Goal: Use online tool/utility: Utilize a website feature to perform a specific function

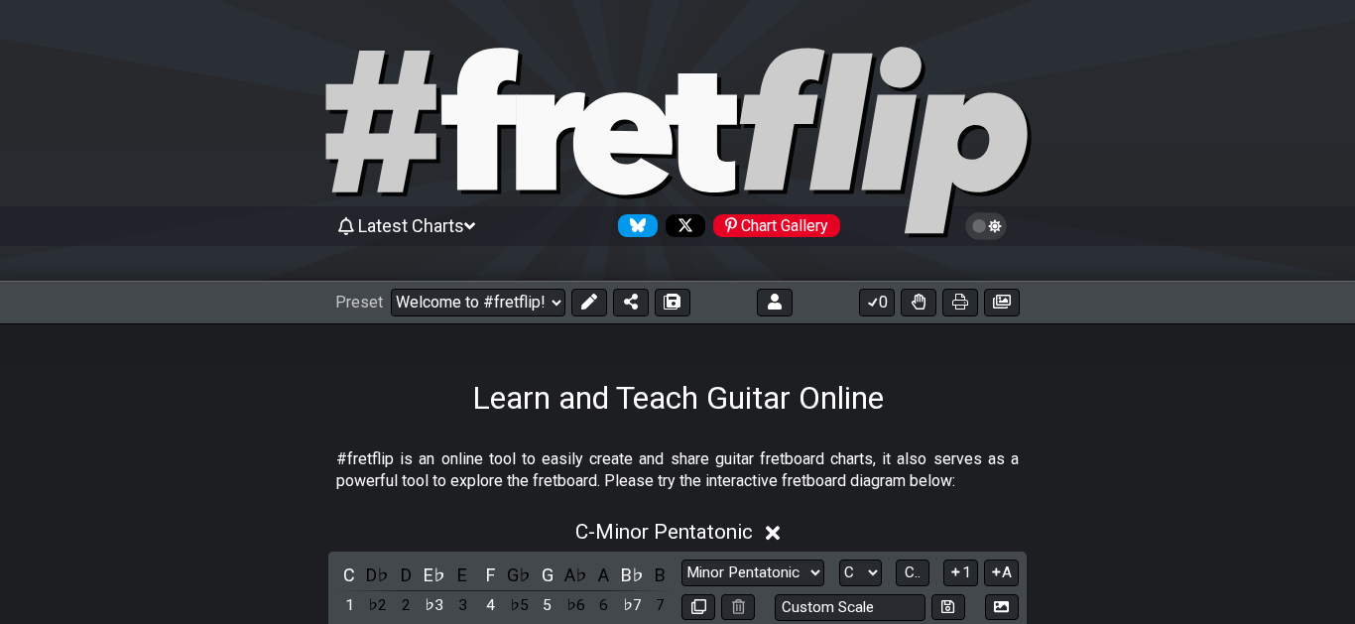
select select "C"
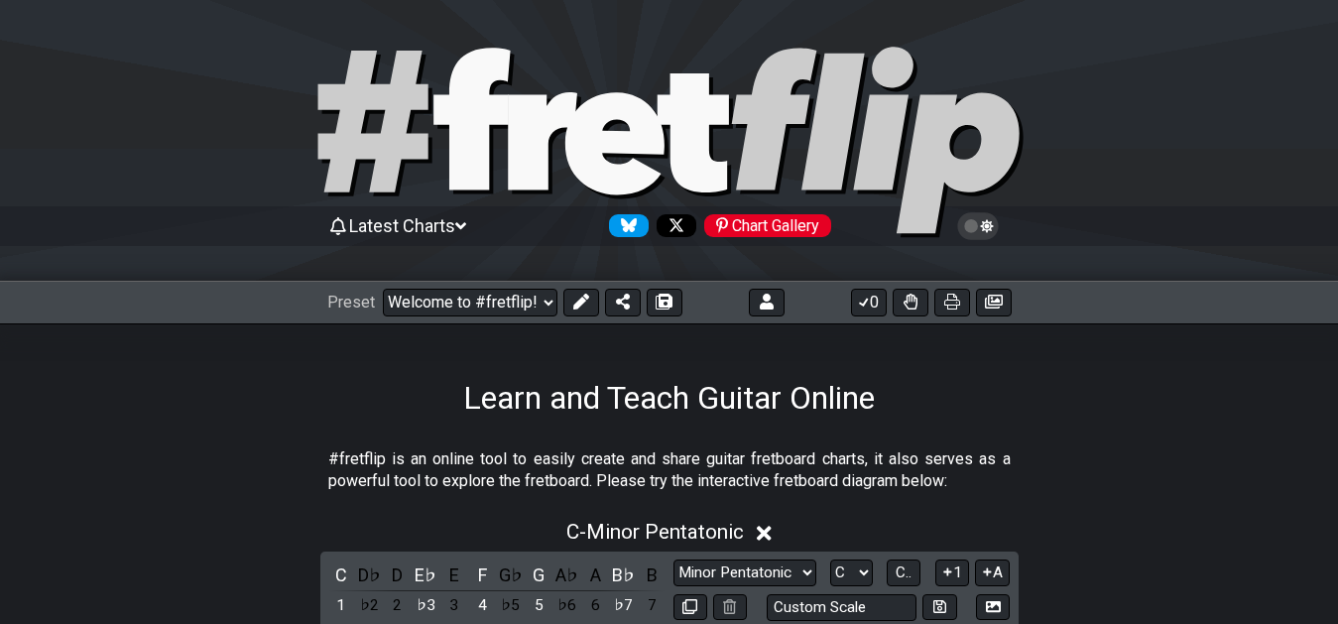
click at [466, 221] on icon at bounding box center [460, 226] width 11 height 18
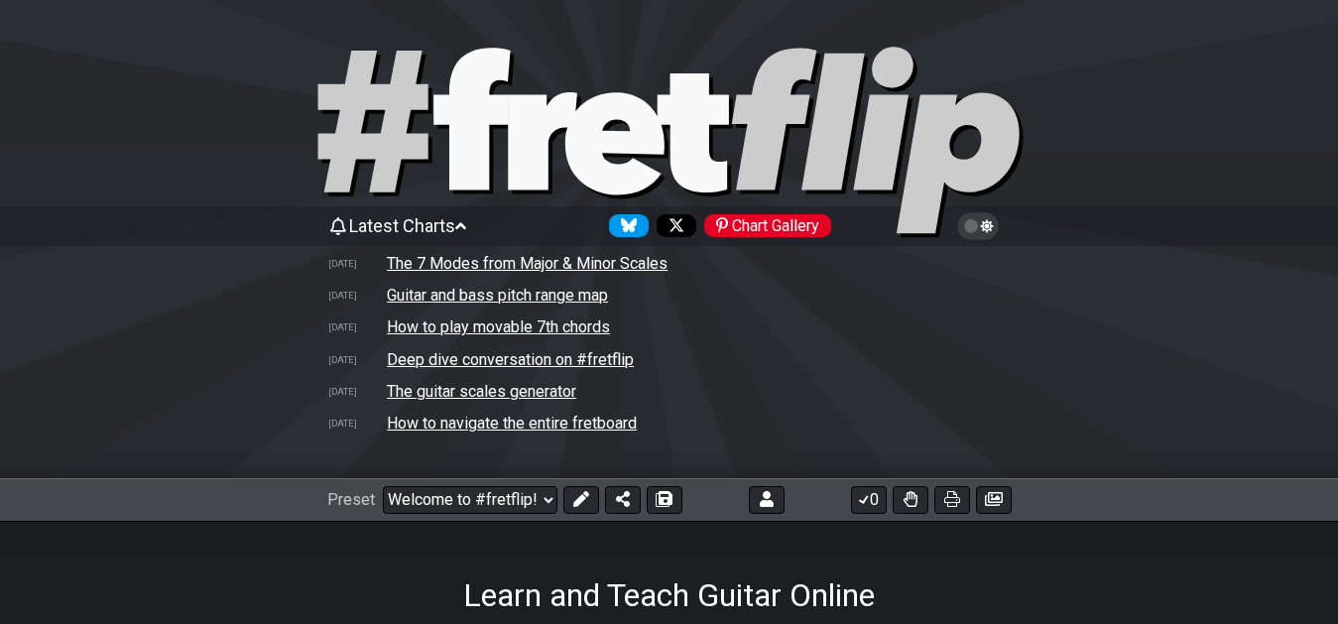
click at [466, 222] on icon at bounding box center [460, 226] width 11 height 18
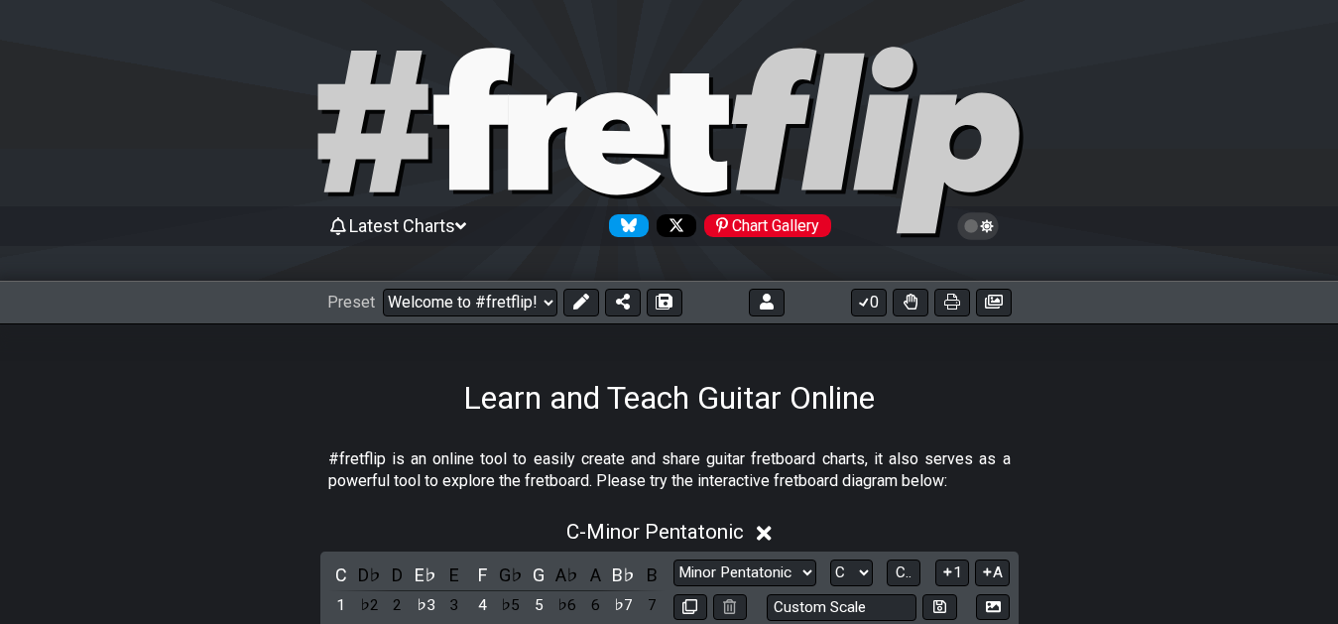
click at [560, 300] on div "Preset Welcome to #fretflip! Initial Preset Custom Preset 7th Chord Arpeggios T…" at bounding box center [504, 303] width 355 height 28
click at [383, 289] on select "Welcome to #fretflip! Initial Preset Custom Preset 7th Chord Arpeggios Template…" at bounding box center [470, 303] width 175 height 28
click option "7th Chord Arpeggios" at bounding box center [0, 0] width 0 height 0
select select "/welcome"
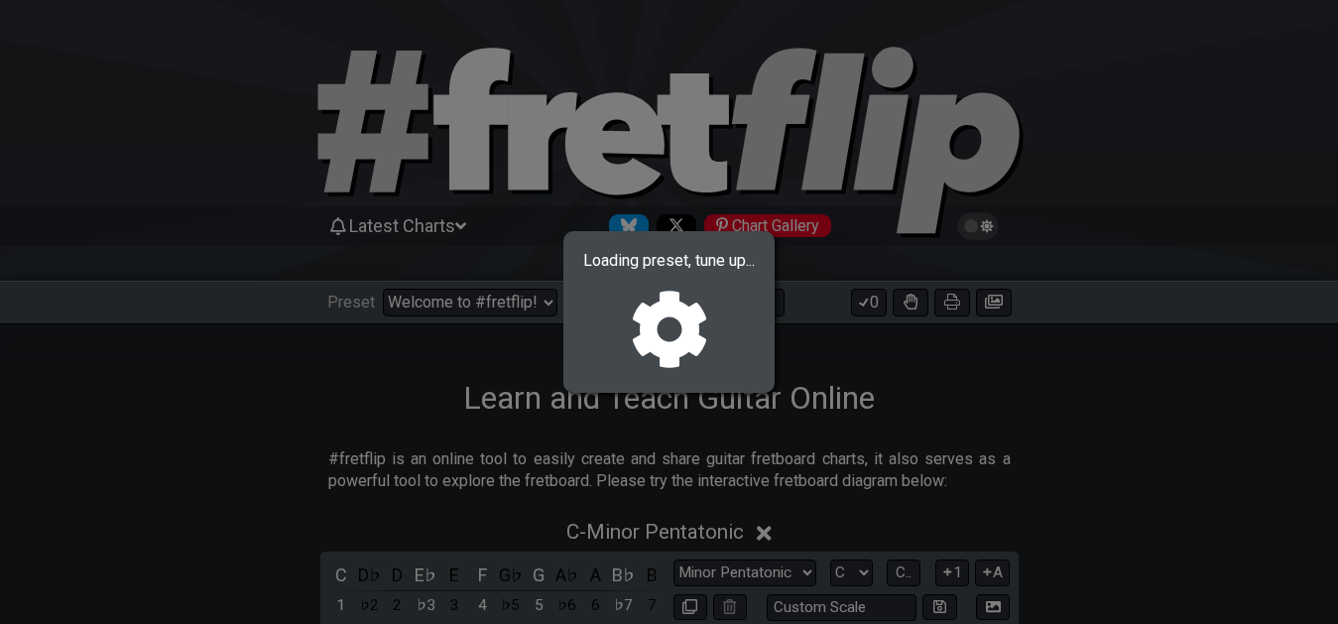
select select "F"
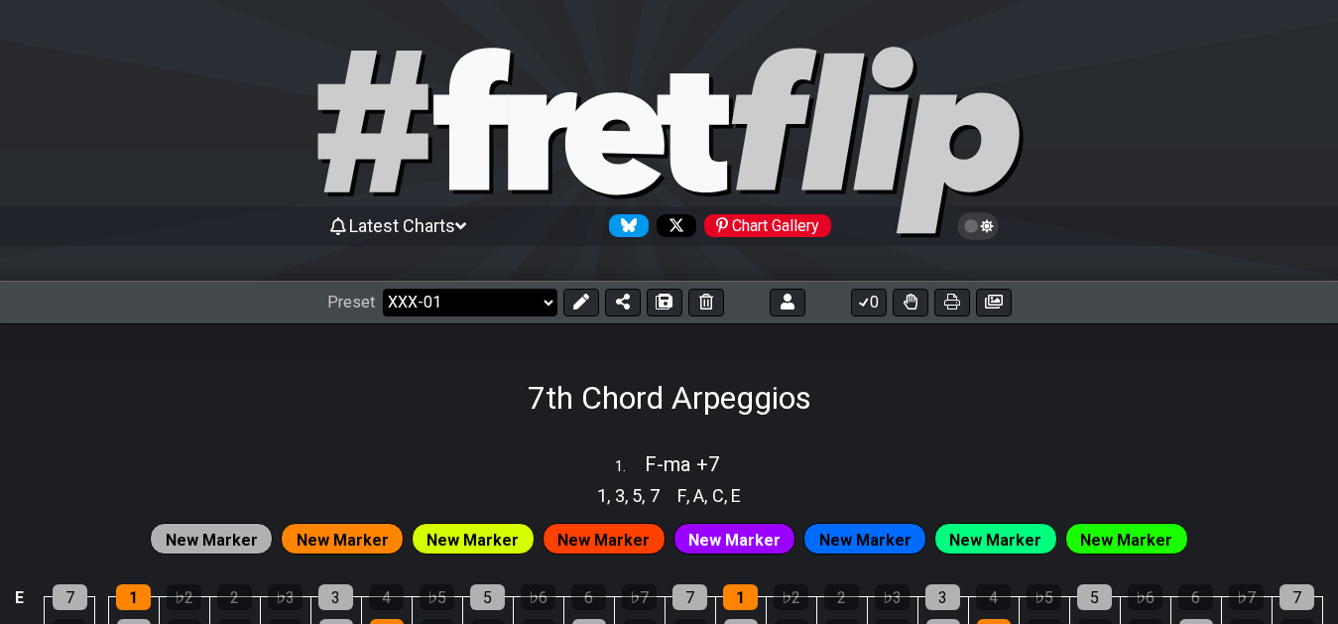
click option "XXX-01" at bounding box center [0, 0] width 0 height 0
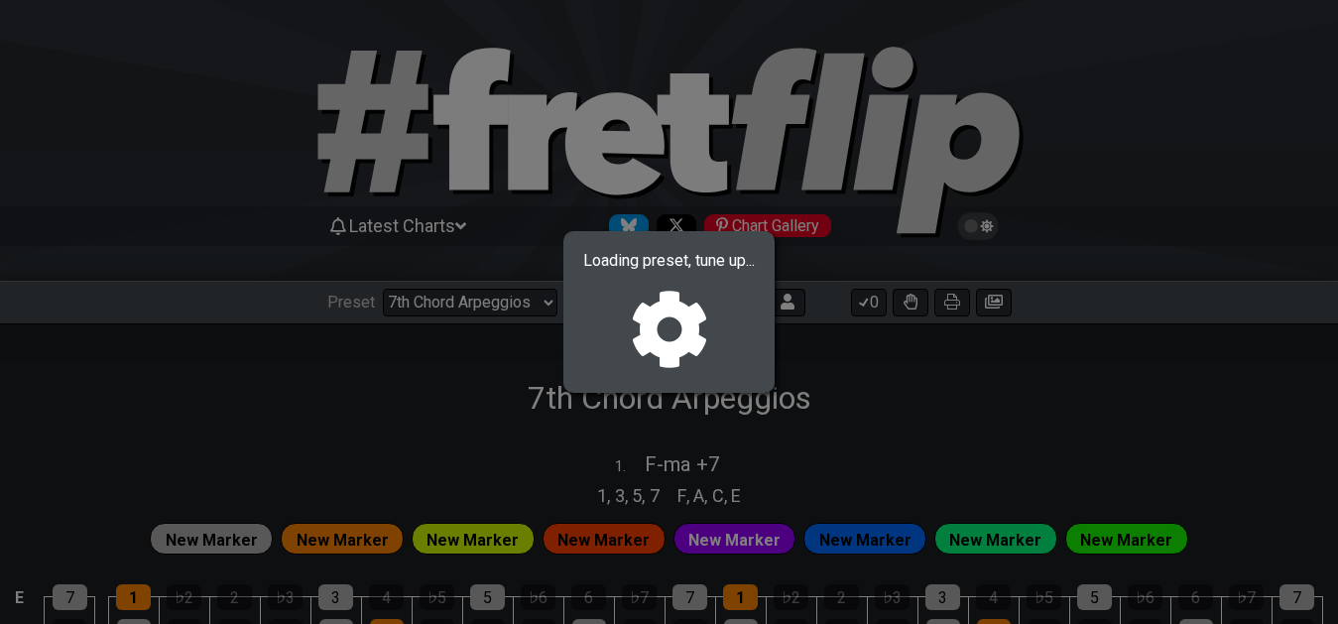
select select "/02YWF79B"
select select "F"
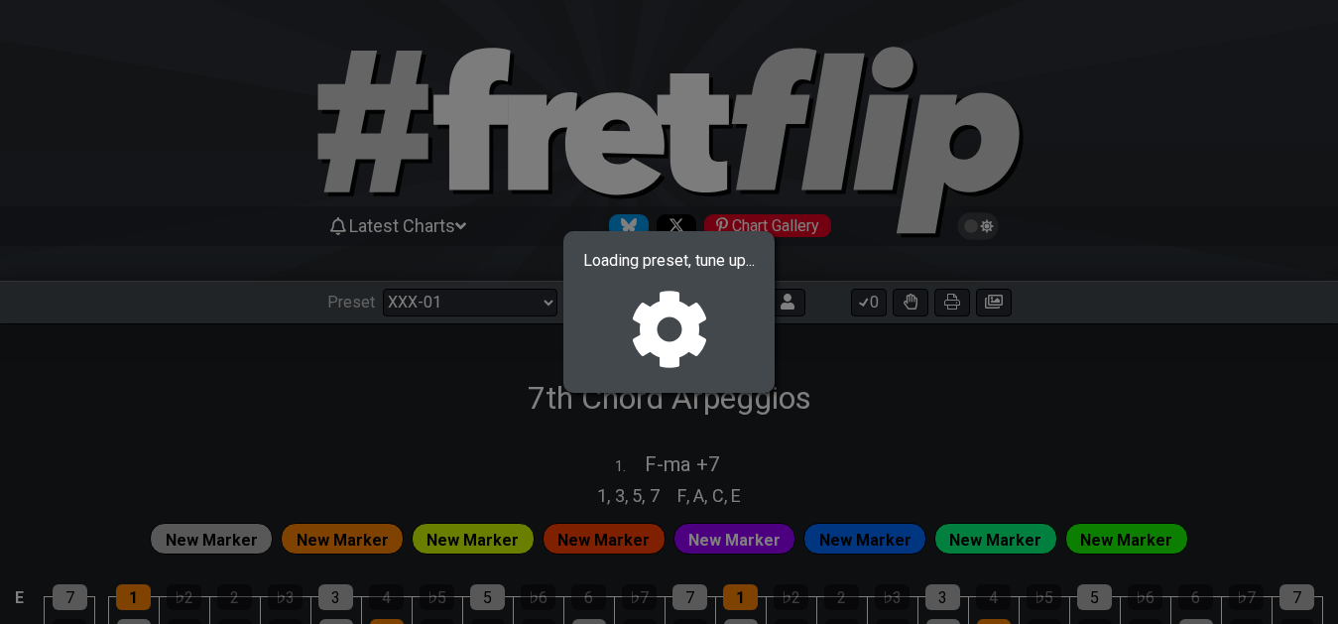
select select "F"
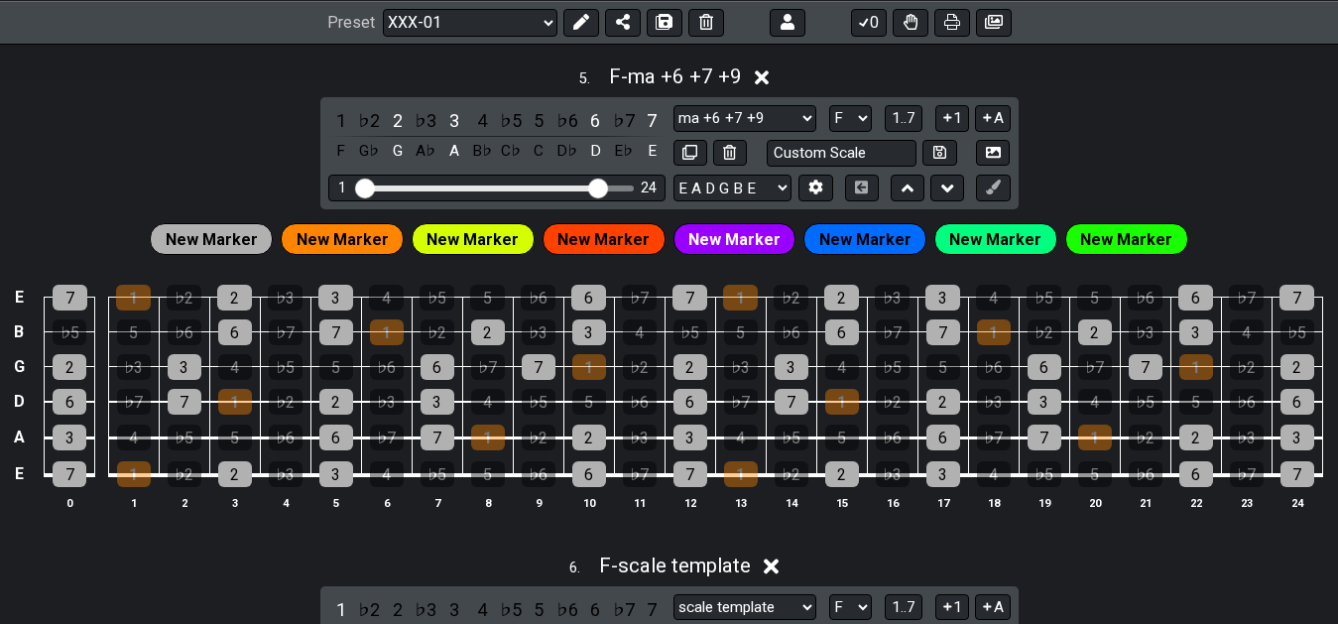
scroll to position [2335, 0]
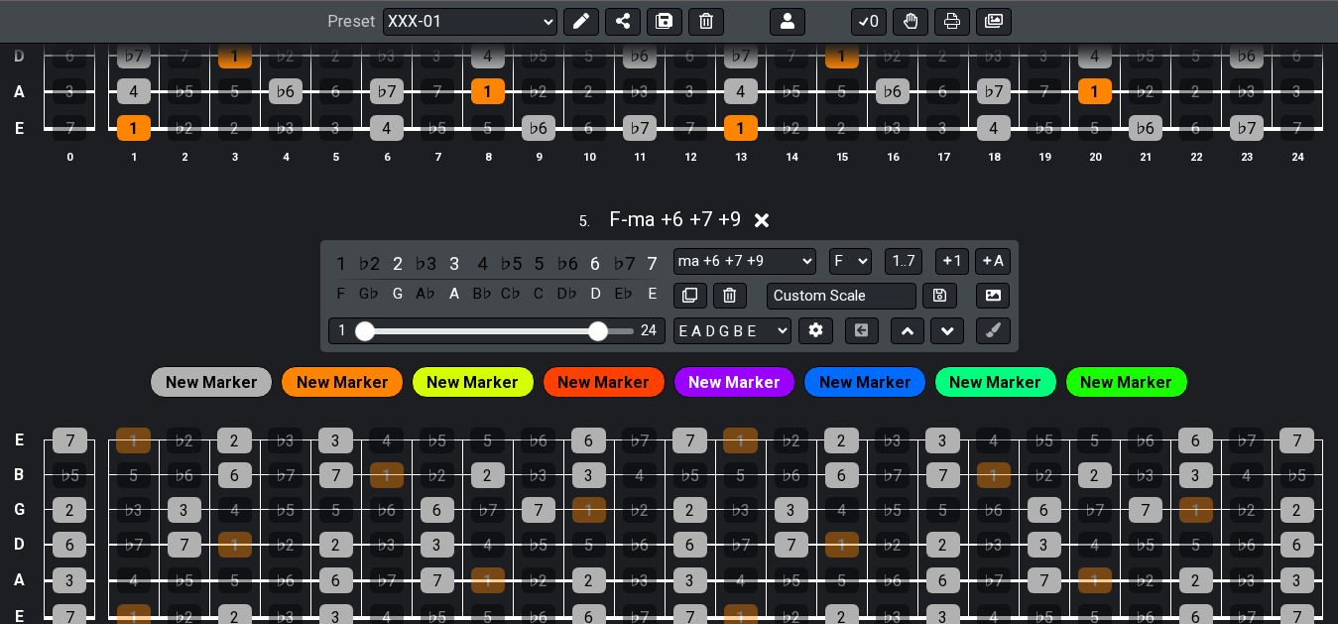
click at [1163, 265] on div "5 . F - ma +6 +7 +9 1 ♭2 2 ♭3 3 4 ♭5 5 ♭6 6 ♭7 7 F G♭ G A♭ A B♭ C♭ C D♭ D E♭ E …" at bounding box center [669, 437] width 1338 height 485
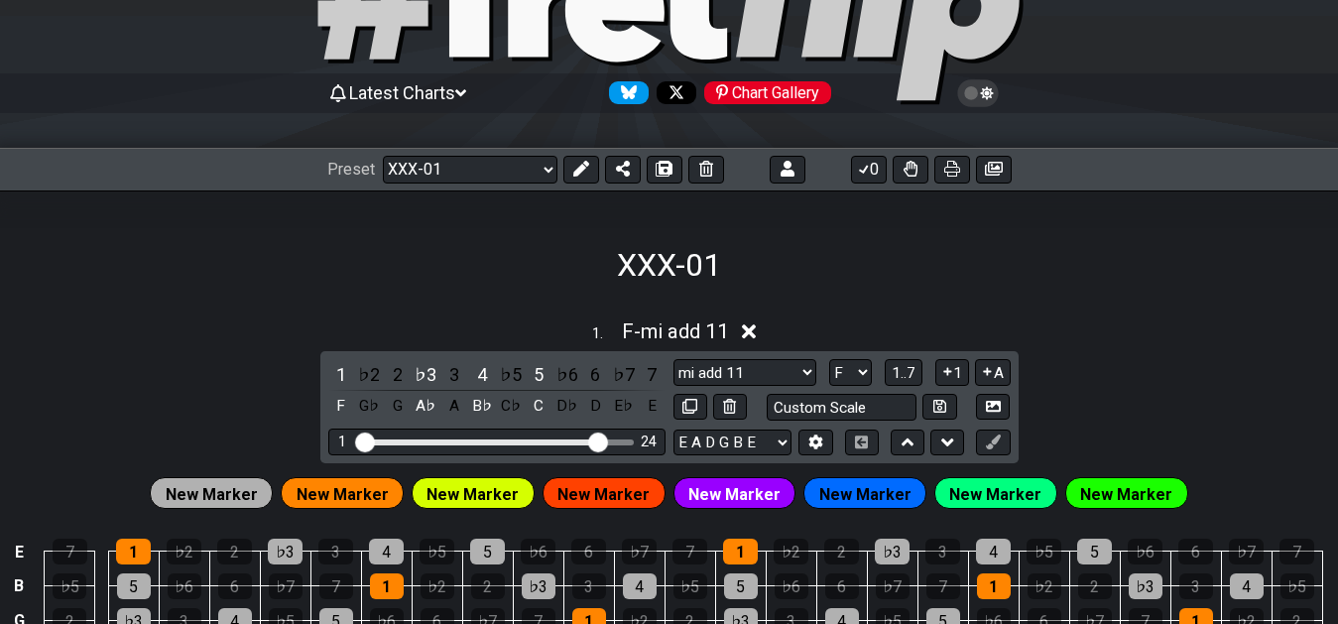
scroll to position [202, 0]
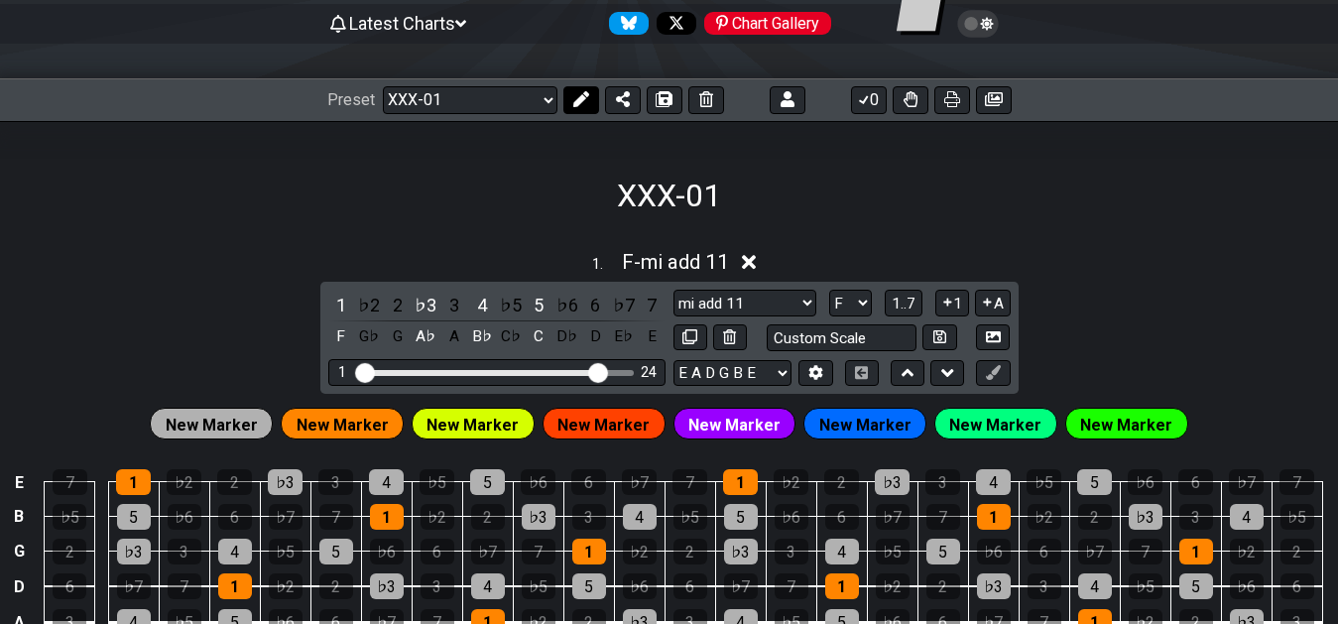
click at [585, 98] on icon at bounding box center [581, 99] width 16 height 16
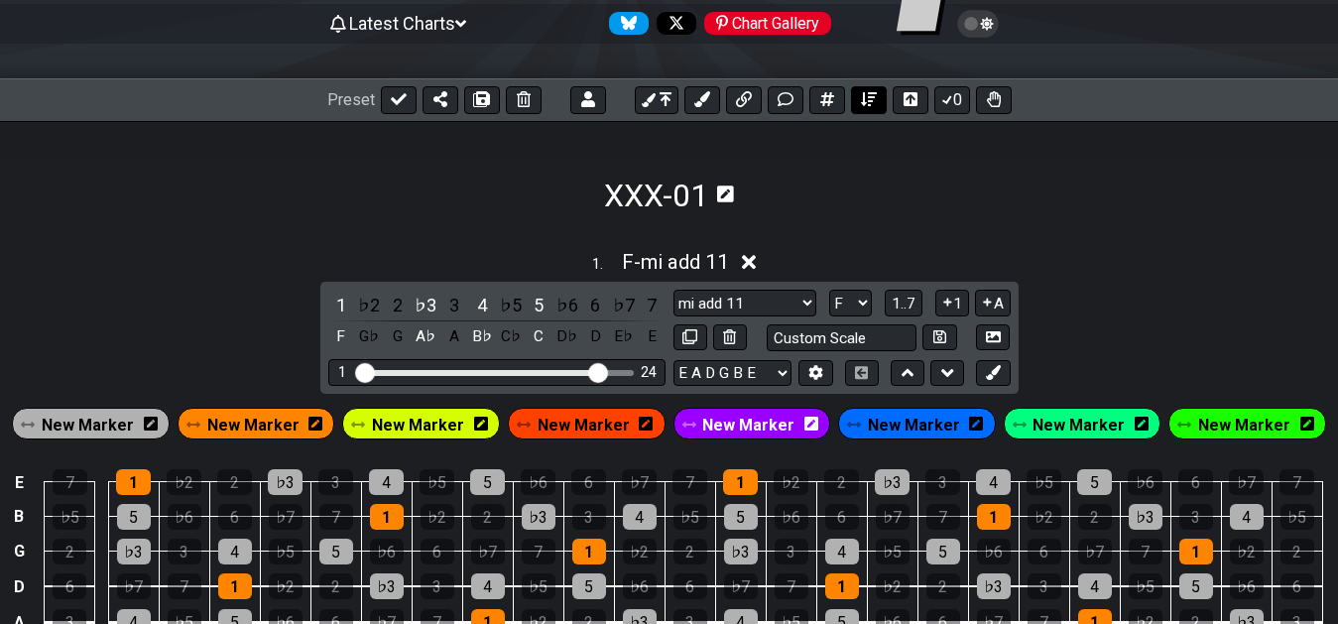
click at [877, 98] on button at bounding box center [869, 100] width 36 height 28
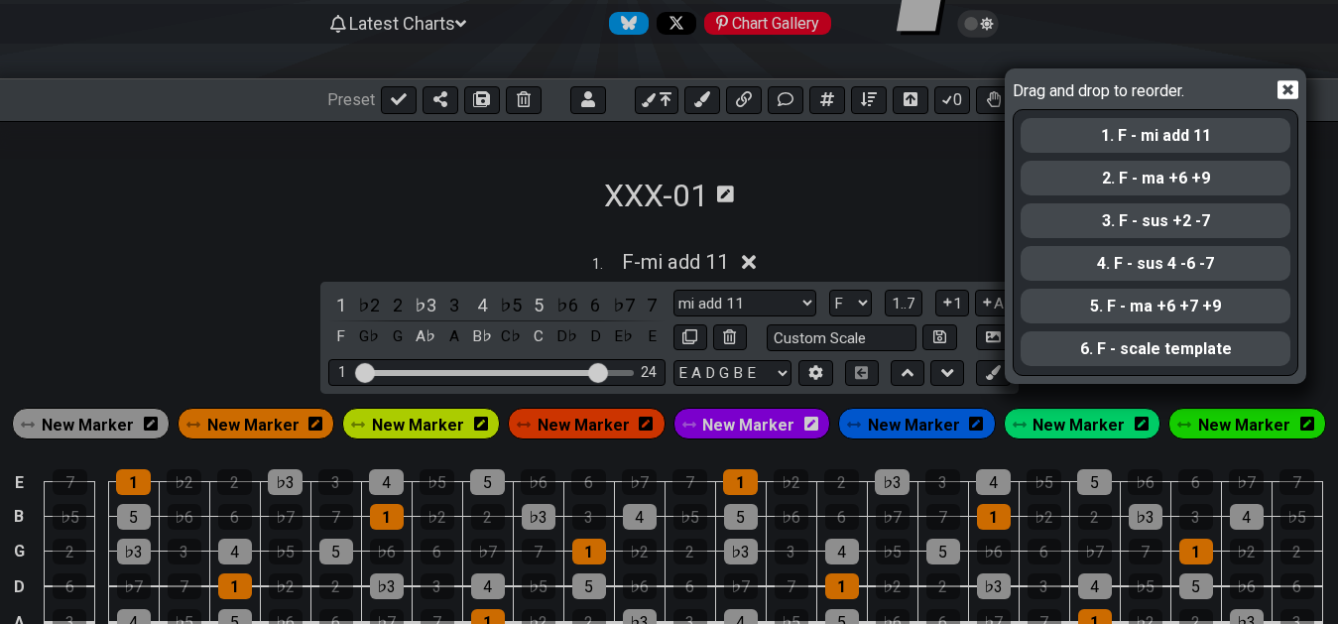
click at [1290, 87] on icon at bounding box center [1287, 89] width 21 height 21
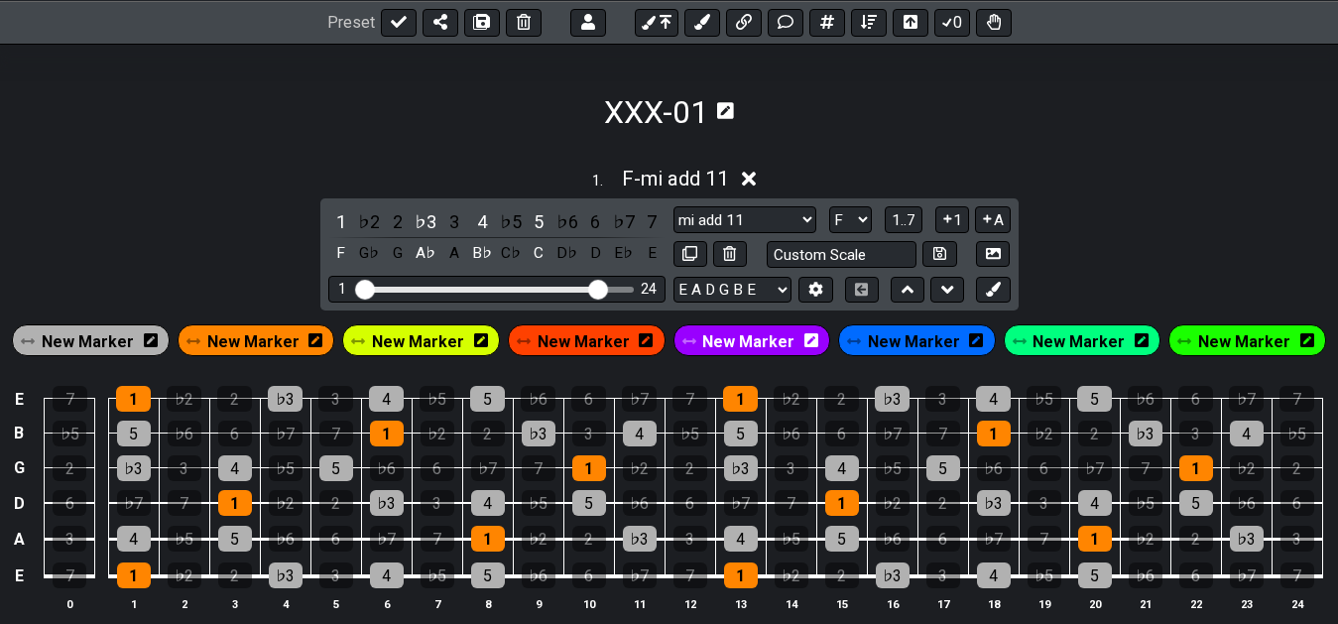
scroll to position [246, 0]
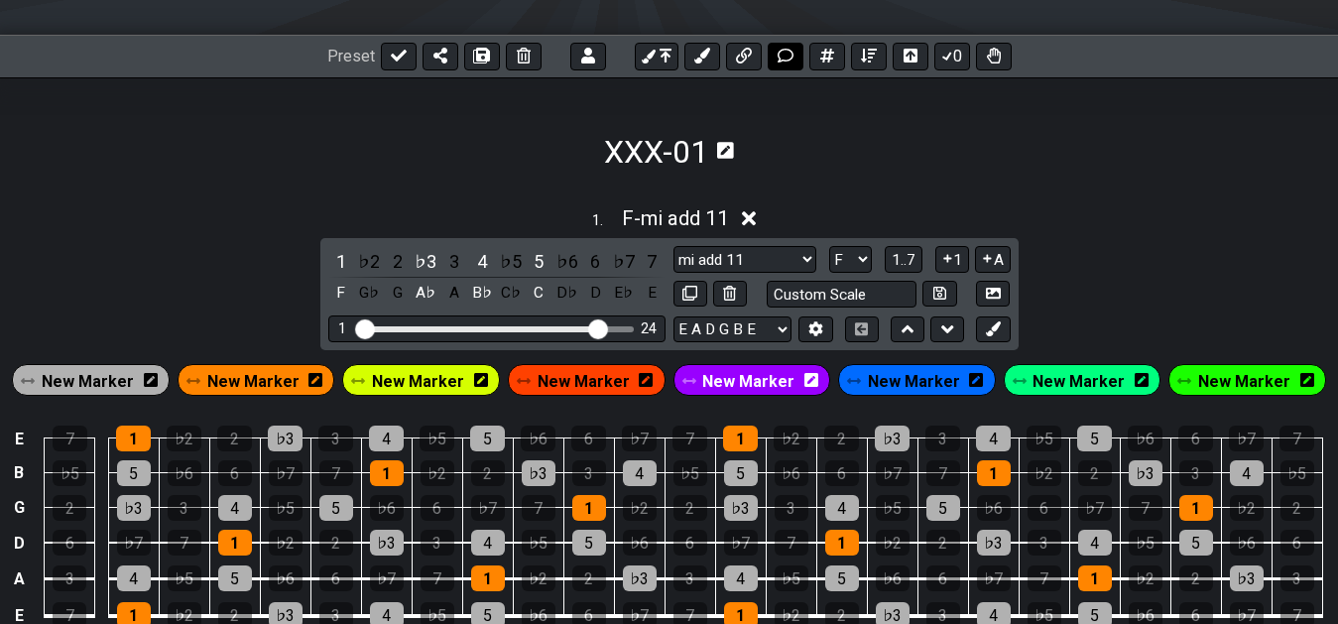
click at [786, 63] on icon at bounding box center [786, 56] width 16 height 16
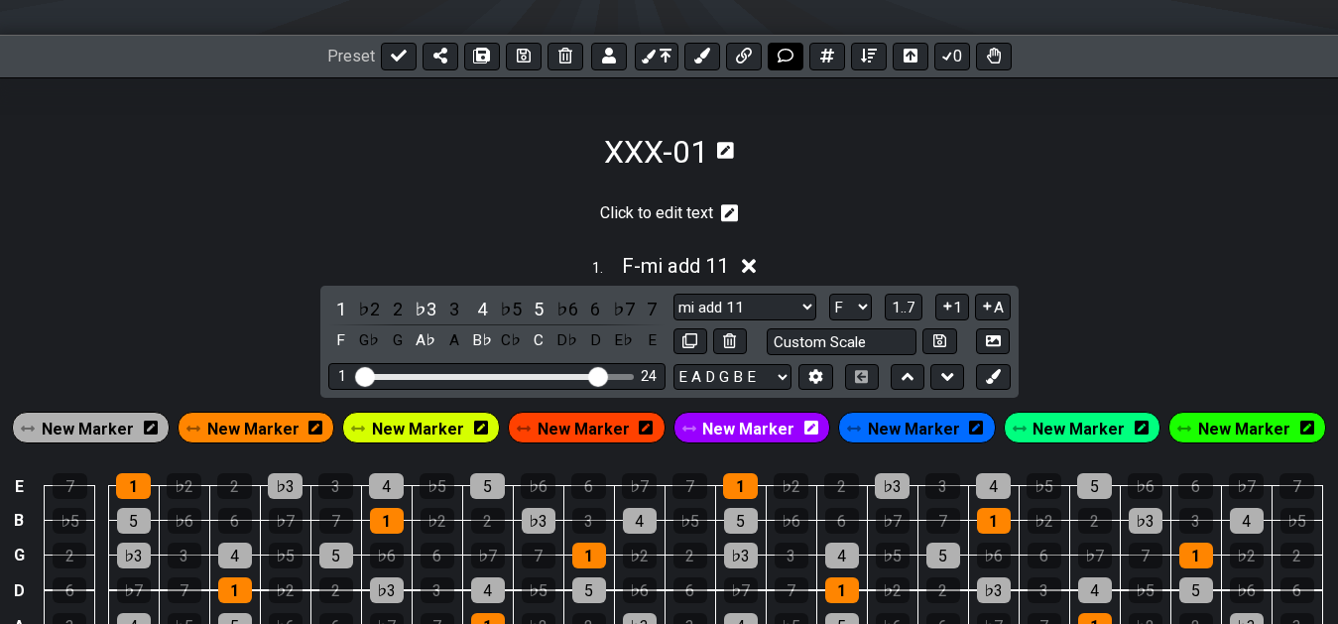
scroll to position [281, 0]
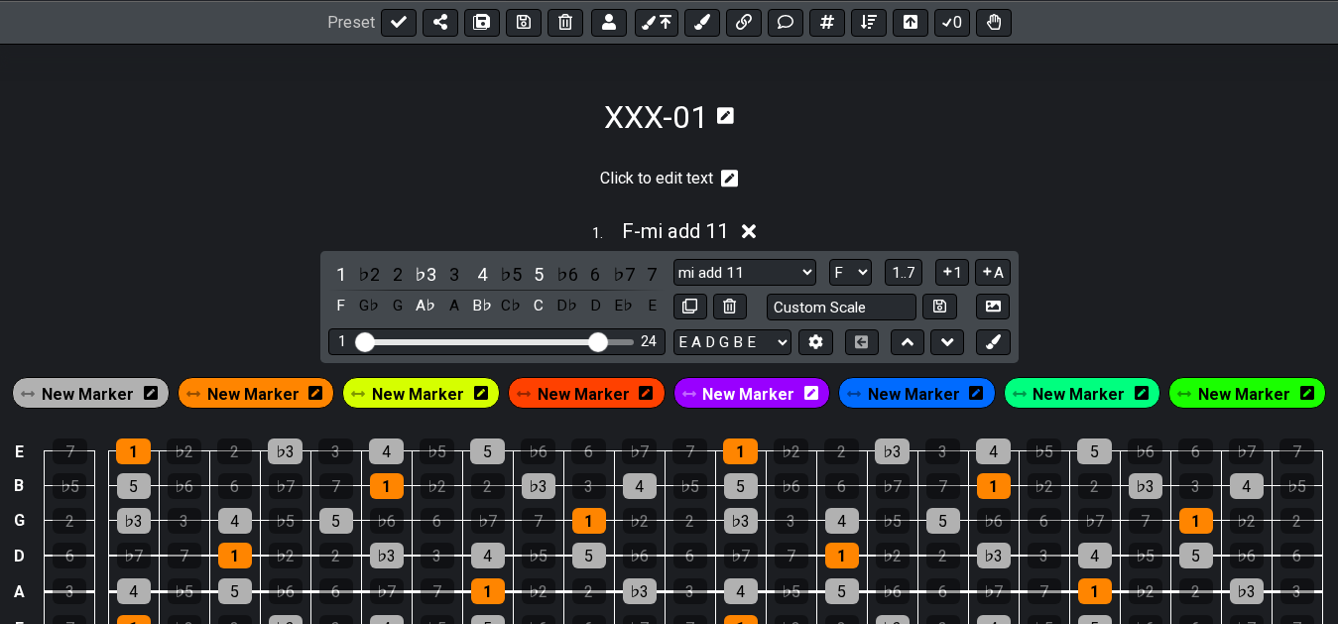
click at [726, 176] on icon at bounding box center [730, 179] width 18 height 18
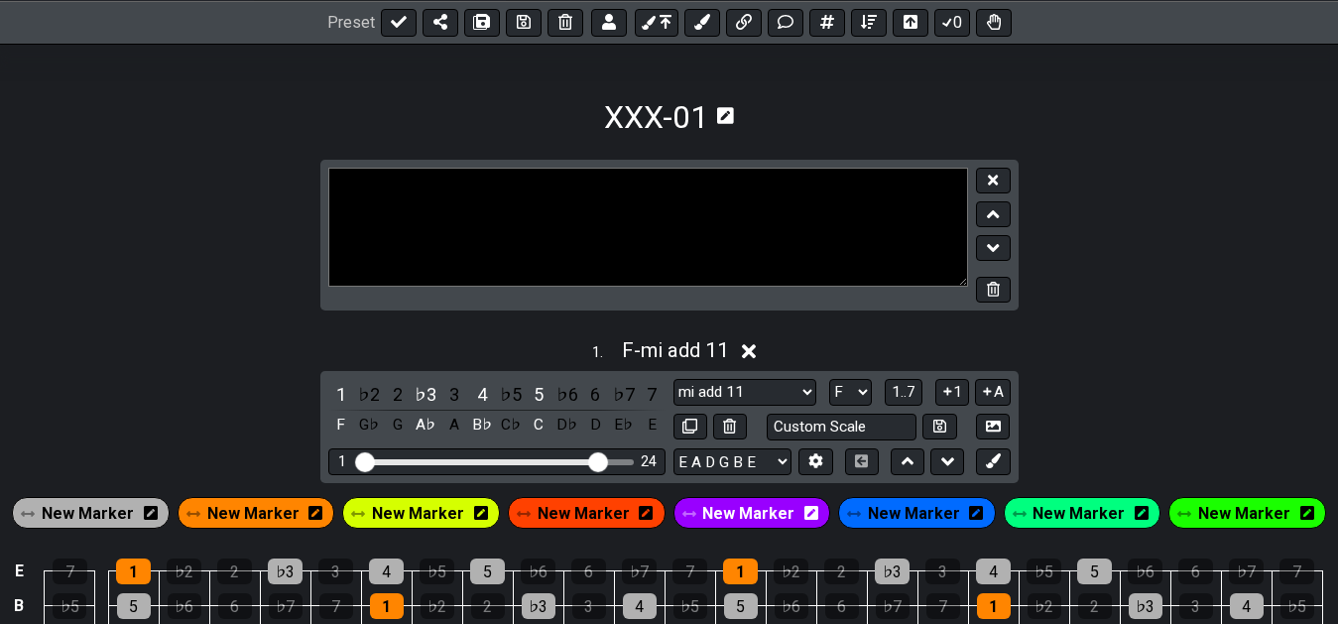
drag, startPoint x: 628, startPoint y: 176, endPoint x: 440, endPoint y: 182, distance: 187.6
click at [440, 182] on textarea at bounding box center [648, 227] width 641 height 119
type textarea "Pattern 01"
click at [1085, 227] on section "Pattern 01" at bounding box center [669, 244] width 1338 height 168
click at [995, 176] on icon at bounding box center [993, 180] width 10 height 15
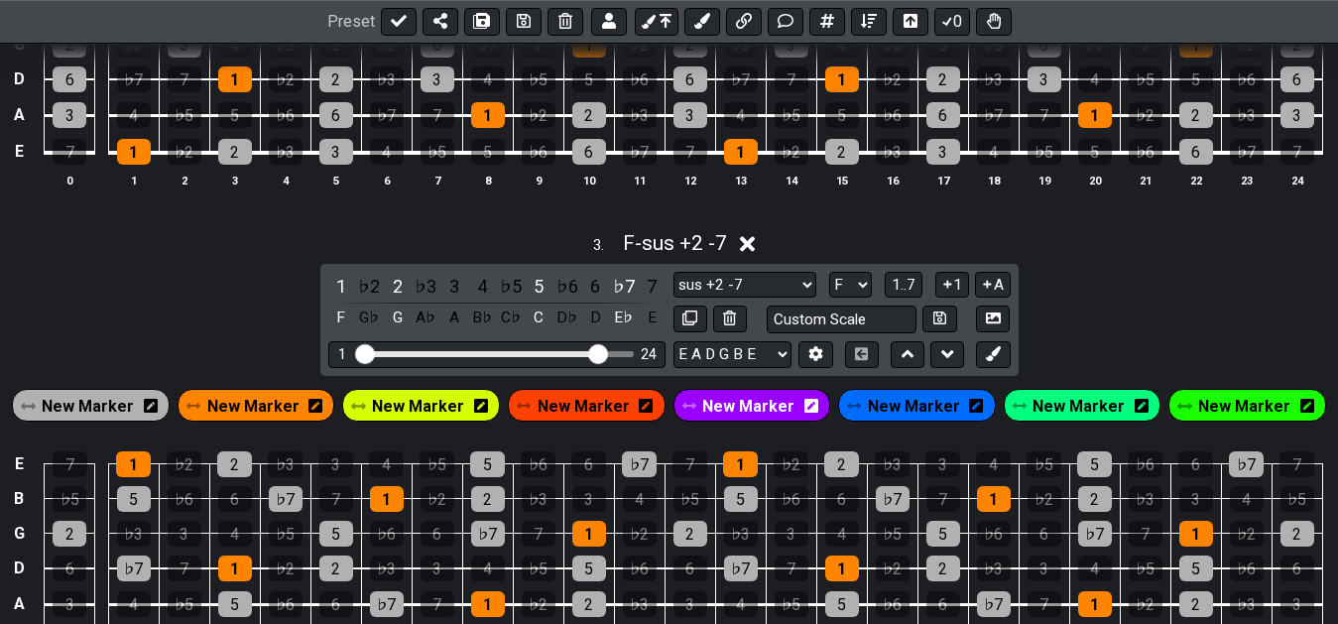
scroll to position [1278, 0]
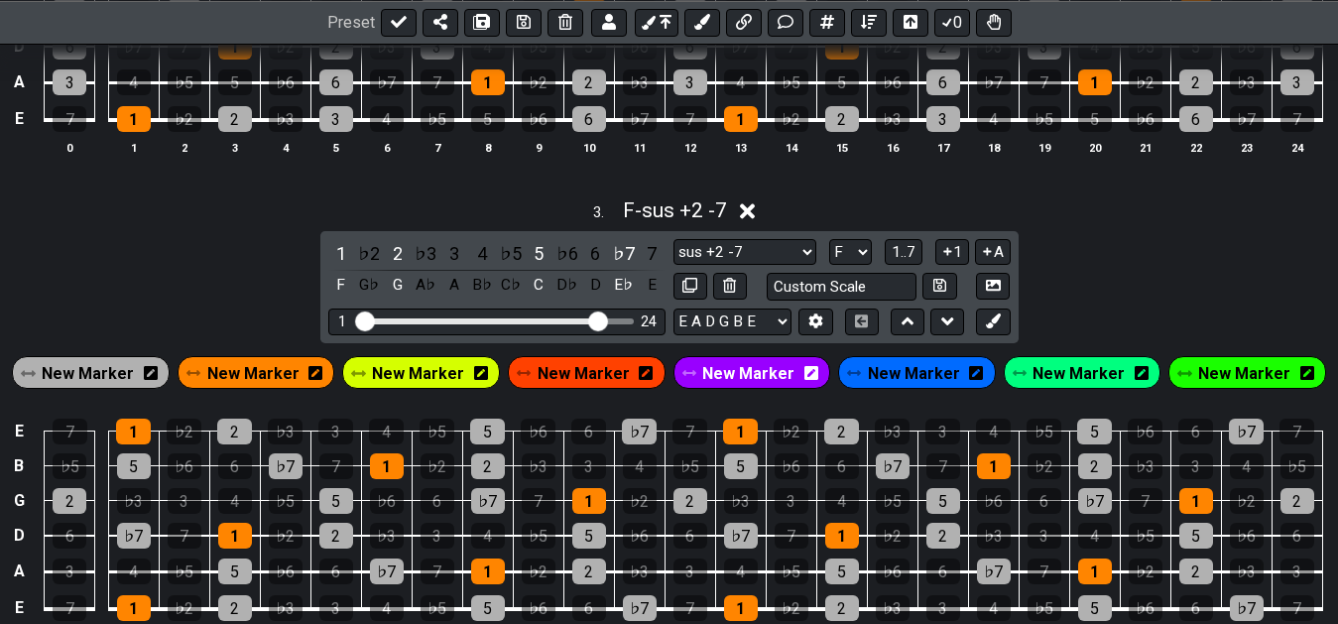
click at [1123, 294] on div "3 . F - sus +2 -7 1 ♭2 2 ♭3 3 4 ♭5 5 ♭6 6 ♭7 7 F G♭ G A♭ A B♭ C♭ C D♭ D E♭ E su…" at bounding box center [669, 428] width 1338 height 485
click at [1180, 276] on div "3 . F - sus +2 -7 1 ♭2 2 ♭3 3 4 ♭5 5 ♭6 6 ♭7 7 F G♭ G A♭ A B♭ C♭ C D♭ D E♭ E su…" at bounding box center [669, 428] width 1338 height 485
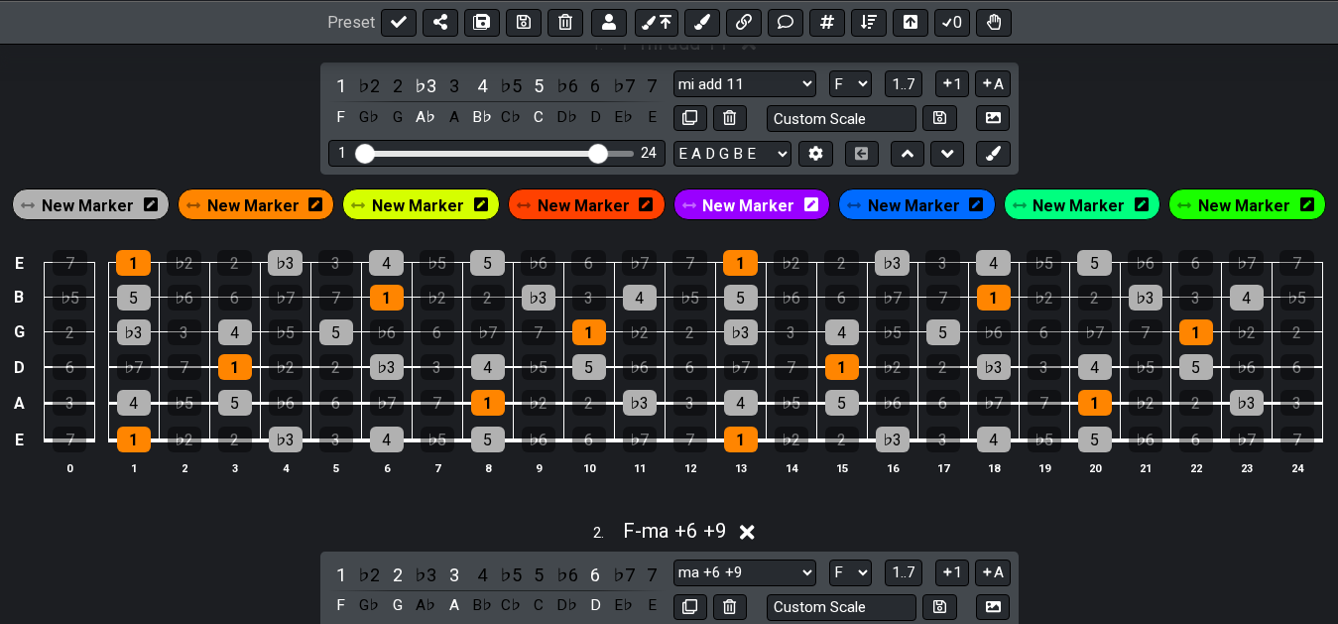
scroll to position [0, 0]
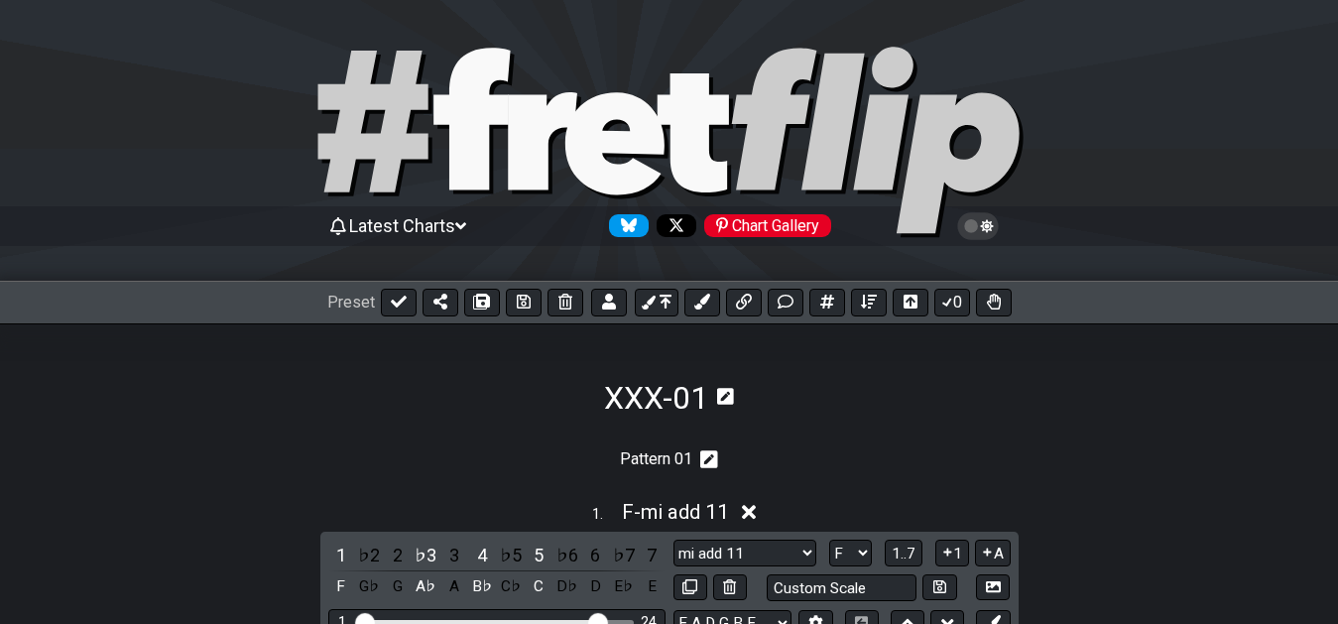
click at [724, 393] on icon at bounding box center [725, 396] width 17 height 17
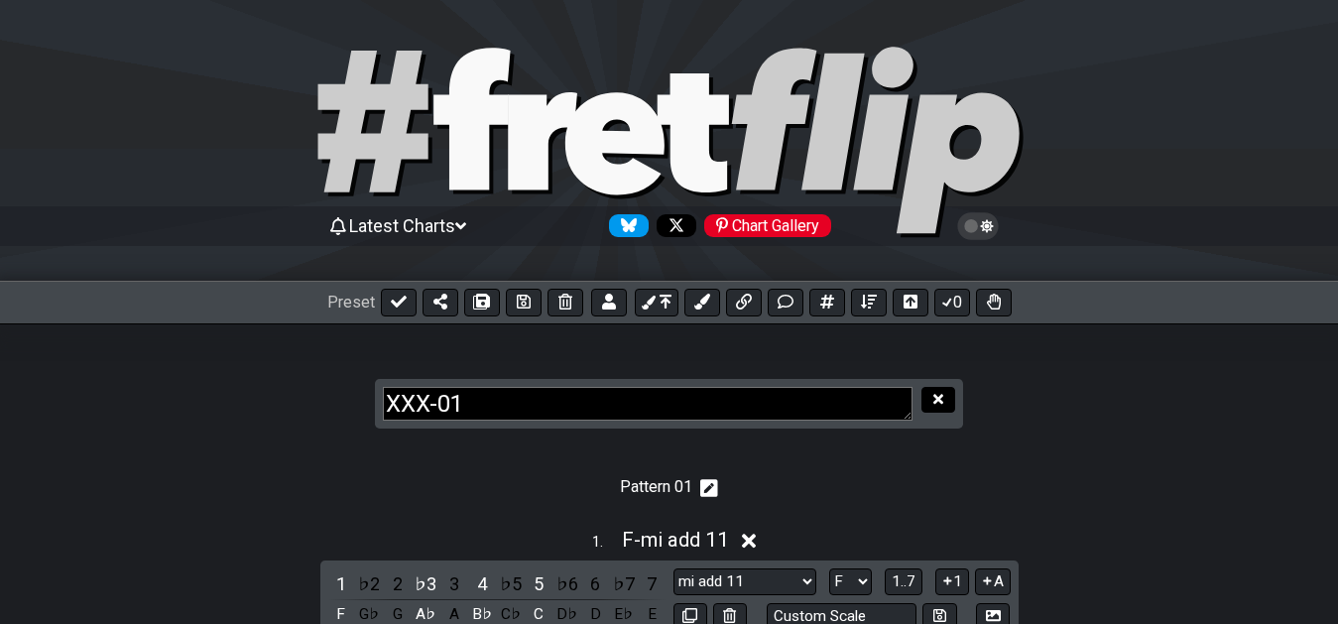
click at [943, 394] on icon at bounding box center [938, 399] width 10 height 15
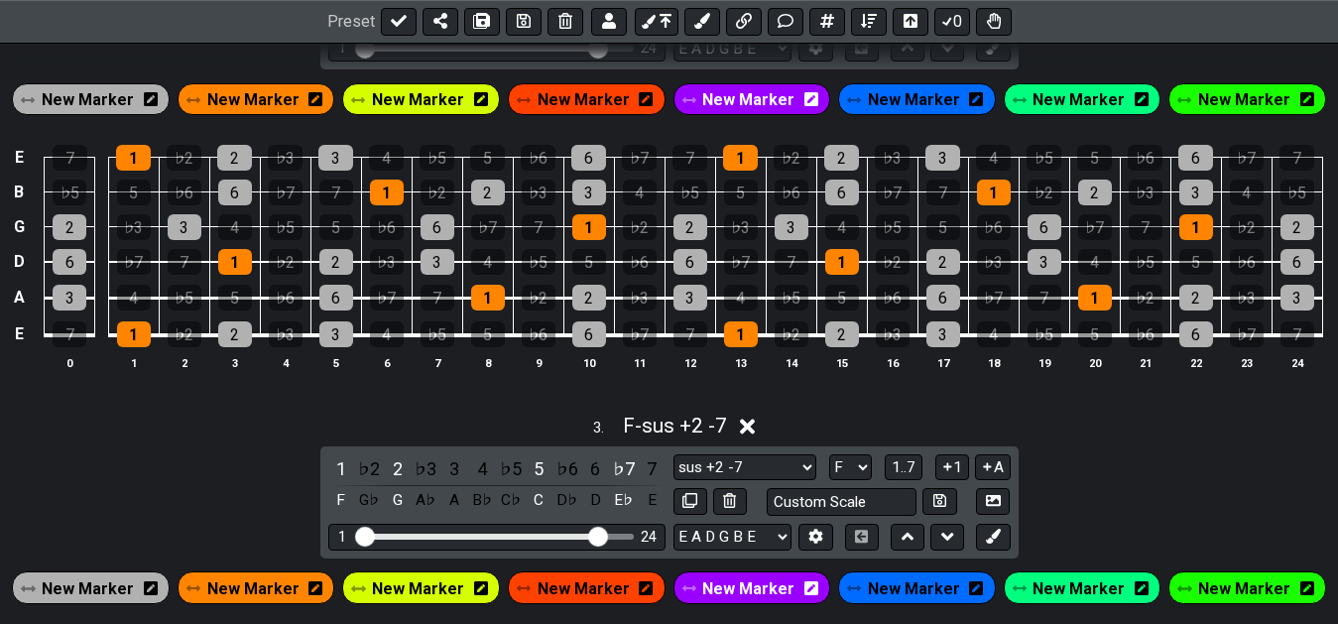
scroll to position [1061, 0]
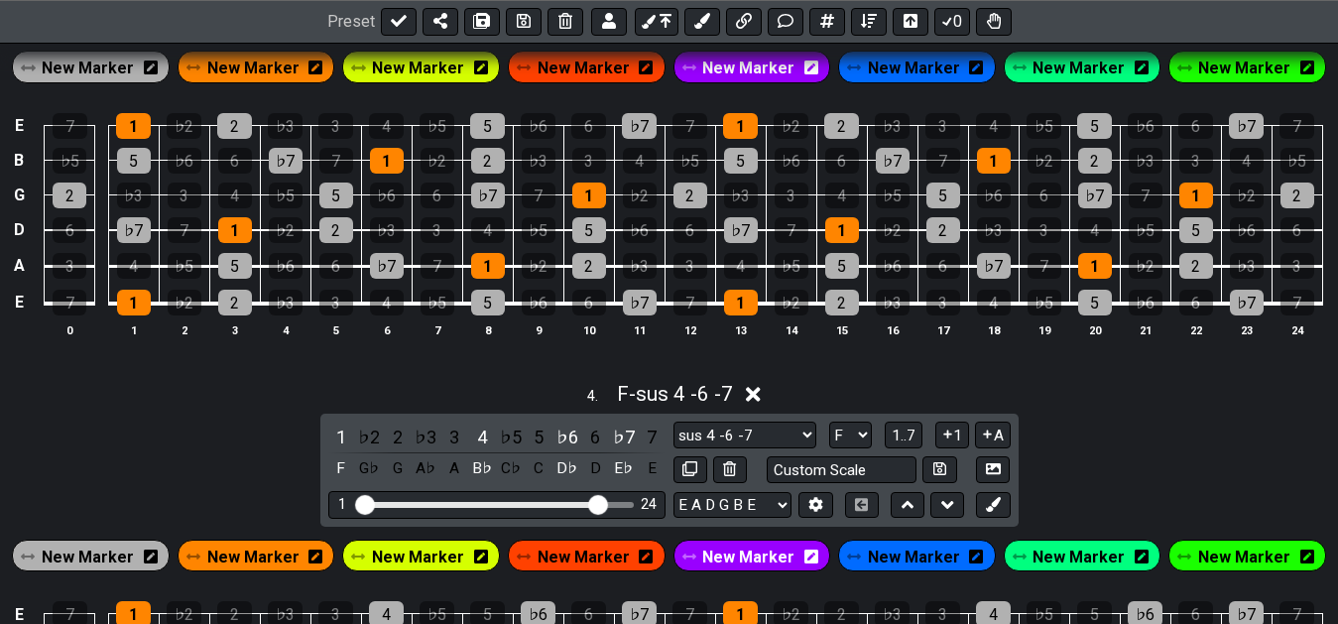
drag, startPoint x: 1065, startPoint y: 476, endPoint x: 1026, endPoint y: 484, distance: 39.5
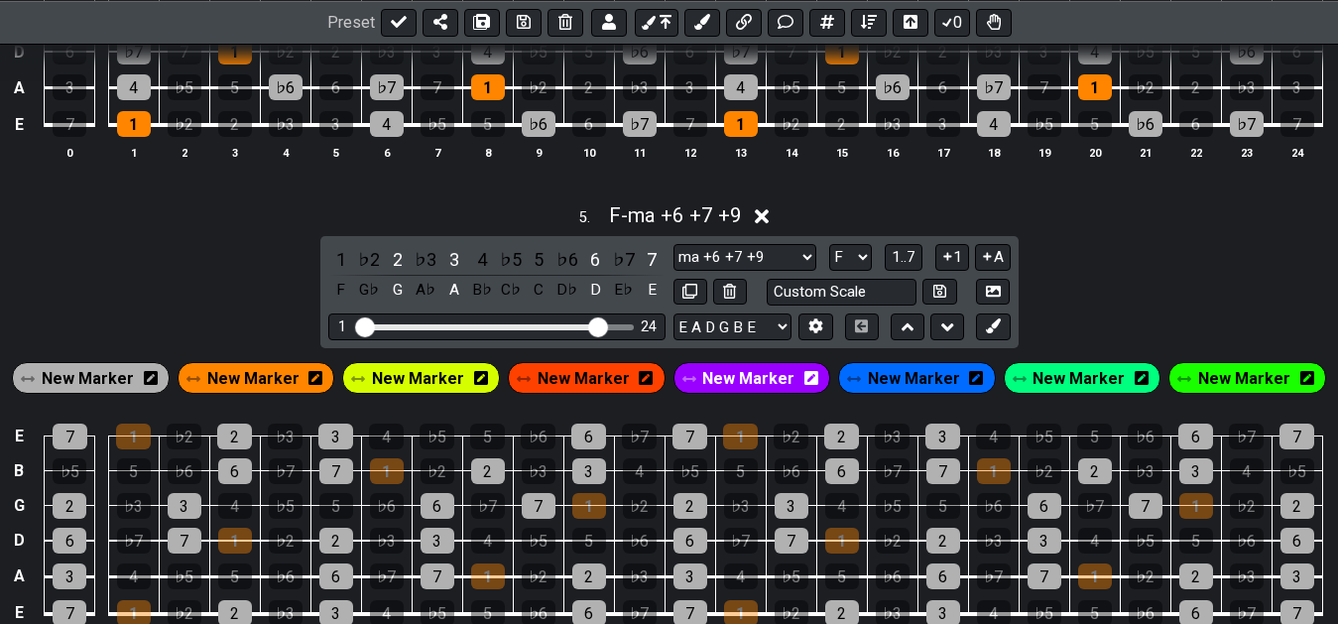
scroll to position [2318, 0]
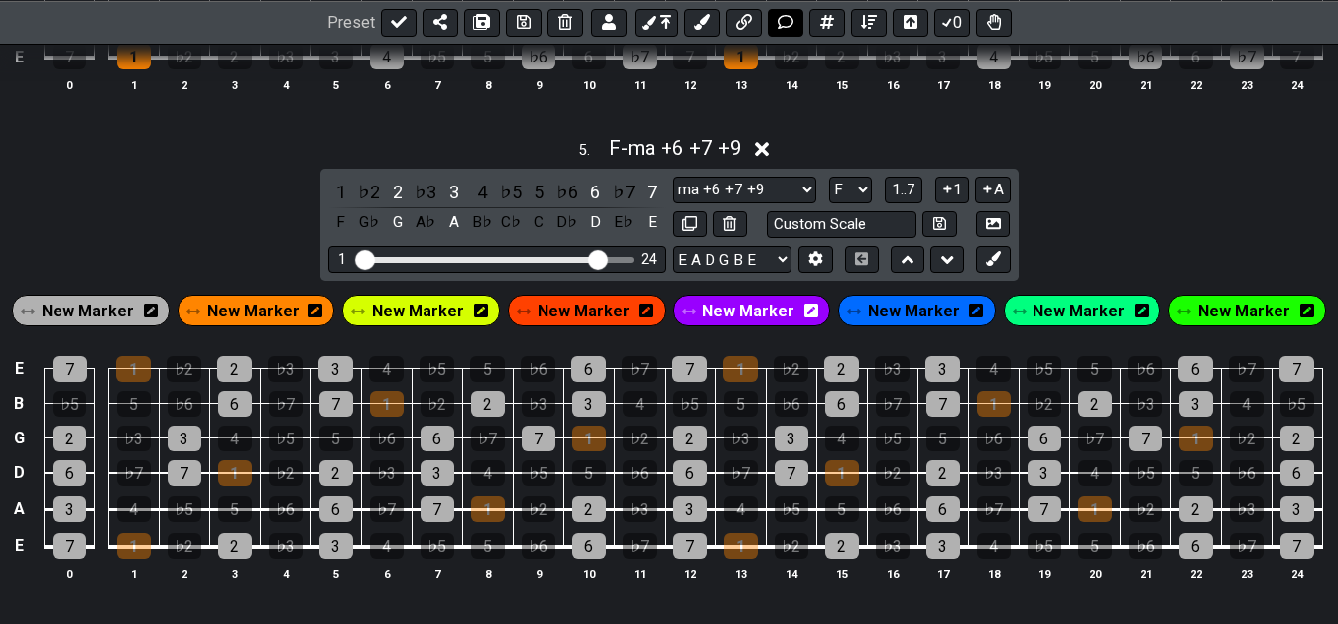
click at [788, 24] on icon at bounding box center [786, 22] width 16 height 16
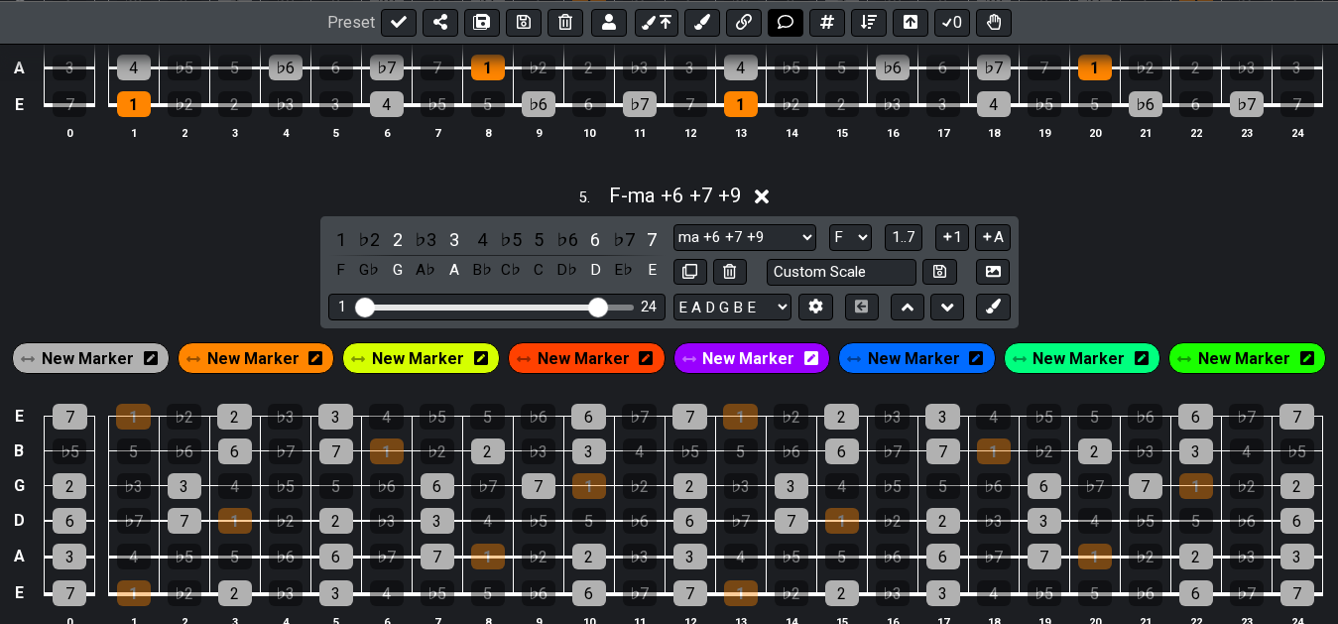
scroll to position [281, 0]
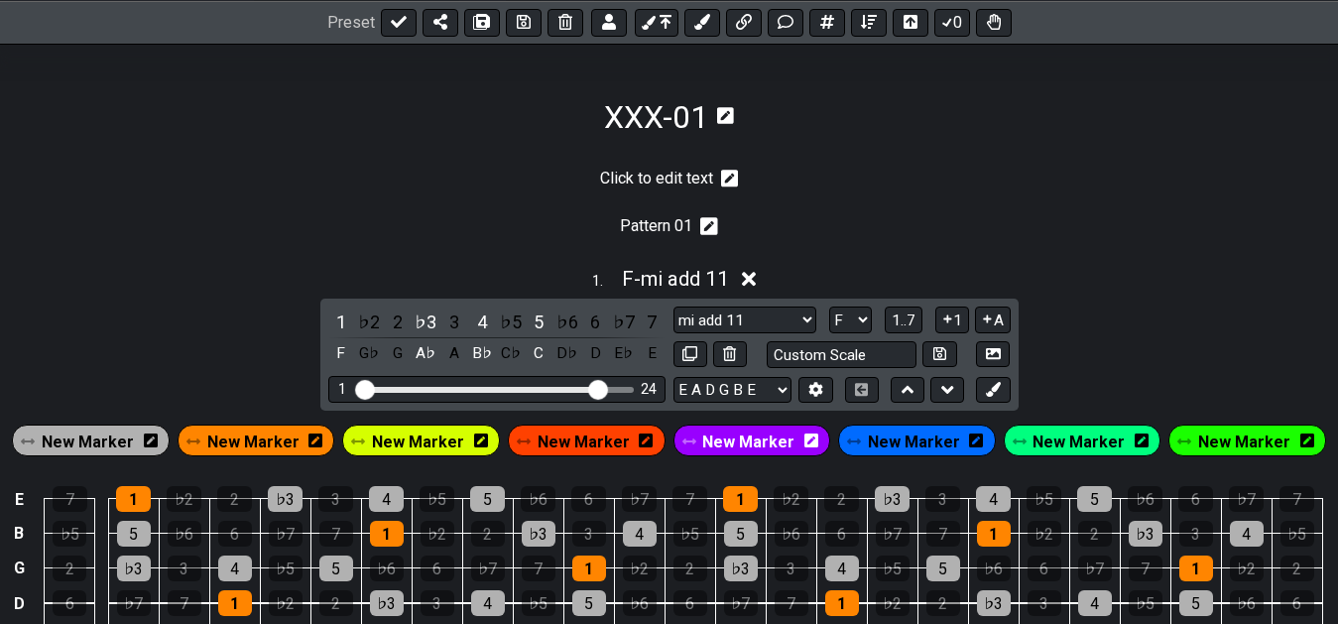
click at [679, 176] on p "Click to edit text" at bounding box center [656, 179] width 113 height 22
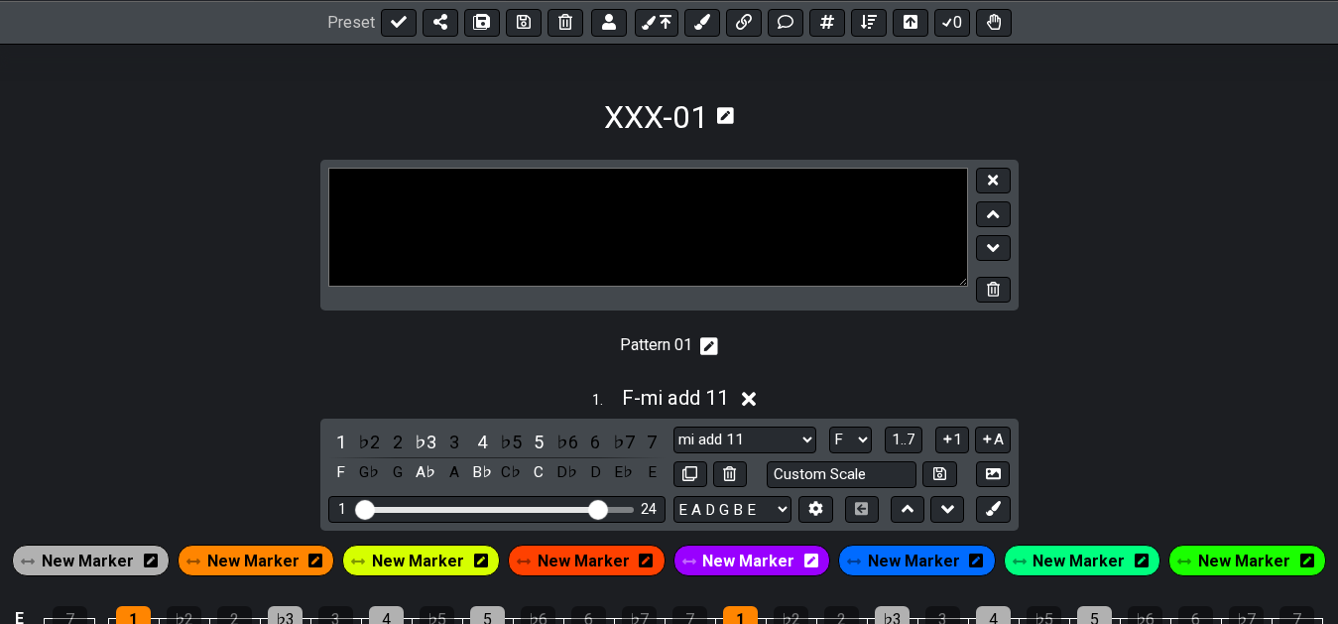
drag, startPoint x: 556, startPoint y: 172, endPoint x: 348, endPoint y: 164, distance: 208.4
click at [348, 168] on textarea at bounding box center [648, 227] width 641 height 119
type textarea "Pattern 02"
click at [994, 186] on icon at bounding box center [993, 180] width 10 height 15
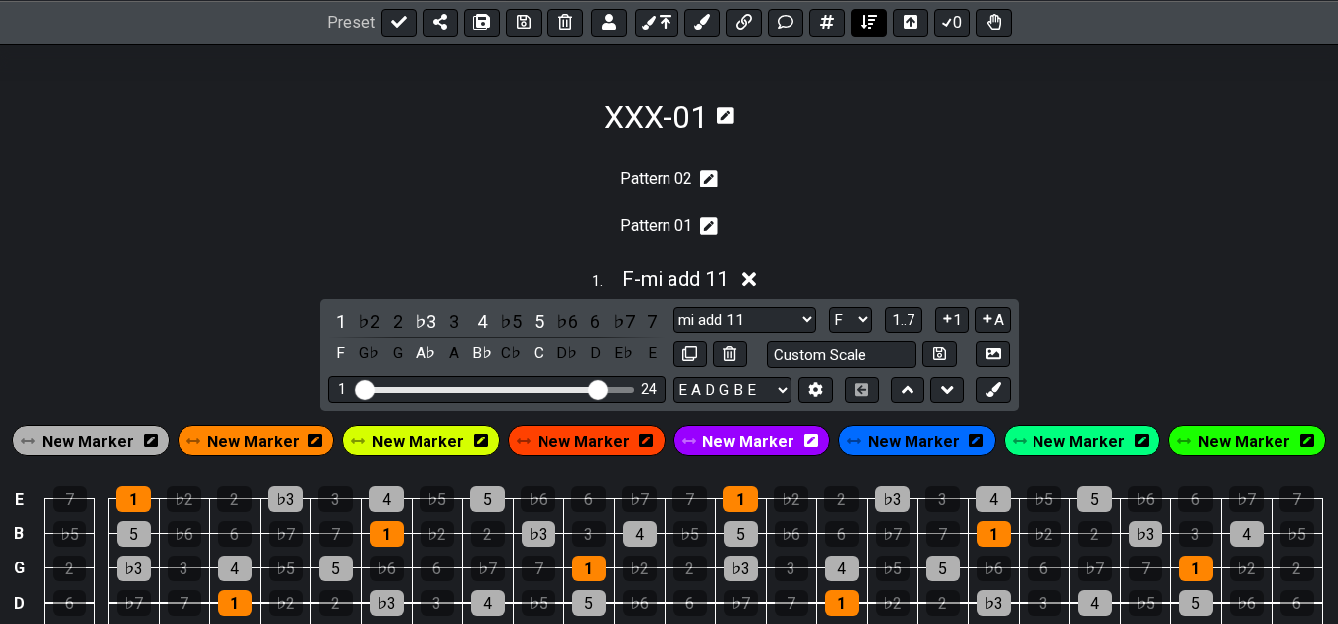
click at [877, 23] on button at bounding box center [869, 22] width 36 height 28
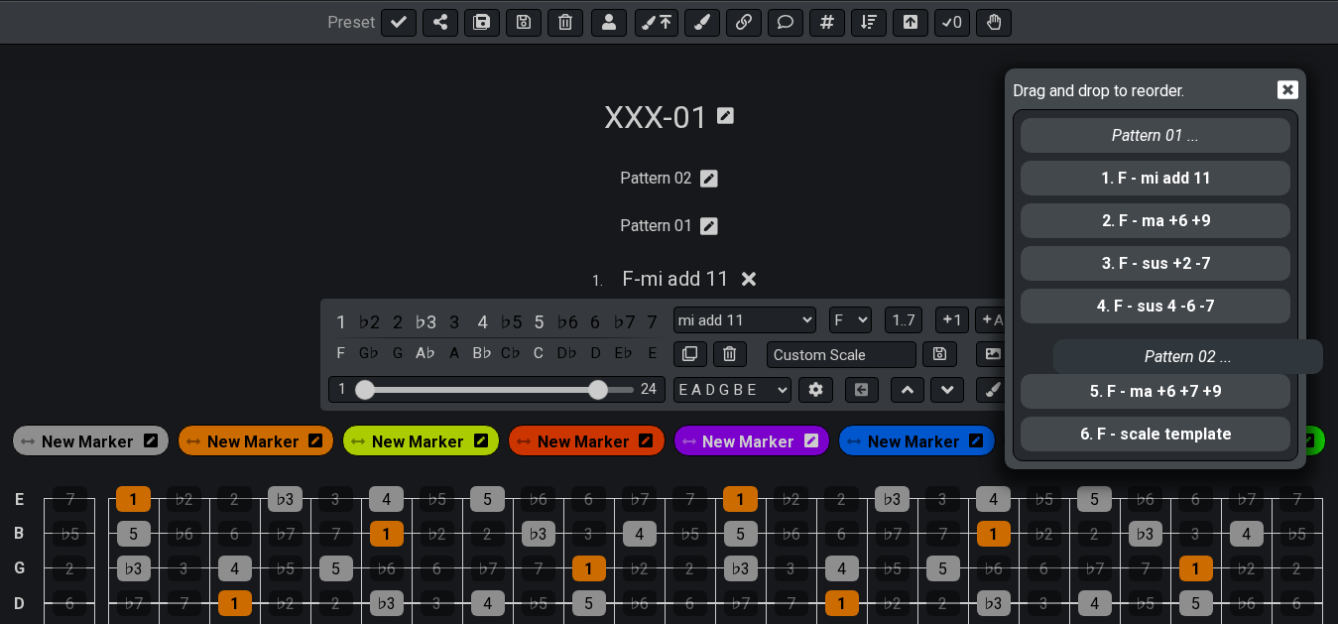
drag, startPoint x: 1182, startPoint y: 137, endPoint x: 1216, endPoint y: 367, distance: 232.5
click at [1216, 367] on div "Pattern 02 ... Pattern 01 ... 1. F - mi add 11 2. F - ma +6 +9 3. F - sus +2 -7…" at bounding box center [1156, 284] width 274 height 349
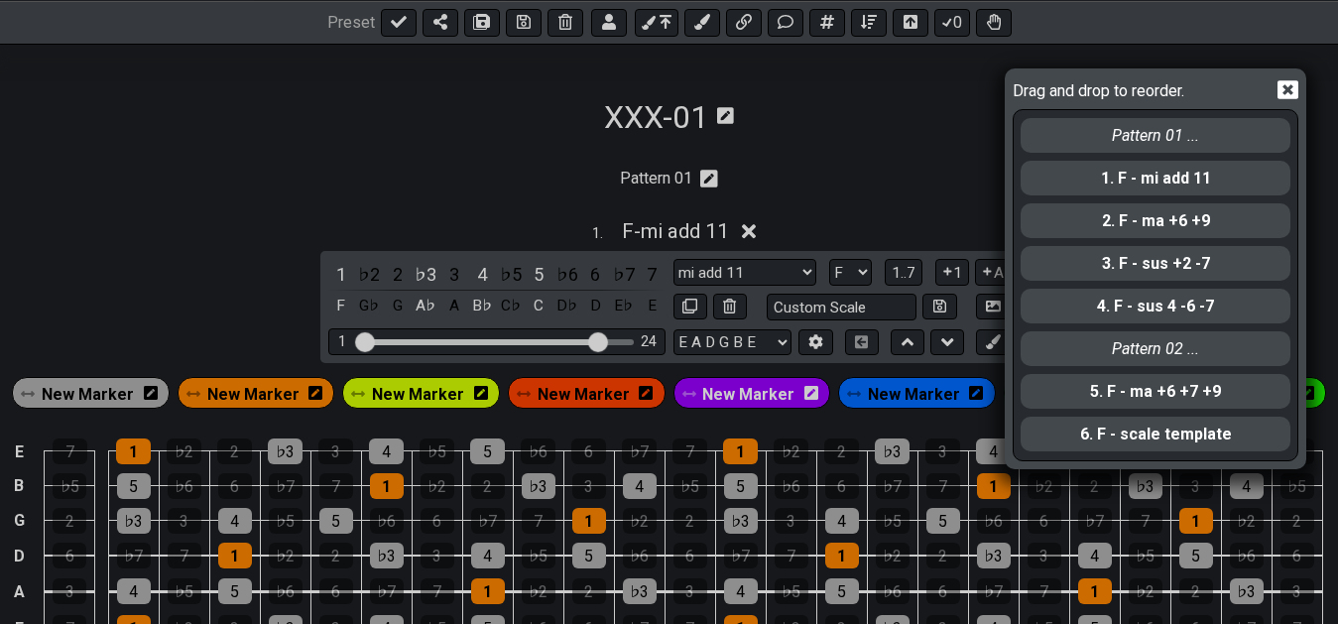
click at [823, 167] on div "Drag and drop to reorder. Pattern 01 ... 1. F - mi add 11 2. F - ma +6 +9 3. F …" at bounding box center [669, 312] width 1338 height 624
click at [1289, 90] on icon at bounding box center [1287, 89] width 21 height 21
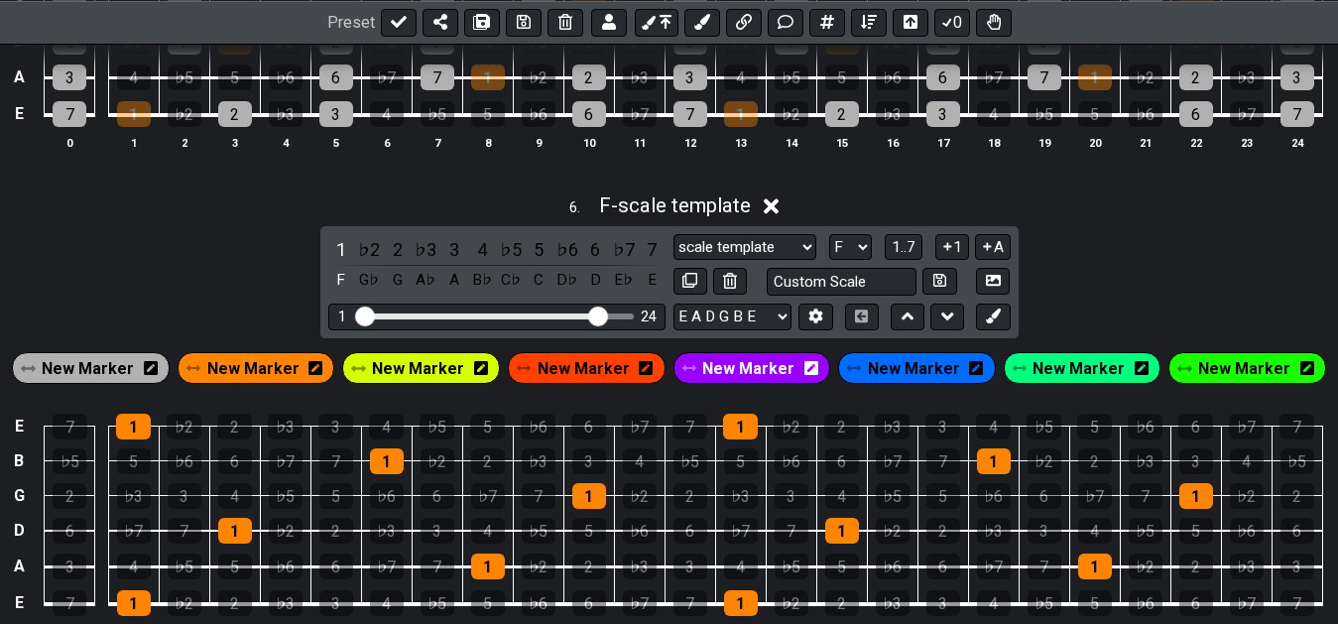
scroll to position [2842, 0]
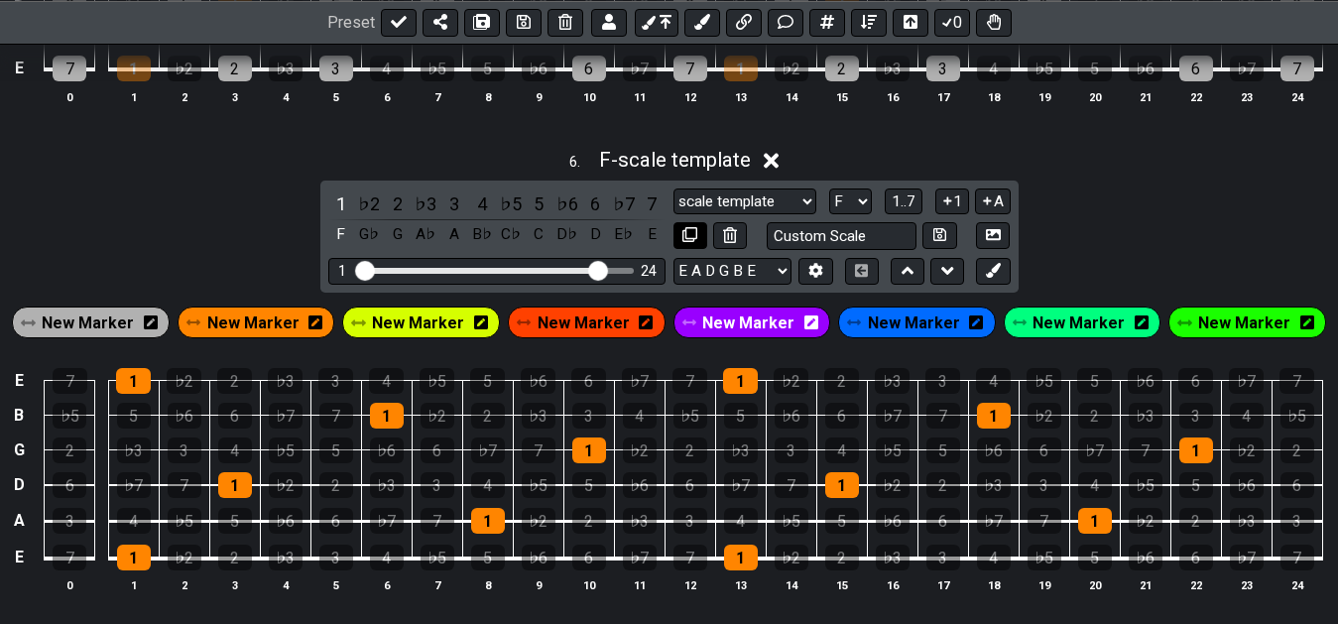
click at [693, 242] on icon at bounding box center [689, 234] width 15 height 15
select select "F"
click at [590, 522] on div "2" at bounding box center [589, 521] width 34 height 26
click at [486, 485] on div "4" at bounding box center [488, 486] width 34 height 26
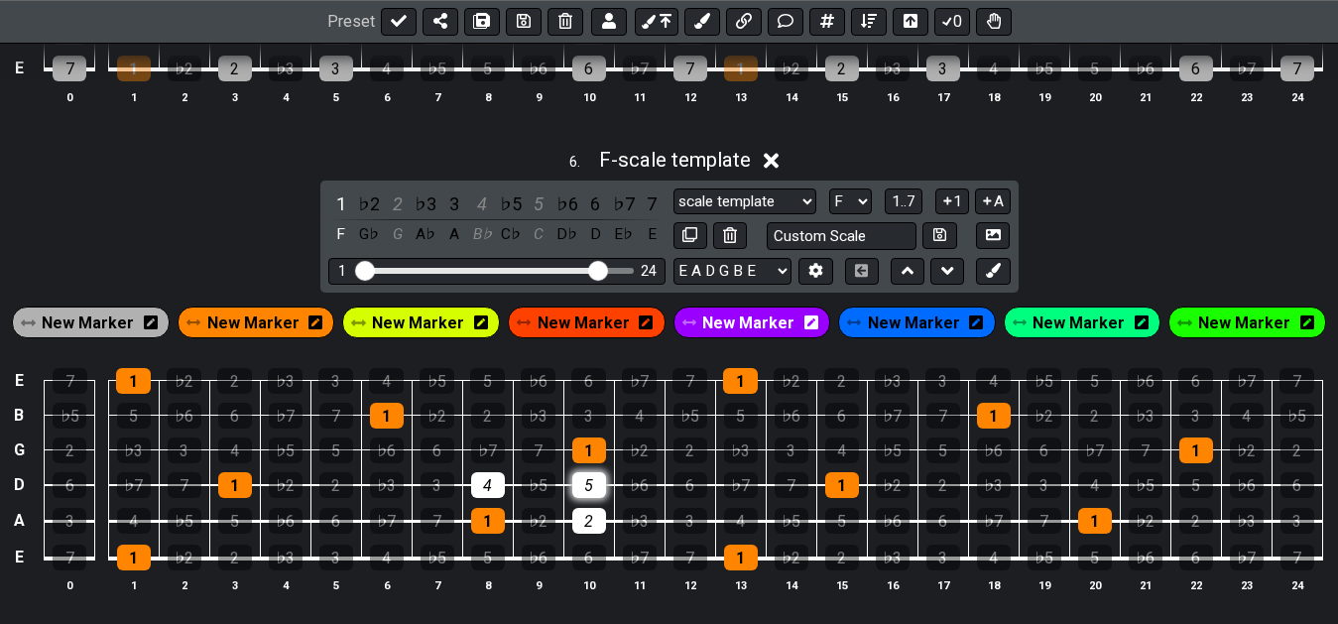
click at [584, 492] on div "5" at bounding box center [589, 486] width 34 height 26
click at [123, 336] on span "New Marker" at bounding box center [88, 323] width 92 height 29
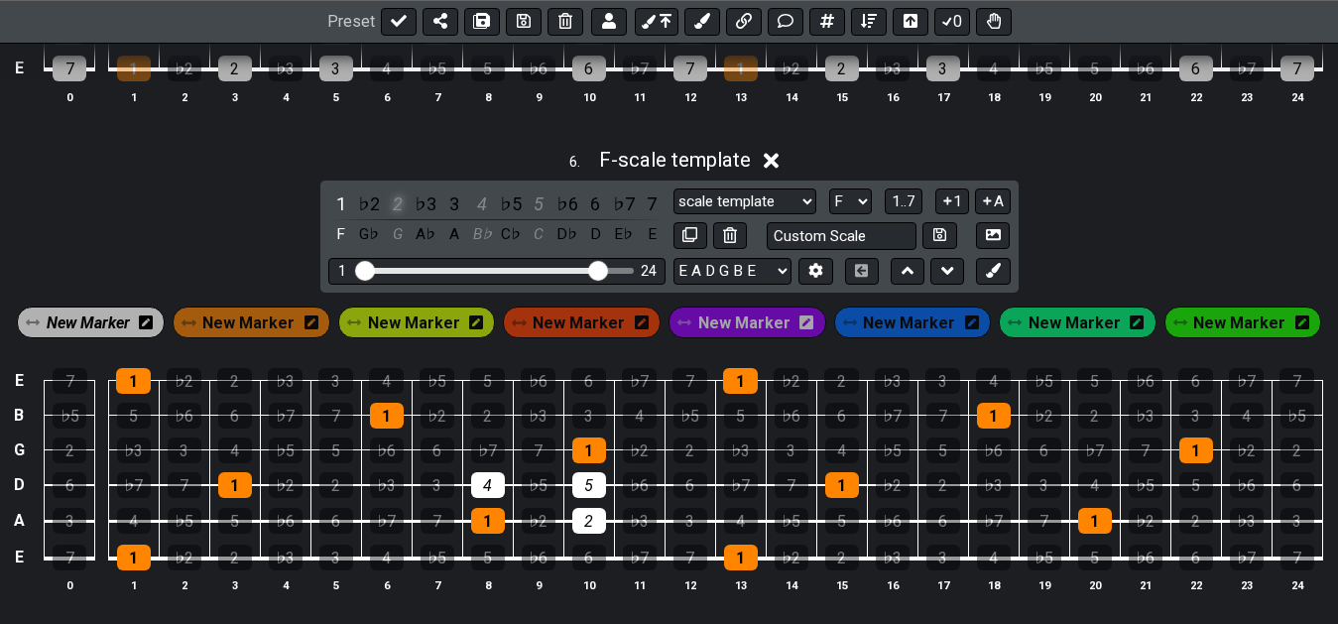
click at [399, 214] on div "2" at bounding box center [398, 204] width 26 height 27
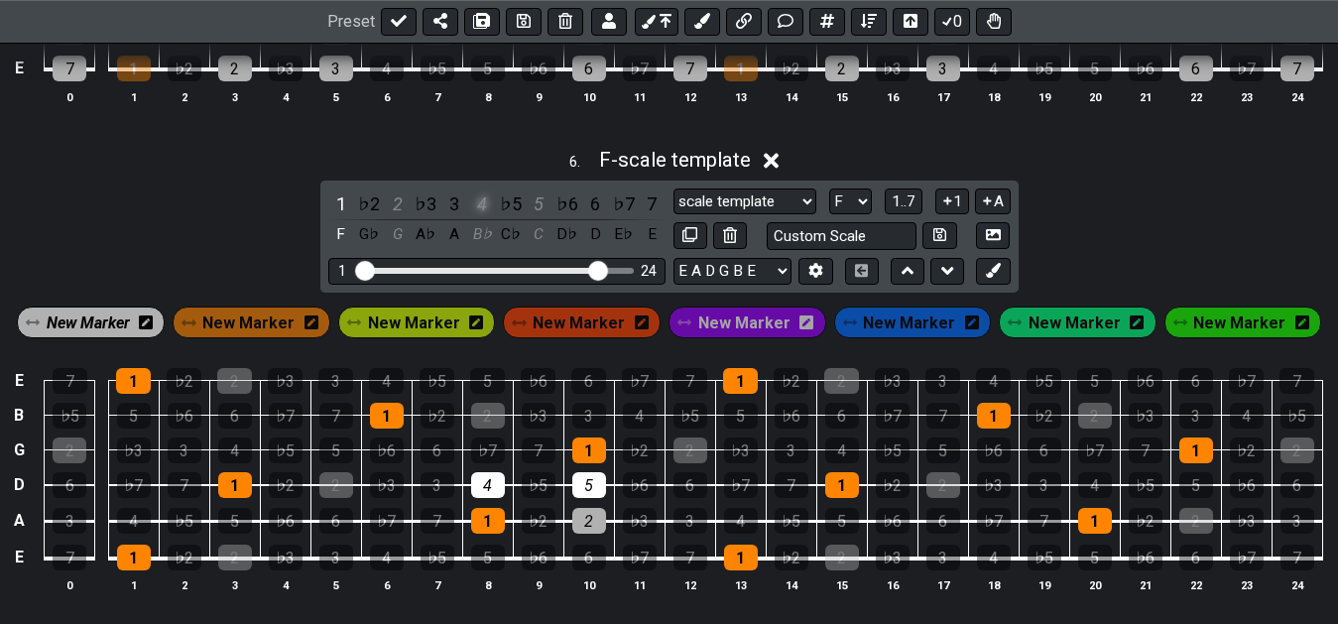
click at [485, 215] on div "4" at bounding box center [482, 204] width 26 height 27
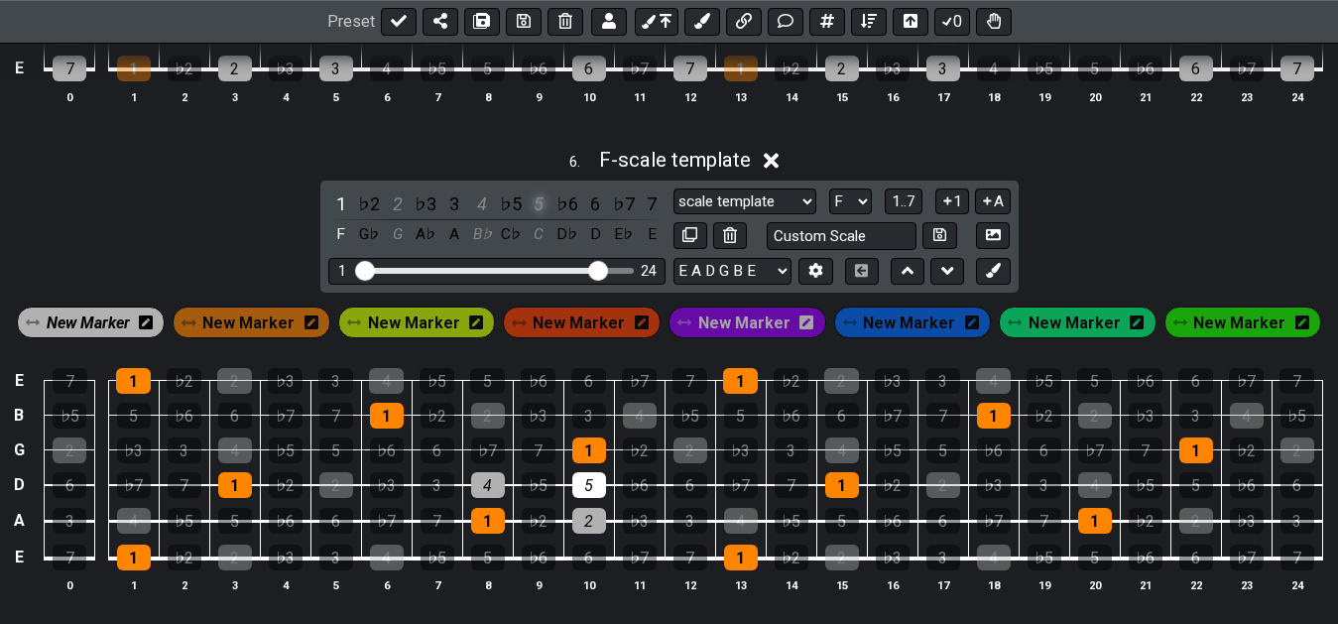
click at [540, 212] on div "5" at bounding box center [539, 204] width 26 height 27
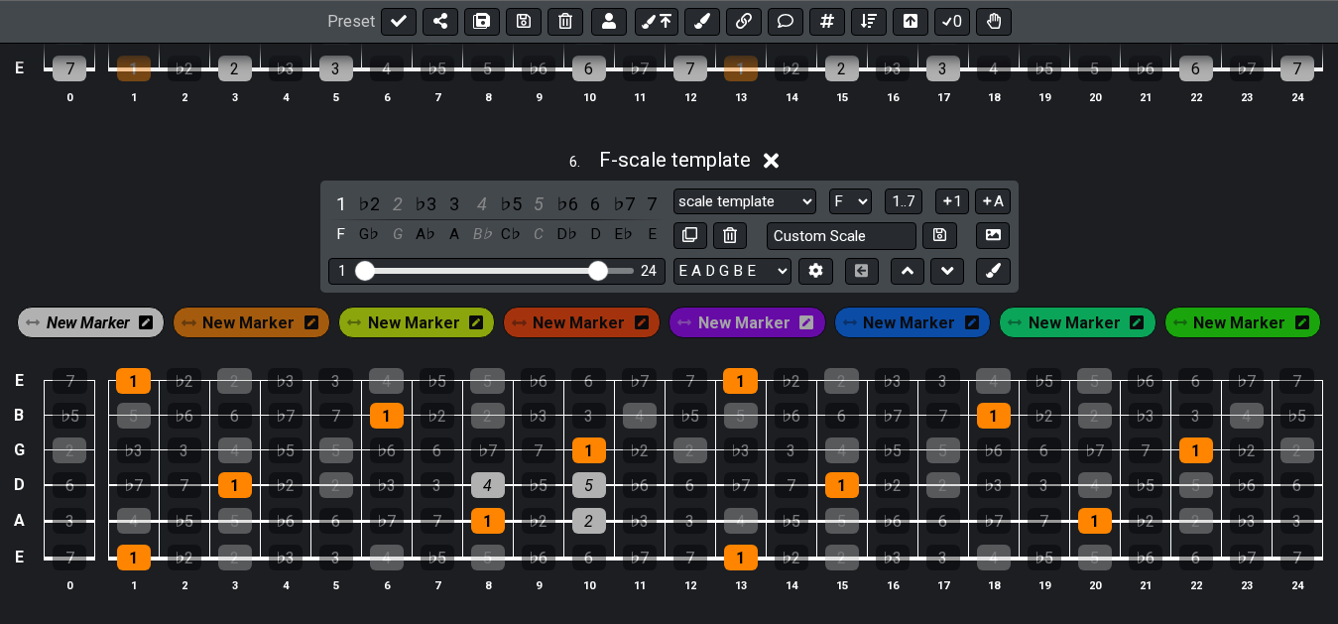
click at [122, 325] on span "New Marker" at bounding box center [88, 323] width 83 height 29
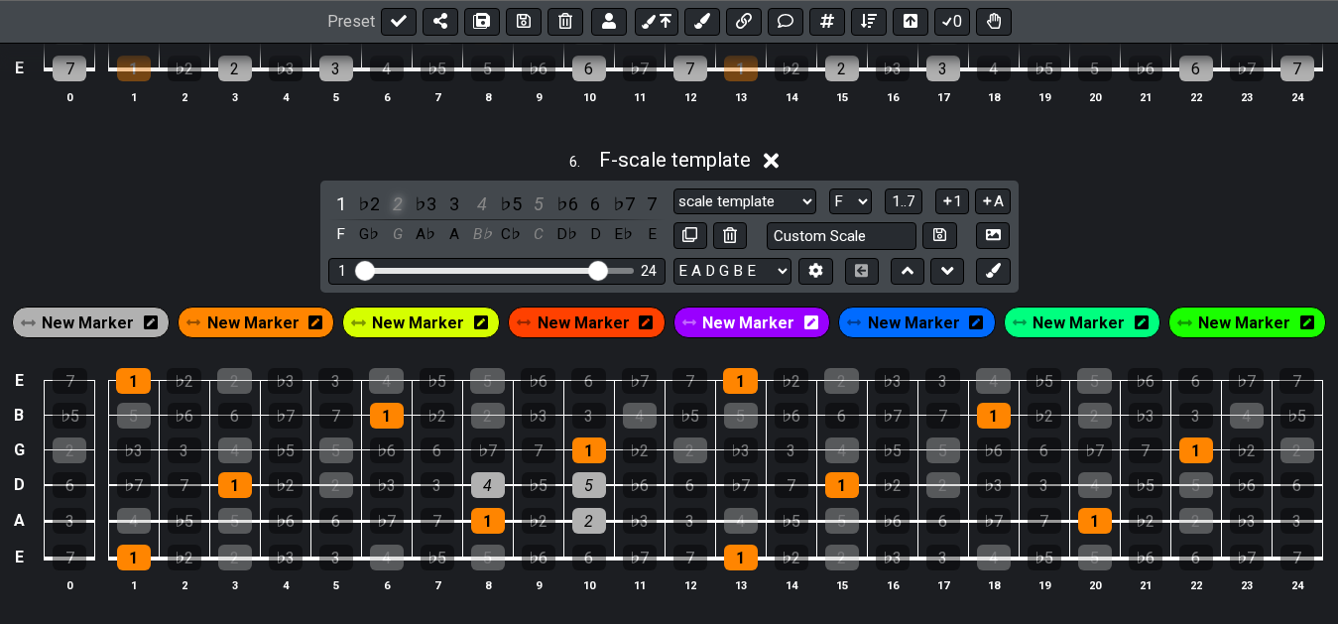
click at [395, 213] on div "2" at bounding box center [398, 204] width 26 height 27
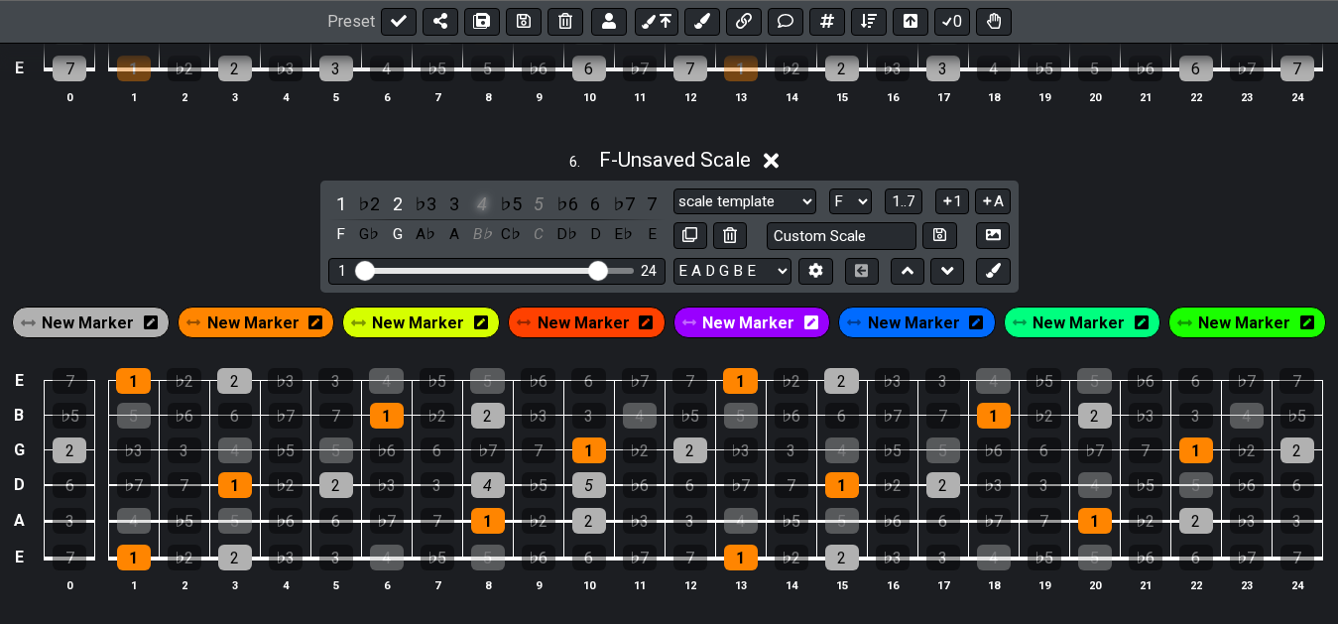
click at [486, 212] on div "4" at bounding box center [482, 204] width 26 height 27
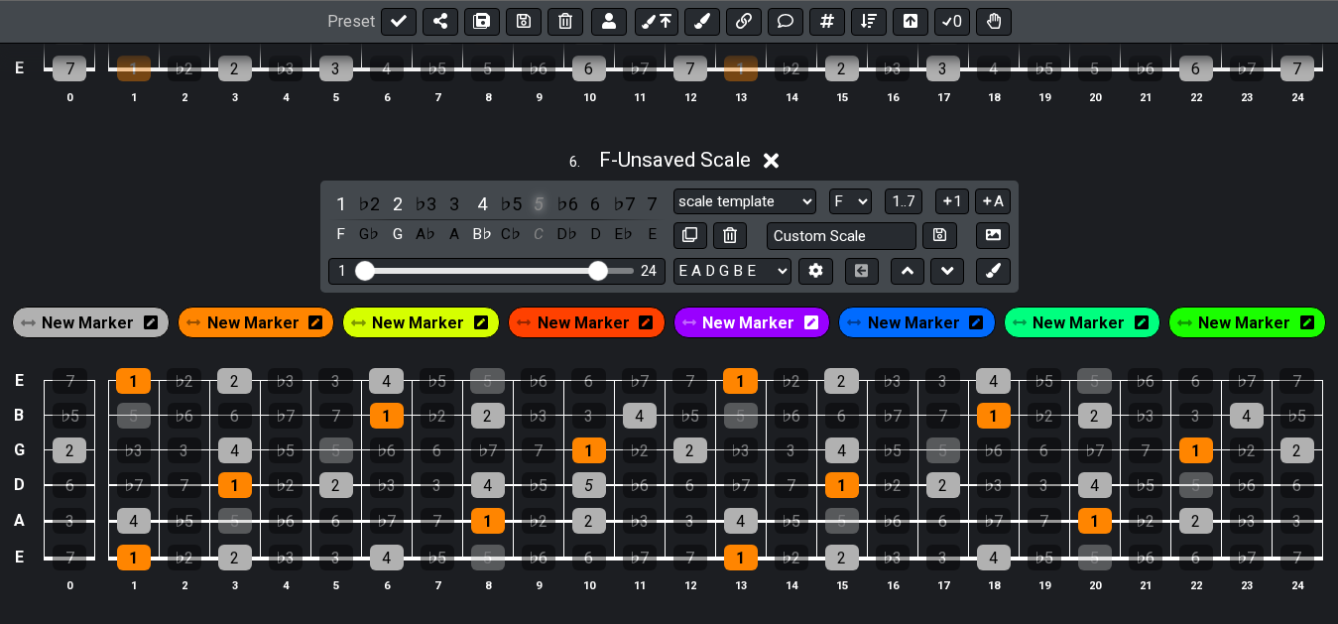
click at [542, 211] on div "5" at bounding box center [539, 204] width 26 height 27
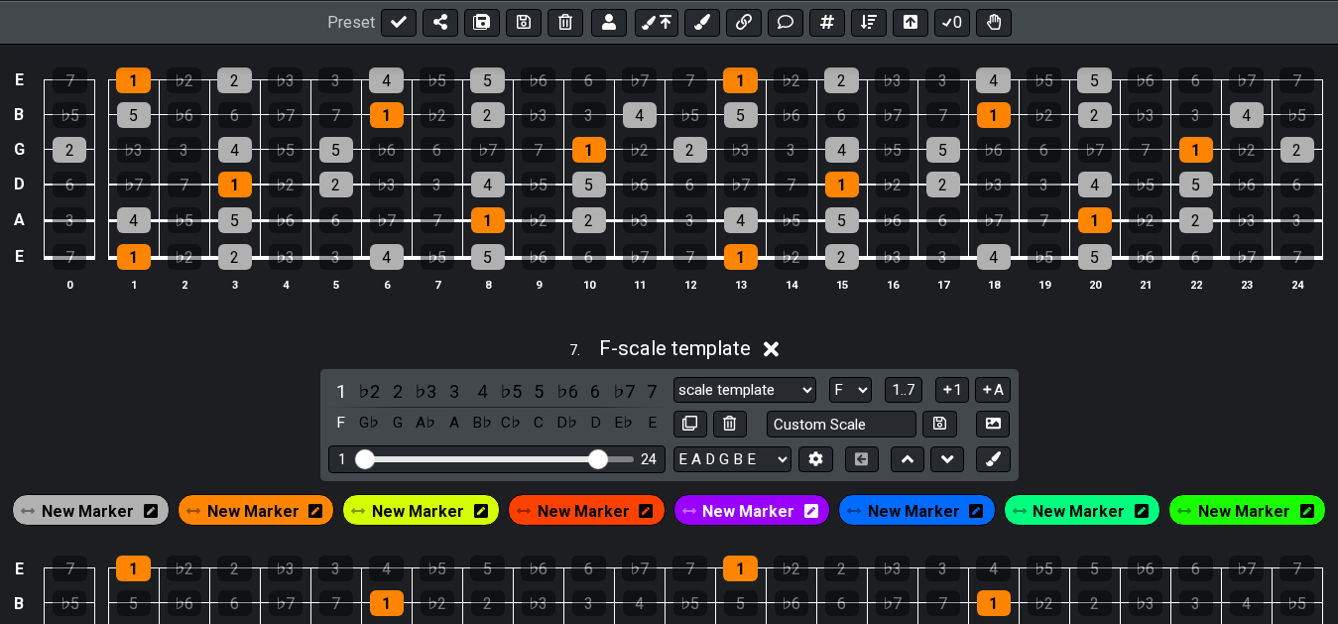
scroll to position [3146, 0]
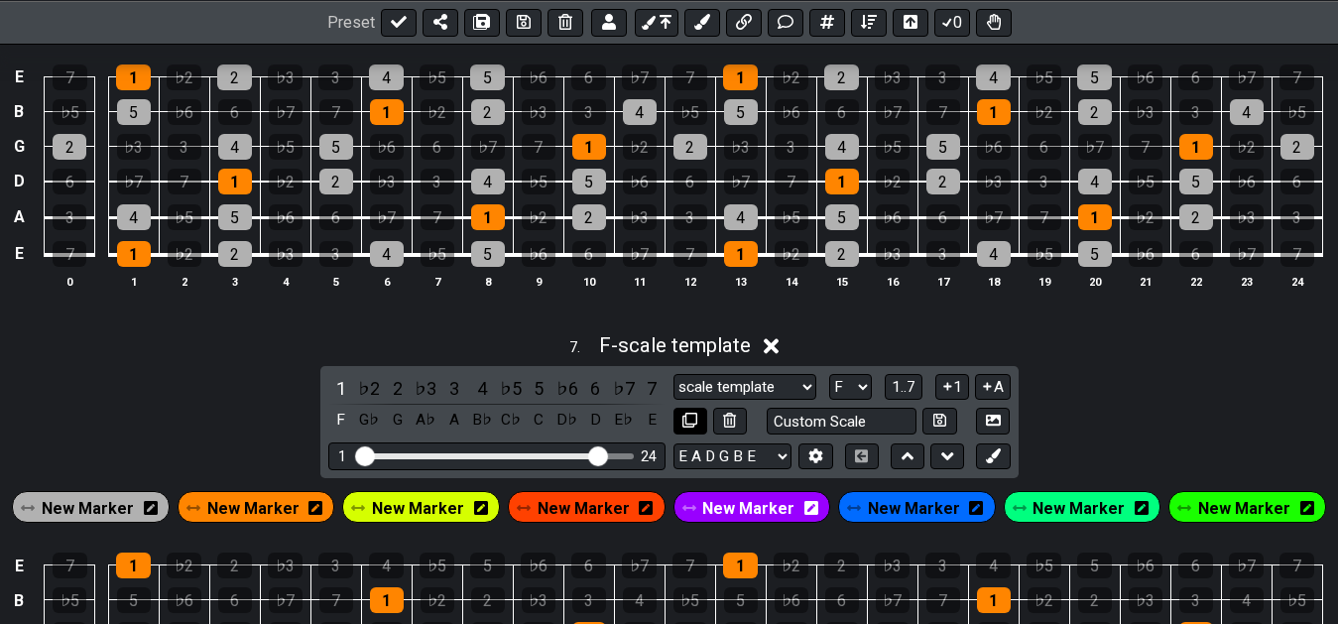
click at [689, 424] on icon at bounding box center [689, 420] width 15 height 15
select select "F"
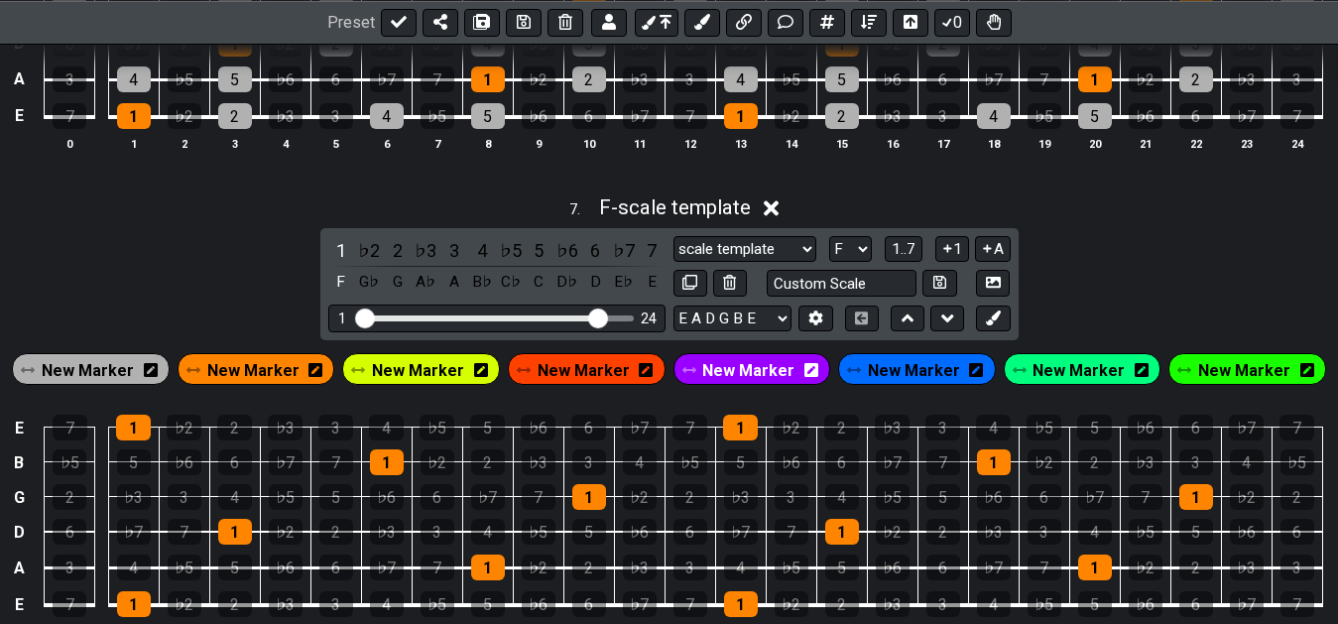
scroll to position [3348, 0]
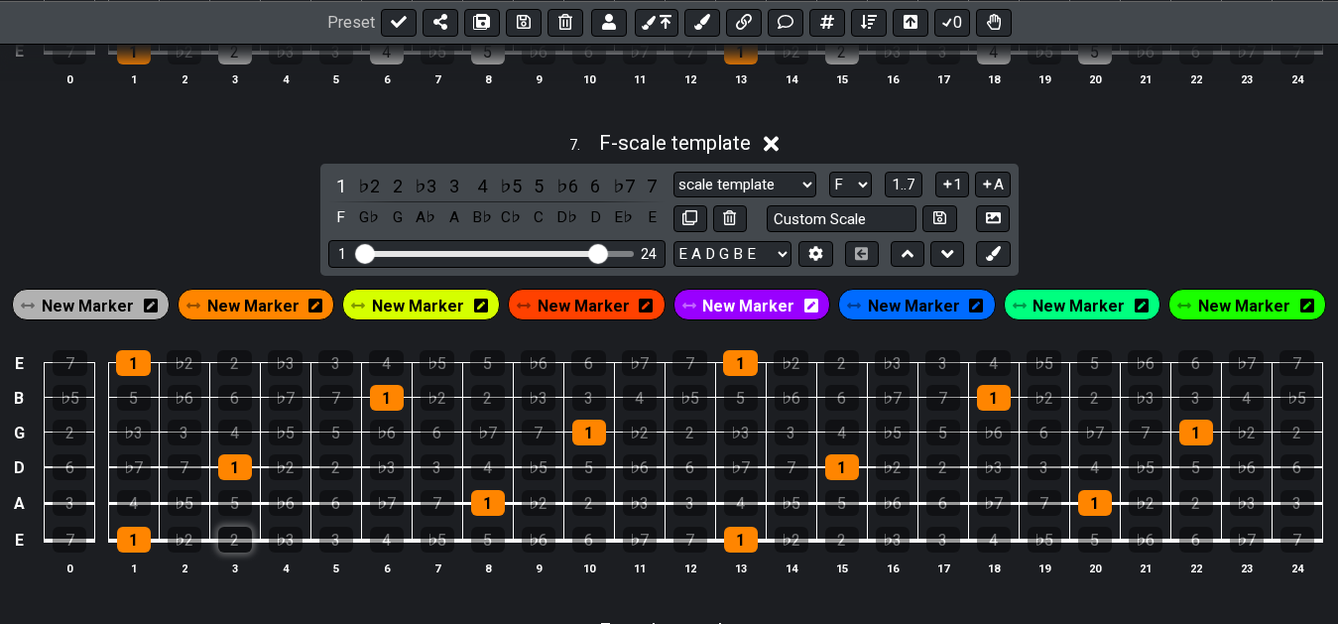
click at [234, 547] on div "2" at bounding box center [235, 540] width 34 height 26
click at [239, 508] on div "5" at bounding box center [235, 503] width 34 height 26
click at [334, 503] on div "6" at bounding box center [336, 503] width 34 height 26
click at [397, 196] on div "2" at bounding box center [398, 186] width 26 height 27
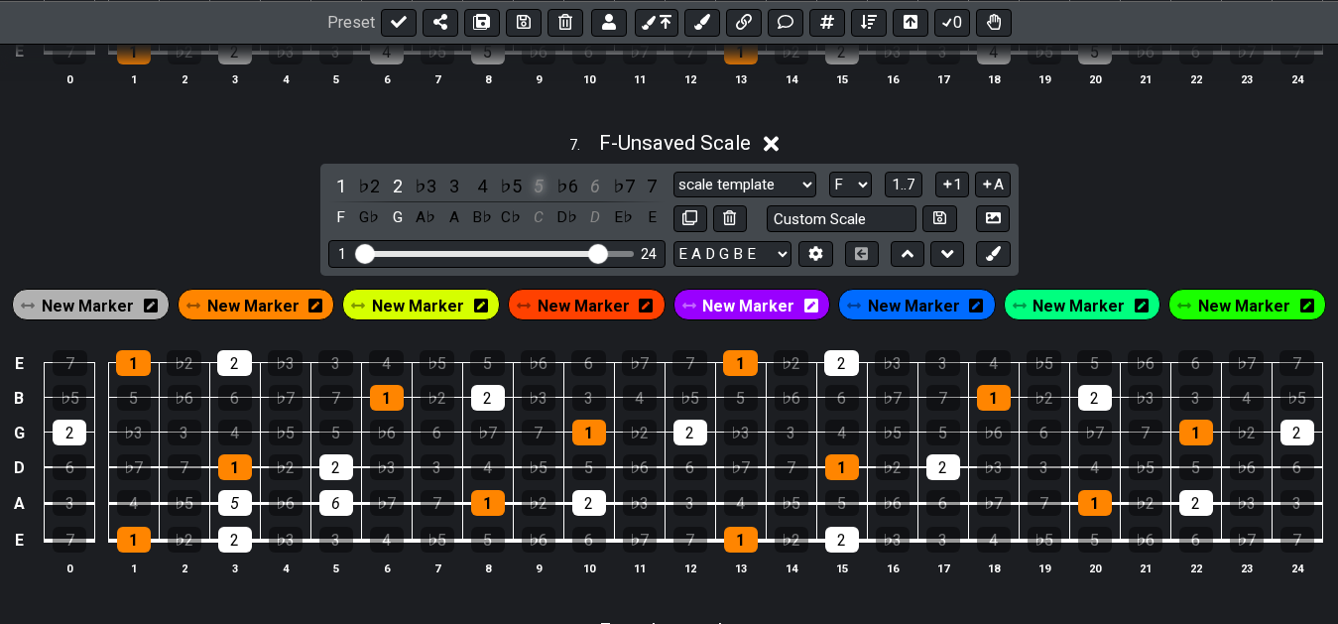
click at [547, 193] on div "5" at bounding box center [539, 186] width 26 height 27
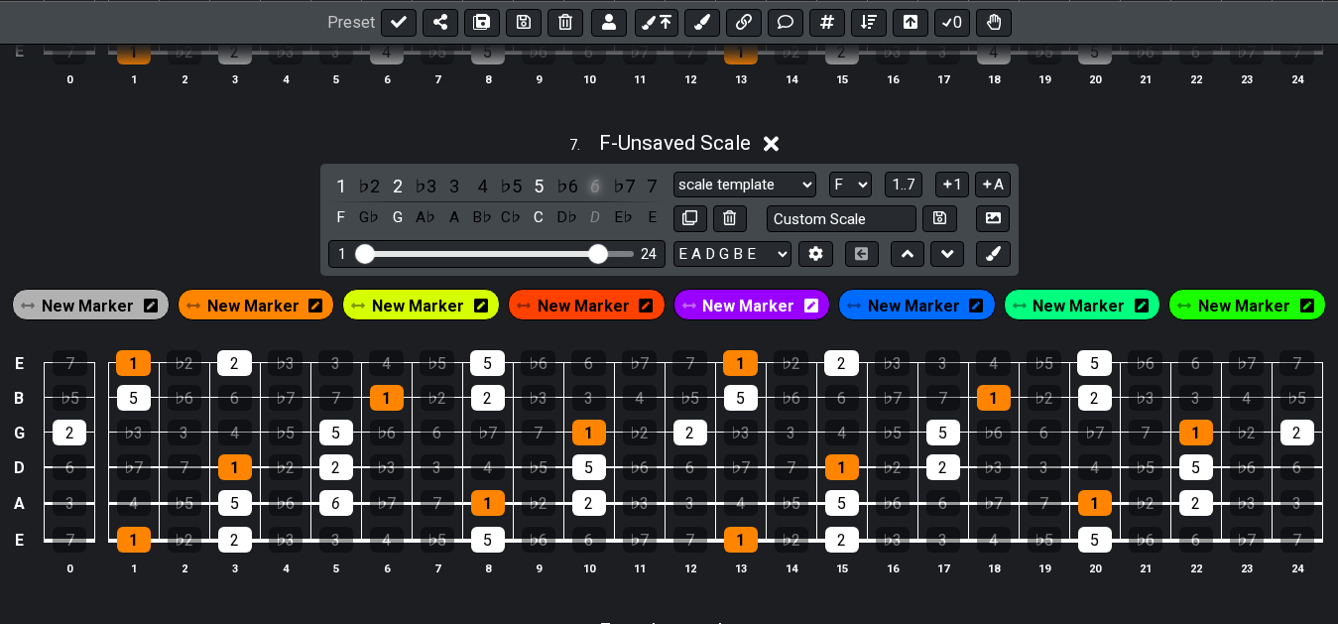
click at [596, 192] on div "6" at bounding box center [595, 186] width 26 height 27
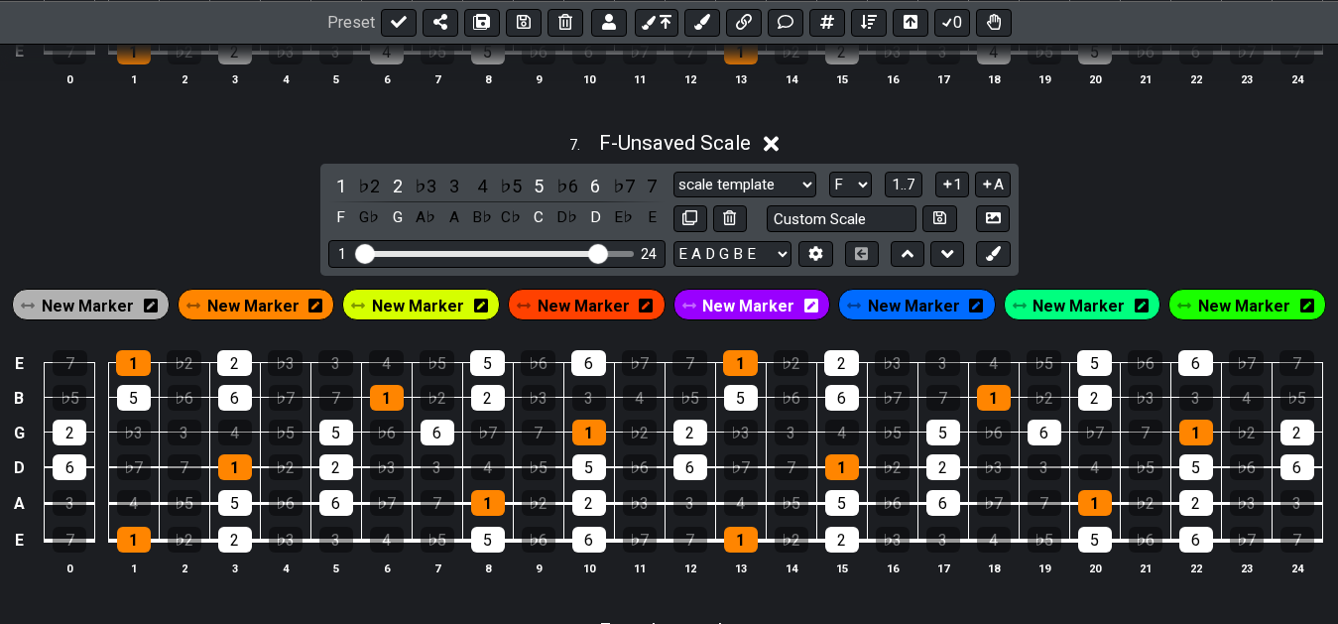
click at [131, 304] on span "New Marker" at bounding box center [88, 306] width 92 height 29
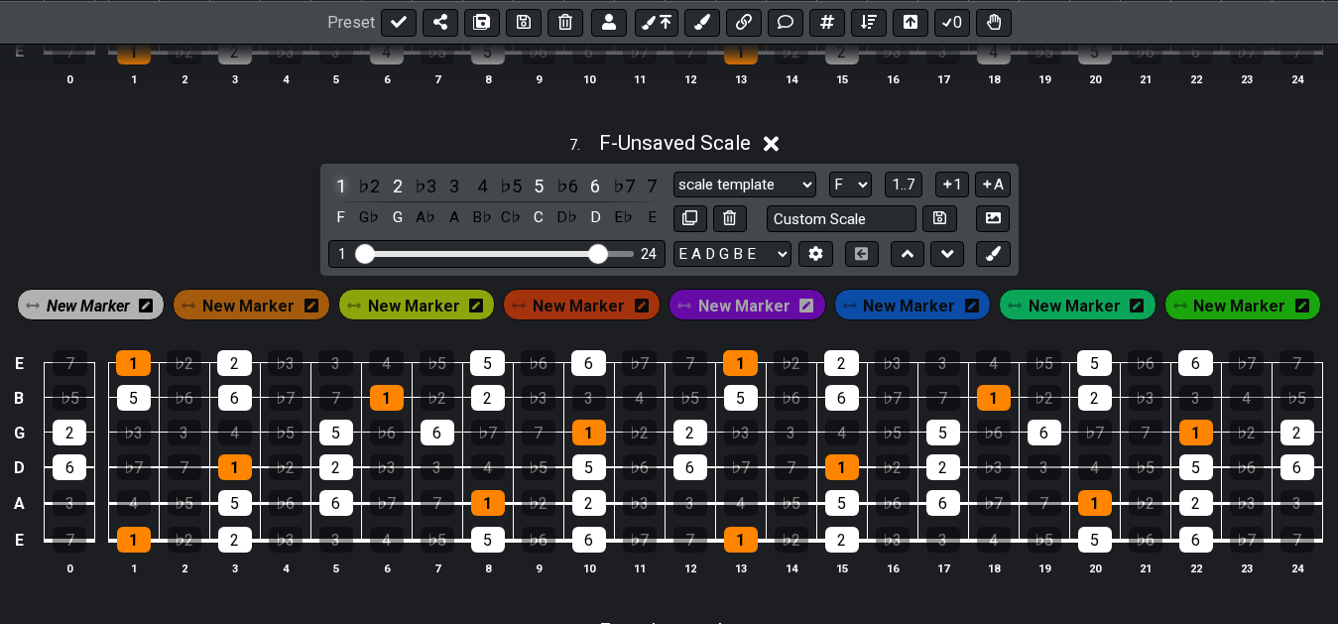
click at [343, 194] on div "1" at bounding box center [341, 186] width 26 height 27
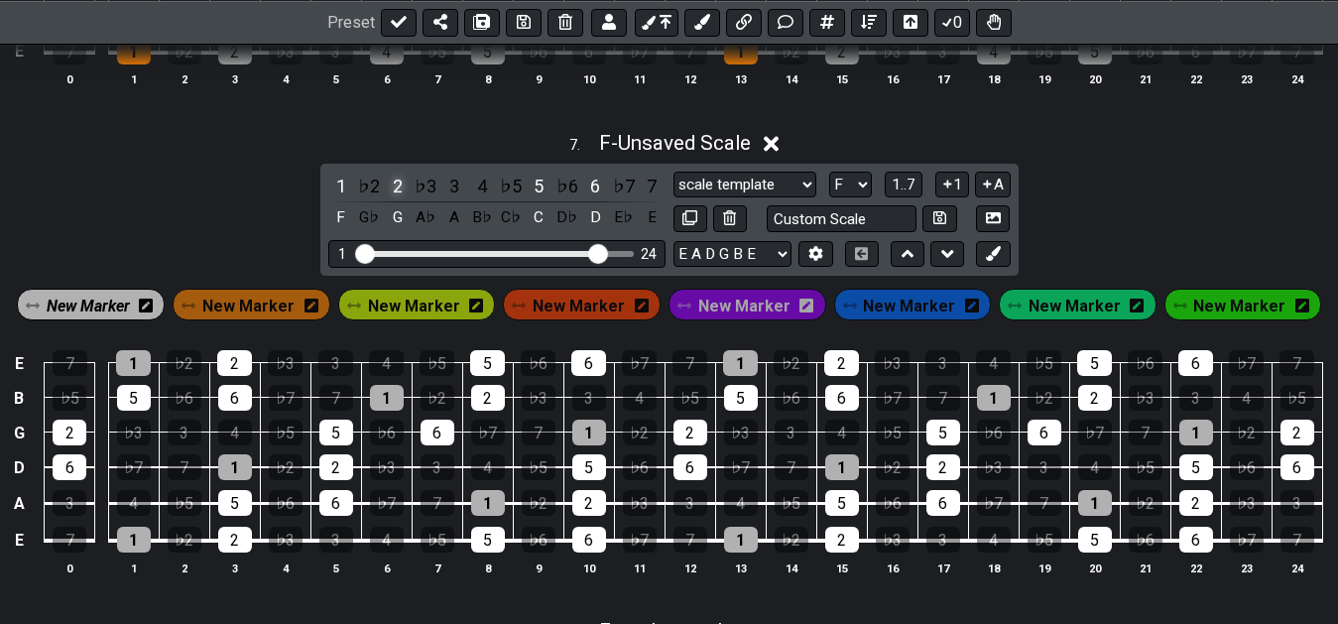
click at [403, 194] on div "2" at bounding box center [398, 186] width 26 height 27
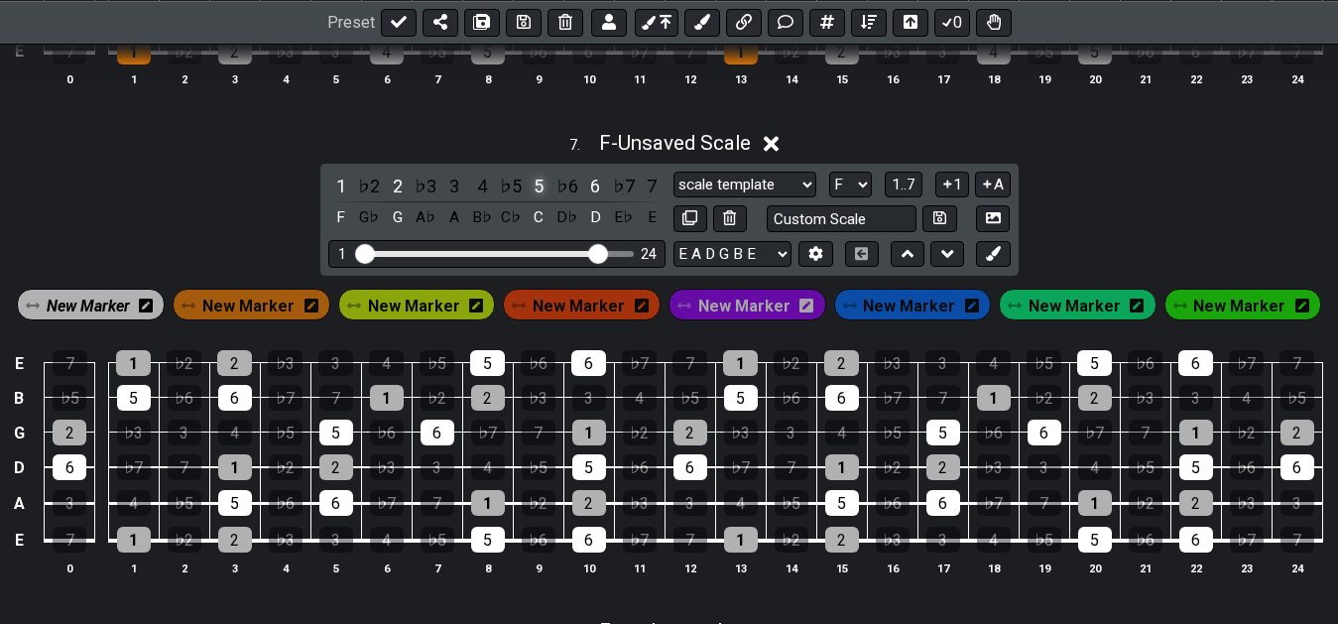
click at [536, 193] on div "5" at bounding box center [539, 186] width 26 height 27
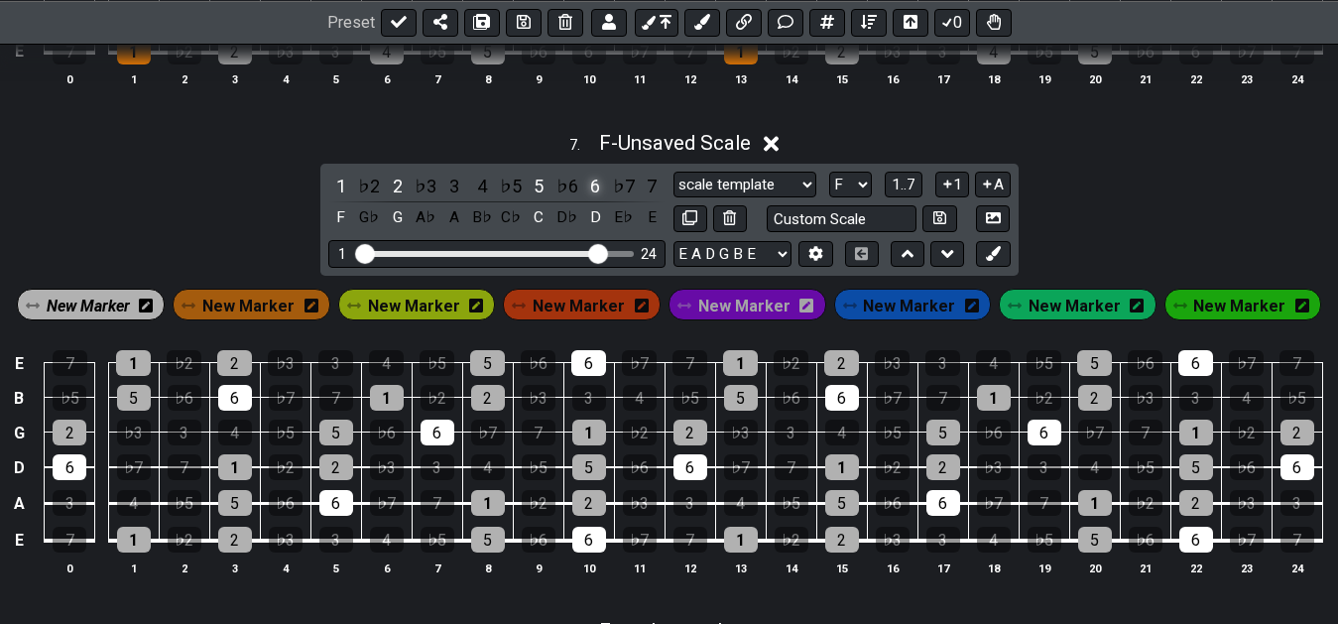
click at [592, 194] on div "6" at bounding box center [595, 186] width 26 height 27
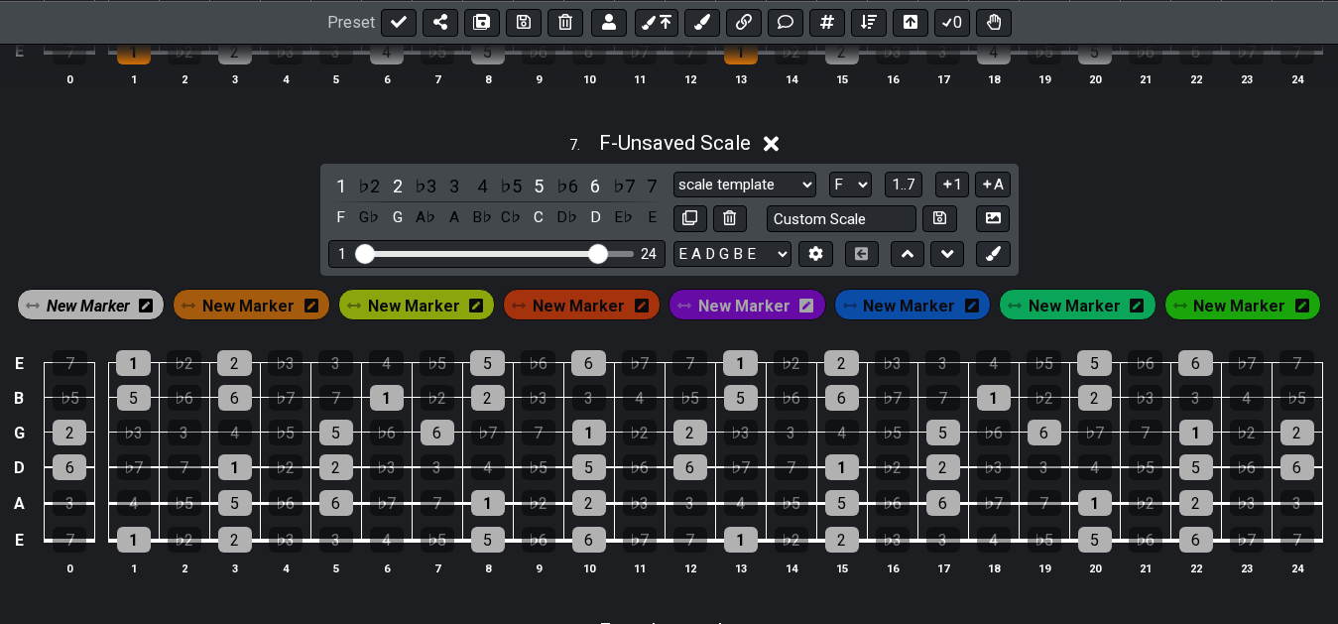
click at [231, 301] on span "New Marker" at bounding box center [248, 306] width 92 height 29
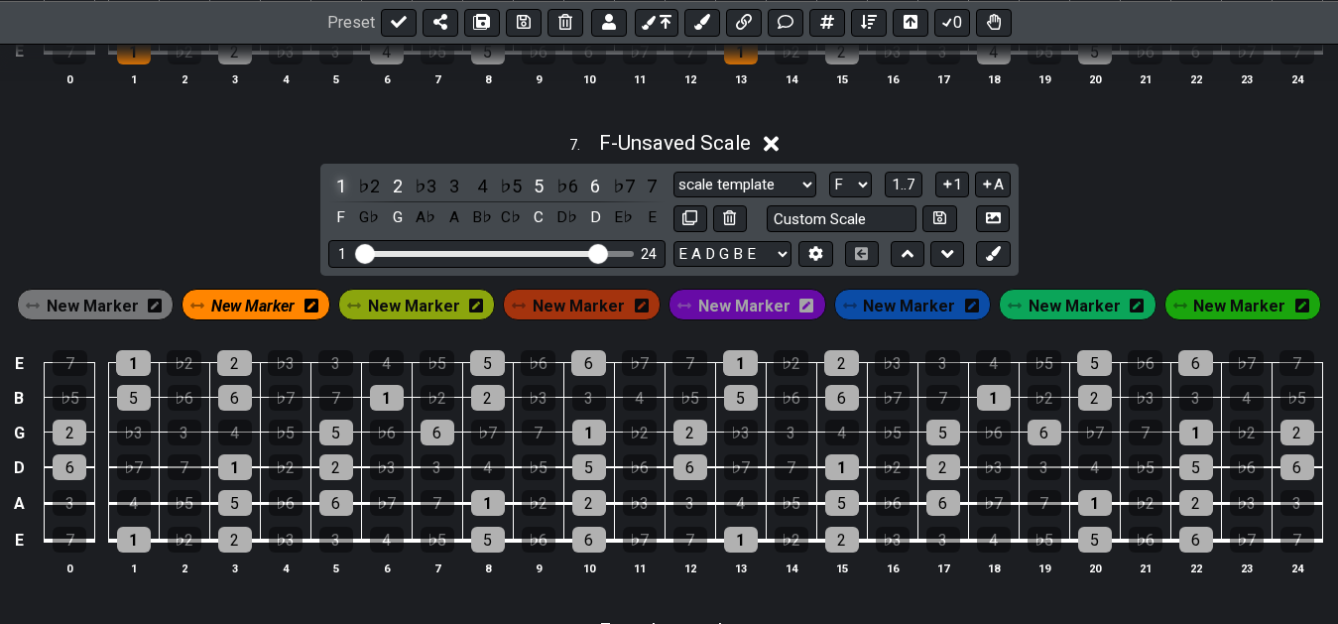
click at [337, 191] on div "1" at bounding box center [341, 186] width 26 height 27
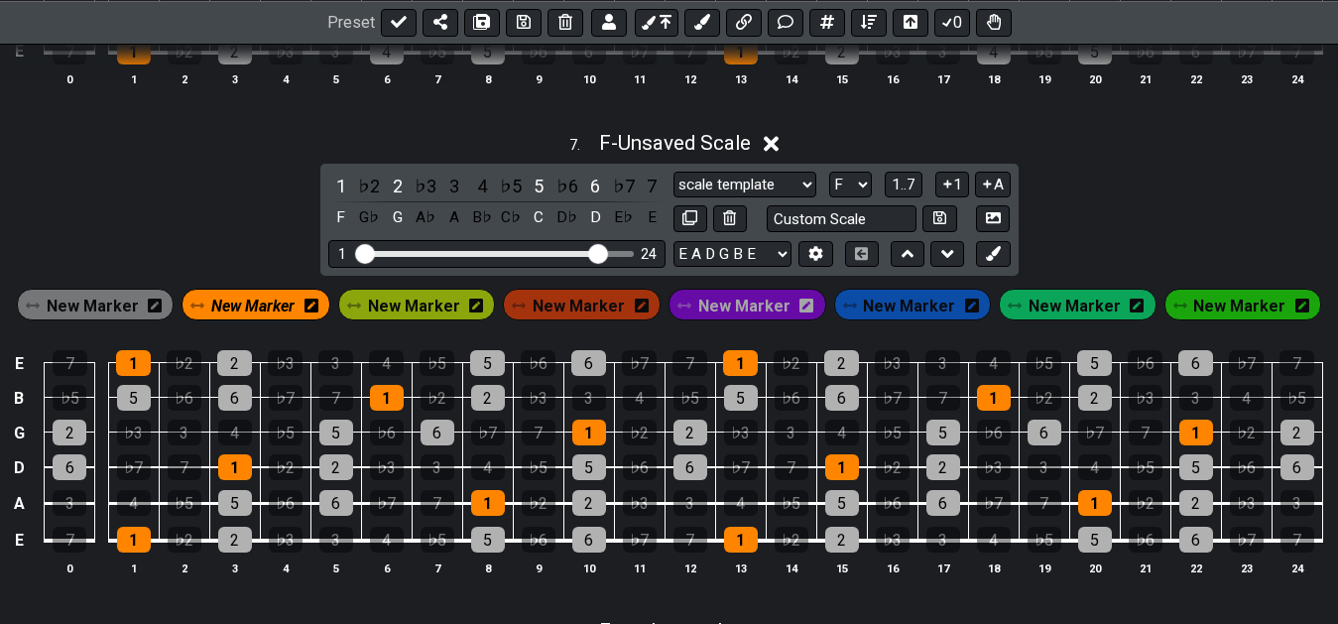
click at [290, 304] on span "New Marker" at bounding box center [252, 306] width 83 height 29
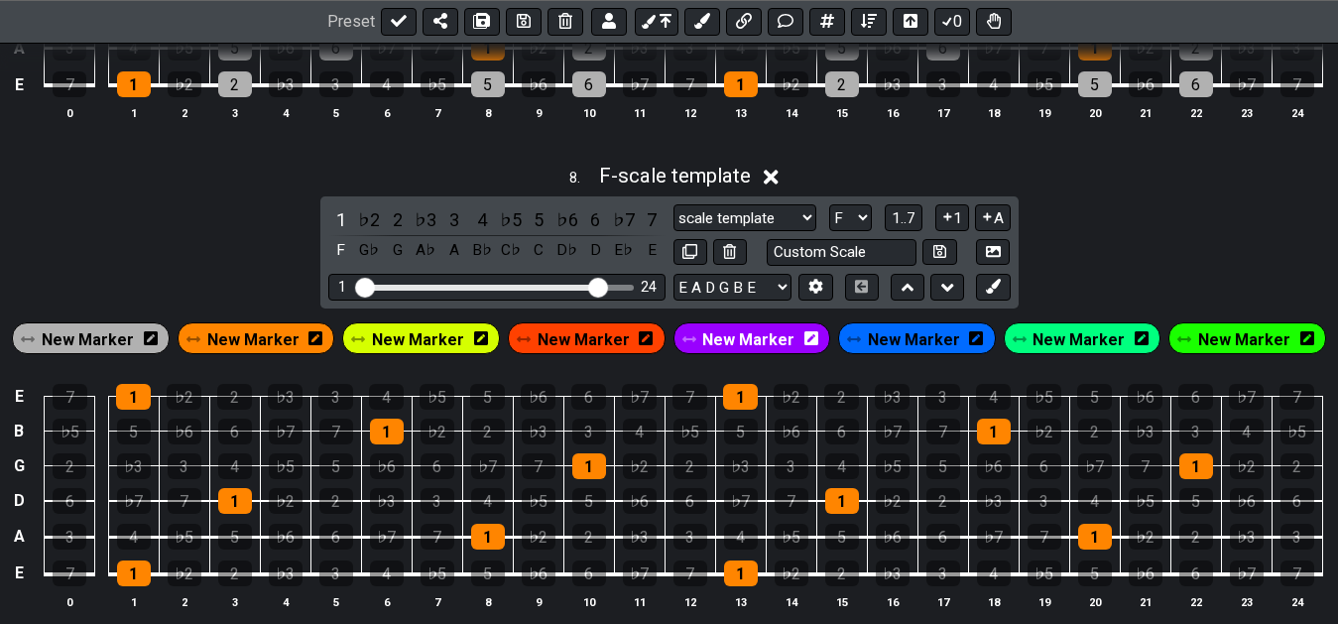
scroll to position [3955, 0]
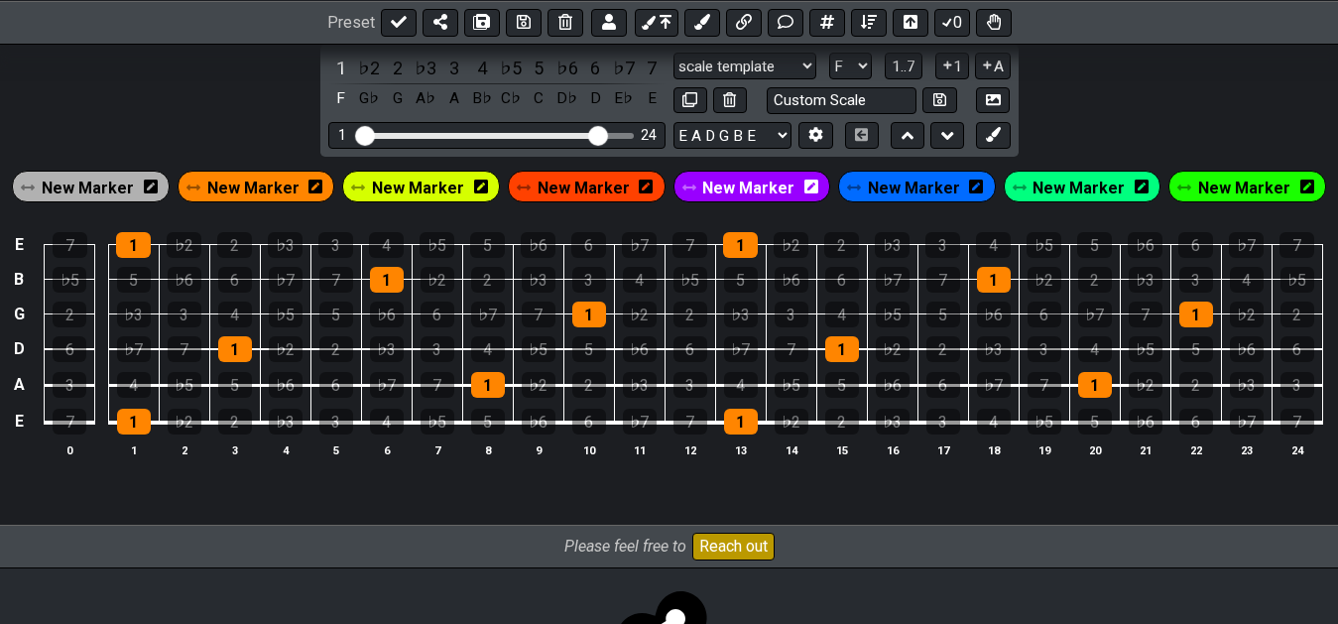
drag, startPoint x: 694, startPoint y: 106, endPoint x: 709, endPoint y: 174, distance: 69.1
click at [694, 105] on icon at bounding box center [689, 99] width 15 height 15
select select "F"
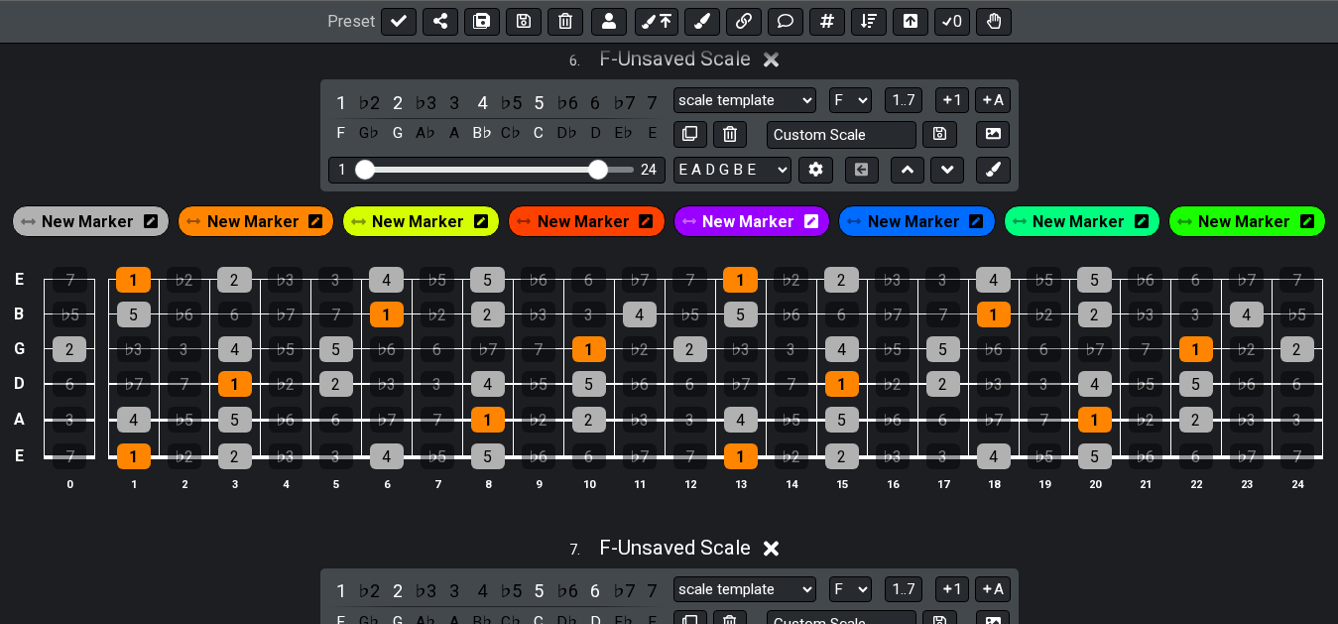
scroll to position [2841, 0]
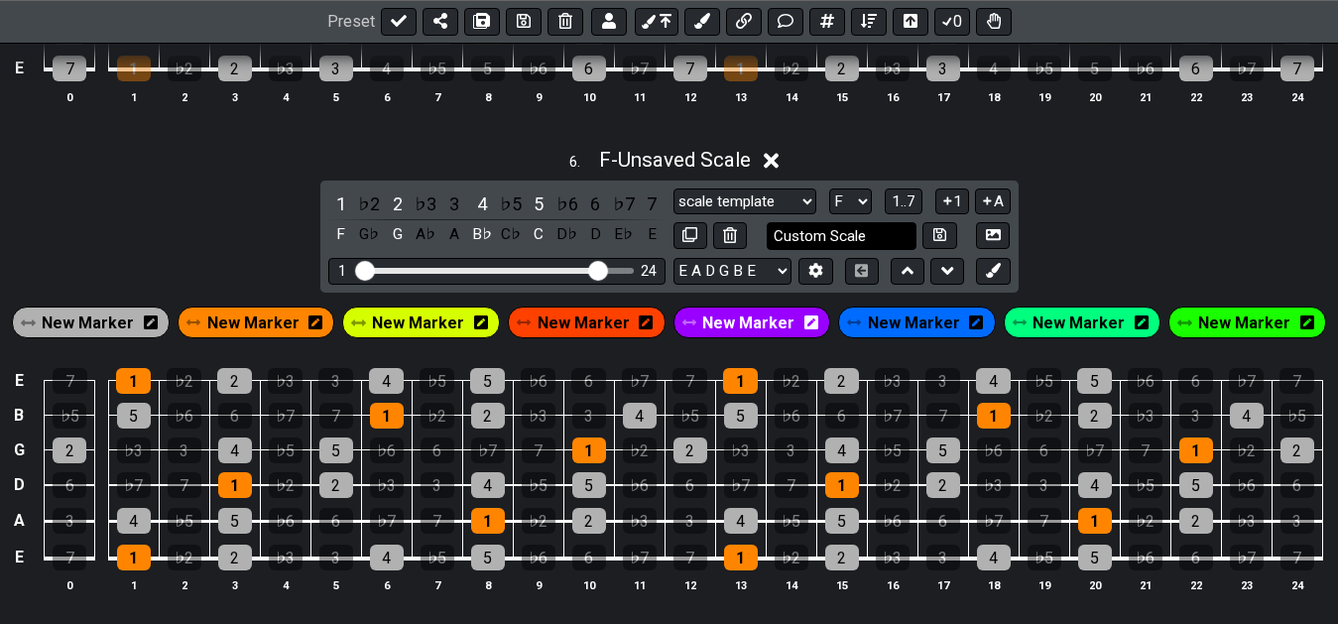
click at [790, 248] on input "Custom Scale" at bounding box center [842, 236] width 151 height 27
click at [1100, 222] on div "6 . F - Unsaved Scale 1 ♭2 2 ♭3 3 4 ♭5 5 ♭6 6 ♭7 7 F G♭ G A♭ A B♭ C♭ C D♭ D E♭ …" at bounding box center [669, 379] width 1338 height 485
click at [1066, 243] on div "6 . F - Unsaved Scale 1 ♭2 2 ♭3 3 4 ♭5 5 ♭6 6 ♭7 7 F G♭ G A♭ A B♭ C♭ C D♭ D E♭ …" at bounding box center [669, 379] width 1338 height 485
click at [889, 240] on input "mi | ma +9 11" at bounding box center [842, 236] width 151 height 27
click at [891, 246] on input "mi | ma +9 11 (no3)" at bounding box center [842, 236] width 151 height 27
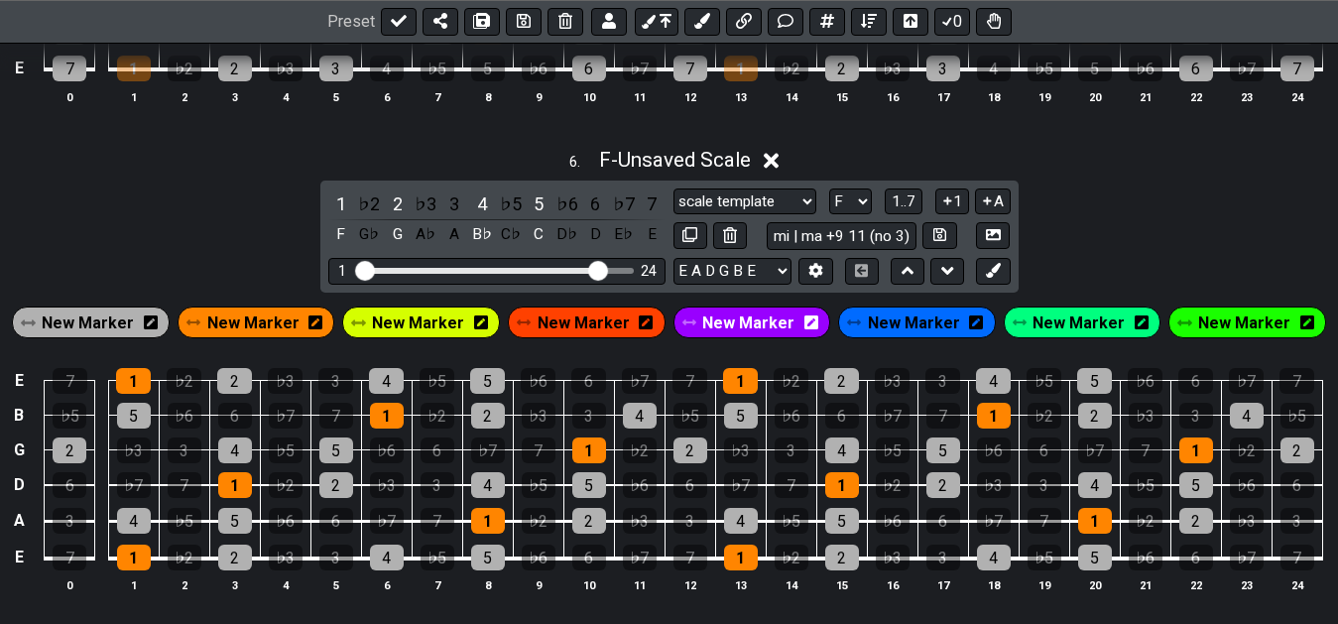
type input "mi | ma +9 11 (no 3)"
click at [1166, 226] on div "6 . F - Unsaved Scale 1 ♭2 2 ♭3 3 4 ♭5 5 ♭6 6 ♭7 7 F G♭ G A♭ A B♭ C♭ C D♭ D E♭ …" at bounding box center [669, 379] width 1338 height 485
click at [947, 239] on button at bounding box center [939, 236] width 34 height 27
select select "mi | ma +9 11 (no 3)"
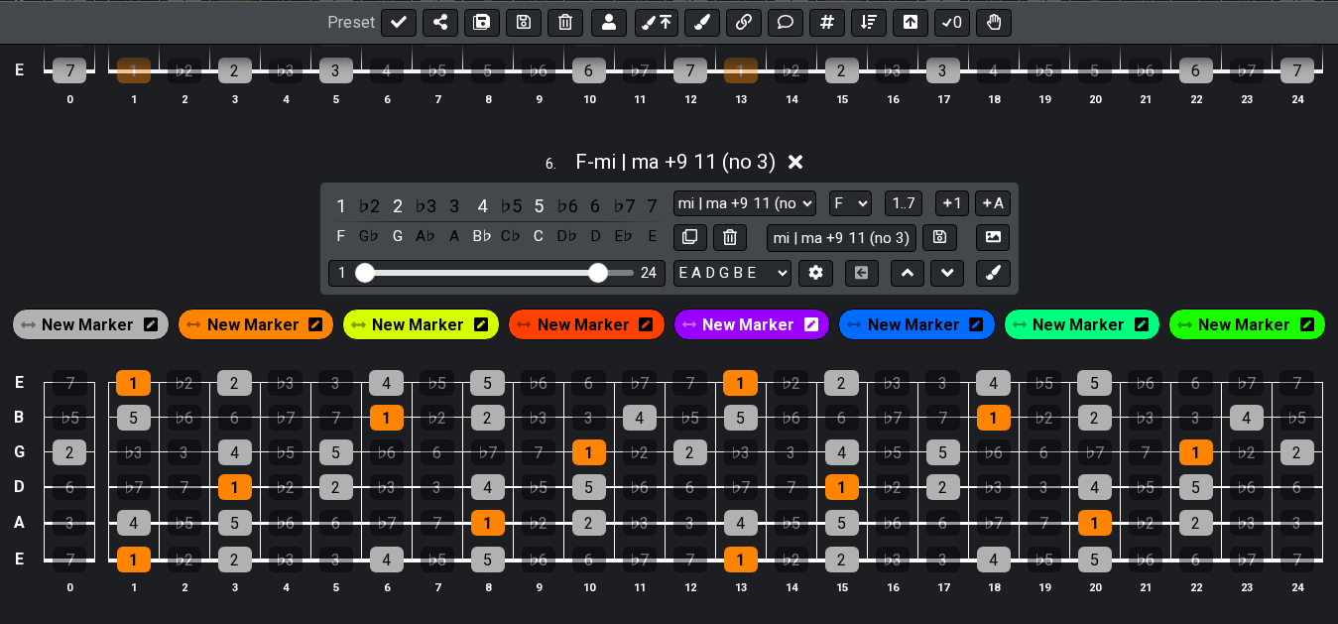
scroll to position [2842, 0]
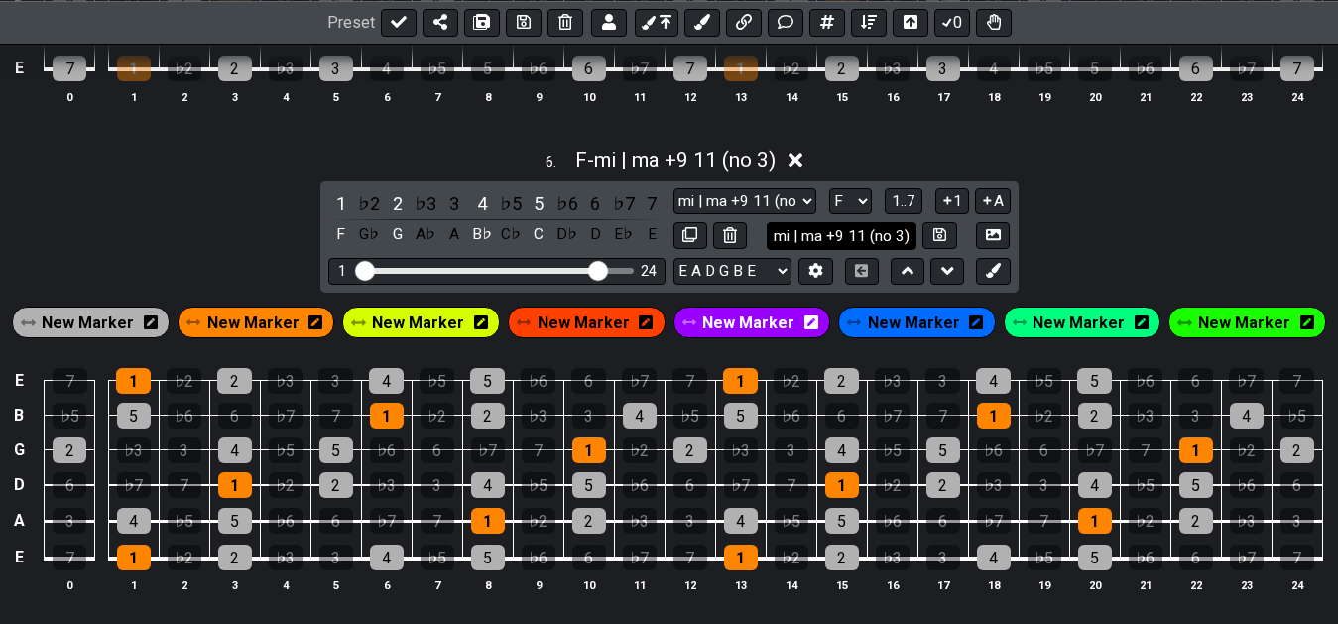
drag, startPoint x: 821, startPoint y: 246, endPoint x: 768, endPoint y: 246, distance: 53.6
click at [768, 246] on input "mi | ma +9 11 (no 3)" at bounding box center [842, 235] width 151 height 27
click at [818, 243] on input "sus +9 11 (no 3)" at bounding box center [842, 235] width 151 height 27
click at [1101, 242] on div "6 . F - mi | ma +9 11 (no 3) 1 ♭2 2 ♭3 3 4 ♭5 5 ♭6 6 ♭7 7 F G♭ G A♭ A B♭ C♭ C D…" at bounding box center [669, 378] width 1338 height 485
click at [1089, 264] on div "6 . F - mi | ma +9 11 (no 3) 1 ♭2 2 ♭3 3 4 ♭5 5 ♭6 6 ♭7 7 F G♭ G A♭ A B♭ C♭ C D…" at bounding box center [669, 378] width 1338 height 485
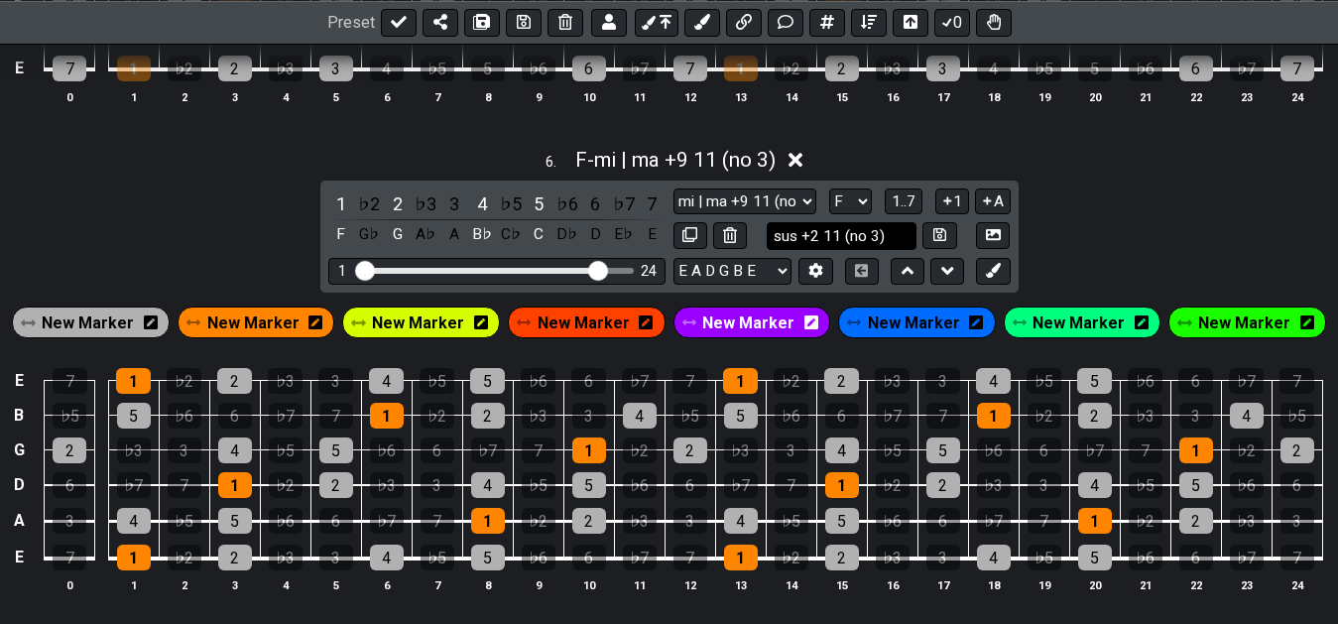
drag, startPoint x: 837, startPoint y: 248, endPoint x: 904, endPoint y: 253, distance: 66.6
click at [904, 249] on input "sus +2 11 (no 3)" at bounding box center [842, 235] width 151 height 27
type input "sus +2 11"
click at [1111, 249] on div "6 . F - mi | ma +9 11 (no 3) 1 ♭2 2 ♭3 3 4 ♭5 5 ♭6 6 ♭7 7 F G♭ G A♭ A B♭ C♭ C D…" at bounding box center [669, 378] width 1338 height 485
click at [934, 238] on icon at bounding box center [939, 234] width 13 height 13
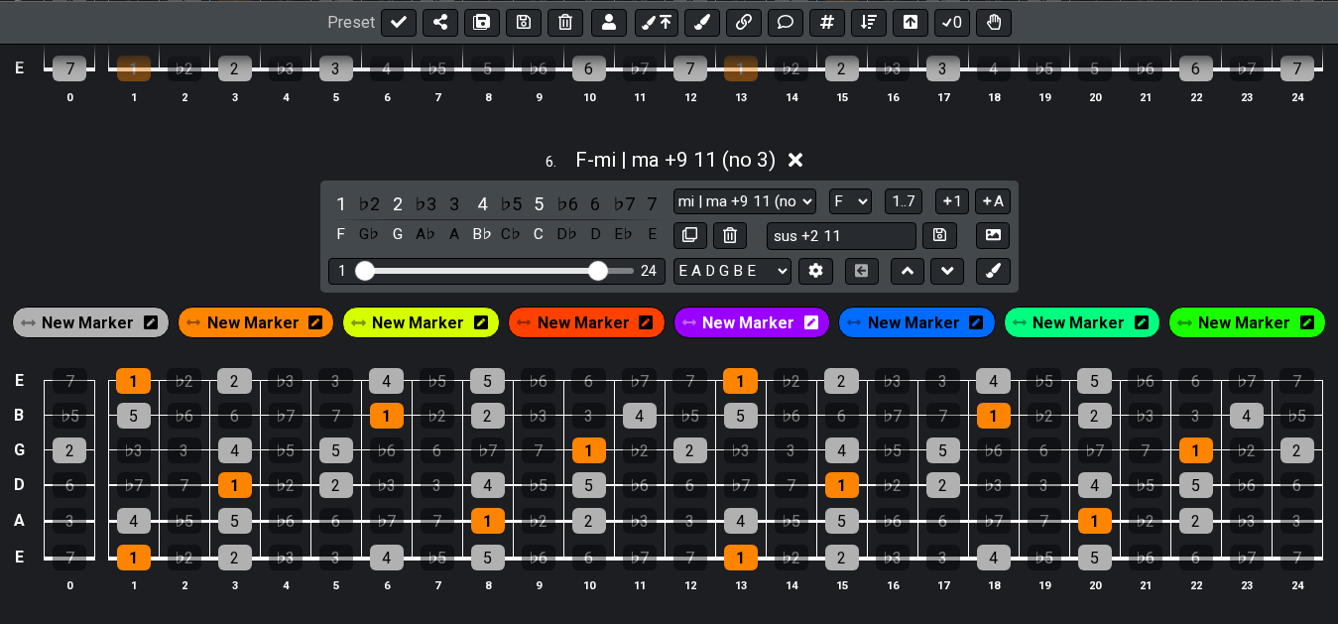
select select "sus +2 11"
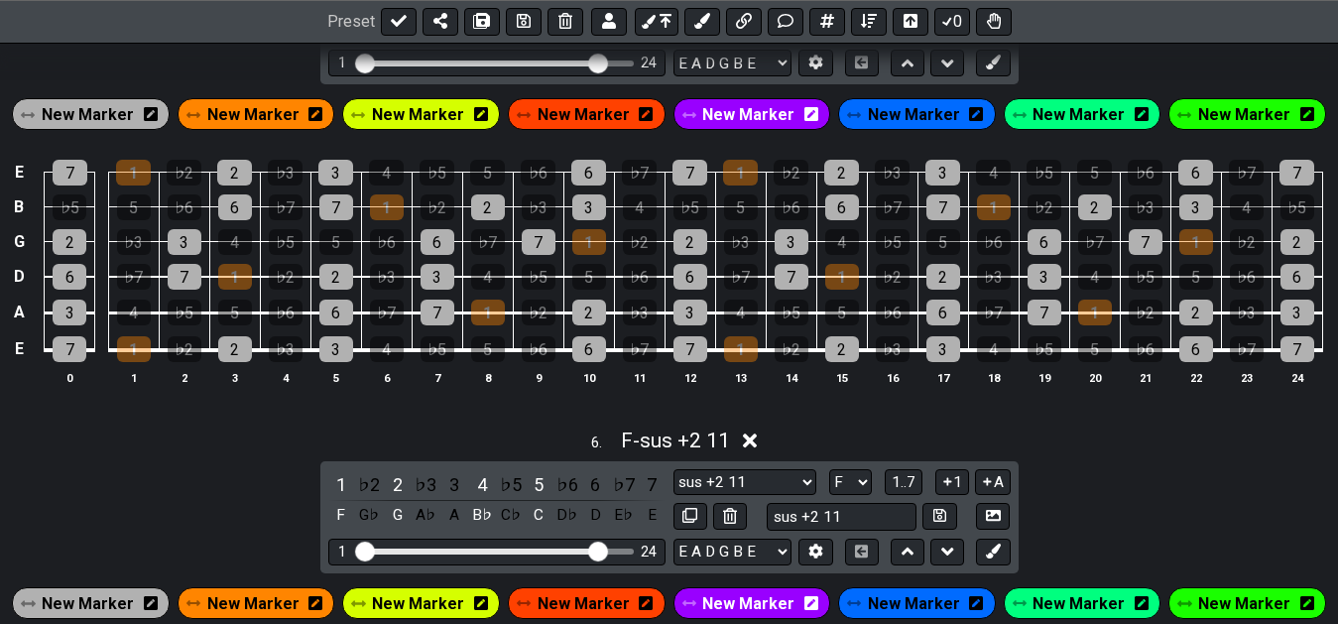
scroll to position [2538, 0]
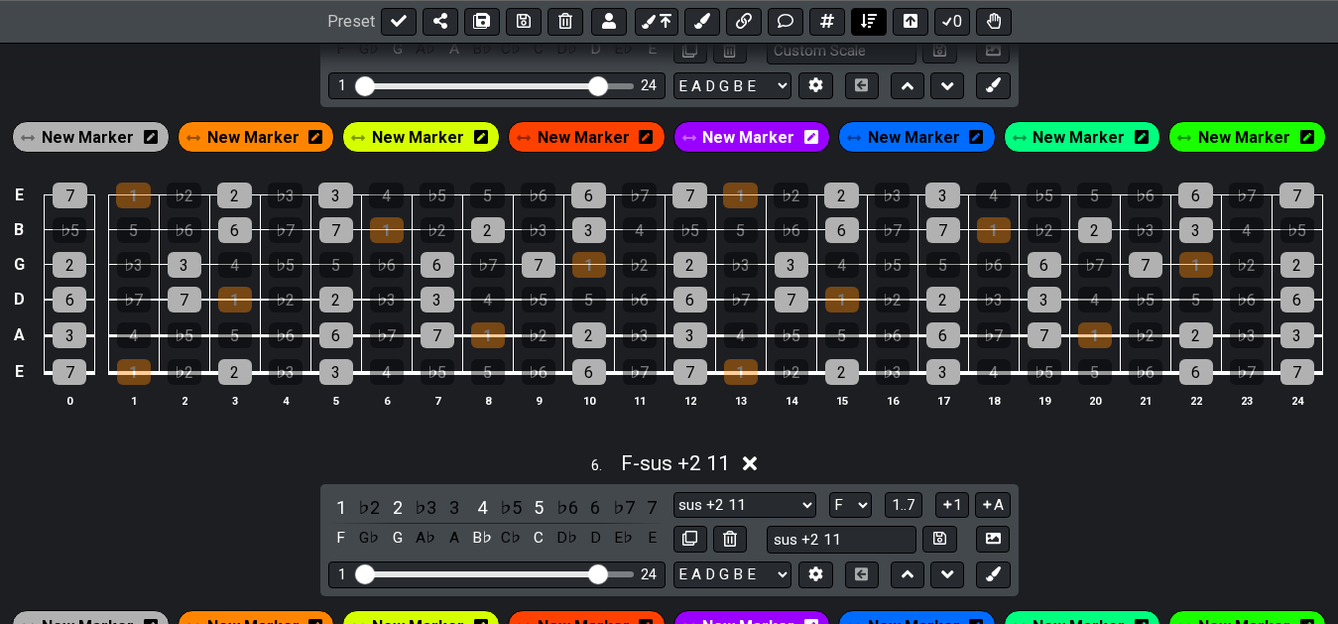
click at [874, 26] on icon at bounding box center [869, 22] width 16 height 16
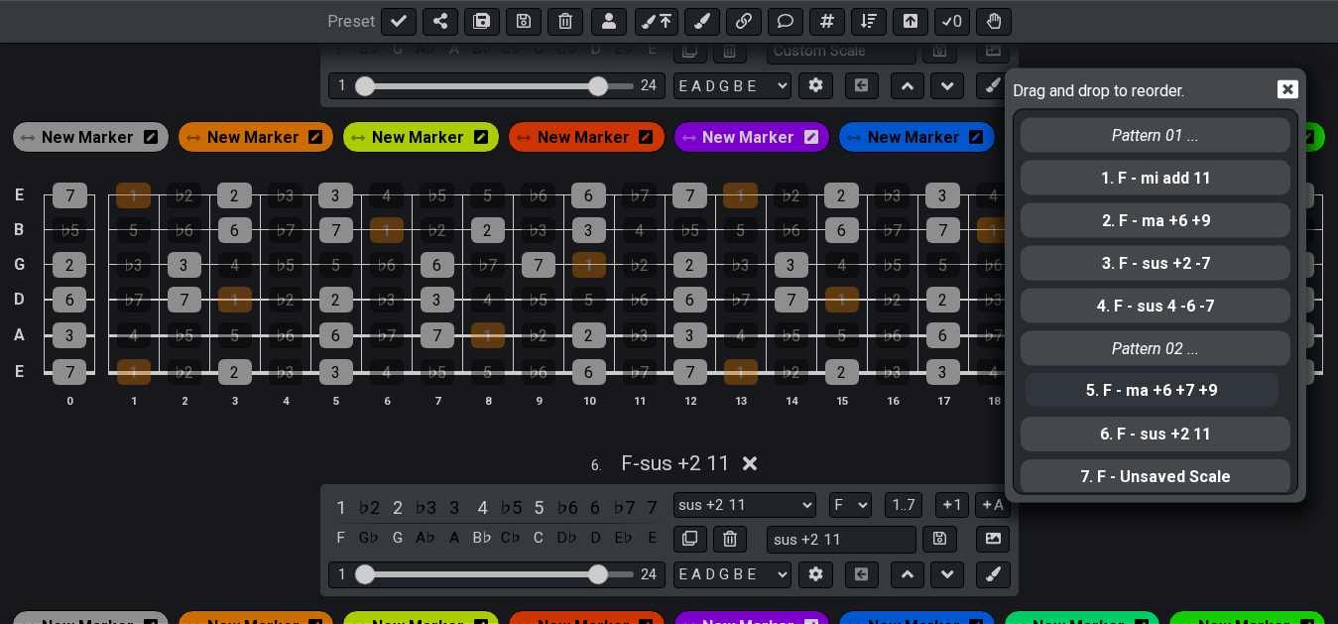
drag, startPoint x: 1194, startPoint y: 394, endPoint x: 1204, endPoint y: 393, distance: 10.0
click at [1204, 393] on div "Pattern 01 ... 1. F - mi add 11 2. F - ma +6 +9 3. F - sus +2 -7 4. F - sus 4 -…" at bounding box center [1156, 301] width 274 height 382
click at [1286, 91] on icon at bounding box center [1287, 89] width 21 height 21
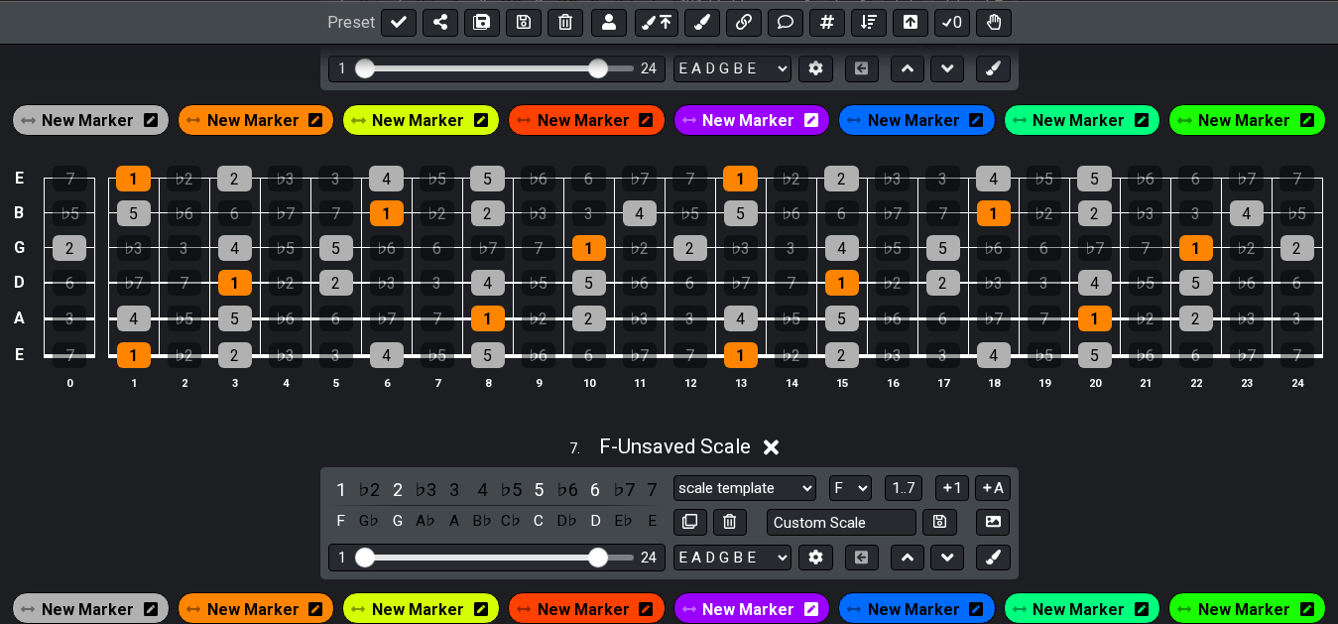
scroll to position [3348, 0]
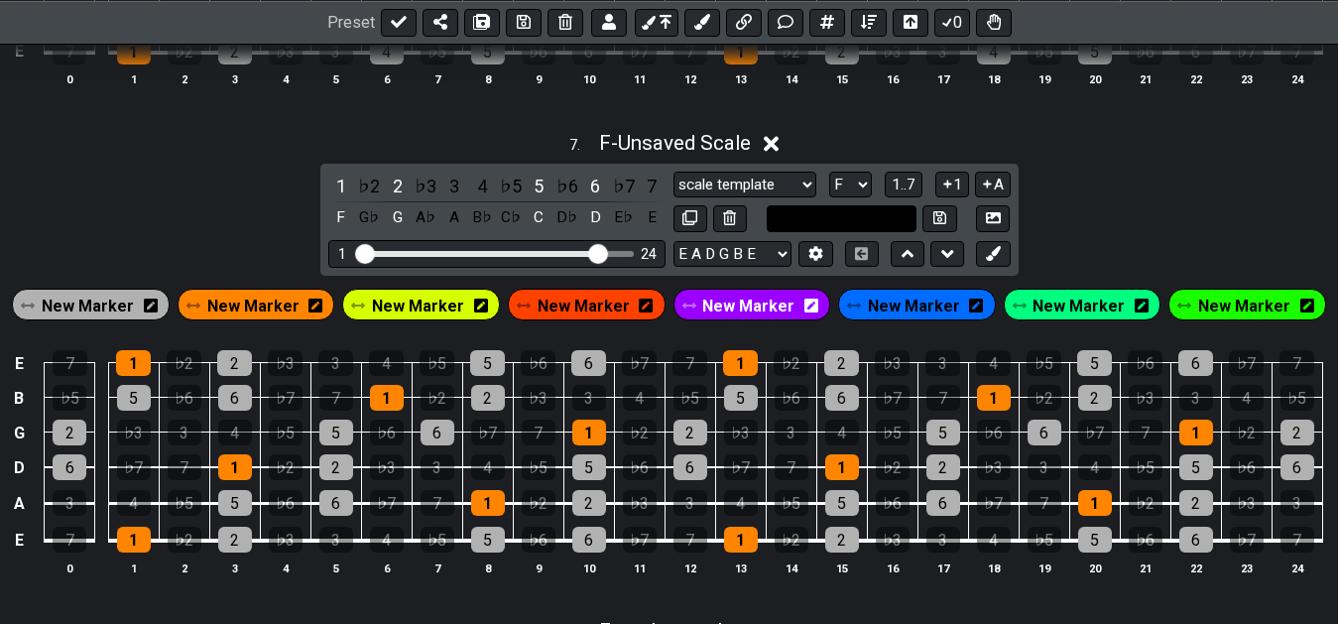
click at [875, 231] on input "text" at bounding box center [842, 218] width 151 height 27
click at [822, 232] on input "sus+2 6" at bounding box center [842, 218] width 151 height 27
click at [1185, 216] on div "7 . F - Unsaved Scale 1 ♭2 2 ♭3 3 4 ♭5 5 ♭6 6 ♭7 7 F G♭ G A♭ A B♭ C♭ C D♭ D E♭ …" at bounding box center [669, 361] width 1338 height 485
click at [800, 231] on input "sus+2 +6" at bounding box center [842, 218] width 151 height 27
type input "sus +2 +6"
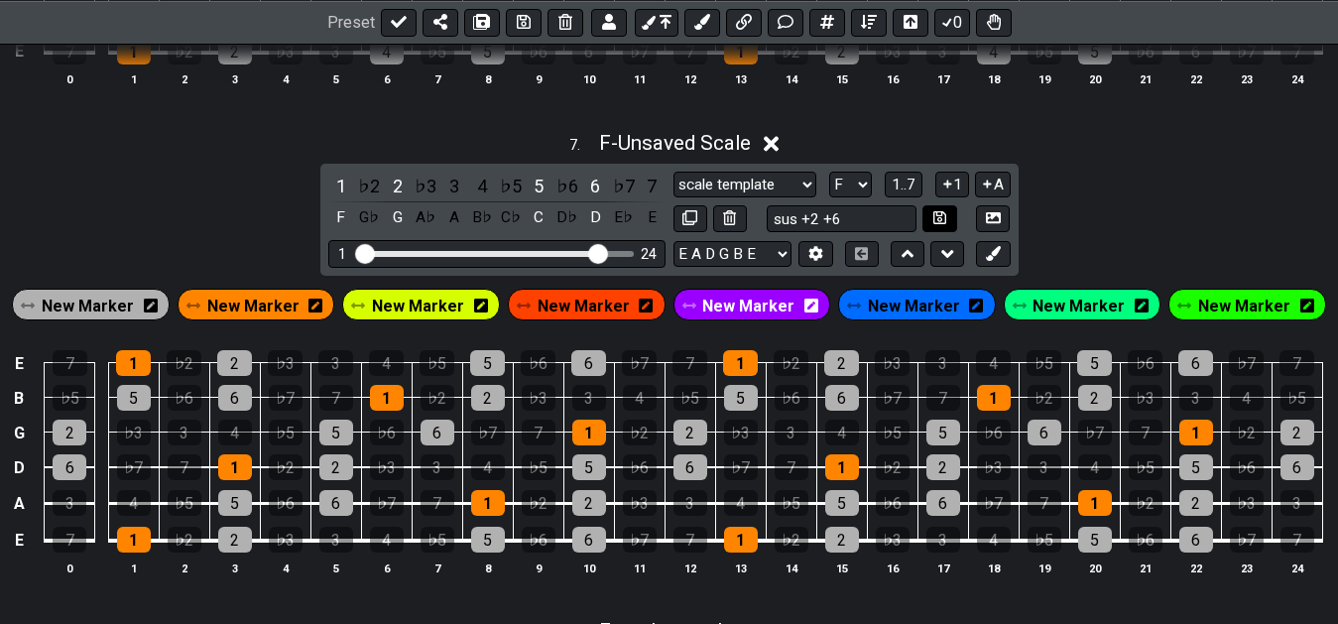
click at [942, 225] on icon at bounding box center [939, 217] width 13 height 15
select select "sus +2 +6"
click at [1127, 214] on div "7 . F - sus +2 +6 1 ♭2 2 ♭3 3 4 ♭5 5 ♭6 6 ♭7 7 F G♭ G A♭ A B♭ C♭ C D♭ D E♭ E sc…" at bounding box center [669, 361] width 1338 height 485
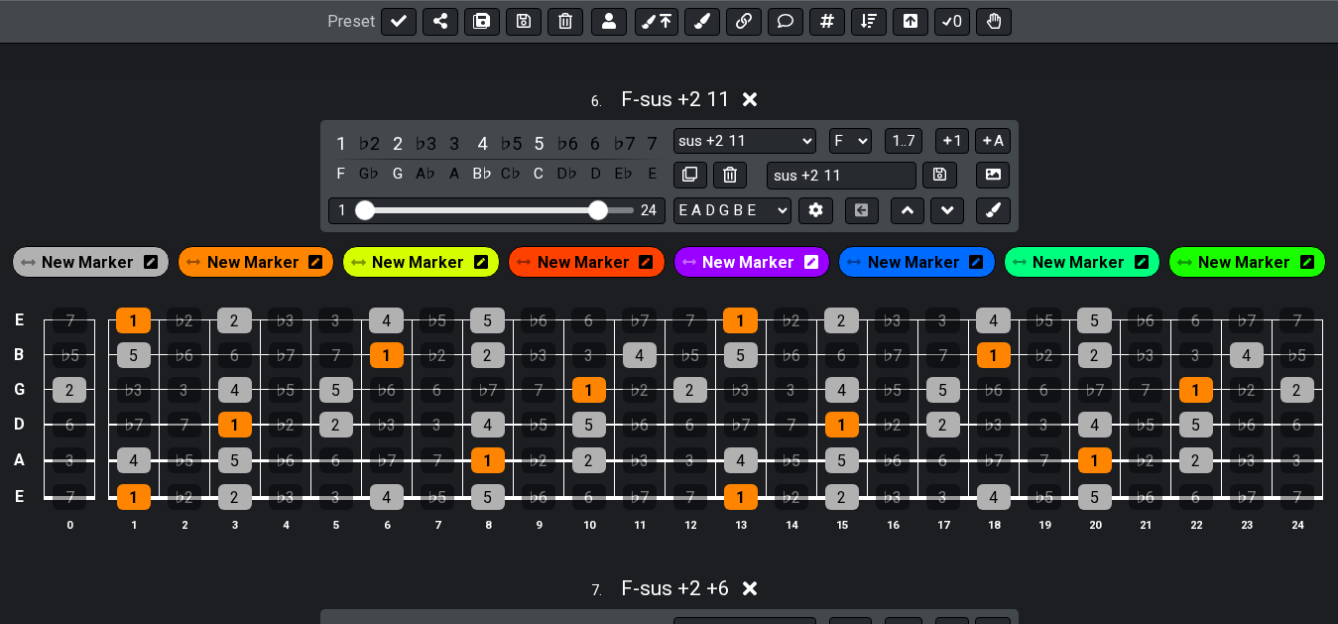
scroll to position [2944, 0]
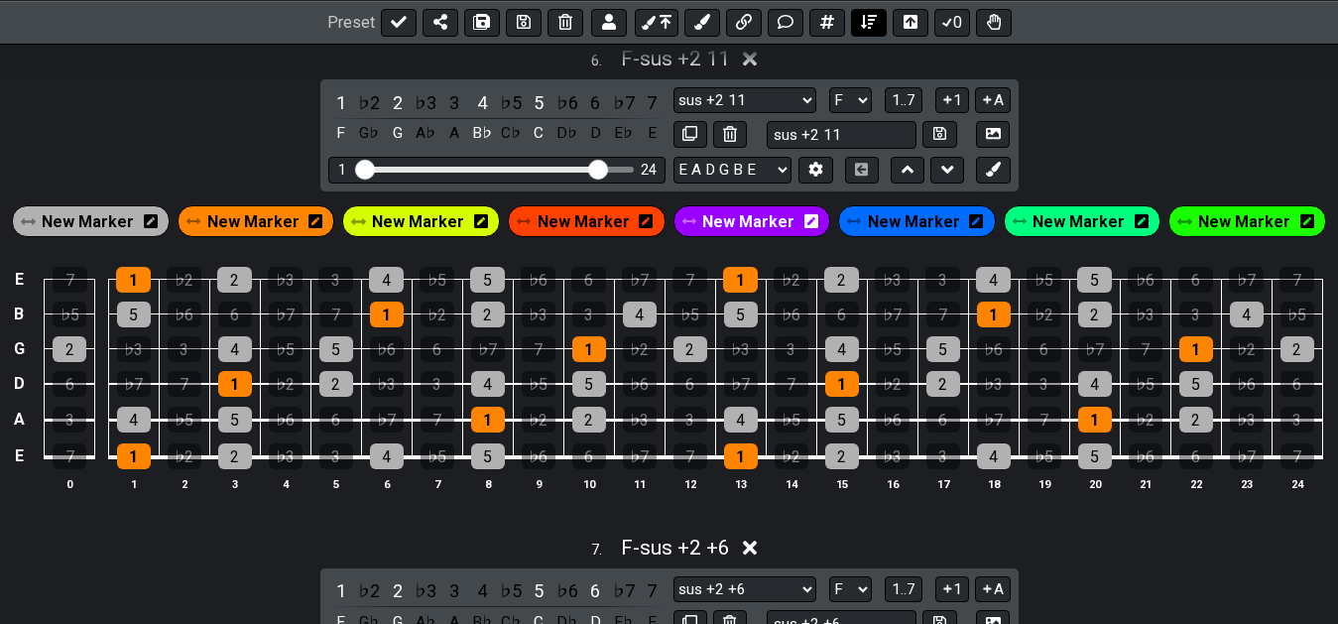
click at [861, 25] on icon at bounding box center [869, 22] width 16 height 16
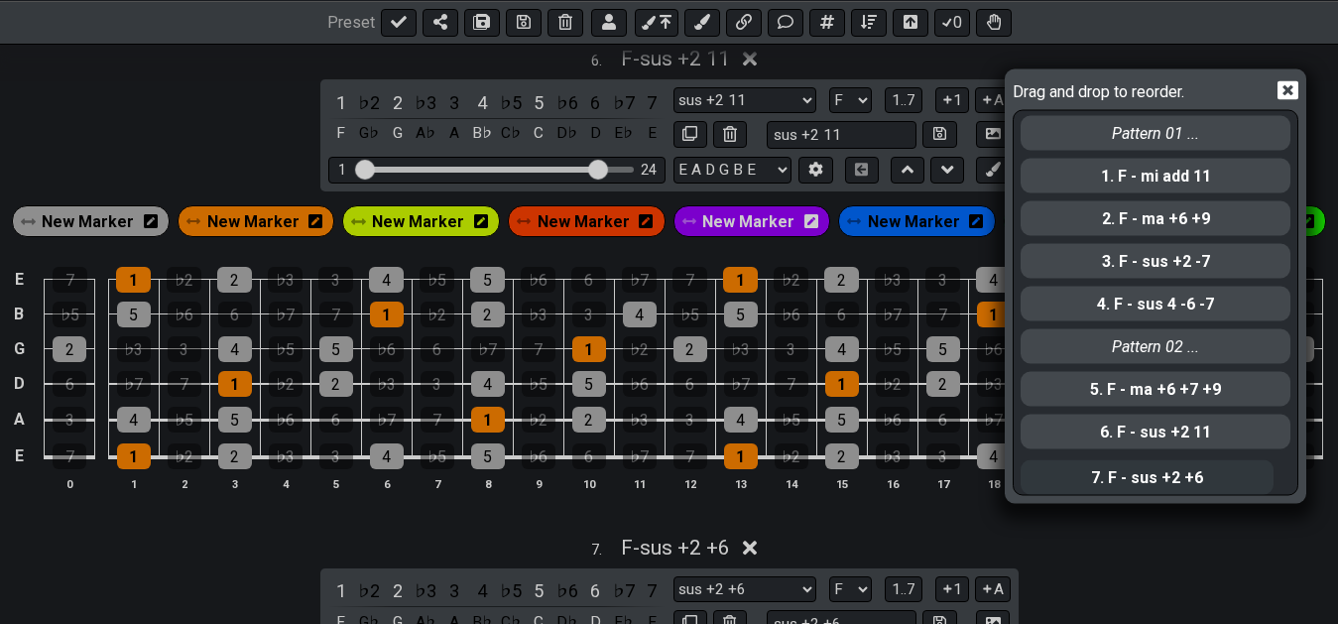
scroll to position [5, 0]
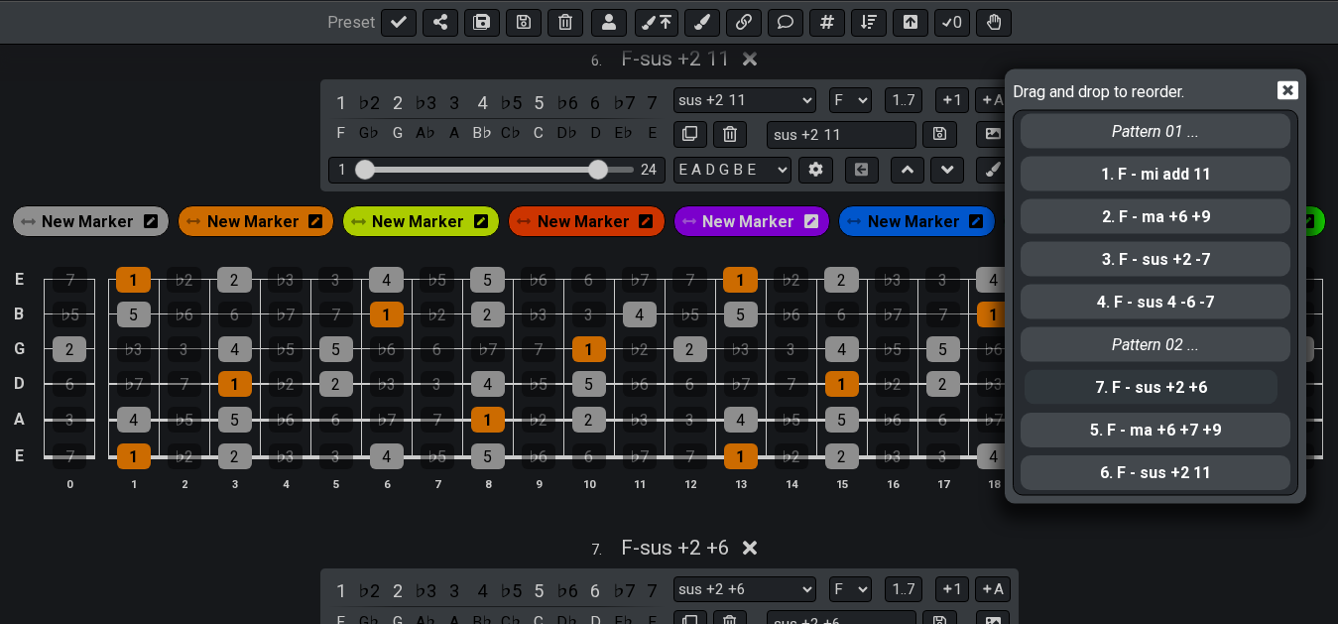
drag, startPoint x: 1189, startPoint y: 480, endPoint x: 1188, endPoint y: 386, distance: 94.2
click at [1188, 386] on div "Pattern 01 ... 1. F - mi add 11 2. F - ma +6 +9 3. F - sus +2 -7 4. F - sus 4 -…" at bounding box center [1156, 301] width 274 height 382
select select "sus +2 +6"
select select "ma +6 +7 +9"
select select "sus +2 11"
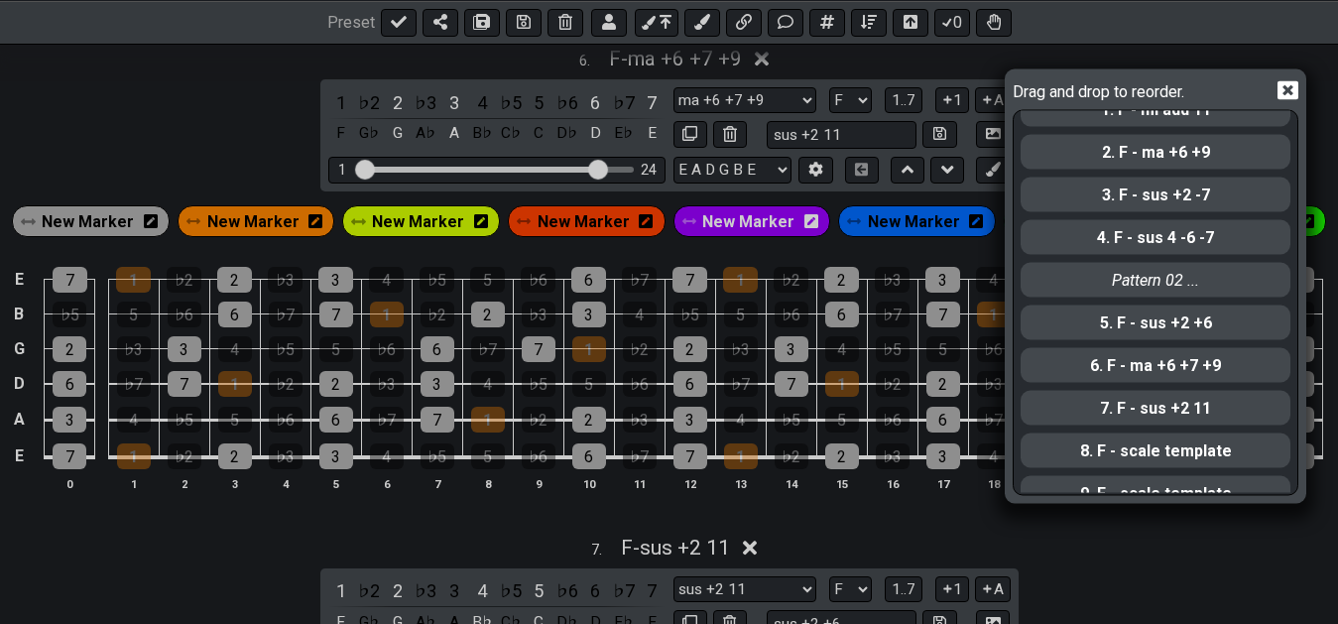
scroll to position [95, 0]
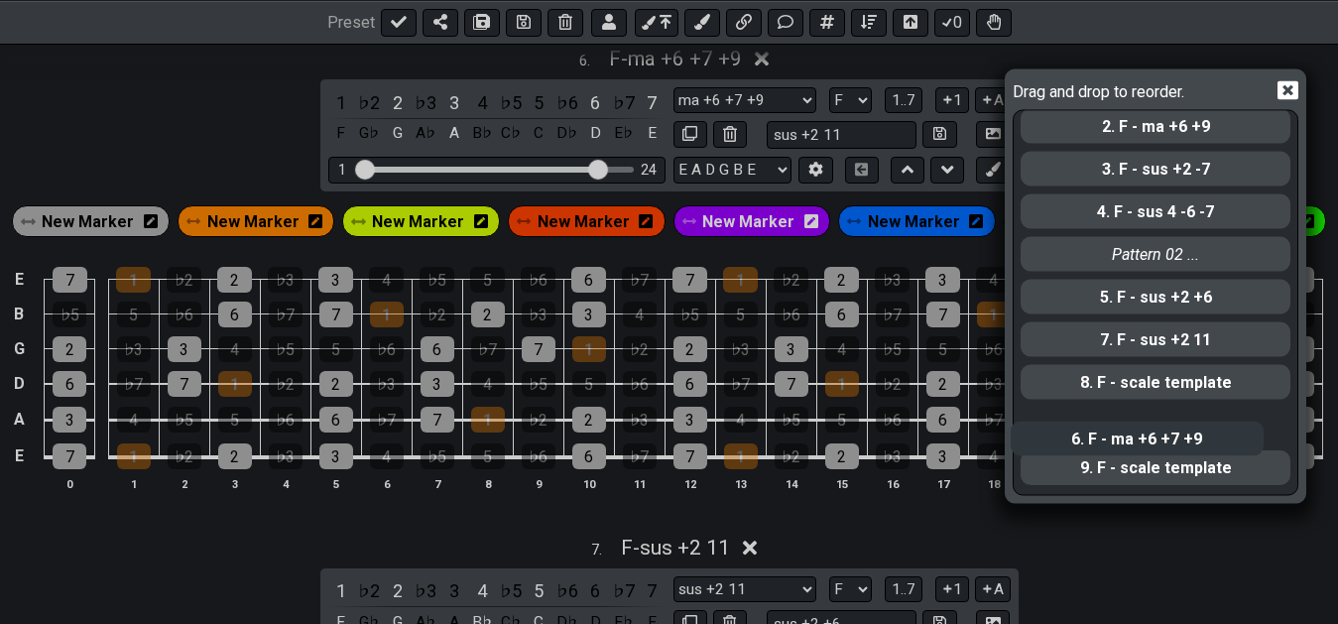
drag, startPoint x: 1178, startPoint y: 350, endPoint x: 1185, endPoint y: 452, distance: 102.4
click at [1170, 453] on div "Pattern 01 ... 1. F - mi add 11 2. F - ma +6 +9 3. F - sus +2 -7 4. F - sus 4 -…" at bounding box center [1156, 301] width 274 height 382
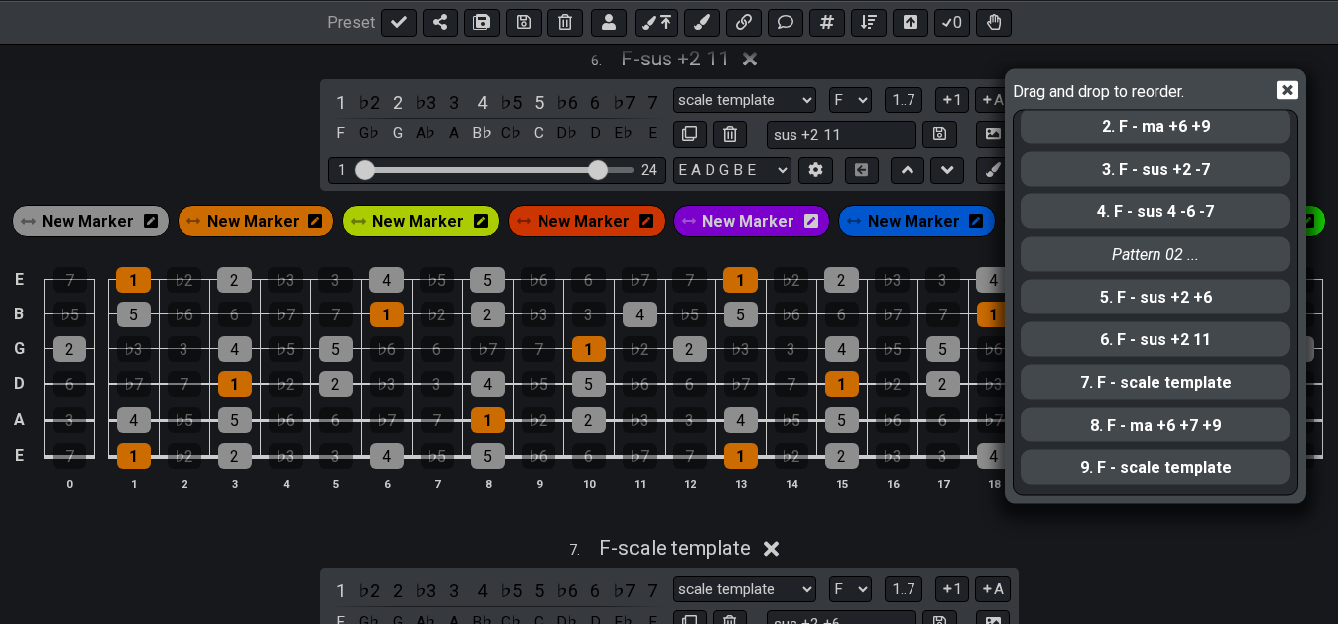
select select "sus +2 11"
select select "scale template"
select select "ma +6 +7 +9"
click at [514, 516] on div "Drag and drop to reorder. Pattern 01 ... 1. F - mi add 11 2. F - ma +6 +9 3. F …" at bounding box center [669, 312] width 1338 height 624
click at [1289, 93] on icon at bounding box center [1287, 89] width 21 height 21
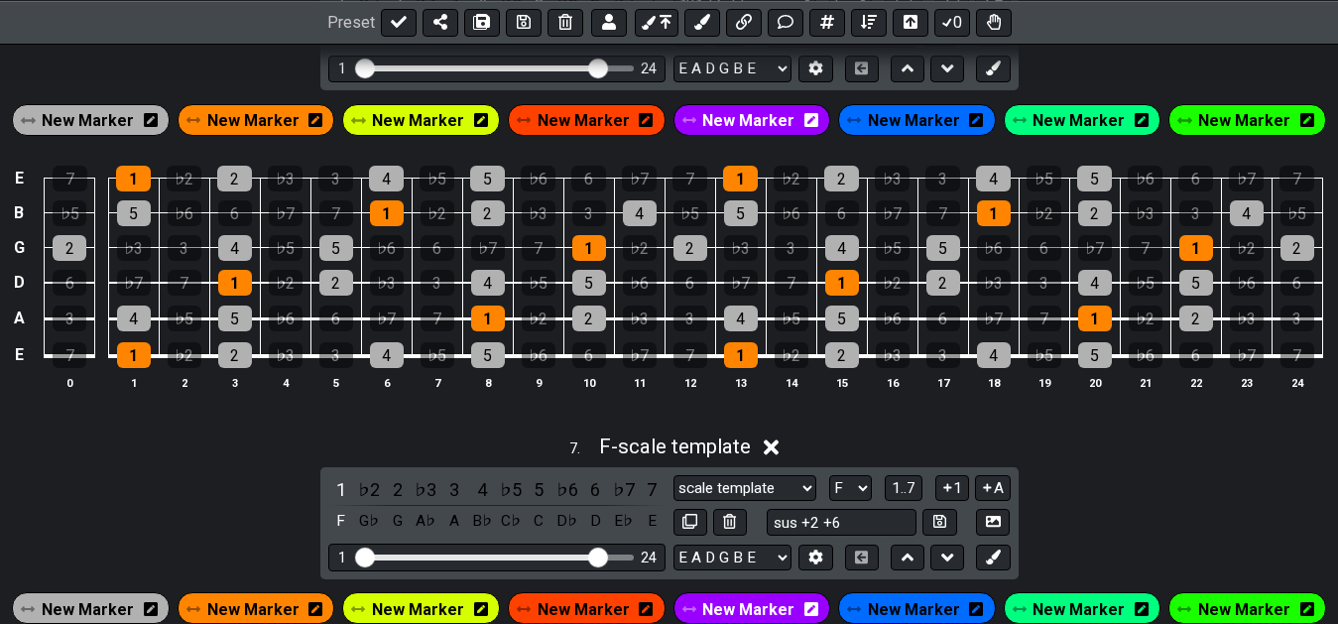
scroll to position [2841, 0]
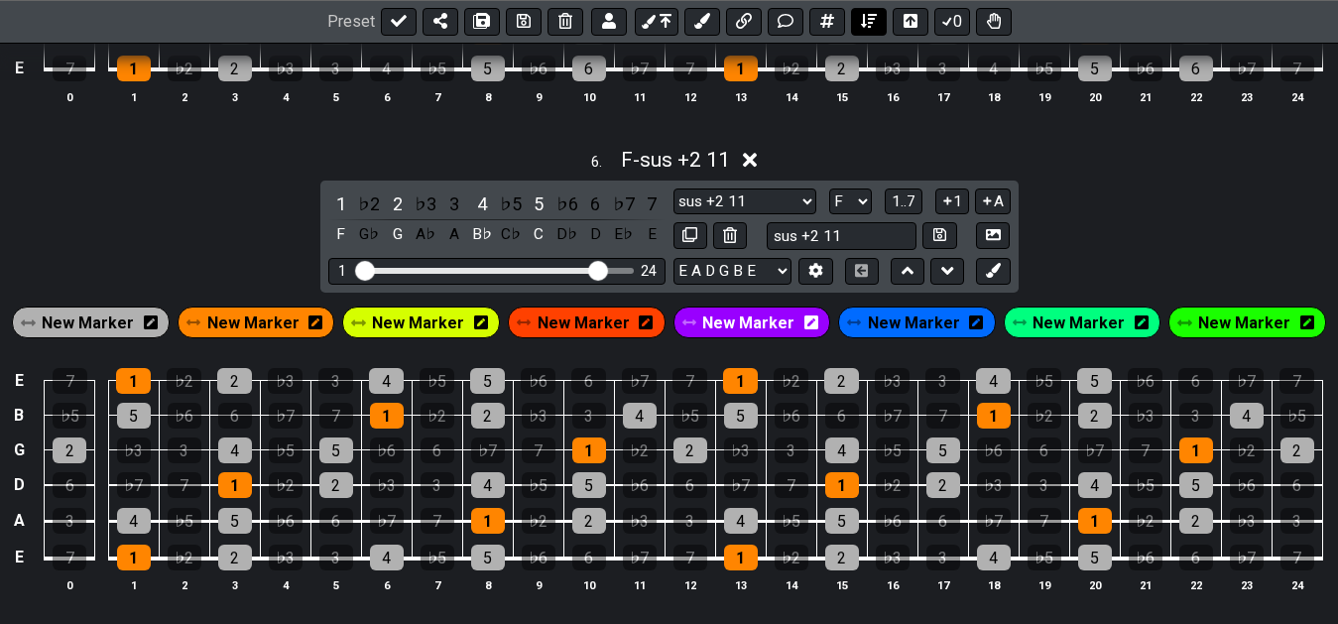
click at [866, 33] on button at bounding box center [869, 22] width 36 height 28
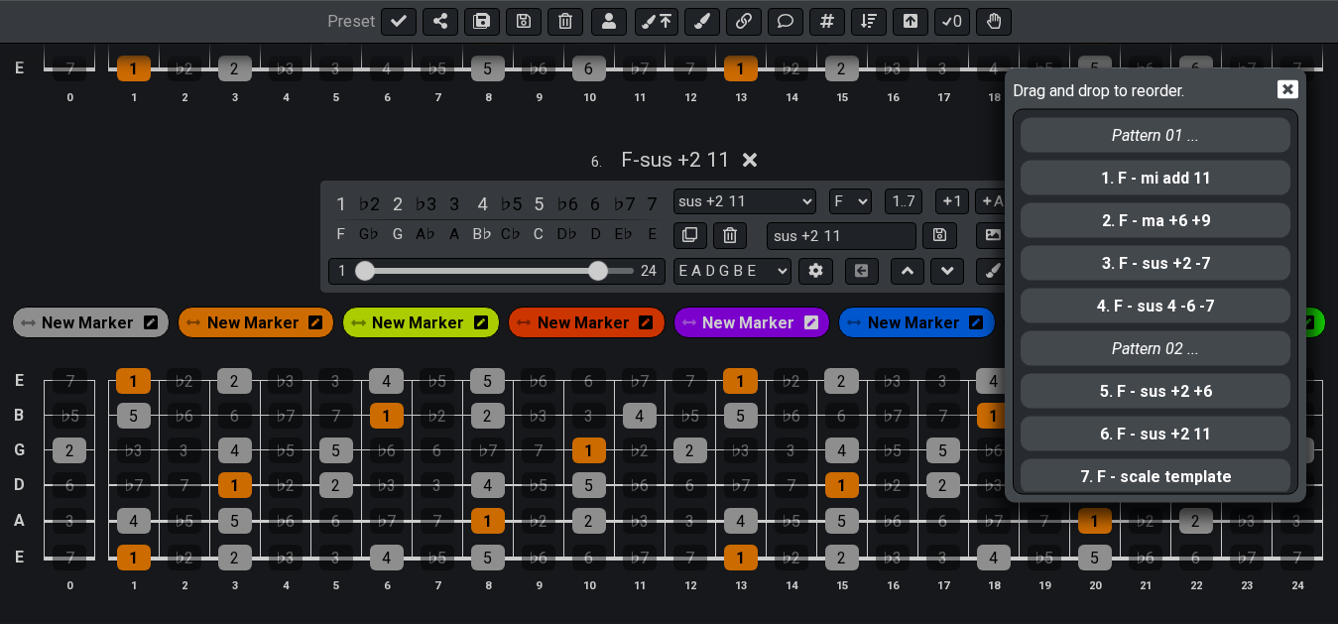
scroll to position [95, 0]
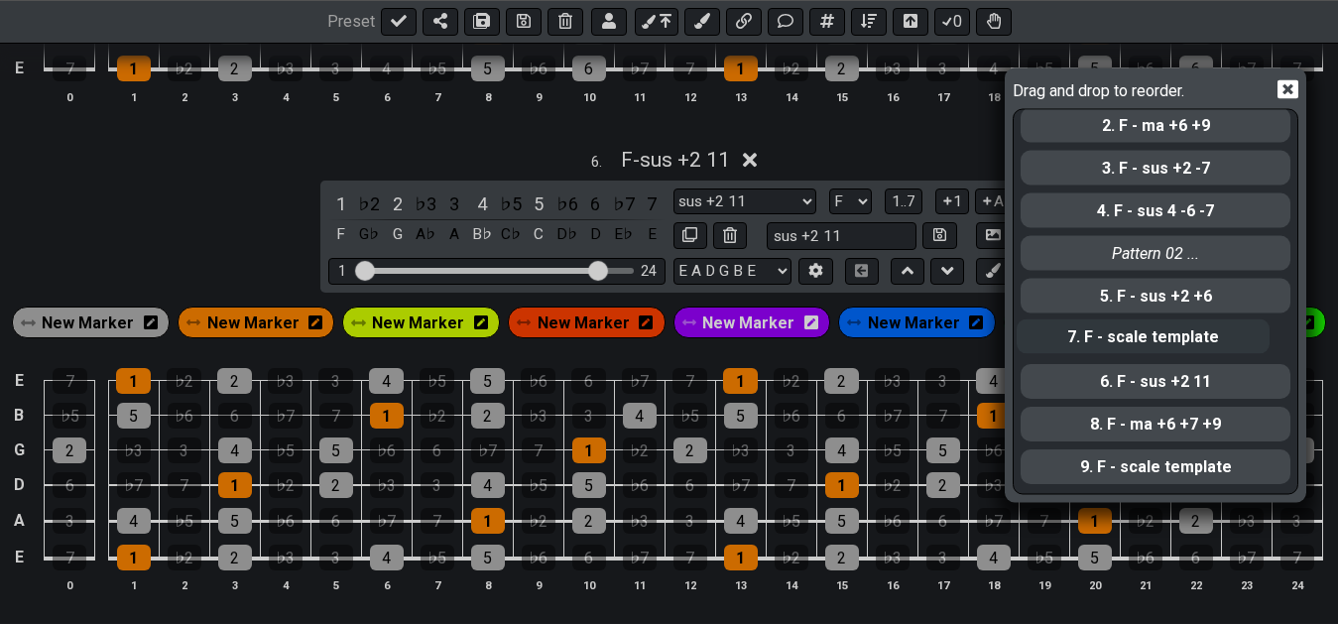
drag, startPoint x: 1168, startPoint y: 395, endPoint x: 1169, endPoint y: 349, distance: 45.6
click at [1169, 349] on div "Pattern 01 ... 1. F - mi add 11 2. F - ma +6 +9 3. F - sus +2 -7 4. F - sus 4 -…" at bounding box center [1156, 301] width 274 height 382
select select "scale template"
select select "sus +2 11"
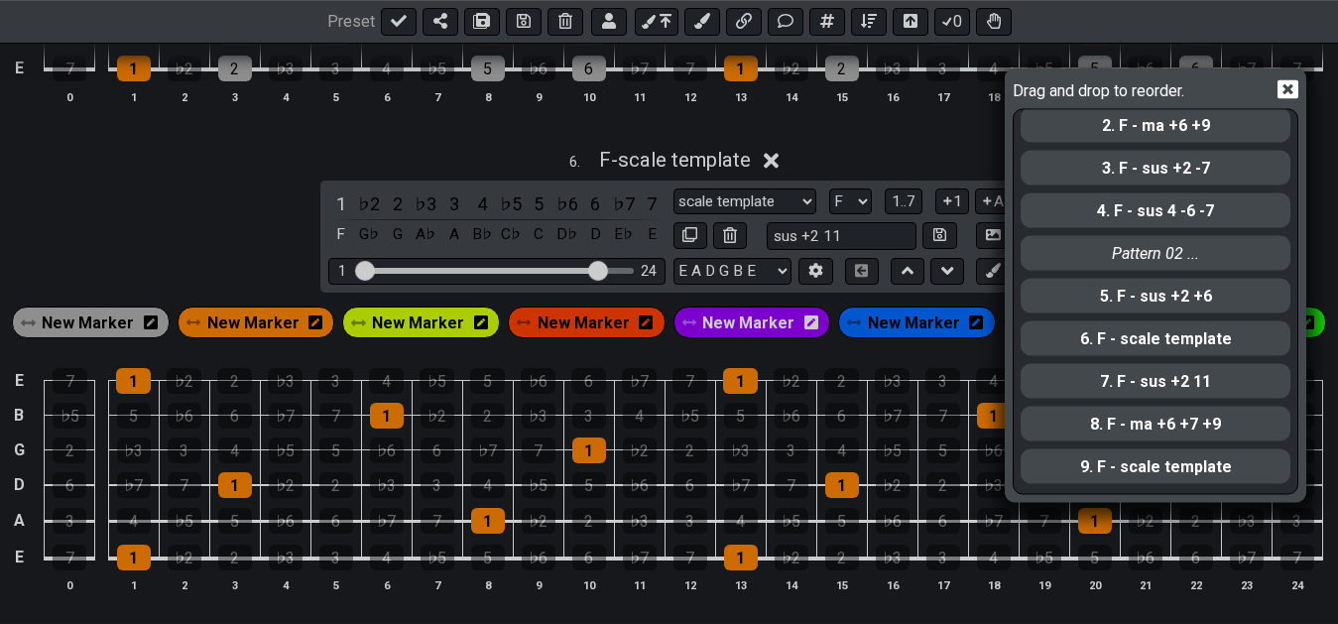
click at [1293, 97] on icon at bounding box center [1287, 90] width 21 height 19
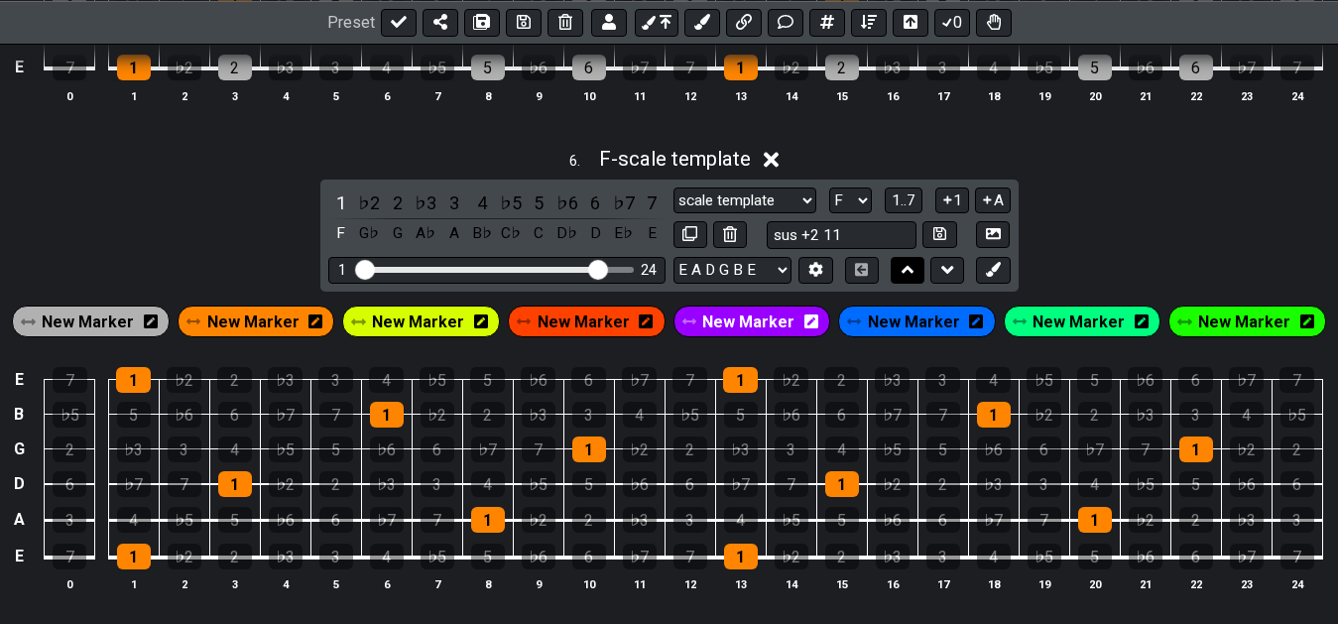
scroll to position [2855, 0]
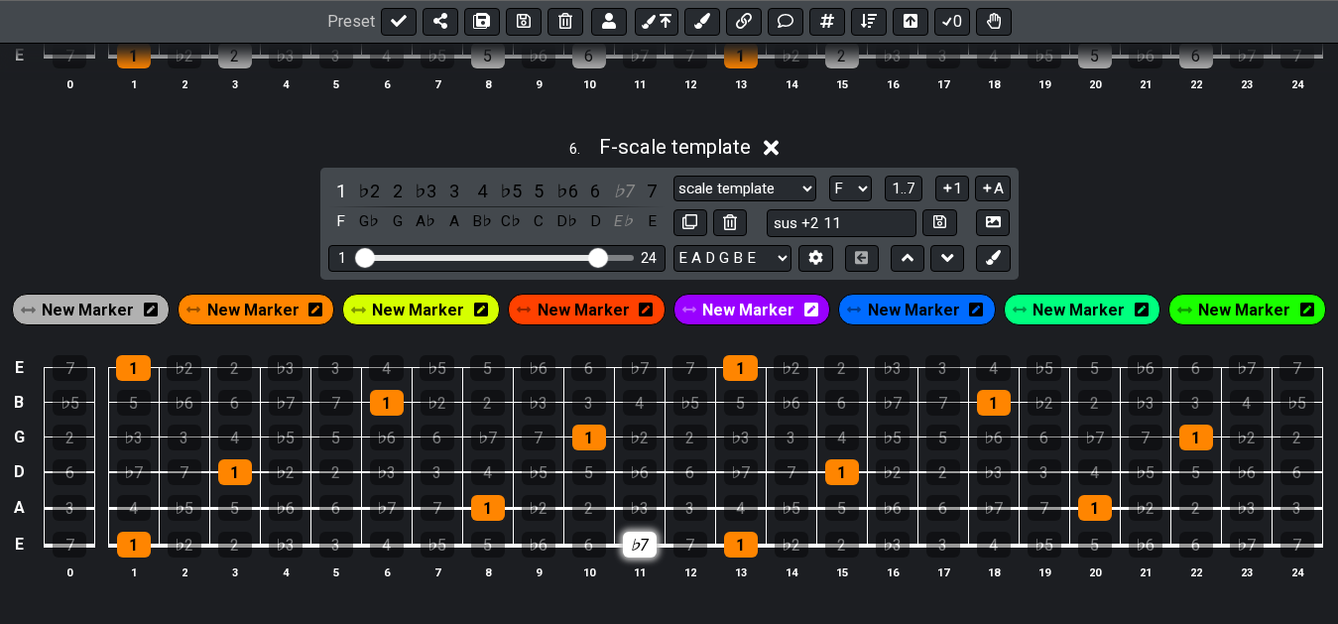
click at [641, 545] on div "♭7" at bounding box center [640, 545] width 34 height 26
click at [755, 507] on div "4" at bounding box center [741, 508] width 34 height 26
click at [851, 507] on div "5" at bounding box center [842, 508] width 34 height 26
click at [638, 555] on div "♭7" at bounding box center [640, 545] width 34 height 26
click at [737, 516] on div "4" at bounding box center [741, 508] width 34 height 26
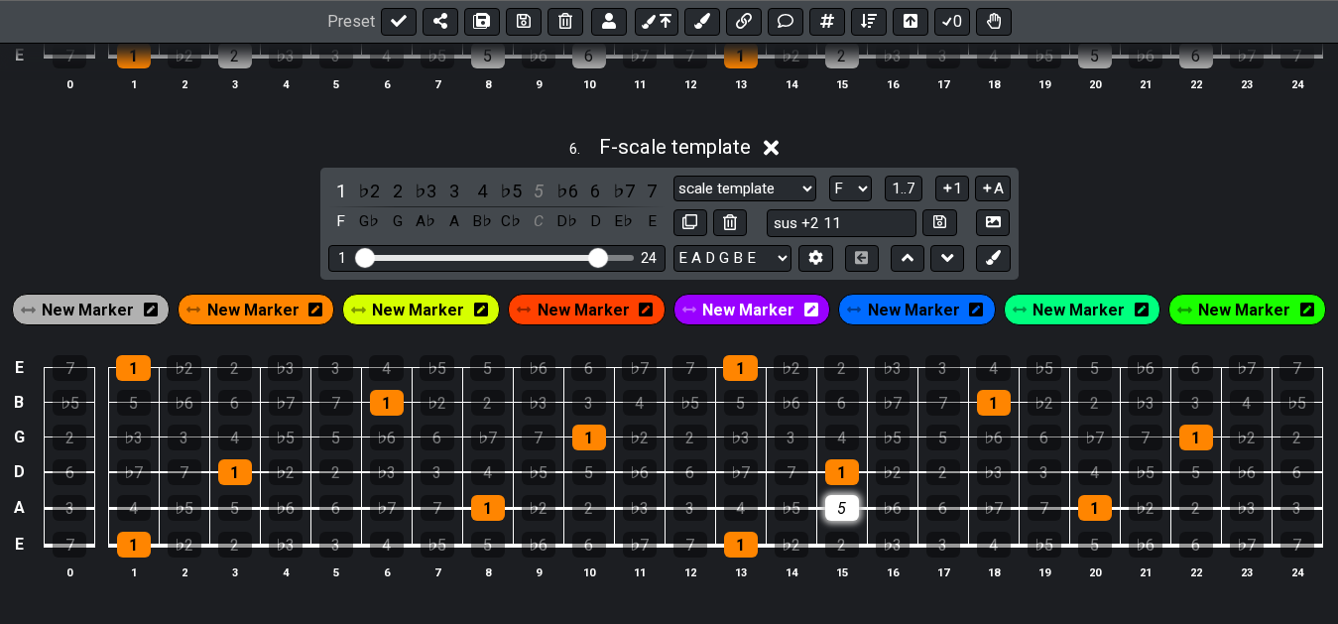
click at [841, 519] on div "5" at bounding box center [842, 508] width 34 height 26
click at [374, 510] on div "♭7" at bounding box center [387, 508] width 34 height 26
drag, startPoint x: 393, startPoint y: 470, endPoint x: 518, endPoint y: 468, distance: 125.0
click at [401, 470] on div "♭3" at bounding box center [387, 472] width 34 height 26
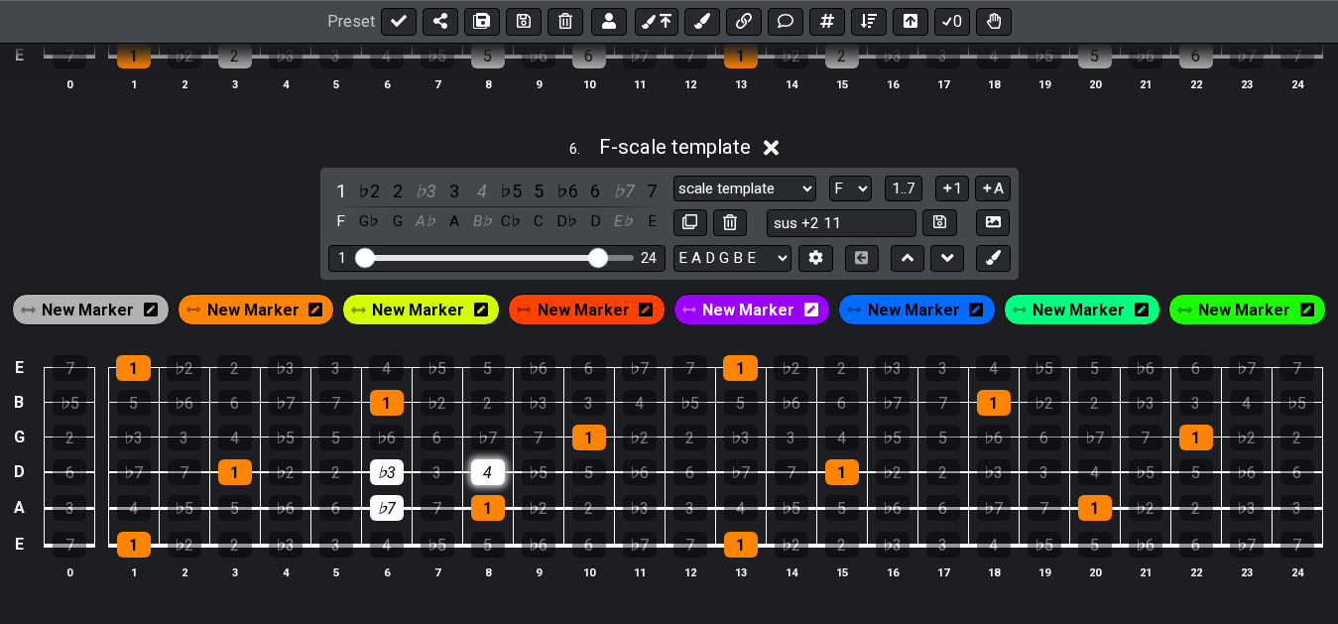
click at [503, 472] on div "4" at bounding box center [488, 472] width 34 height 26
click at [503, 471] on div "4" at bounding box center [488, 472] width 34 height 26
click at [402, 471] on div "♭3" at bounding box center [387, 472] width 34 height 26
click at [385, 505] on div "♭7" at bounding box center [387, 508] width 34 height 26
click at [387, 518] on div "♭7" at bounding box center [387, 508] width 34 height 26
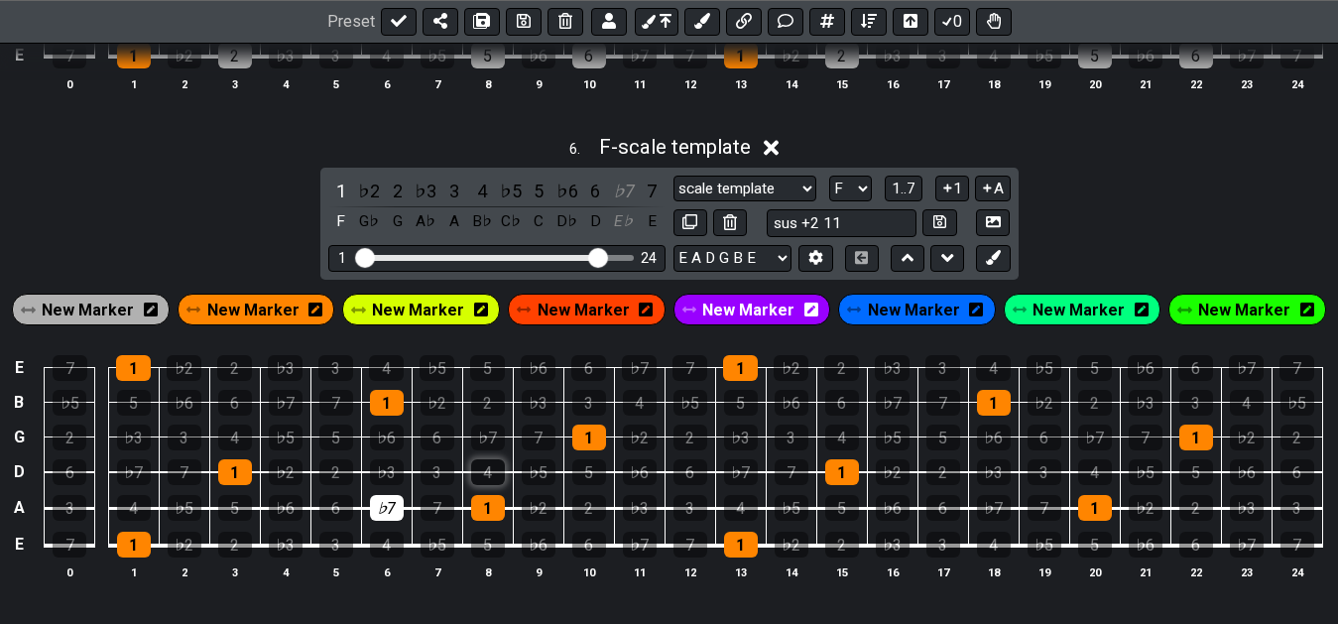
click at [494, 475] on div "4" at bounding box center [488, 472] width 34 height 26
click at [569, 471] on td "5" at bounding box center [588, 454] width 51 height 36
click at [590, 481] on div "5" at bounding box center [589, 472] width 34 height 26
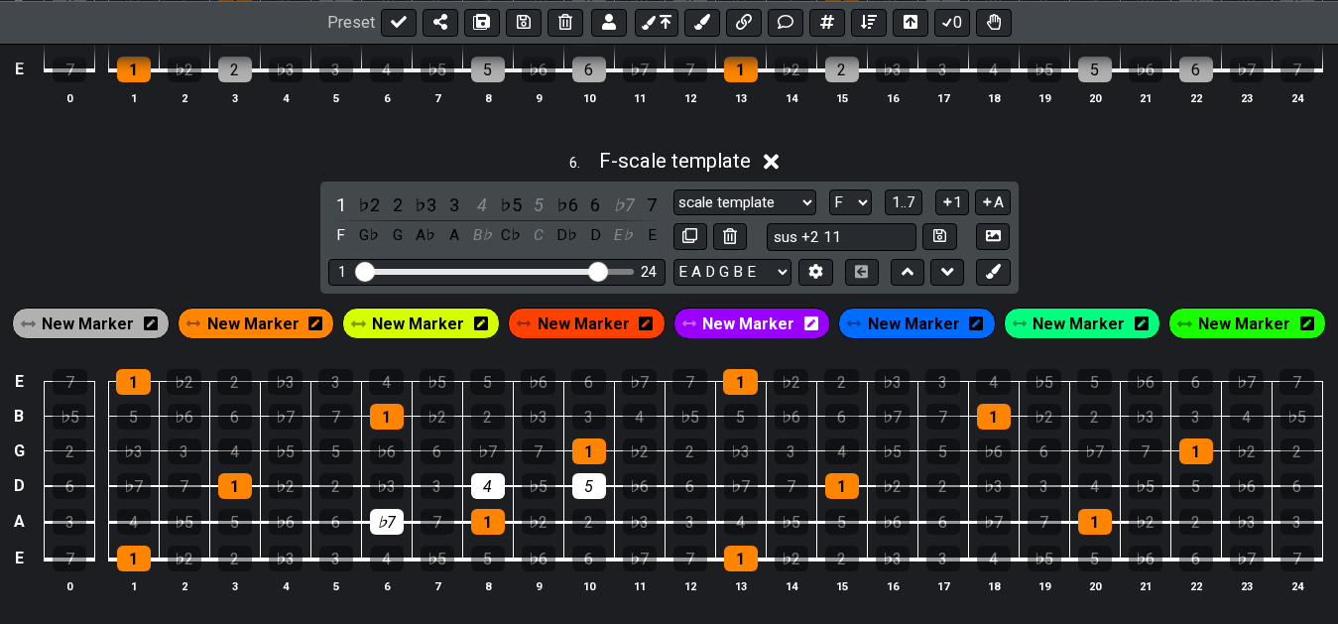
scroll to position [2754, 0]
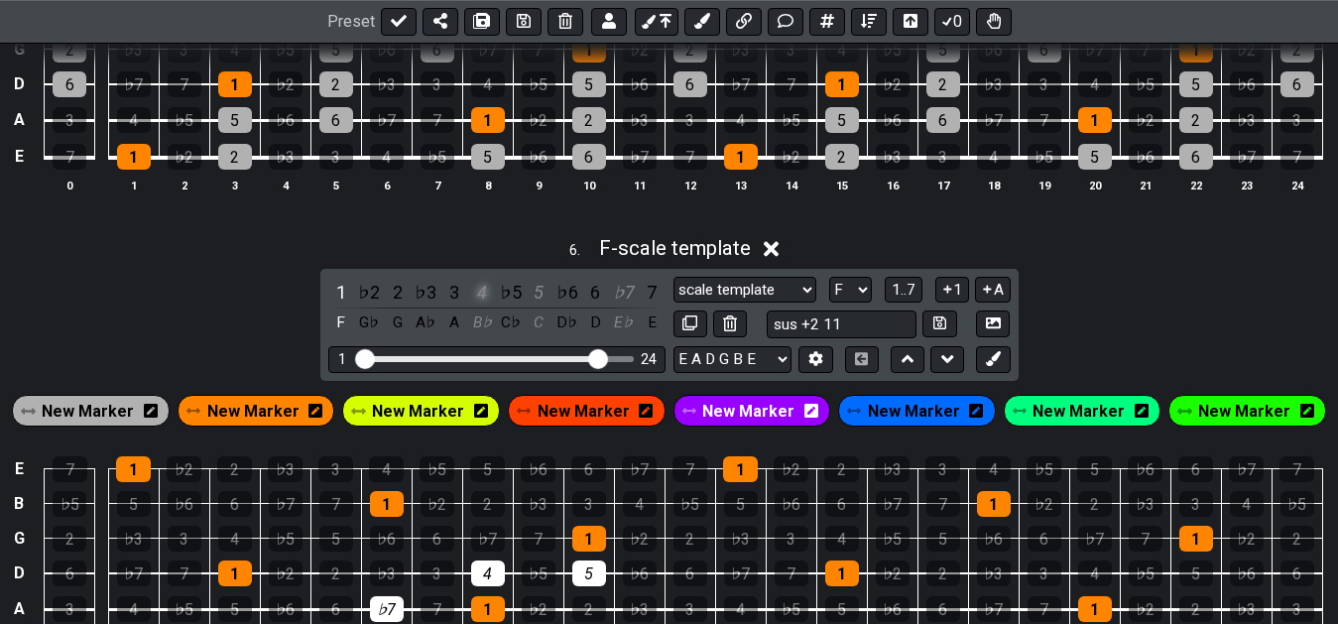
click at [482, 297] on div "4" at bounding box center [482, 292] width 26 height 27
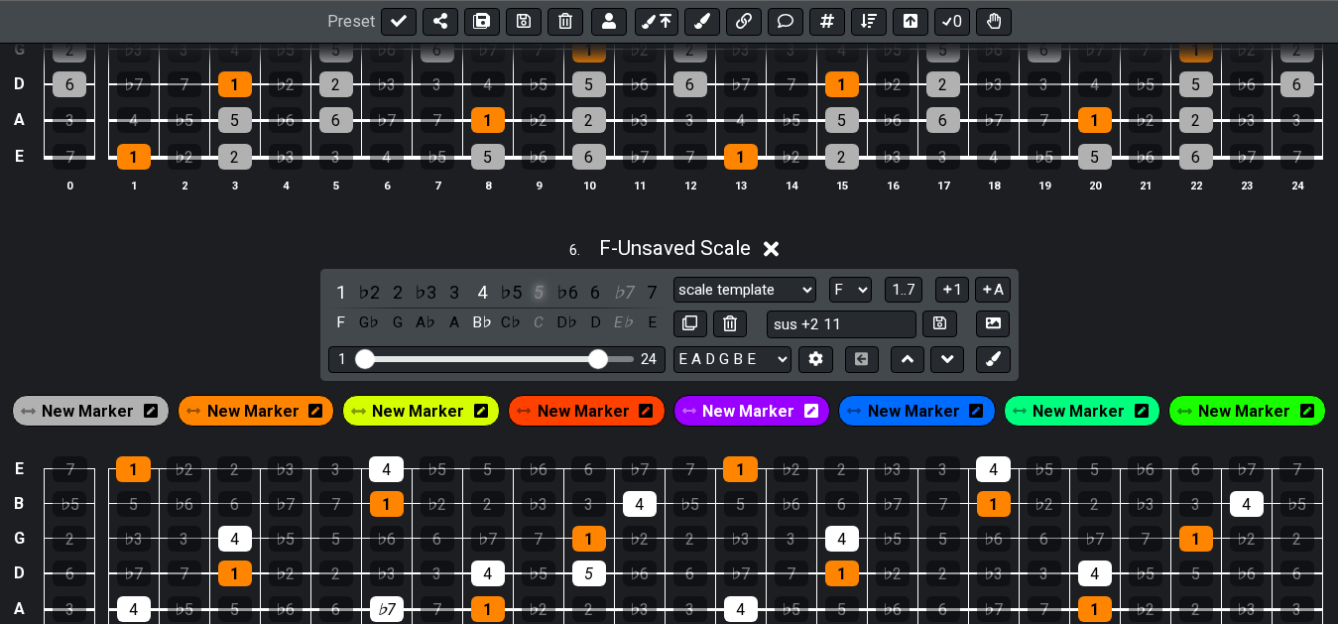
click at [544, 297] on div "5" at bounding box center [539, 292] width 26 height 27
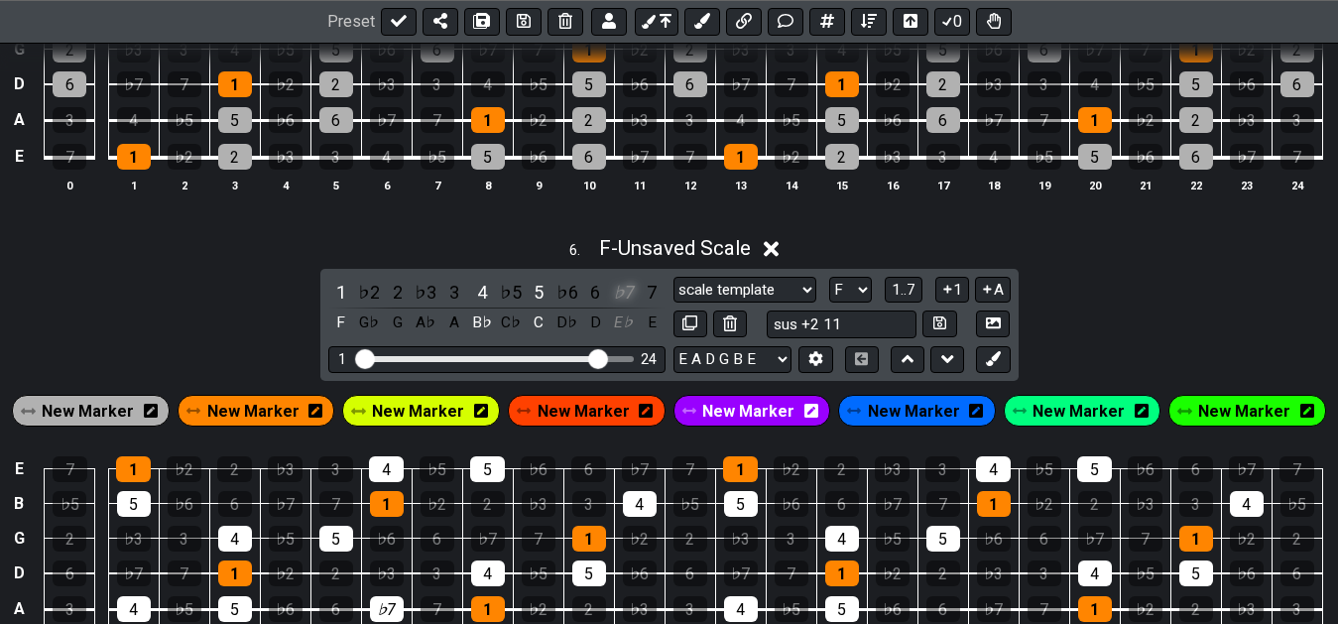
click at [622, 301] on div "♭7" at bounding box center [624, 292] width 26 height 27
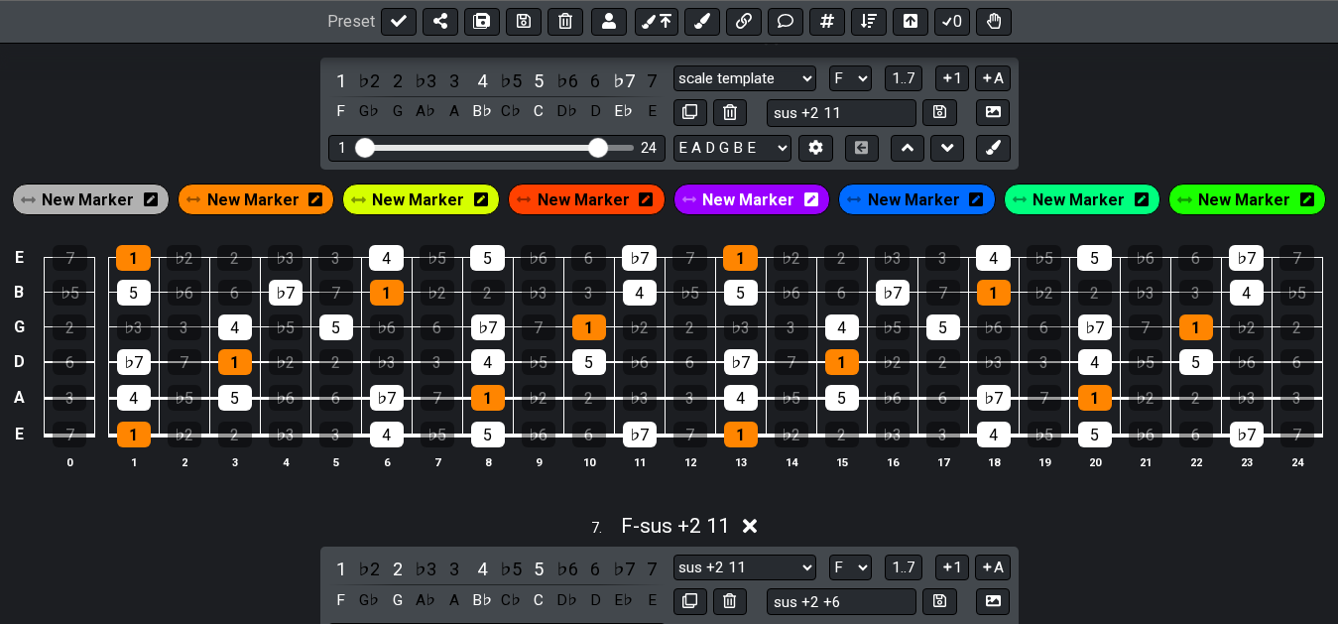
scroll to position [2956, 0]
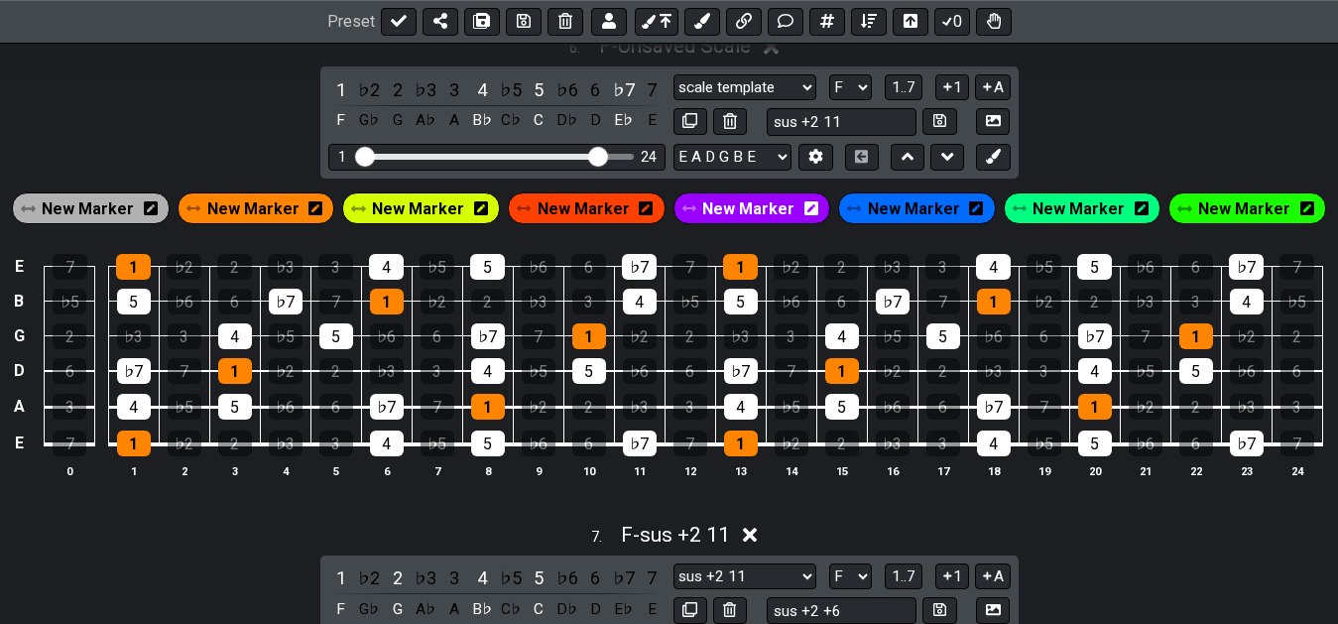
click at [109, 205] on span "New Marker" at bounding box center [88, 208] width 92 height 29
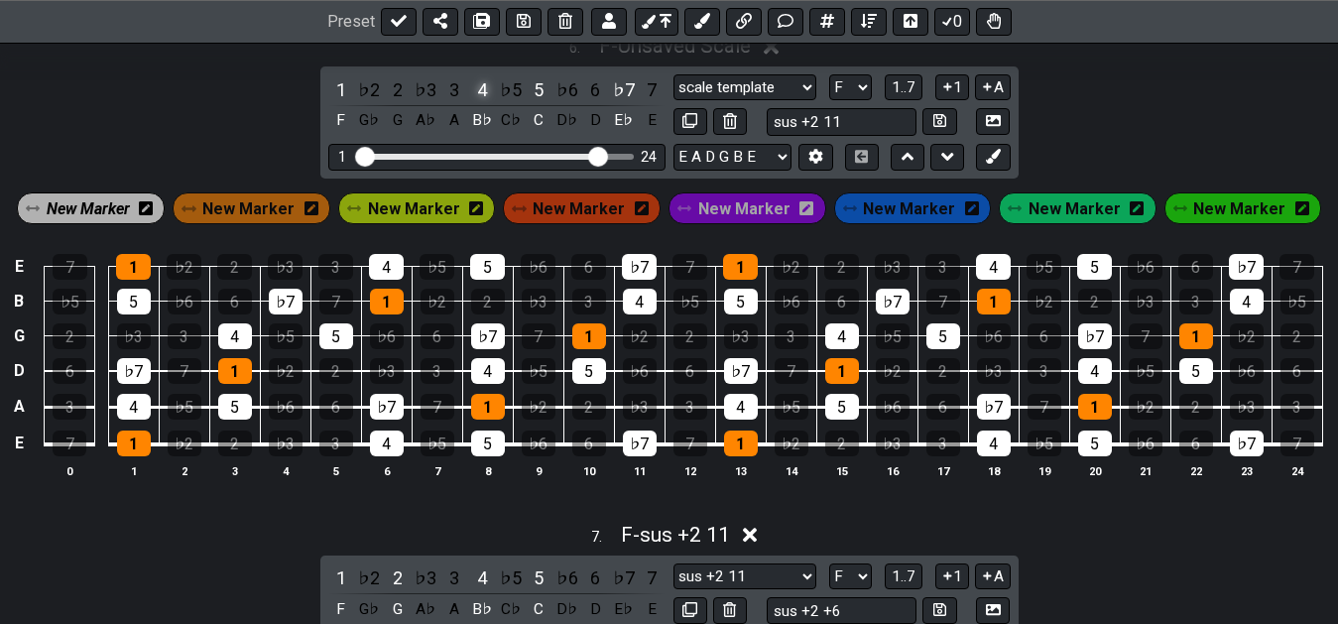
click at [485, 95] on div "4" at bounding box center [482, 89] width 26 height 27
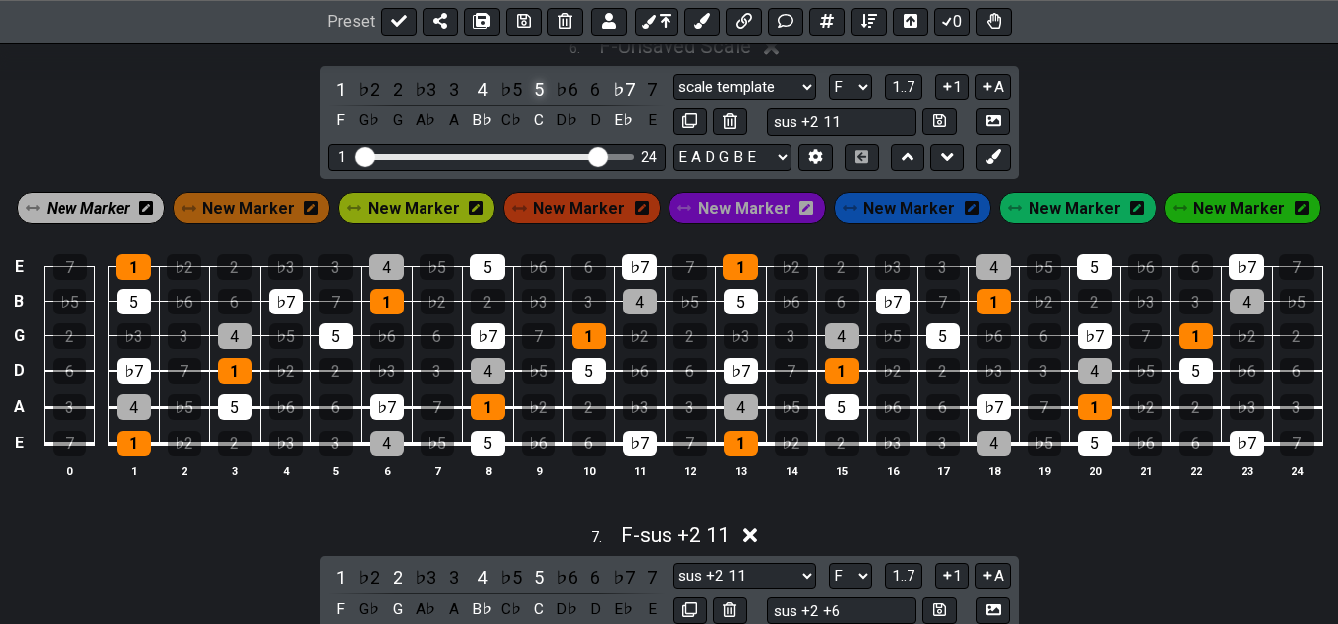
click at [542, 98] on div "5" at bounding box center [539, 89] width 26 height 27
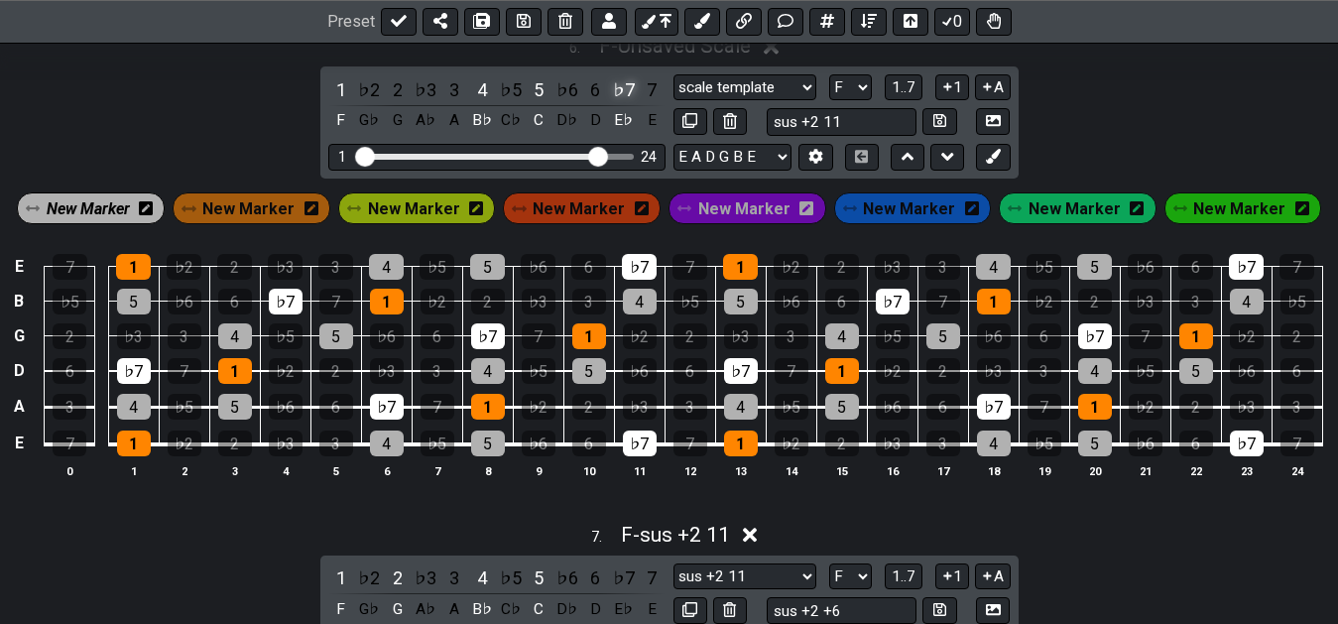
click at [623, 91] on div "♭7" at bounding box center [624, 89] width 26 height 27
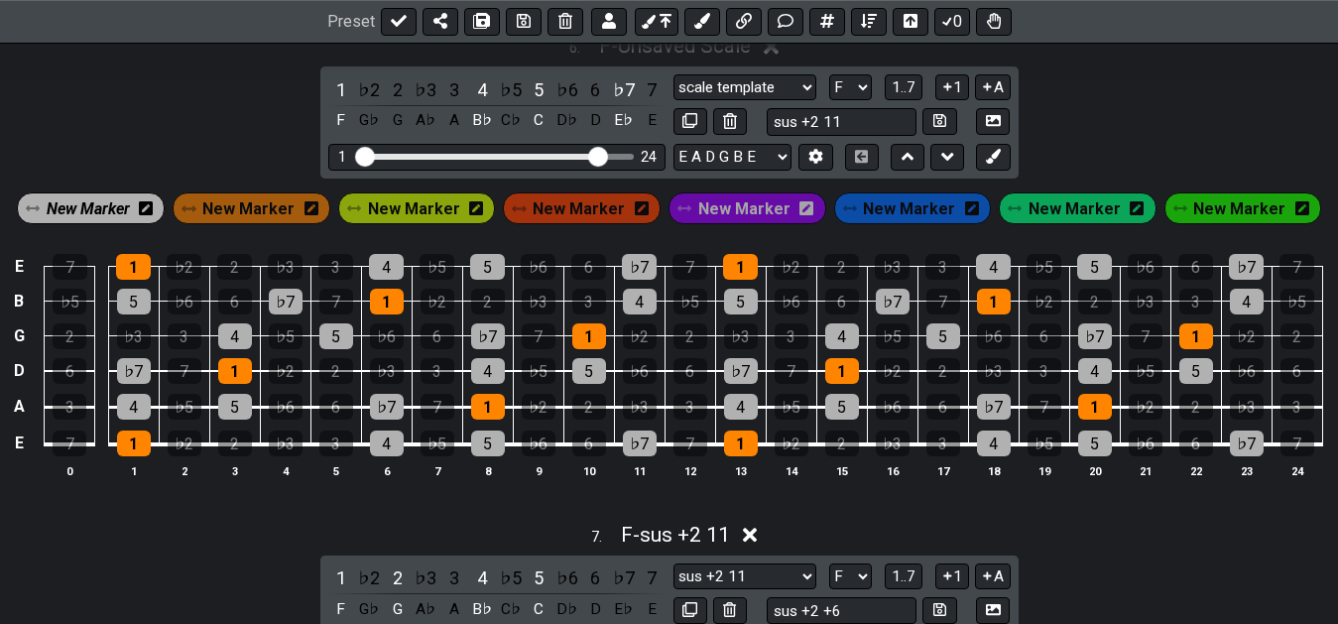
click at [80, 200] on span "New Marker" at bounding box center [88, 208] width 83 height 29
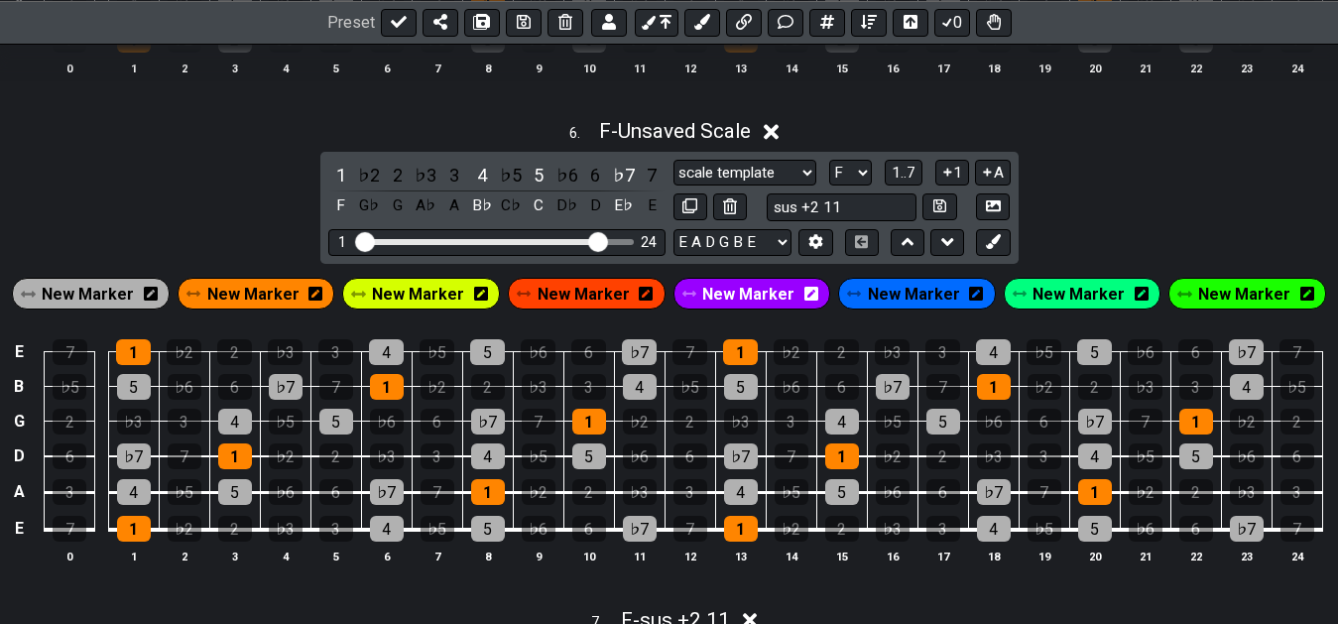
scroll to position [2855, 0]
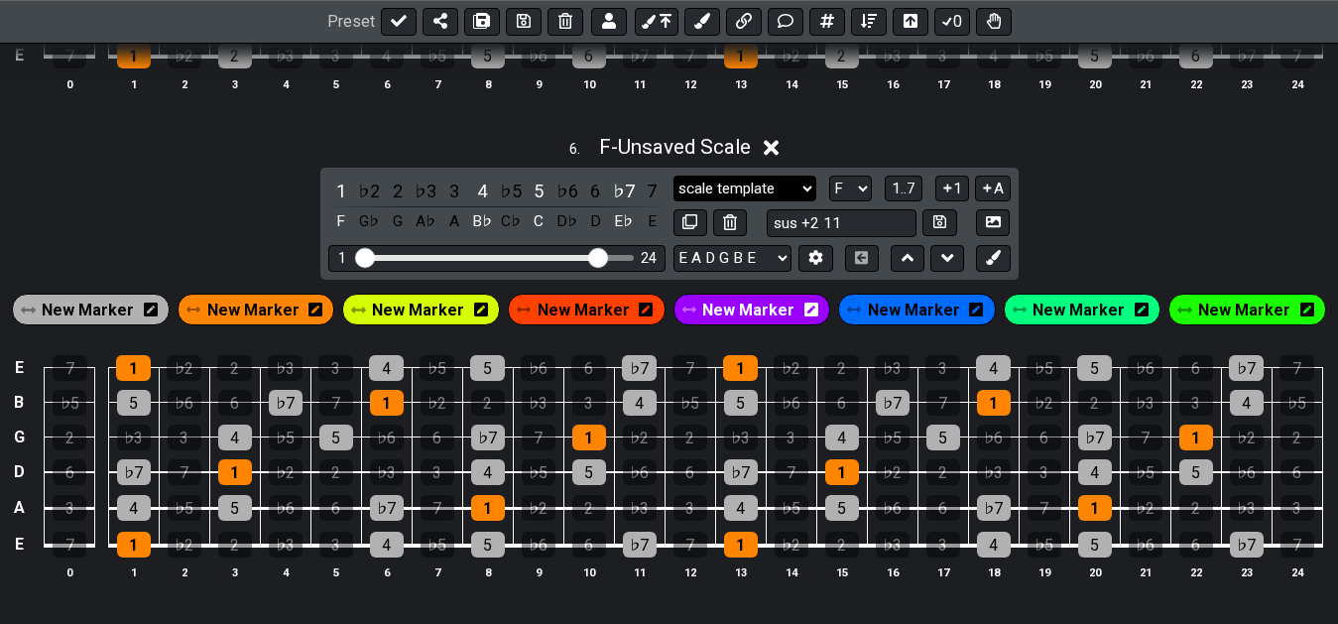
click at [673, 176] on select "scale template scale template Minor Pentatonic Major Pentatonic Minor Blues Maj…" at bounding box center [744, 189] width 143 height 27
click at [1095, 168] on div "6 . F - Unsaved Scale 1 ♭2 2 ♭3 3 4 ♭5 5 ♭6 6 ♭7 7 F G♭ G A♭ A B♭ C♭ C D♭ D E♭ …" at bounding box center [669, 365] width 1338 height 485
drag, startPoint x: 811, startPoint y: 228, endPoint x: 872, endPoint y: 230, distance: 60.5
click at [872, 230] on input "sus +2 11" at bounding box center [842, 222] width 151 height 27
type input "sus 4 -7"
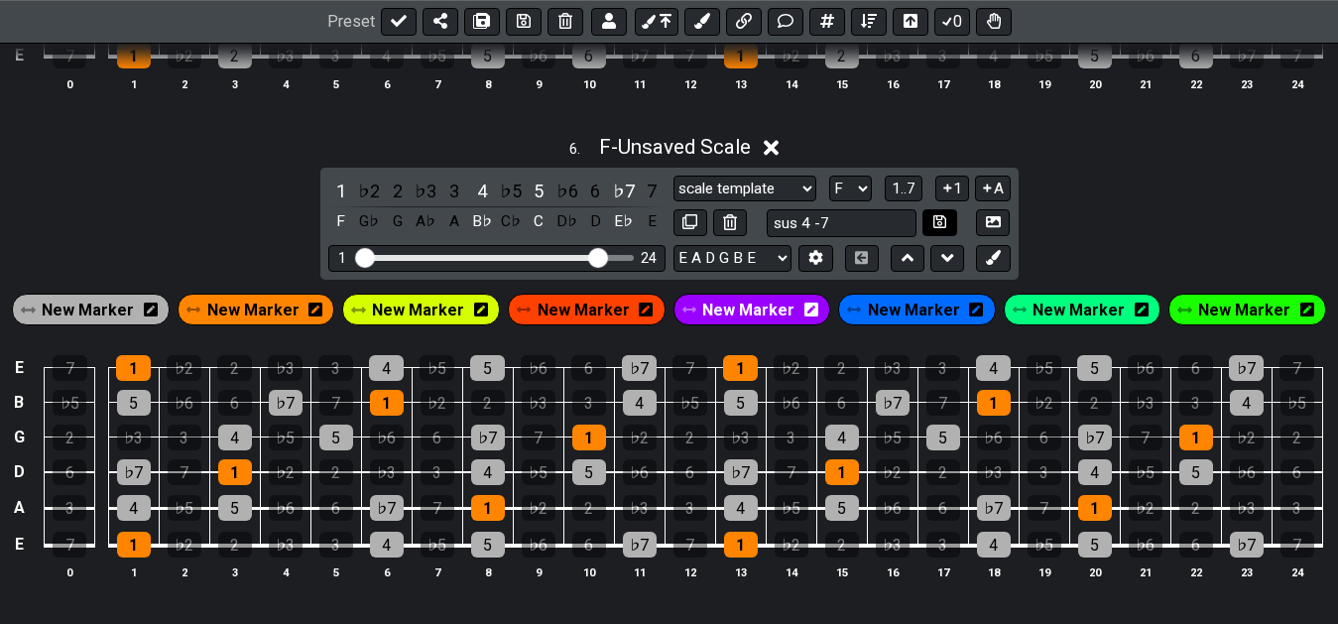
click at [953, 225] on button at bounding box center [939, 222] width 34 height 27
select select "sus 4 -7"
click at [1156, 215] on div "6 . F - sus 4 -7 1 ♭2 2 ♭3 3 4 ♭5 5 ♭6 6 ♭7 7 F G♭ G A♭ A B♭ C♭ C D♭ D E♭ E sca…" at bounding box center [669, 365] width 1338 height 485
click at [1083, 217] on div "6 . F - sus 4 -7 1 ♭2 2 ♭3 3 4 ♭5 5 ♭6 6 ♭7 7 F G♭ G A♭ A B♭ C♭ C D♭ D E♭ E sca…" at bounding box center [669, 365] width 1338 height 485
click at [1089, 235] on div "6 . F - sus 4 -7 1 ♭2 2 ♭3 3 4 ♭5 5 ♭6 6 ♭7 7 F G♭ G A♭ A B♭ C♭ C D♭ D E♭ E sca…" at bounding box center [669, 365] width 1338 height 485
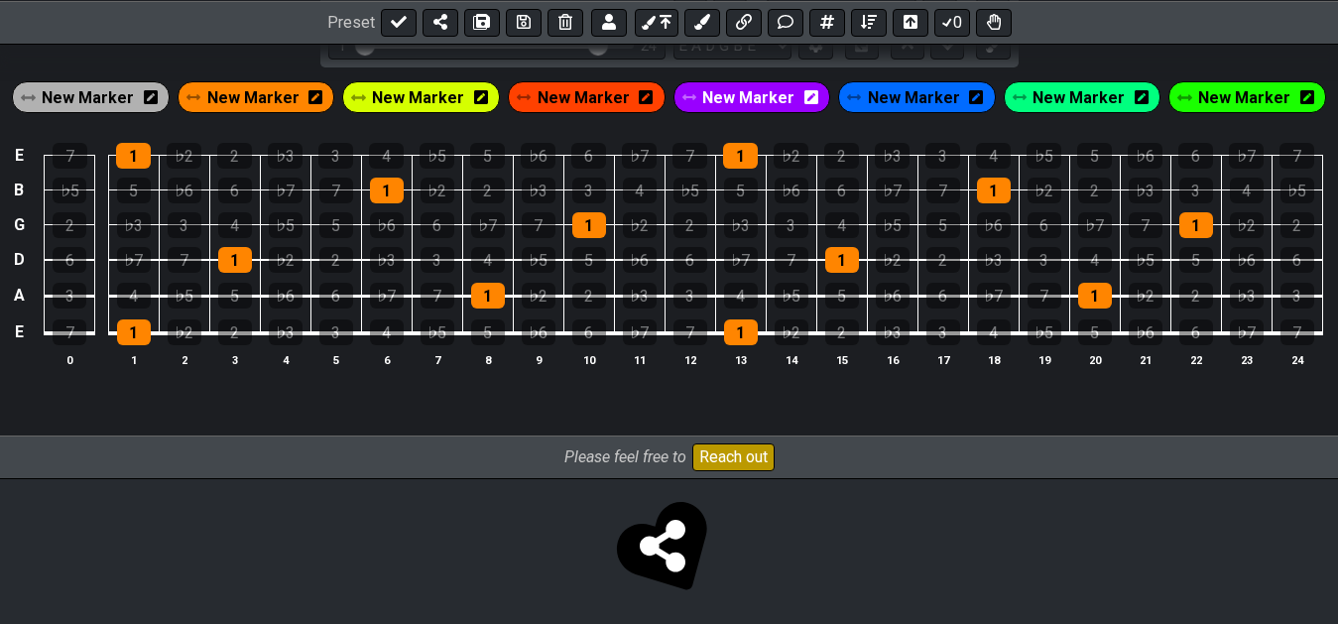
scroll to position [4344, 0]
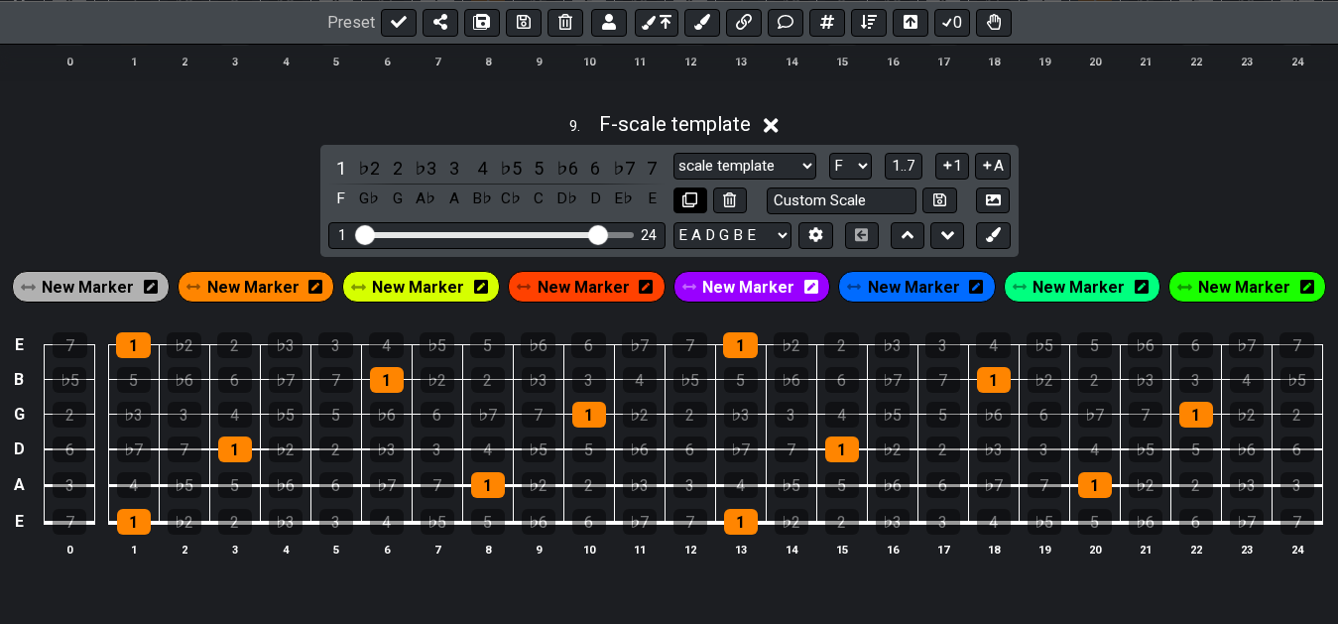
click at [680, 206] on button at bounding box center [690, 200] width 34 height 27
select select "F"
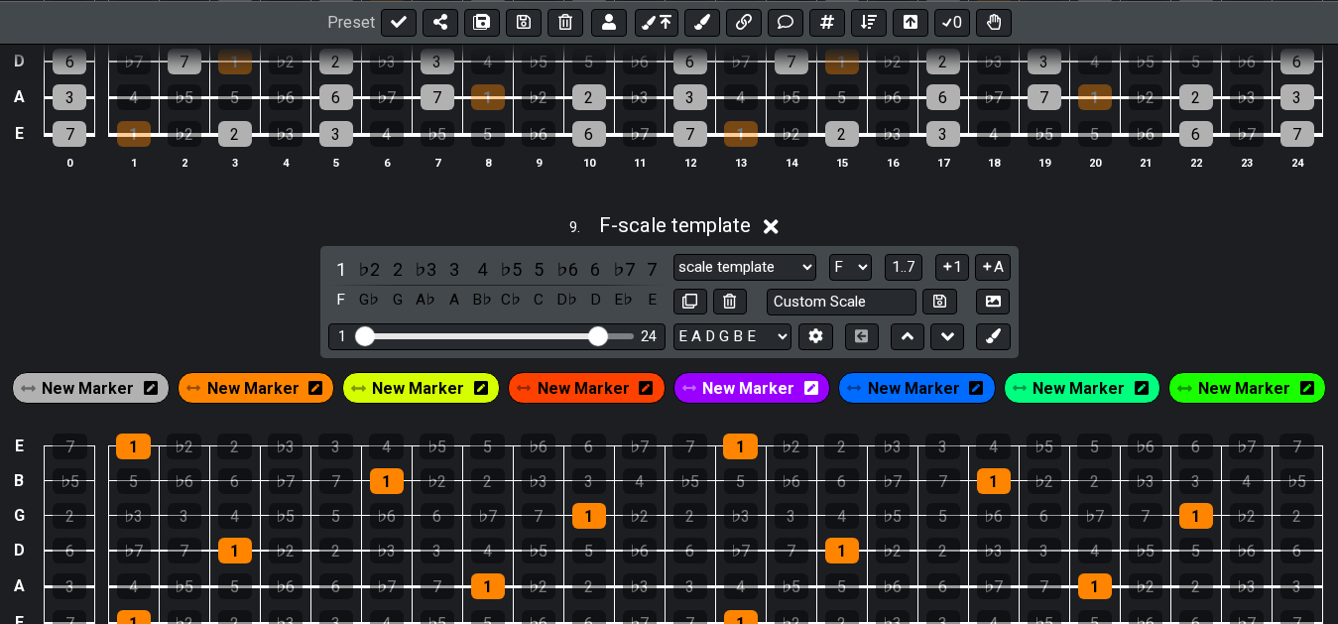
click at [1087, 234] on div "9 . F - scale template" at bounding box center [669, 220] width 1338 height 38
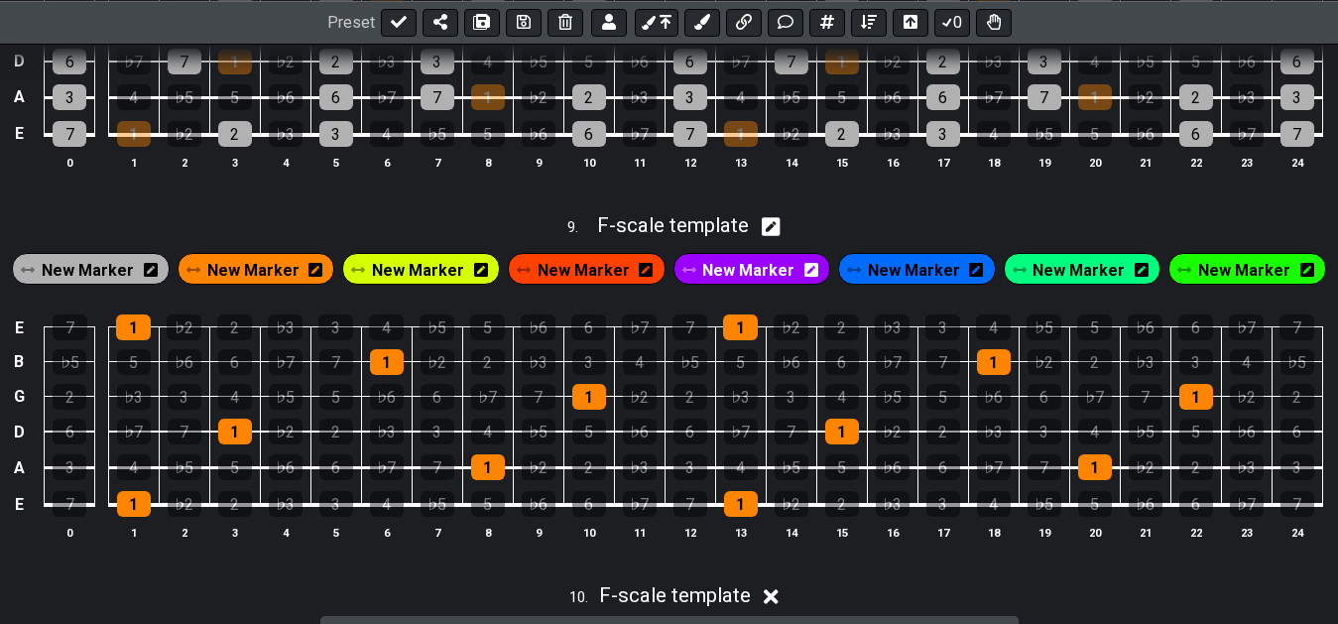
click at [1102, 232] on div "9 . F - scale template" at bounding box center [669, 220] width 1338 height 38
select select "F"
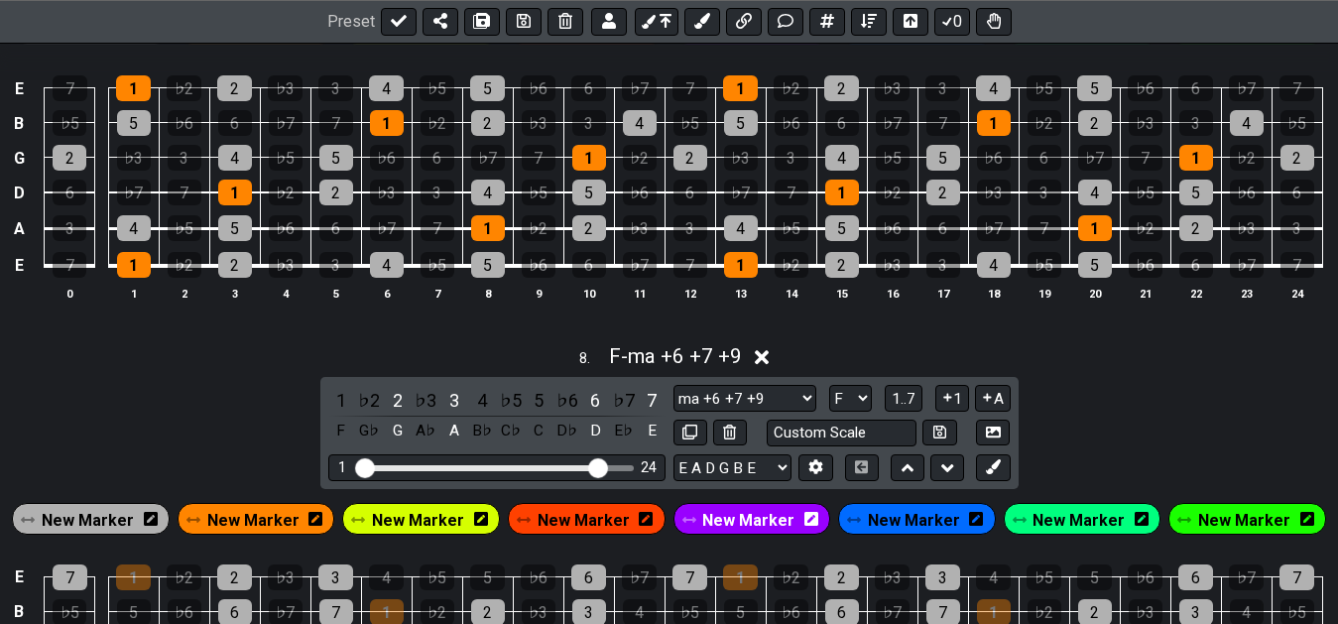
scroll to position [3434, 0]
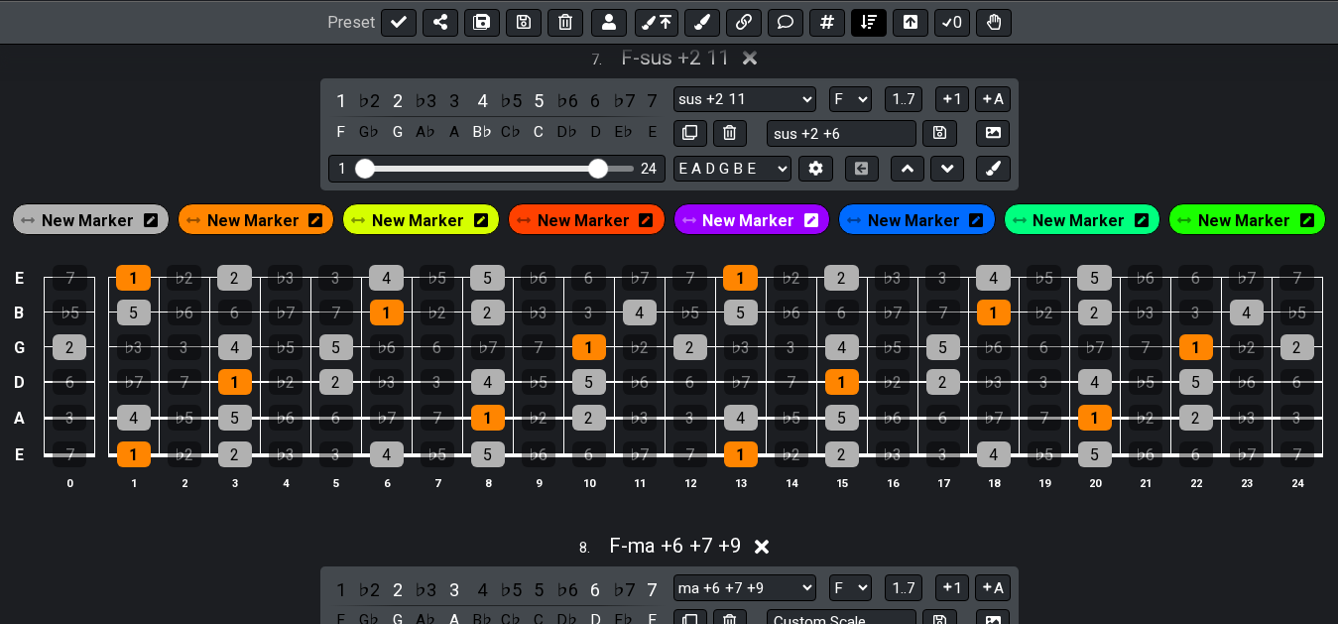
click at [859, 17] on button at bounding box center [869, 22] width 36 height 28
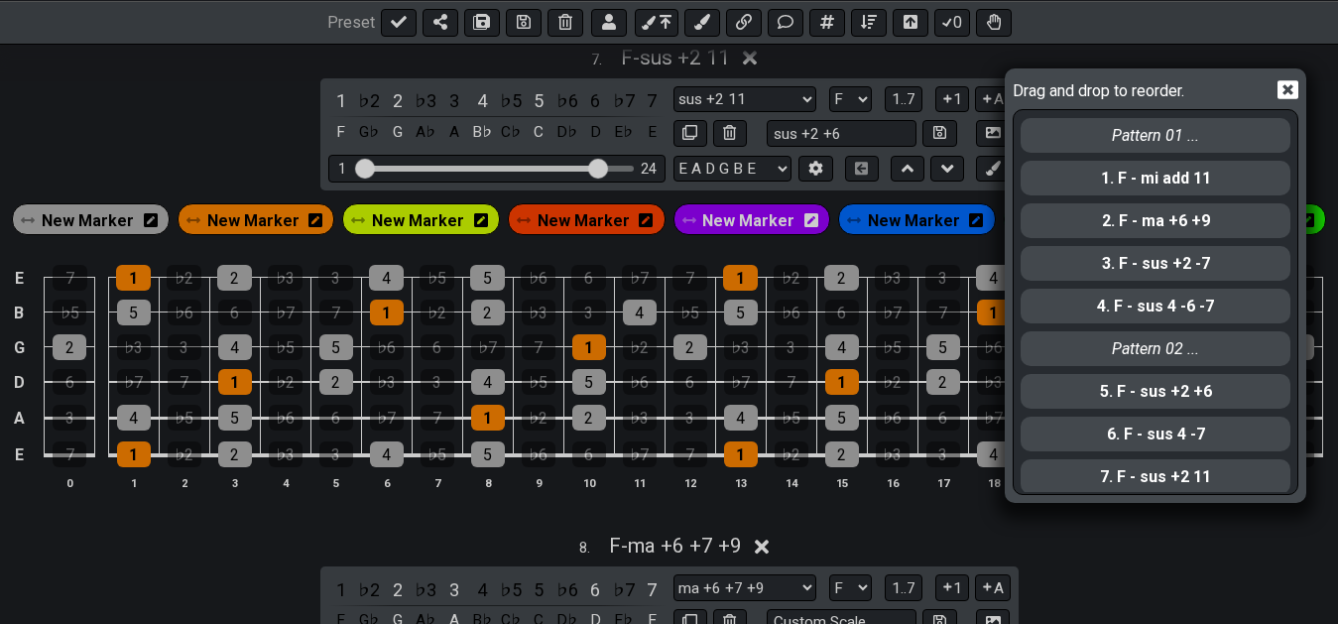
scroll to position [138, 0]
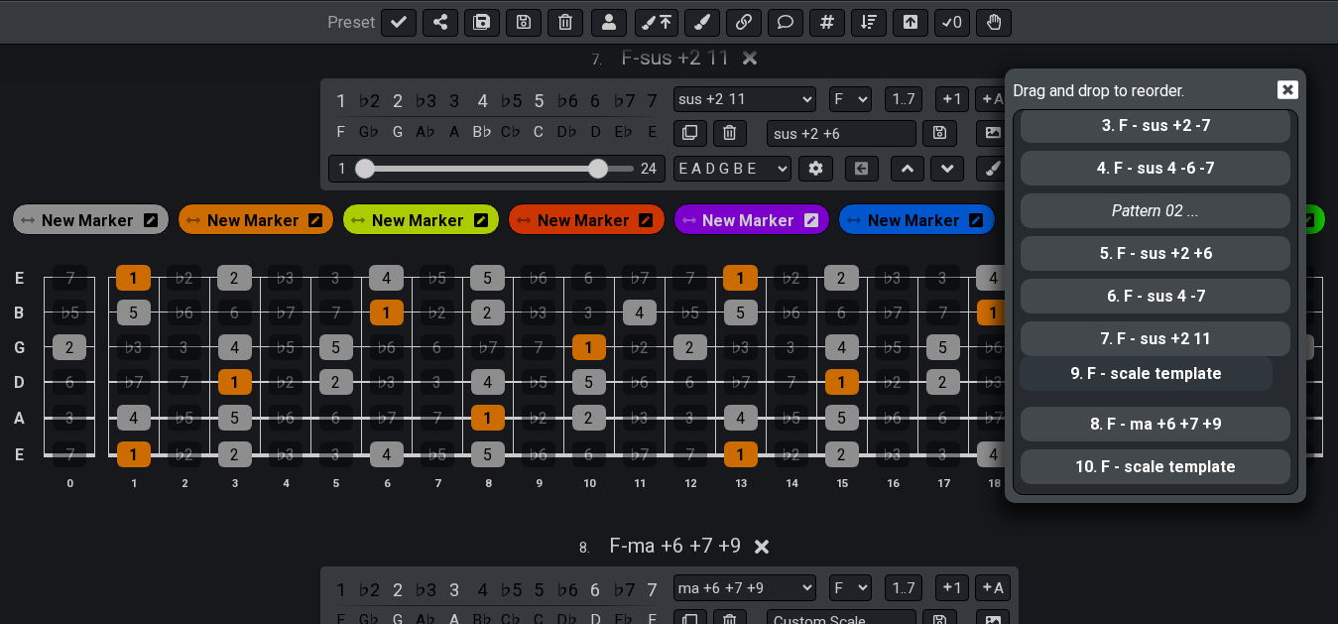
drag, startPoint x: 1204, startPoint y: 440, endPoint x: 1199, endPoint y: 382, distance: 58.7
click at [1199, 382] on div "Pattern 01 ... 1. F - mi add 11 2. F - ma +6 +9 3. F - sus +2 -7 4. F - sus 4 -…" at bounding box center [1156, 301] width 274 height 382
select select "scale template"
select select "ma +6 +7 +9"
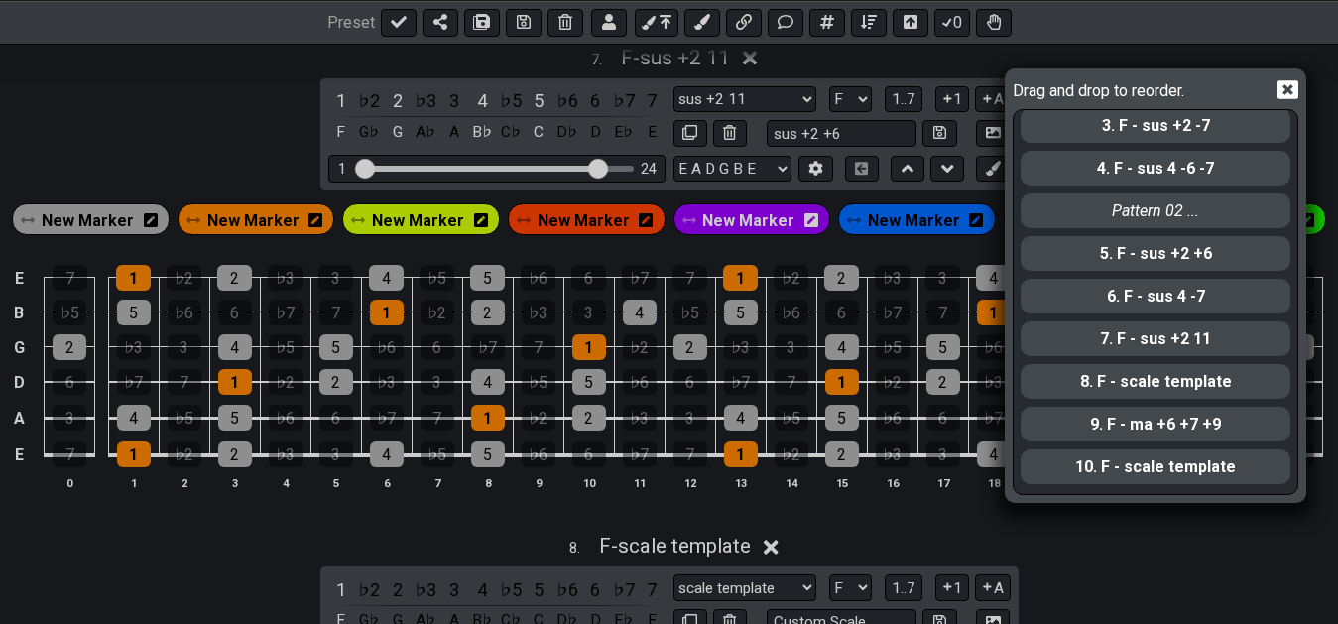
click at [897, 543] on div "Drag and drop to reorder. Pattern 01 ... 1. F - mi add 11 2. F - ma +6 +9 3. F …" at bounding box center [669, 312] width 1338 height 624
click at [1278, 92] on icon at bounding box center [1287, 90] width 21 height 19
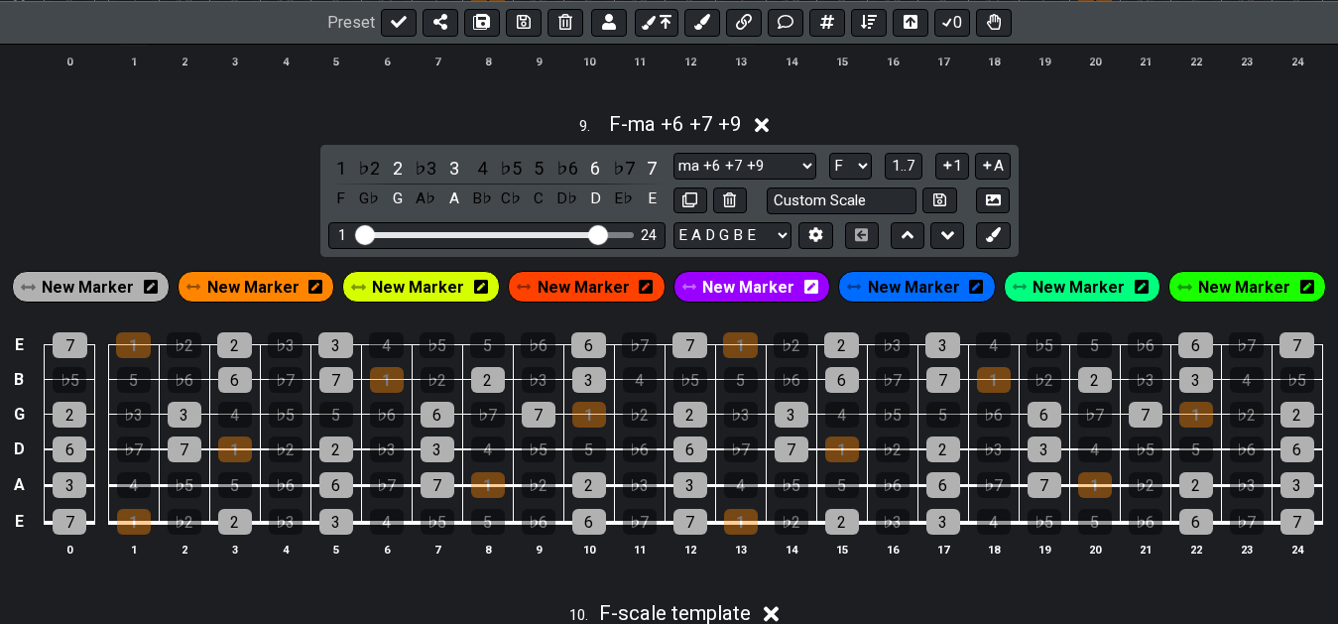
scroll to position [4040, 0]
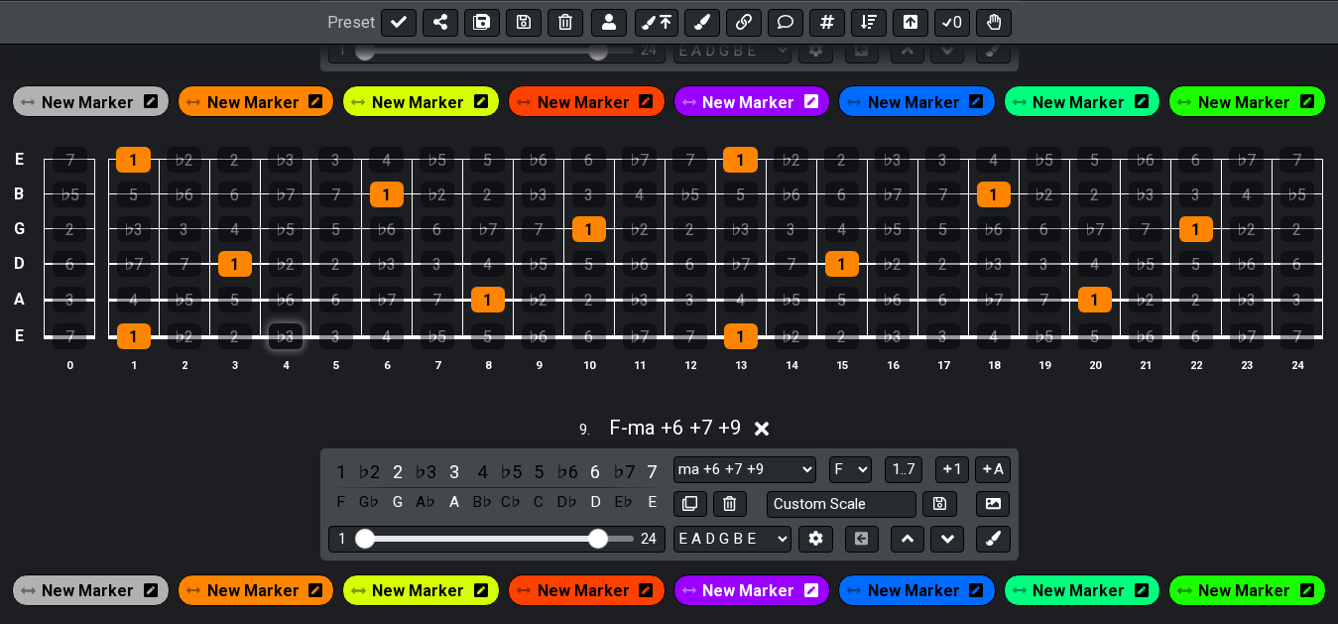
click at [290, 344] on div "♭3" at bounding box center [286, 336] width 34 height 26
click at [378, 337] on div "4" at bounding box center [387, 336] width 34 height 26
click at [390, 303] on div "♭7" at bounding box center [387, 300] width 34 height 26
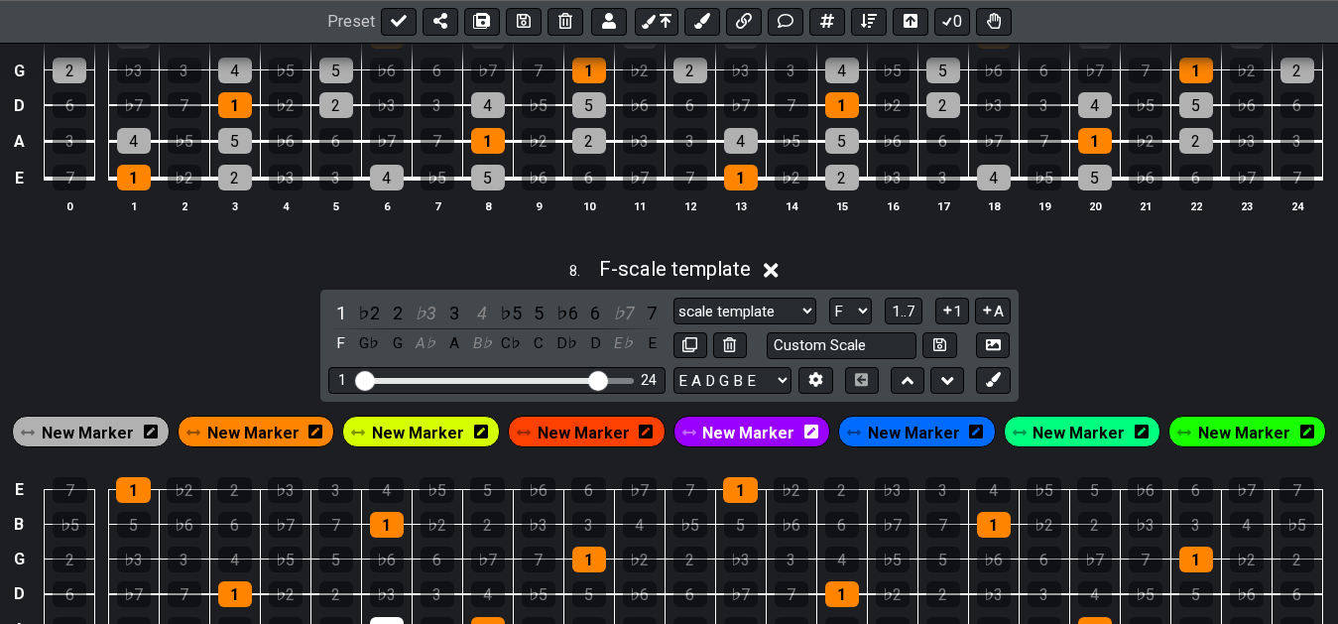
scroll to position [3636, 0]
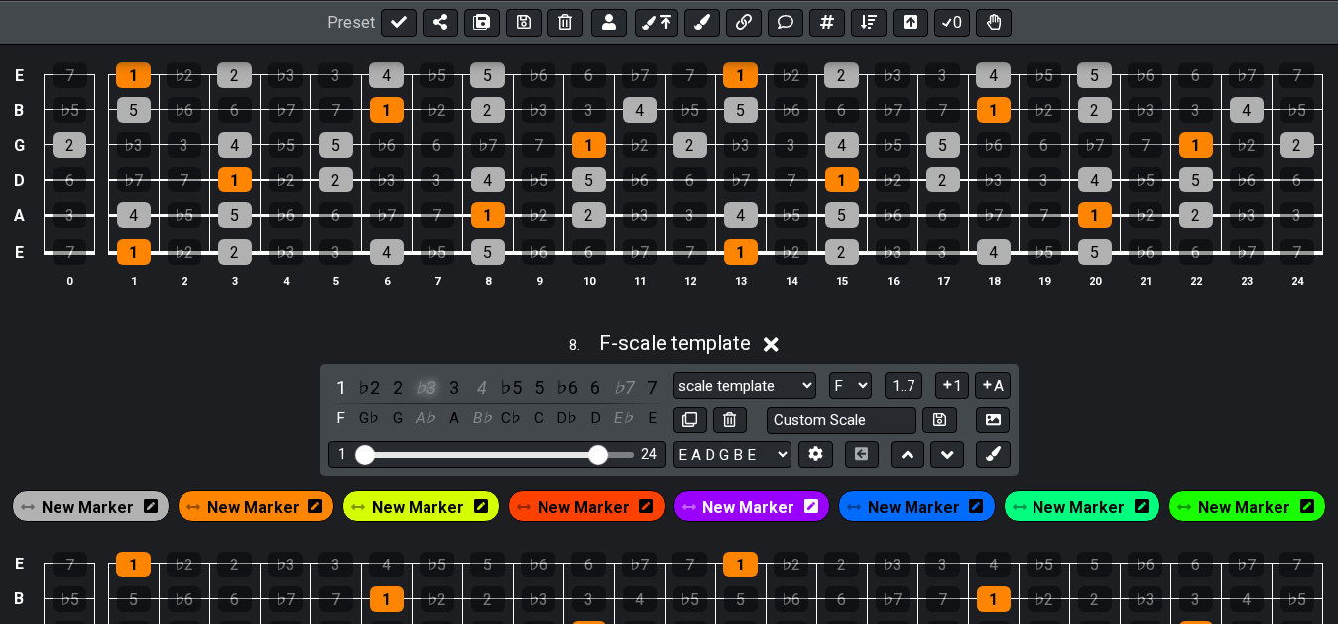
click at [420, 396] on div "♭3" at bounding box center [426, 387] width 26 height 27
click at [477, 393] on div "4" at bounding box center [482, 387] width 26 height 27
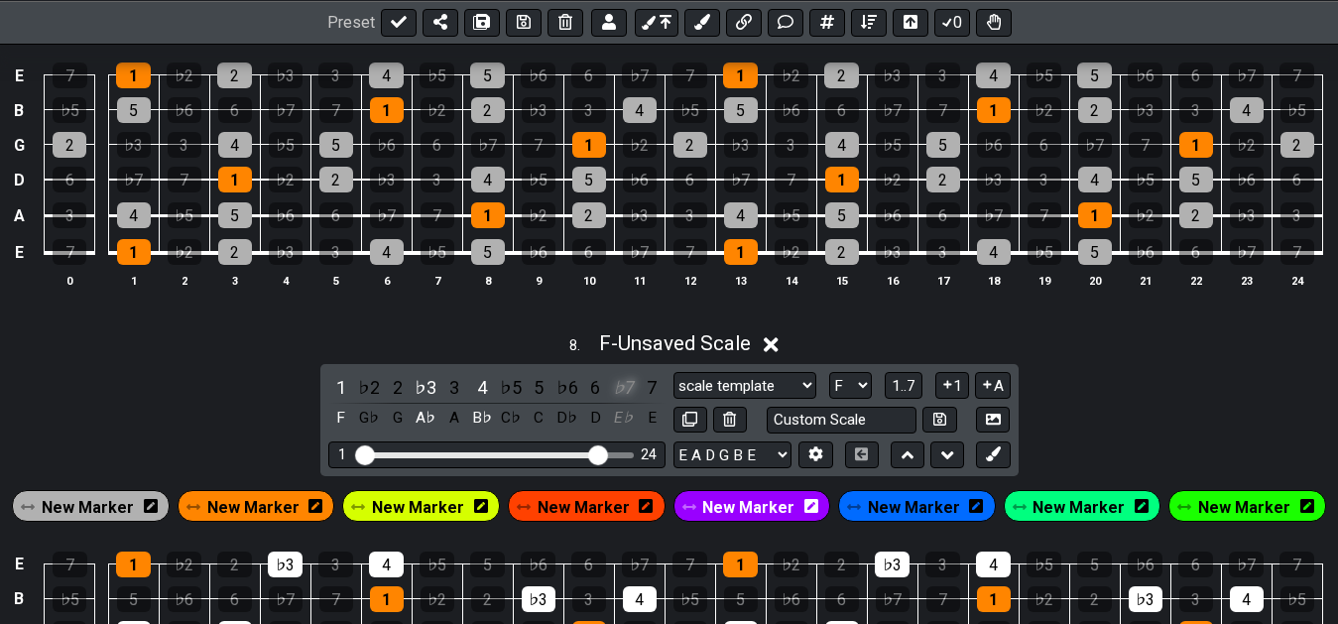
click at [617, 399] on div "♭7" at bounding box center [624, 387] width 26 height 27
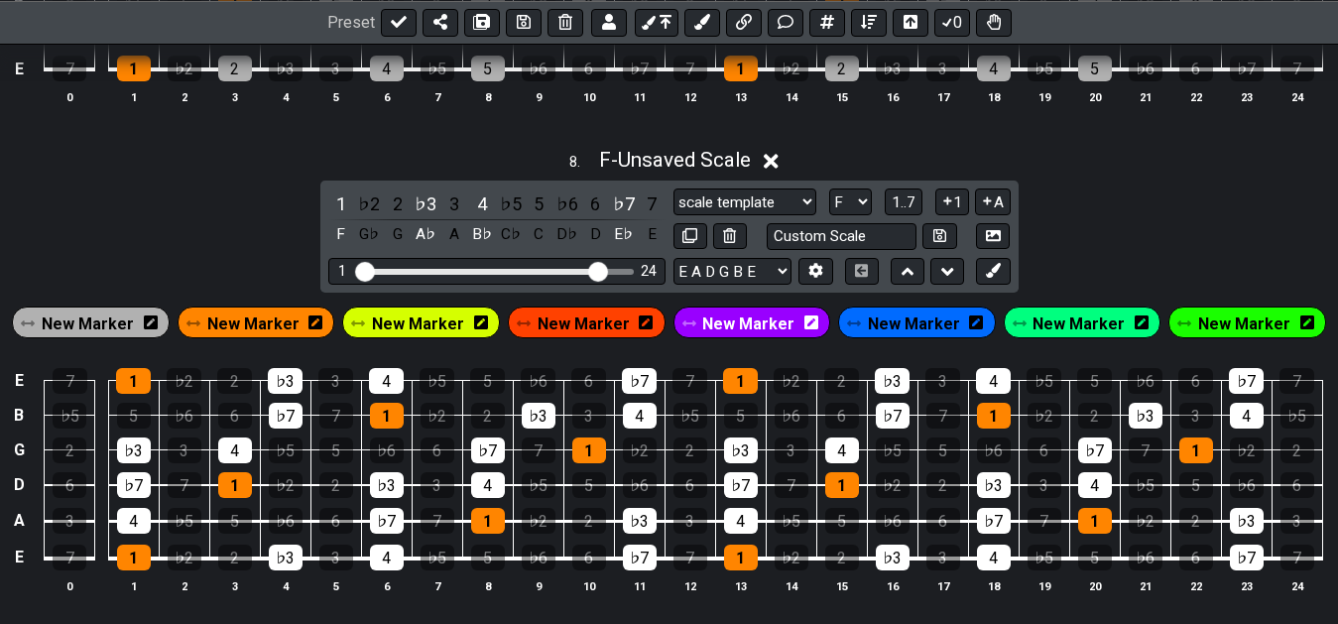
scroll to position [3844, 0]
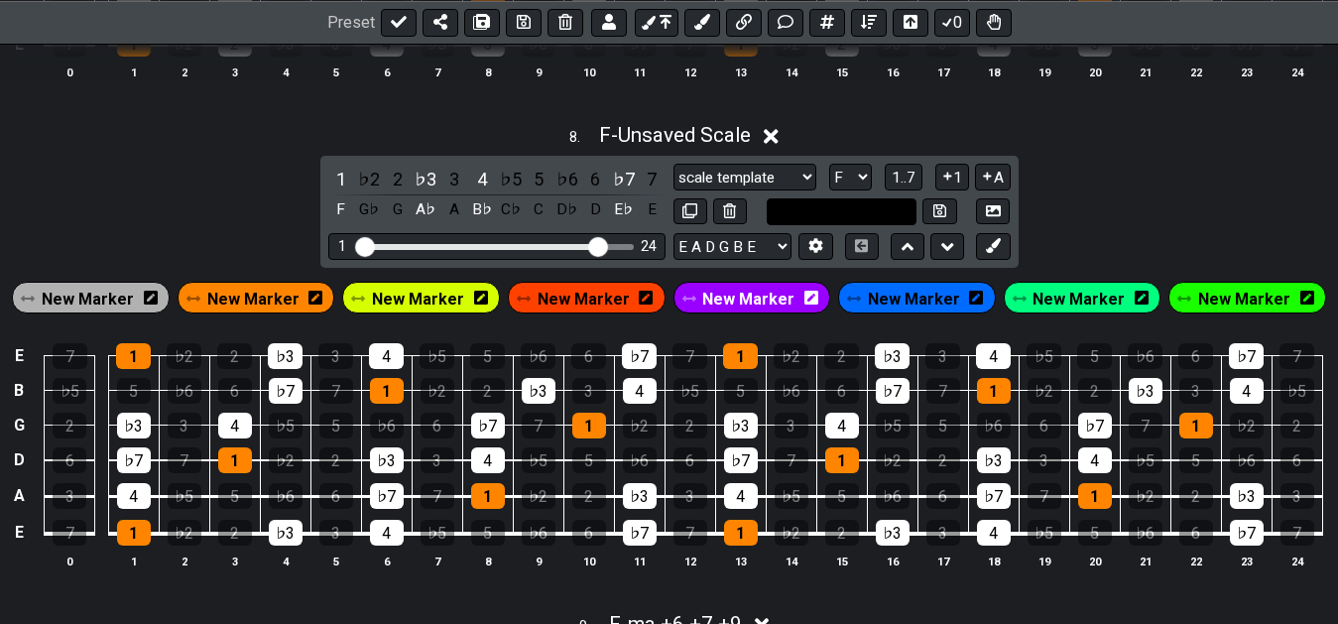
click at [825, 218] on input "text" at bounding box center [842, 211] width 151 height 27
type input "mi +7 11"
click at [945, 217] on icon at bounding box center [939, 210] width 13 height 13
select select "mi +7 11"
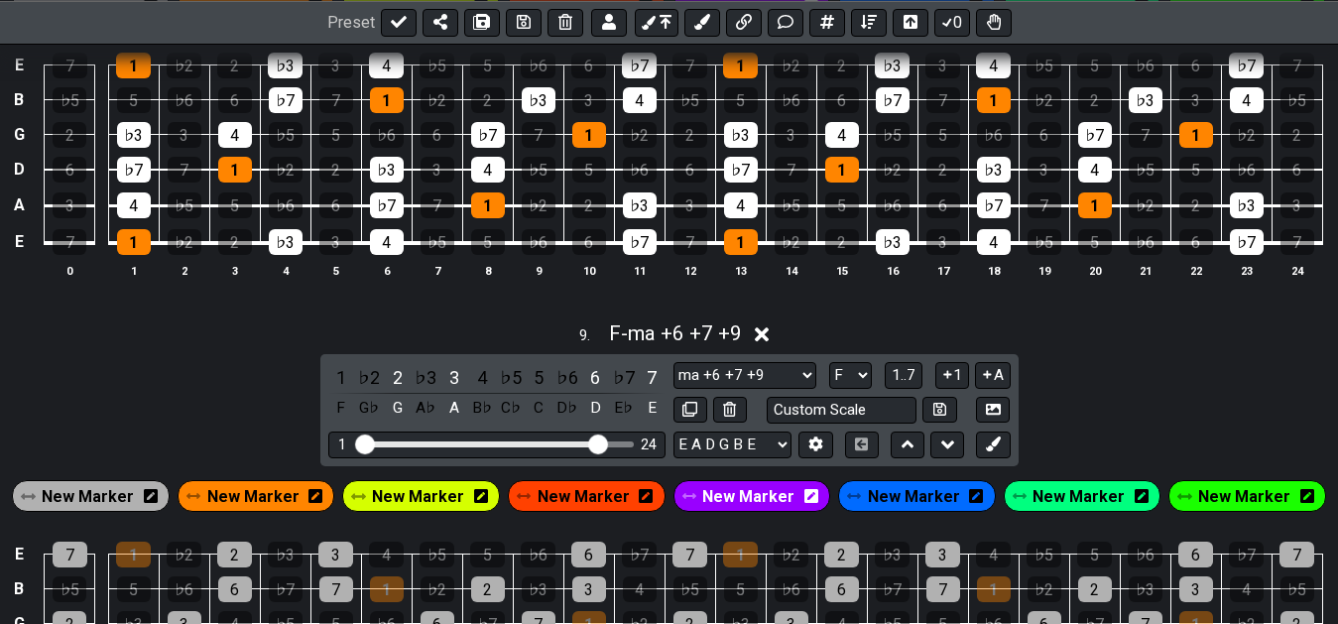
scroll to position [4350, 0]
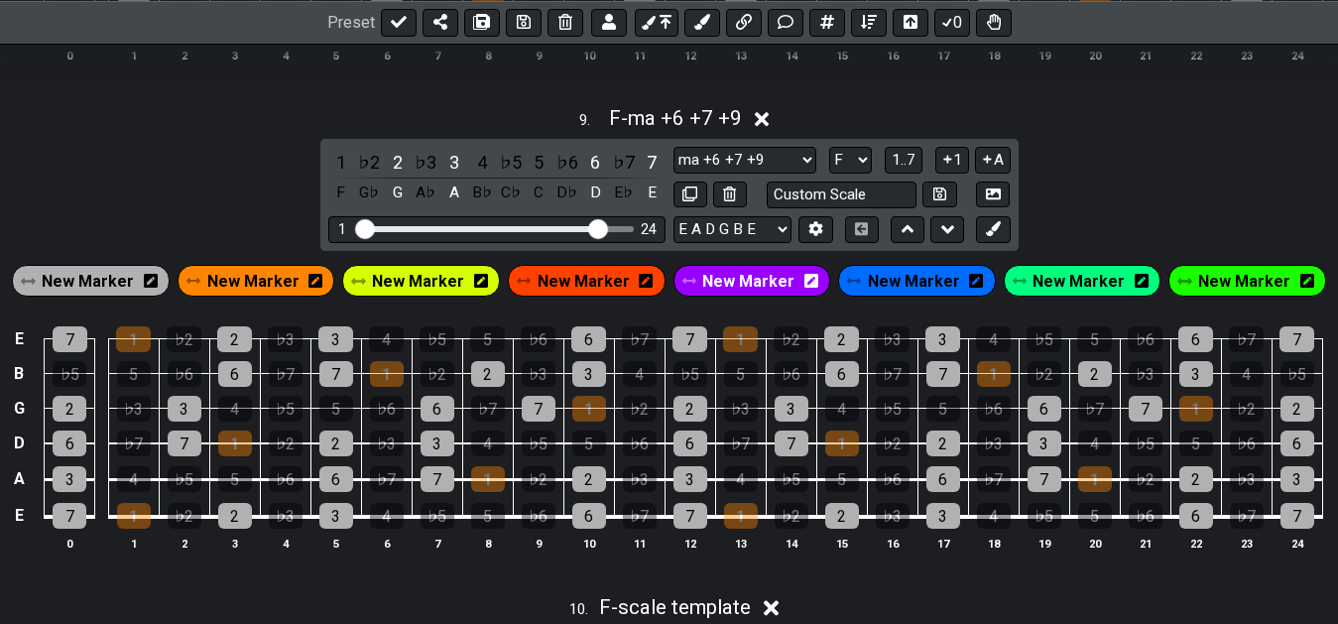
click at [1177, 127] on div "9 . F - ma +6 +7 +9" at bounding box center [669, 113] width 1338 height 38
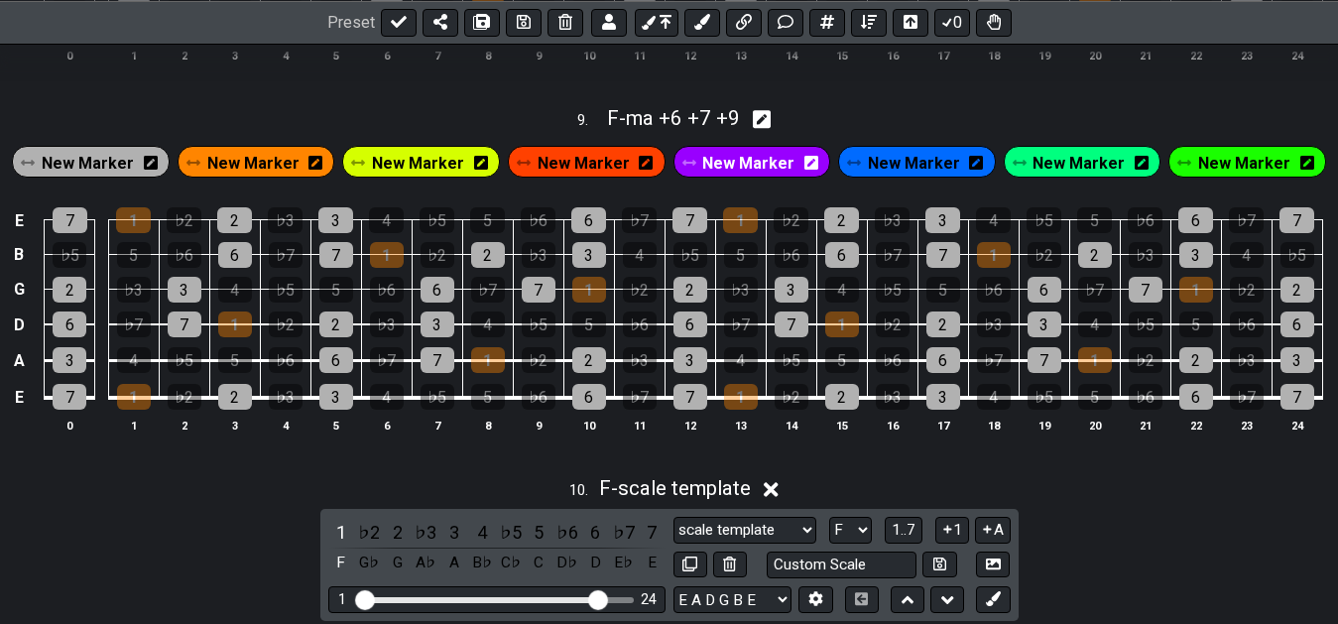
click at [1177, 127] on div "9 . F - ma +6 +7 +9" at bounding box center [669, 113] width 1338 height 38
select select "F"
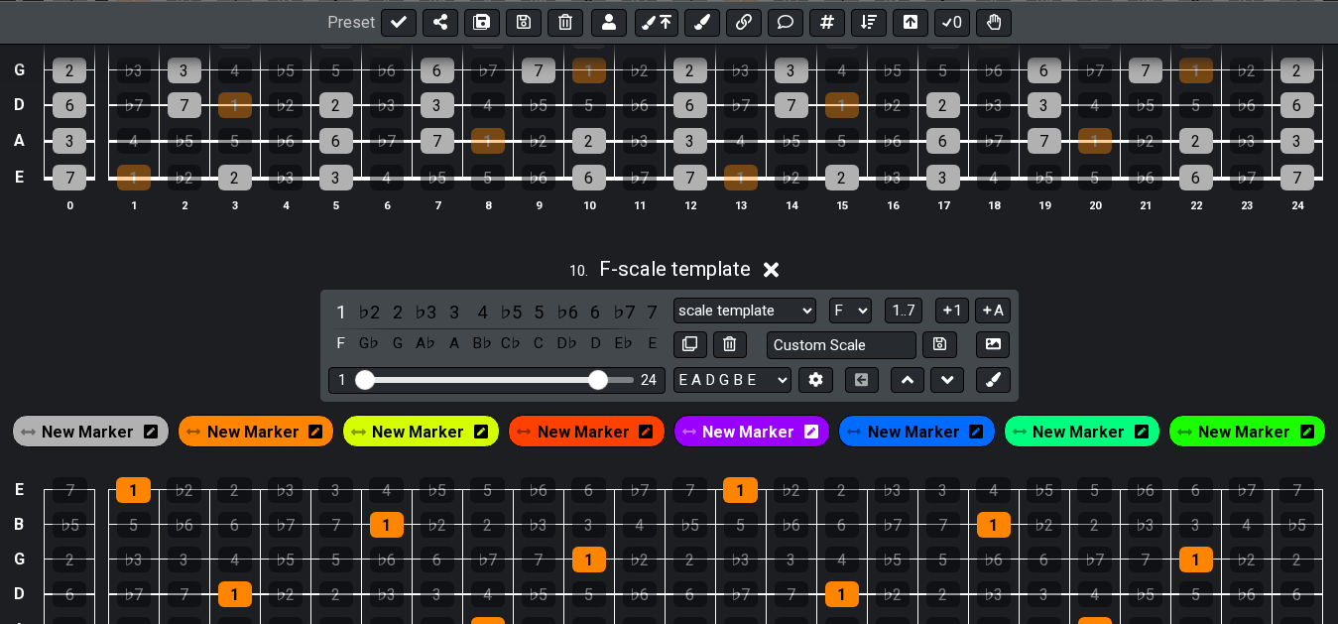
scroll to position [4653, 0]
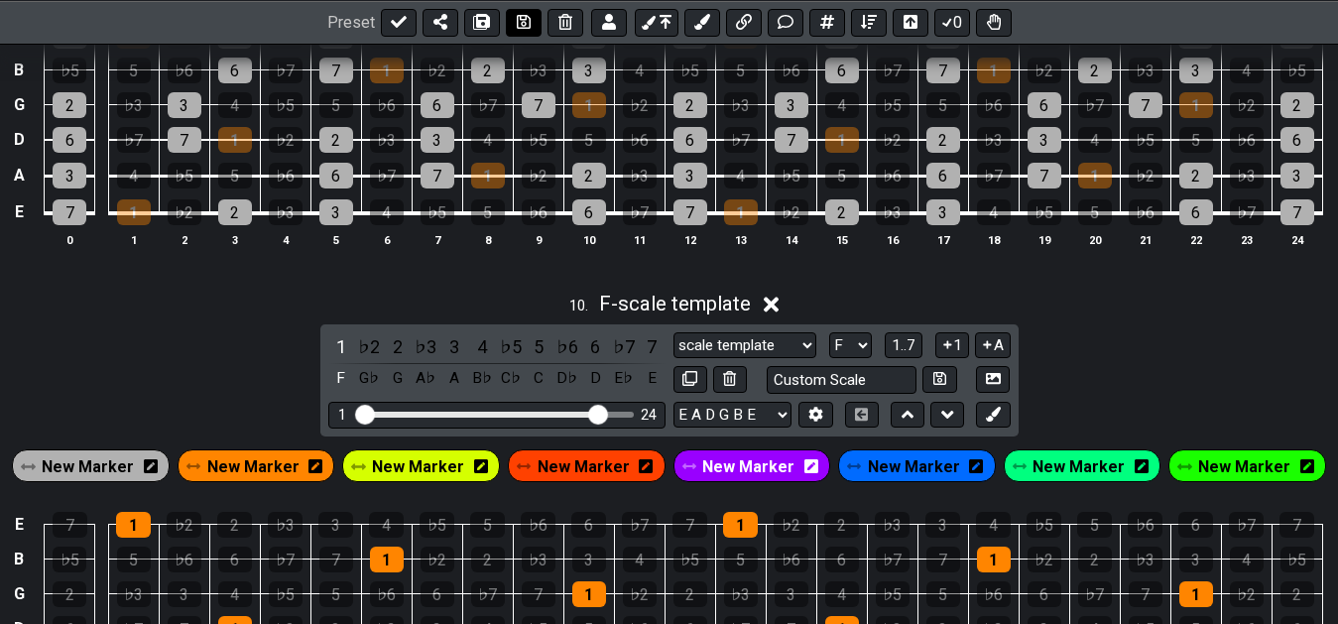
click at [522, 25] on icon at bounding box center [524, 22] width 14 height 14
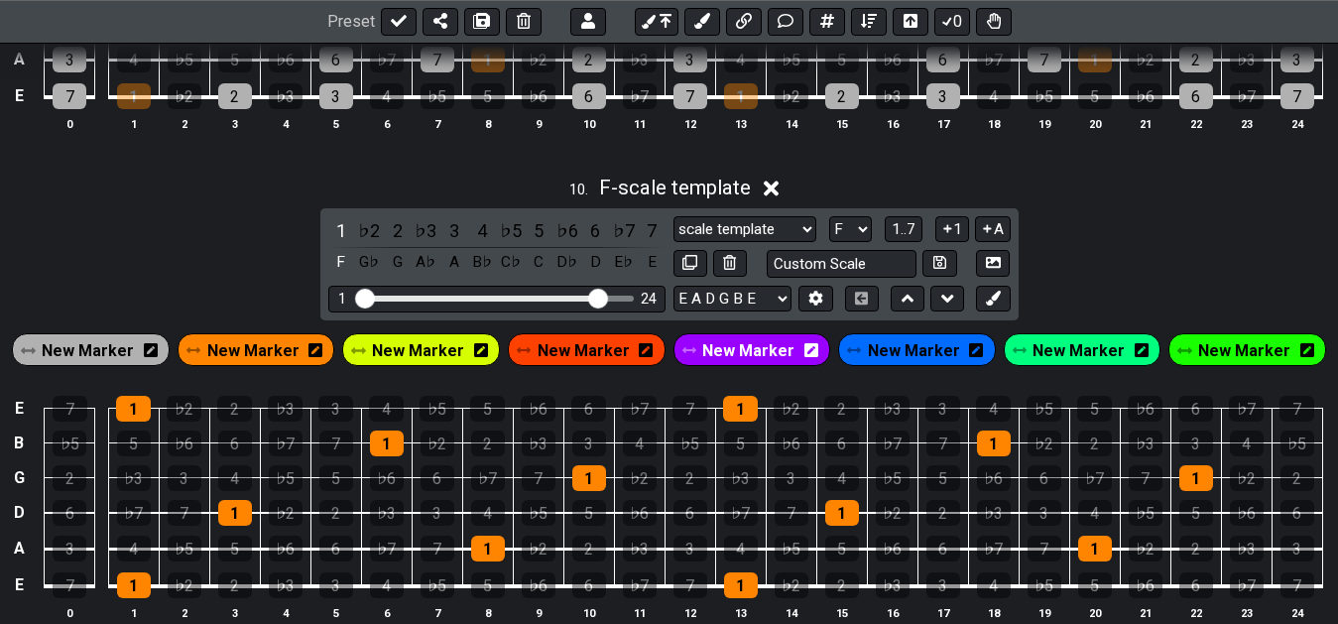
scroll to position [4817, 0]
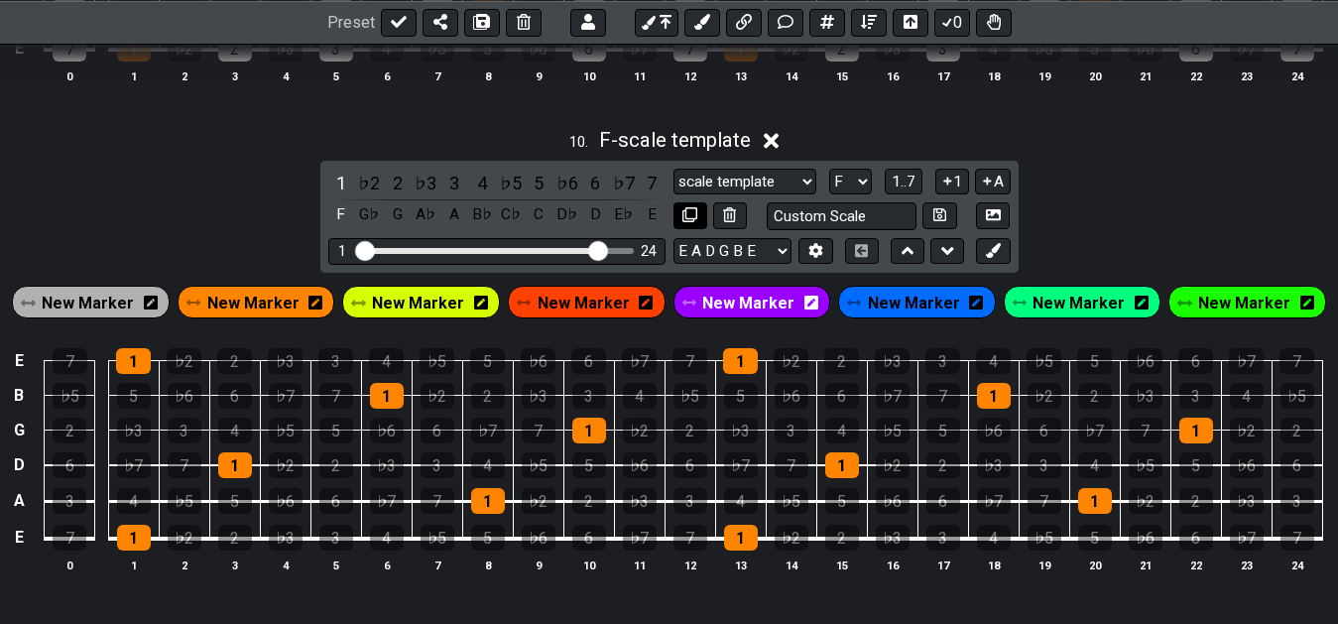
click at [687, 219] on icon at bounding box center [689, 214] width 15 height 15
select select "F"
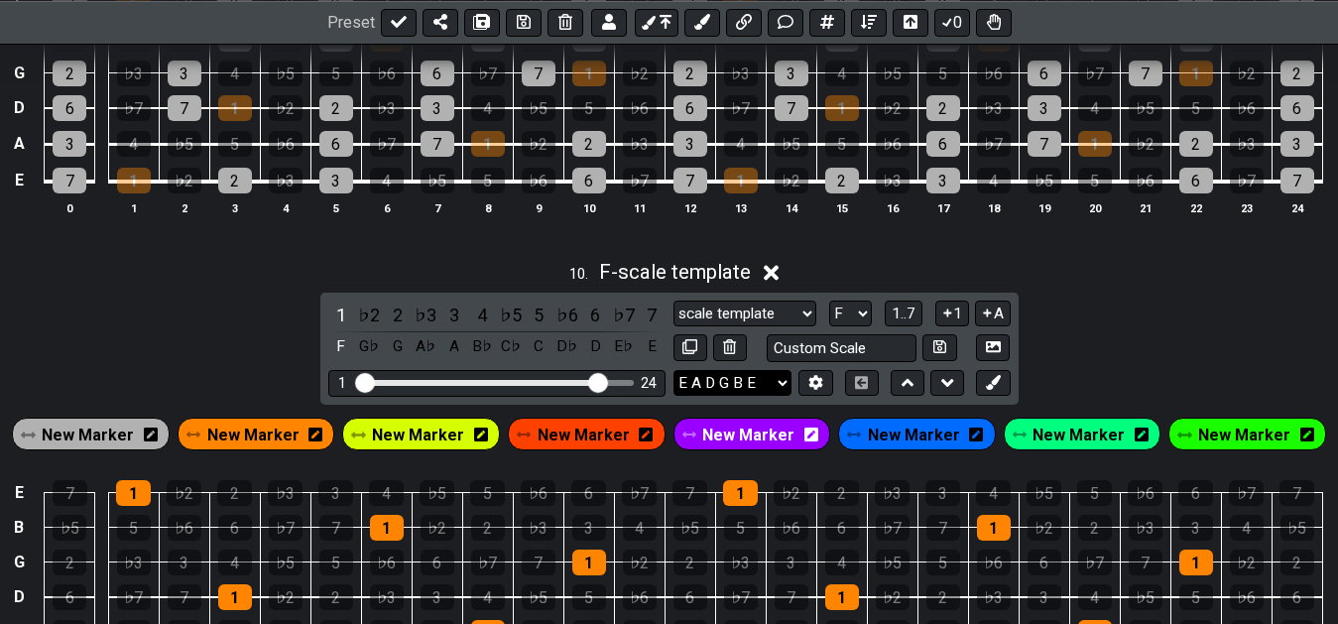
scroll to position [4817, 0]
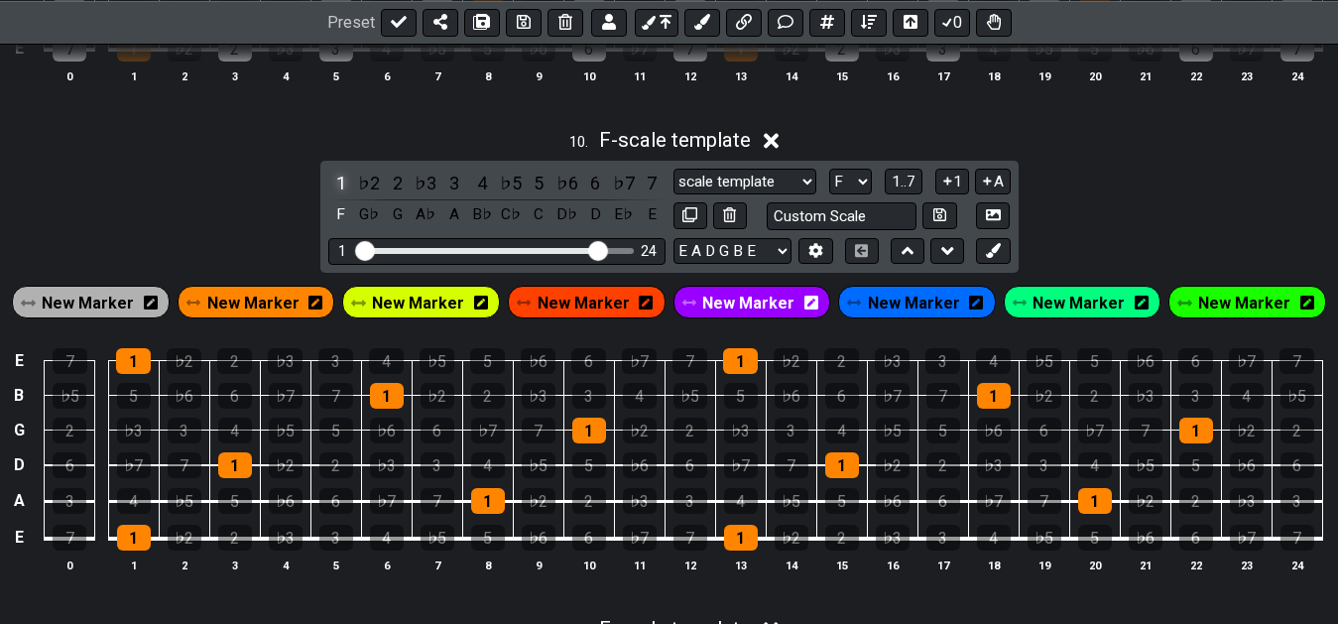
click at [334, 194] on div "1" at bounding box center [341, 183] width 26 height 27
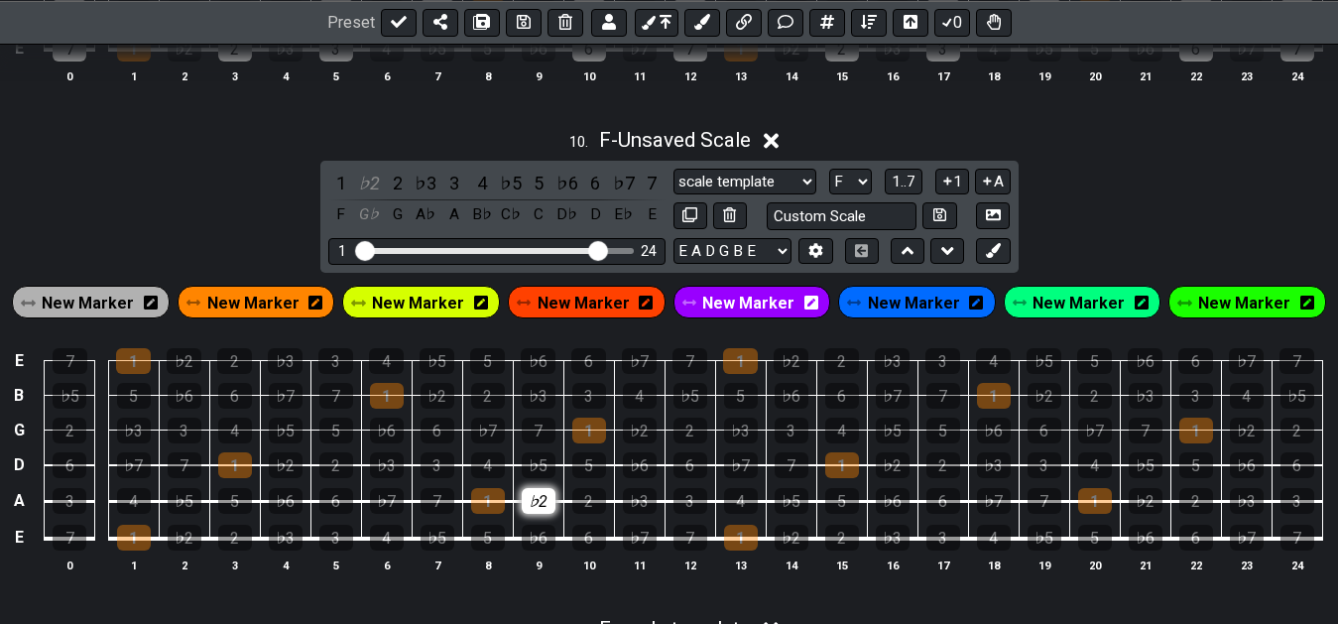
click at [539, 508] on div "♭2" at bounding box center [539, 501] width 34 height 26
click at [637, 510] on div "♭3" at bounding box center [640, 501] width 34 height 26
click at [639, 460] on div "♭6" at bounding box center [640, 465] width 34 height 26
click at [717, 465] on td "♭7" at bounding box center [740, 447] width 51 height 36
click at [725, 474] on div "♭7" at bounding box center [741, 465] width 34 height 26
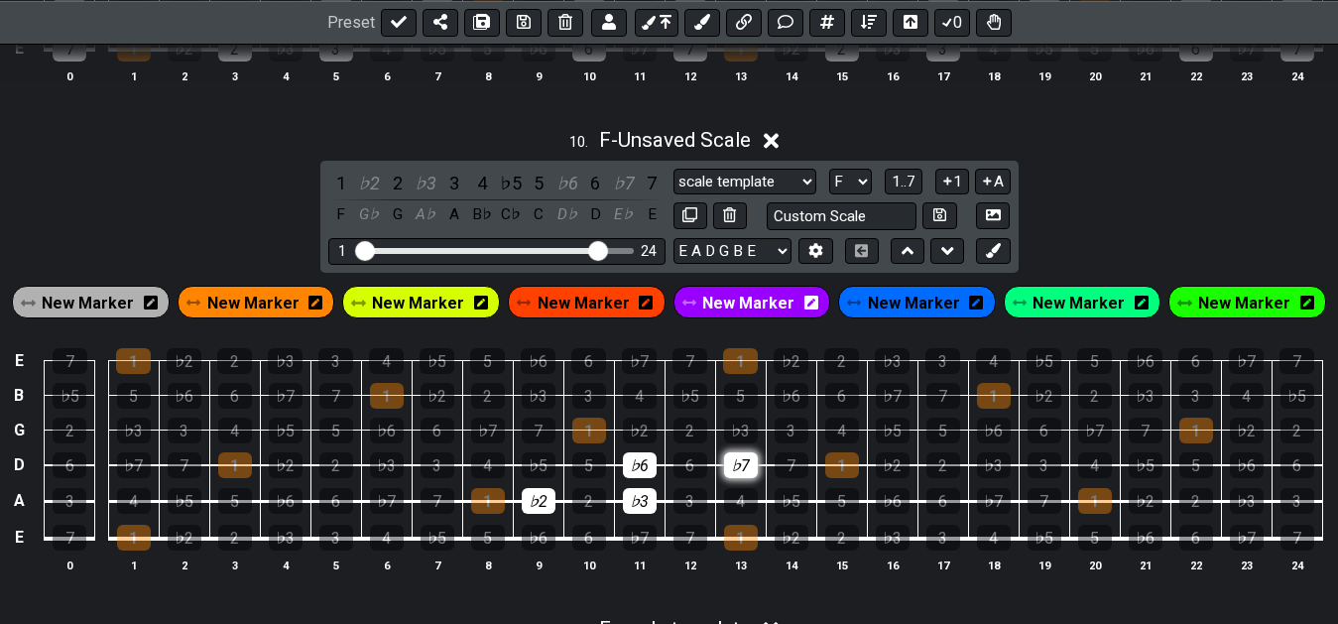
click at [748, 475] on div "♭7" at bounding box center [741, 465] width 34 height 26
click at [517, 477] on td "♭2" at bounding box center [538, 483] width 51 height 37
click at [534, 473] on div "♭5" at bounding box center [539, 465] width 34 height 26
click at [515, 461] on td "♭5" at bounding box center [538, 447] width 51 height 36
click at [539, 469] on div "♭5" at bounding box center [539, 465] width 34 height 26
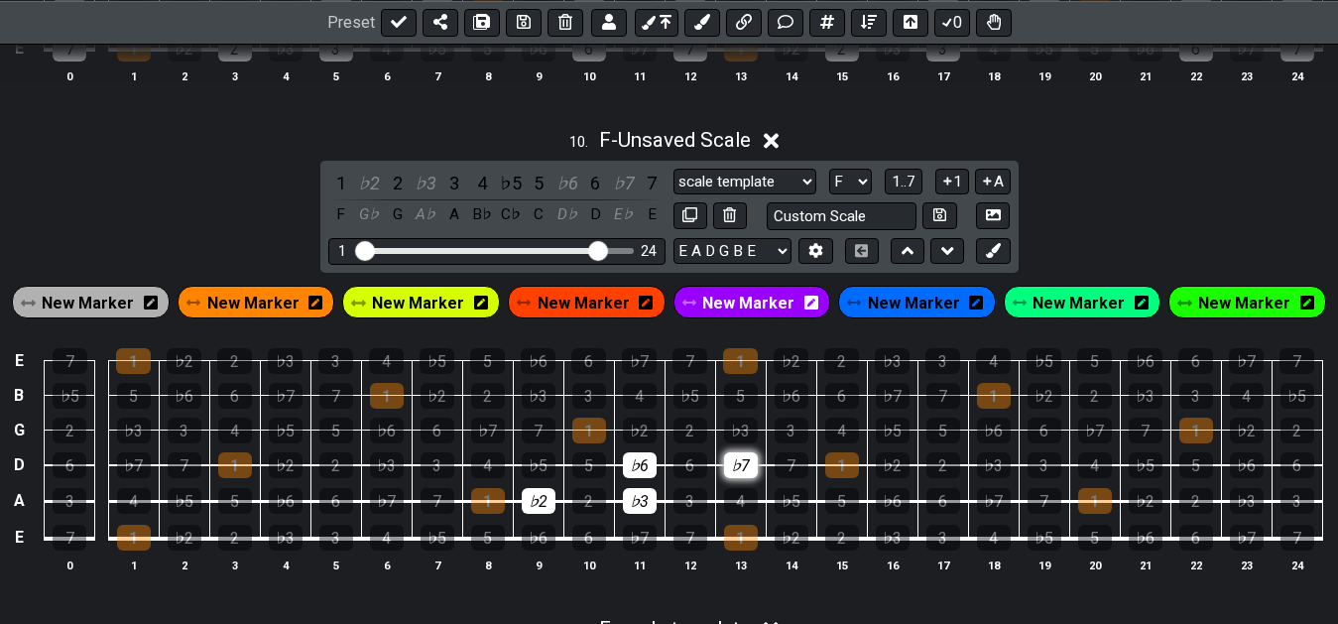
click at [752, 473] on div "♭7" at bounding box center [741, 465] width 34 height 26
click at [746, 470] on div "♭7" at bounding box center [741, 465] width 34 height 26
click at [591, 468] on div "5" at bounding box center [589, 465] width 34 height 26
click at [596, 475] on div "5" at bounding box center [589, 465] width 34 height 26
click at [733, 476] on div "♭7" at bounding box center [741, 465] width 34 height 26
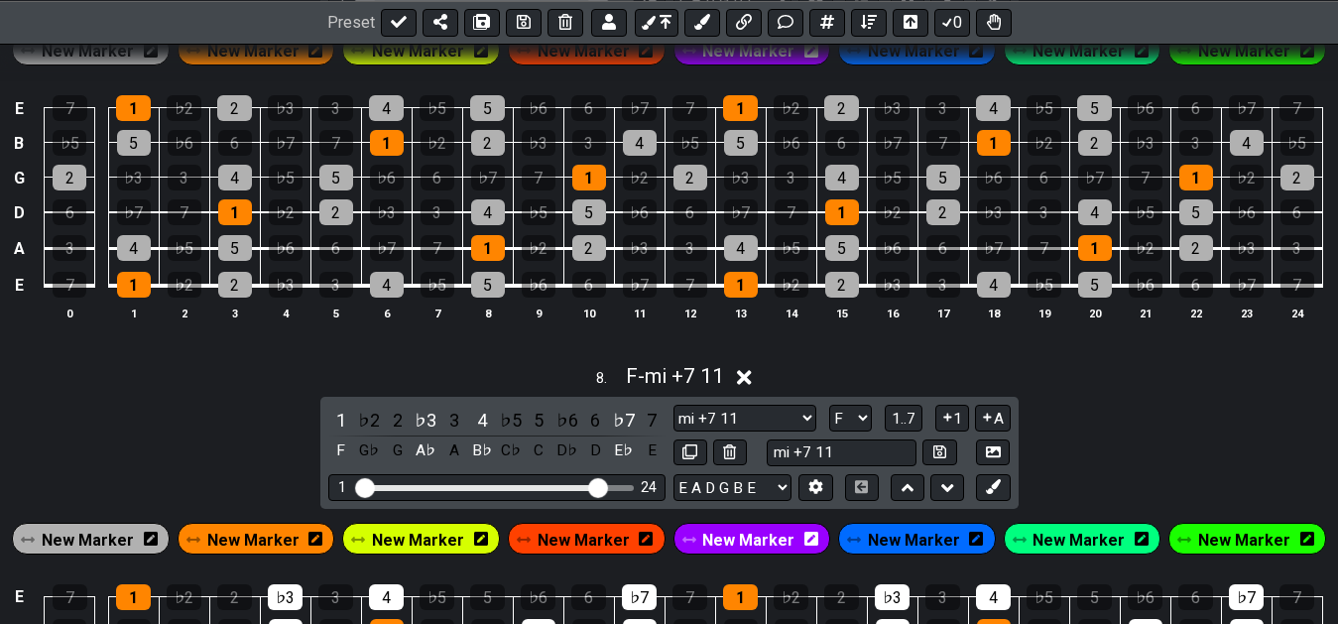
scroll to position [3805, 0]
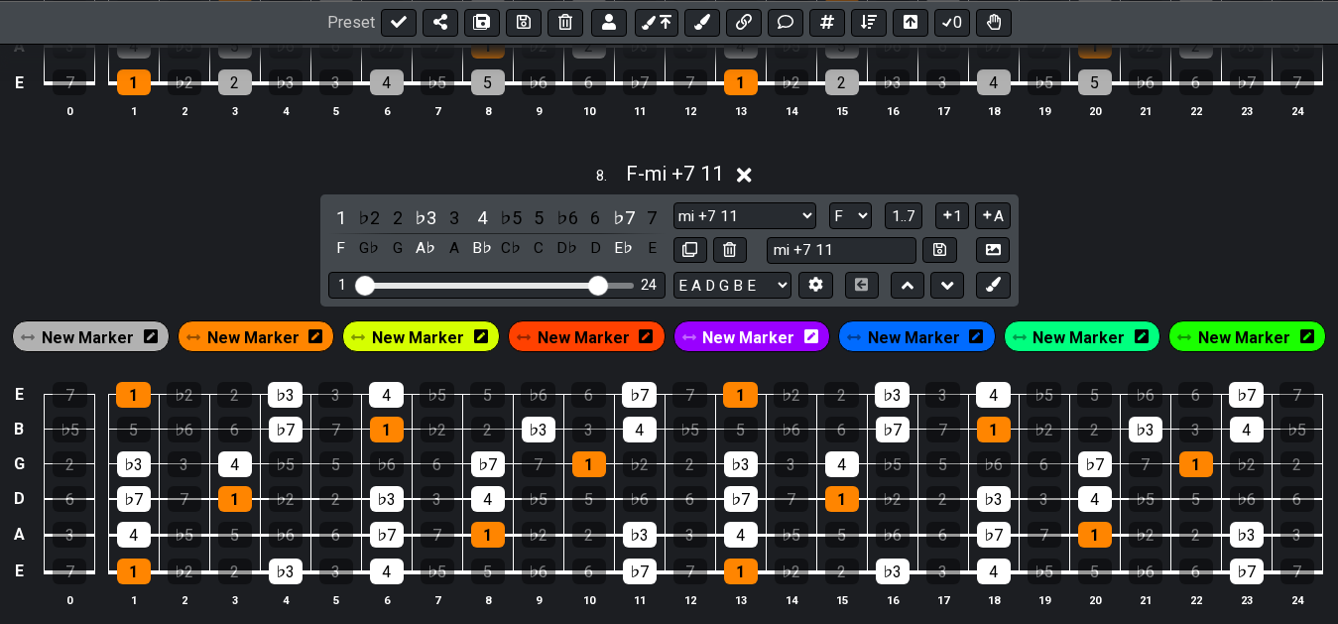
click at [92, 352] on span "New Marker" at bounding box center [88, 337] width 92 height 29
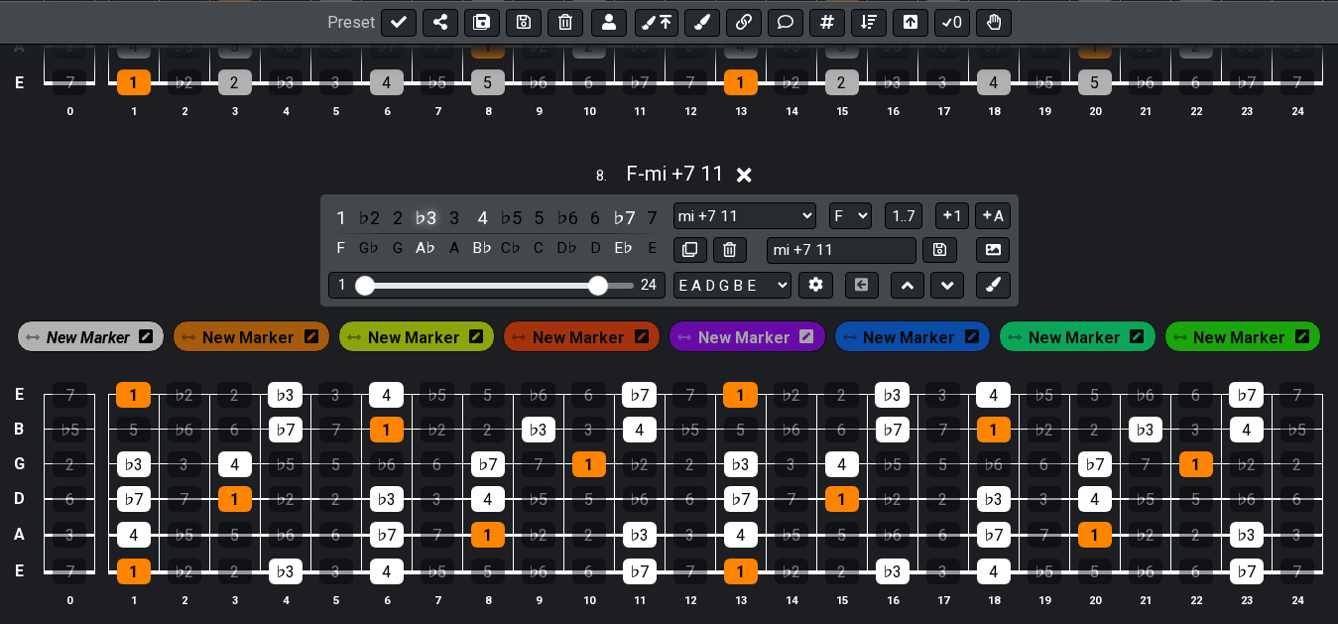
click at [421, 227] on div "♭3" at bounding box center [426, 217] width 26 height 27
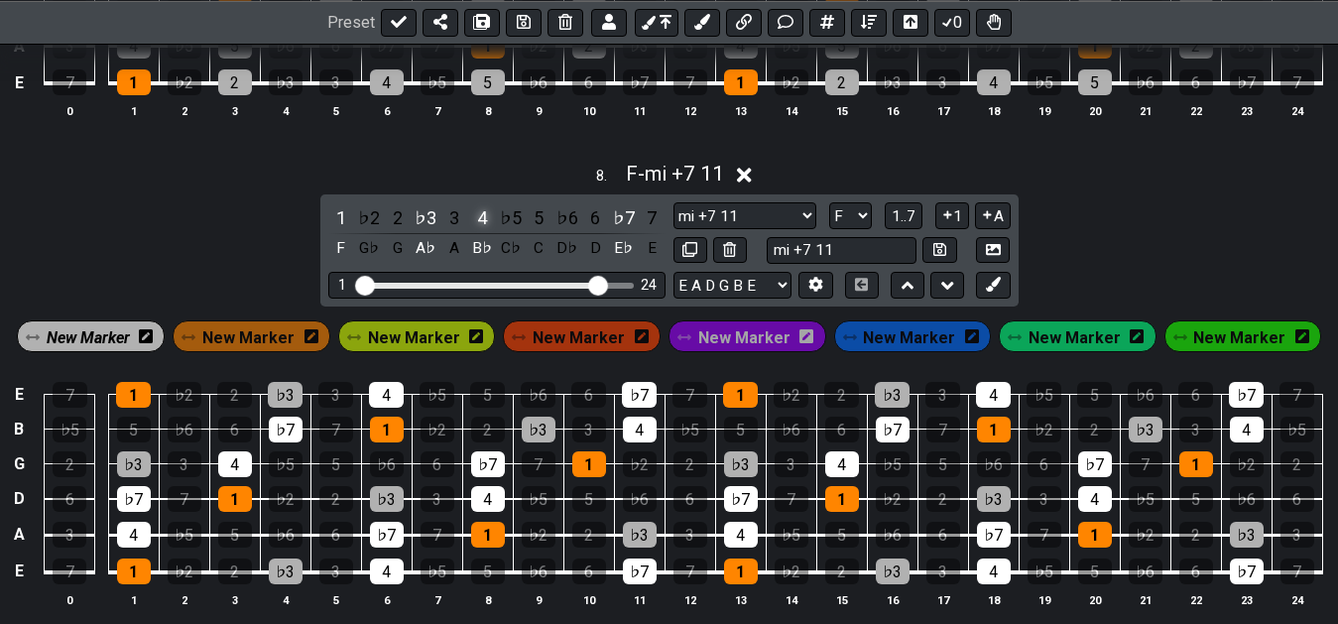
click at [477, 227] on div "4" at bounding box center [482, 217] width 26 height 27
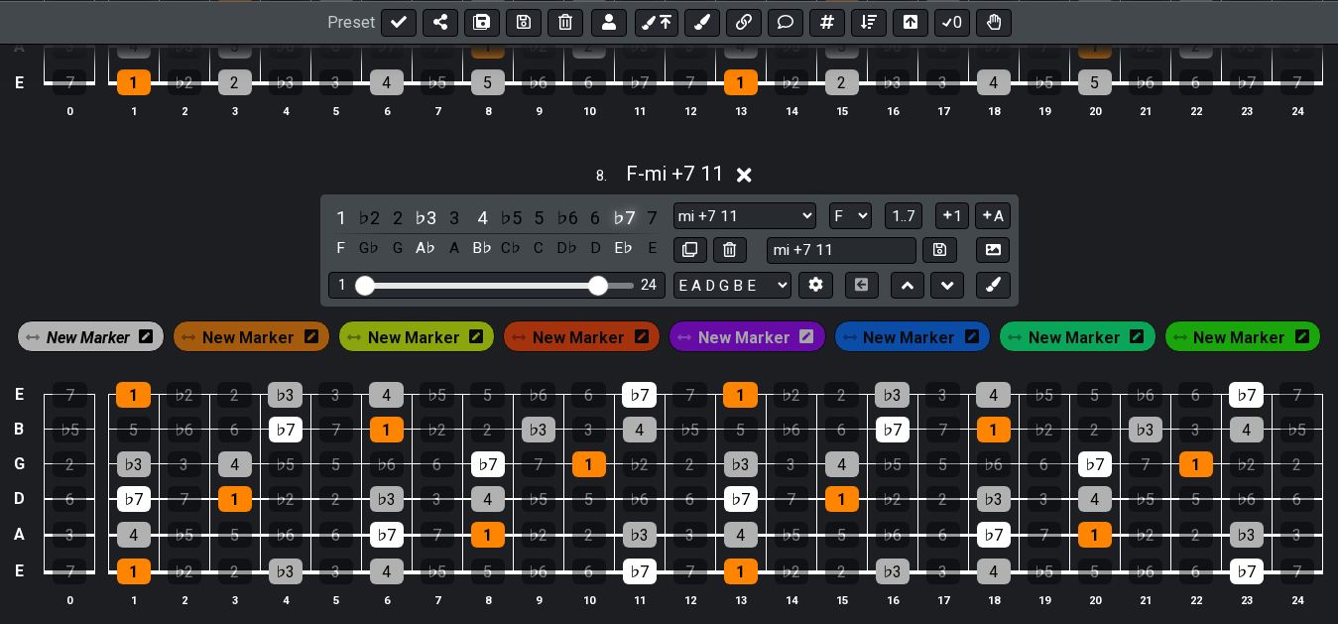
click at [622, 216] on div "♭7" at bounding box center [624, 217] width 26 height 27
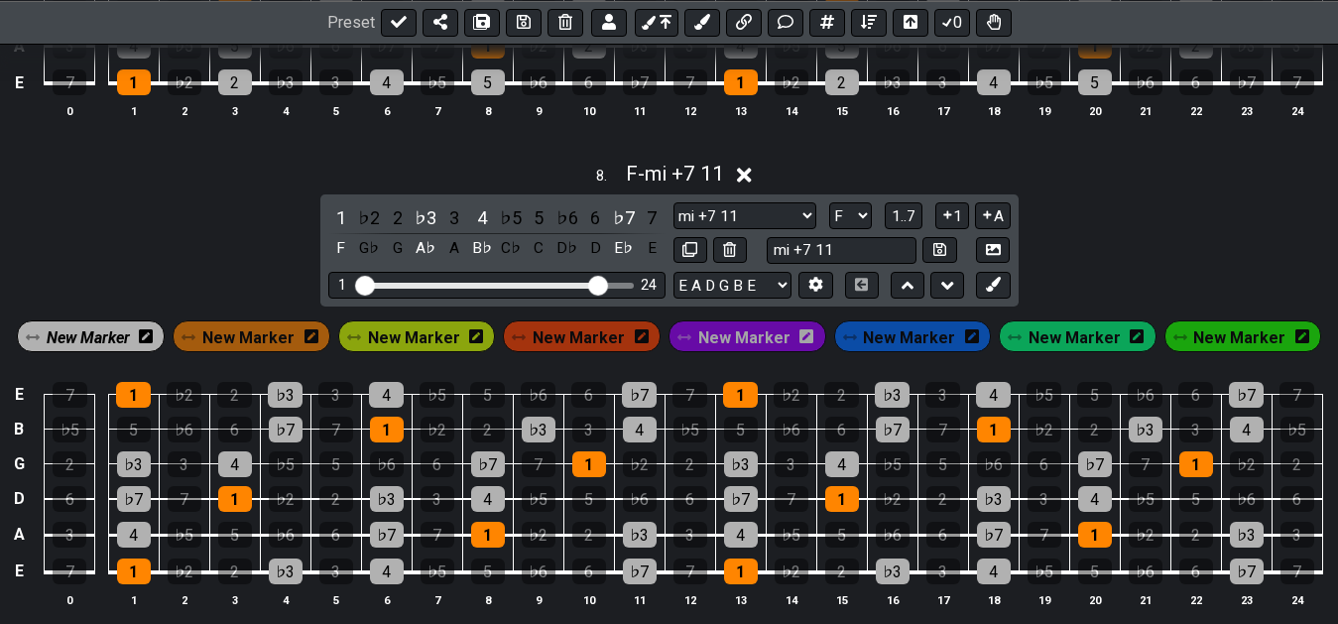
click at [98, 337] on span "New Marker" at bounding box center [88, 337] width 83 height 29
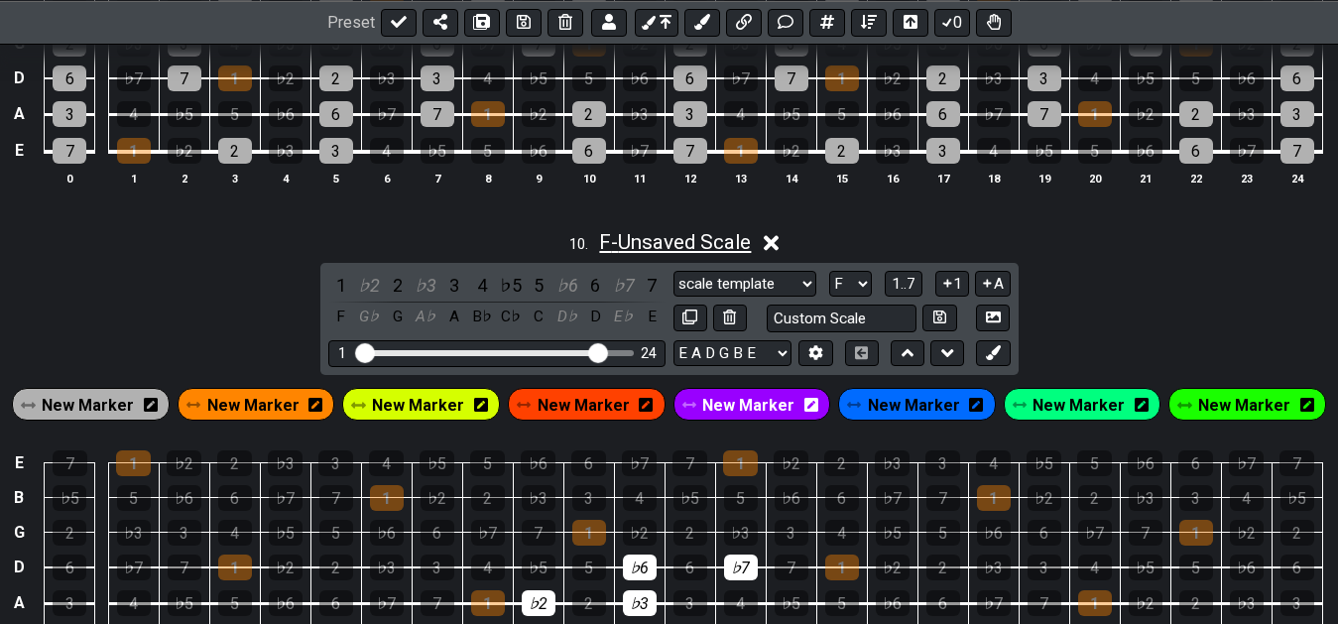
scroll to position [4820, 0]
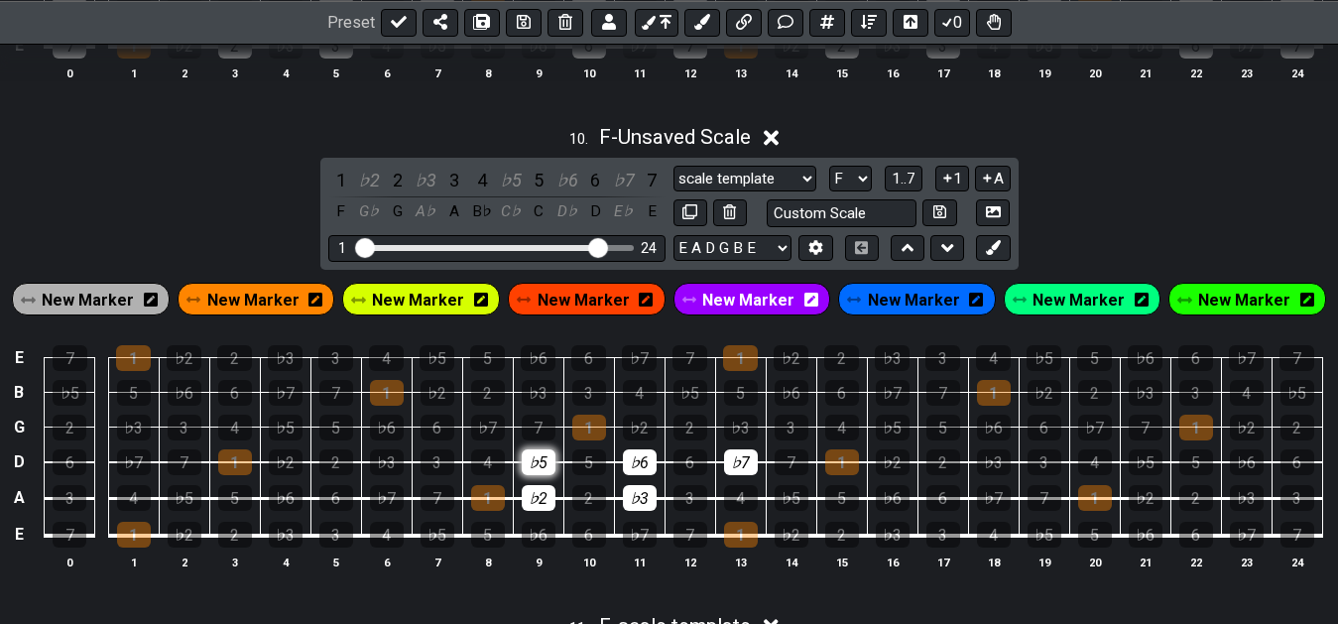
click at [548, 468] on div "♭5" at bounding box center [539, 462] width 34 height 26
click at [734, 473] on div "♭7" at bounding box center [741, 462] width 34 height 26
click at [544, 468] on div "♭5" at bounding box center [539, 462] width 34 height 26
click at [590, 511] on div "2" at bounding box center [589, 498] width 34 height 26
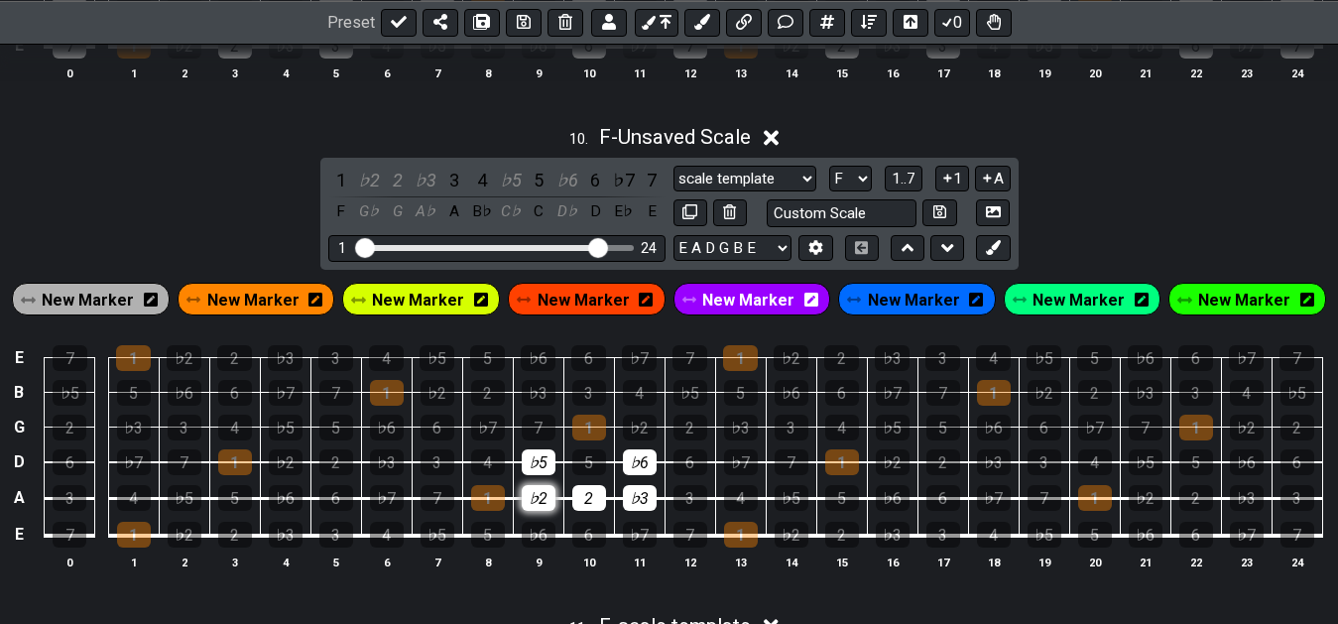
click at [539, 511] on div "♭2" at bounding box center [539, 498] width 34 height 26
click at [396, 179] on div "2" at bounding box center [398, 180] width 26 height 27
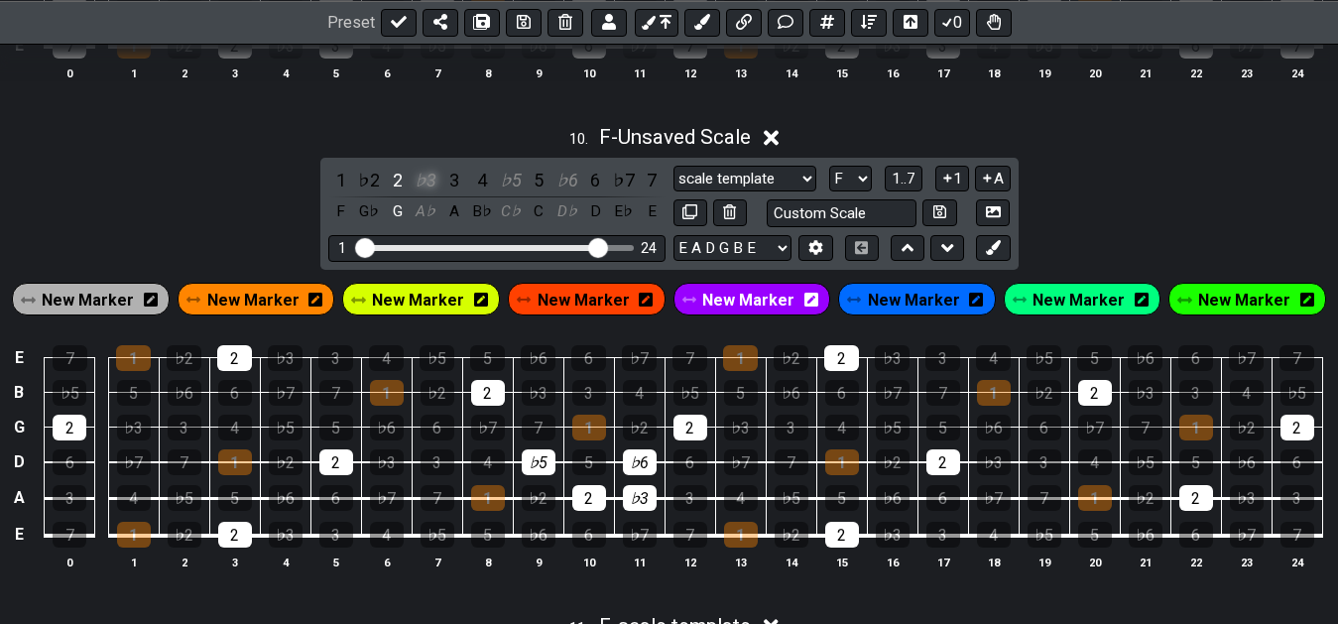
click at [427, 186] on div "♭3" at bounding box center [426, 180] width 26 height 27
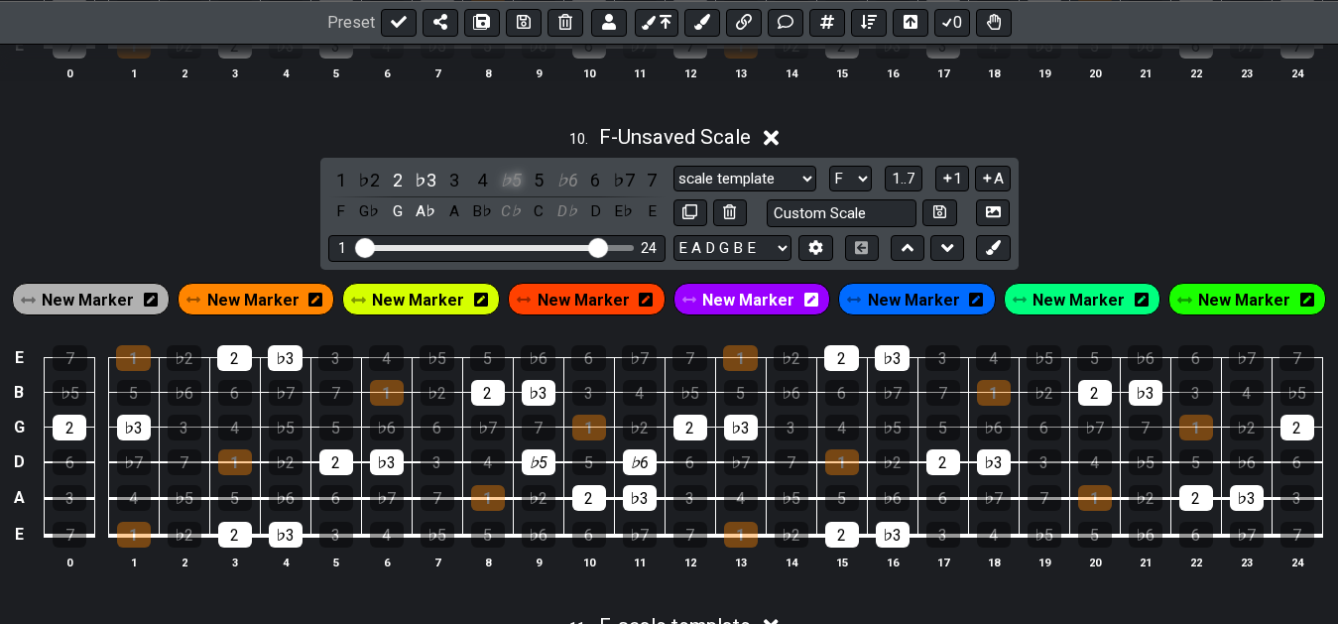
click at [517, 184] on div "♭5" at bounding box center [511, 180] width 26 height 27
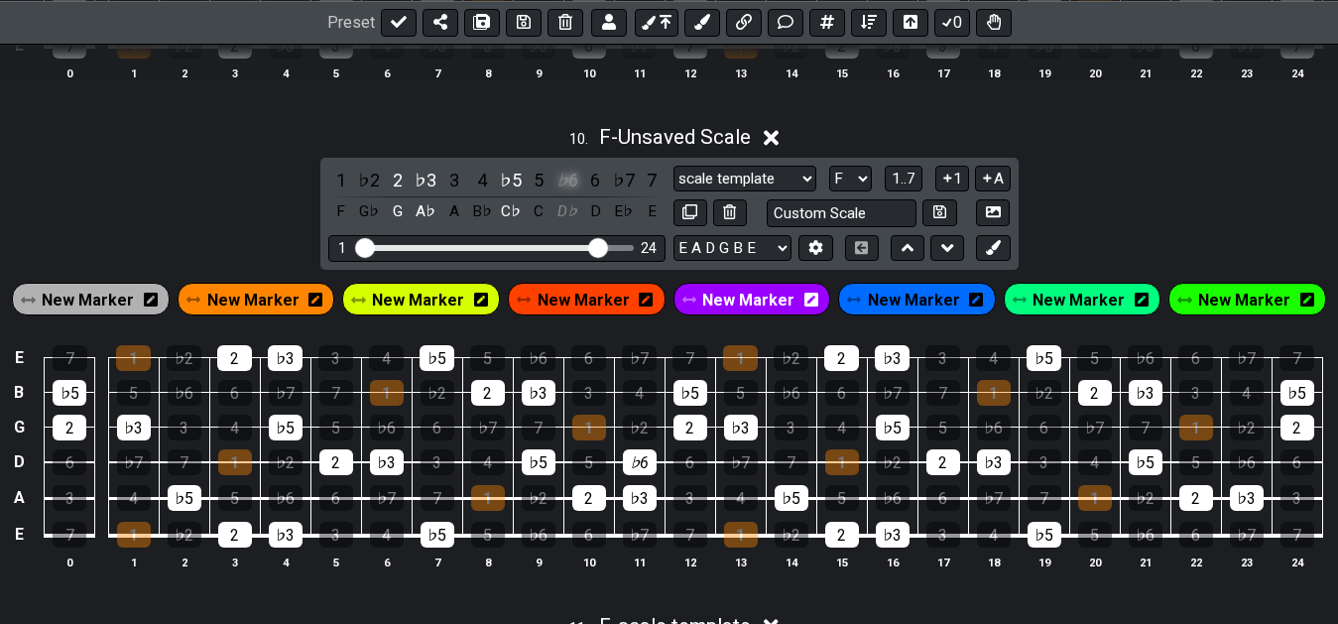
click at [574, 189] on div "♭6" at bounding box center [567, 180] width 26 height 27
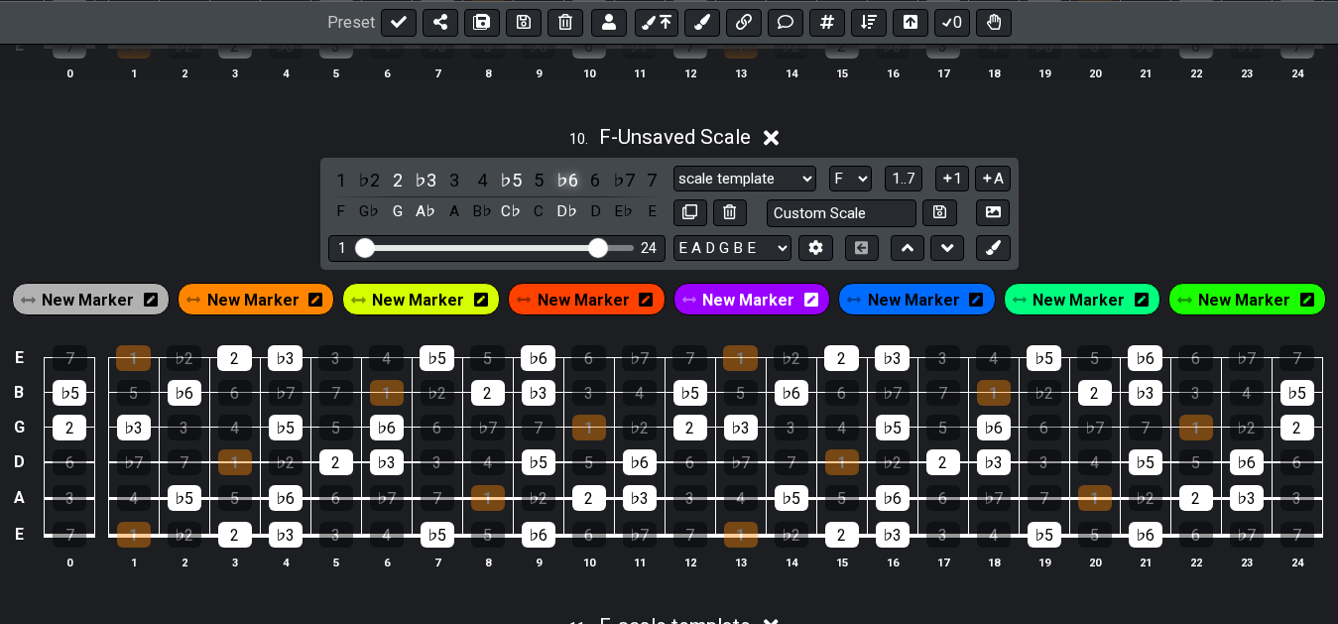
click at [568, 179] on div "♭6" at bounding box center [567, 180] width 26 height 27
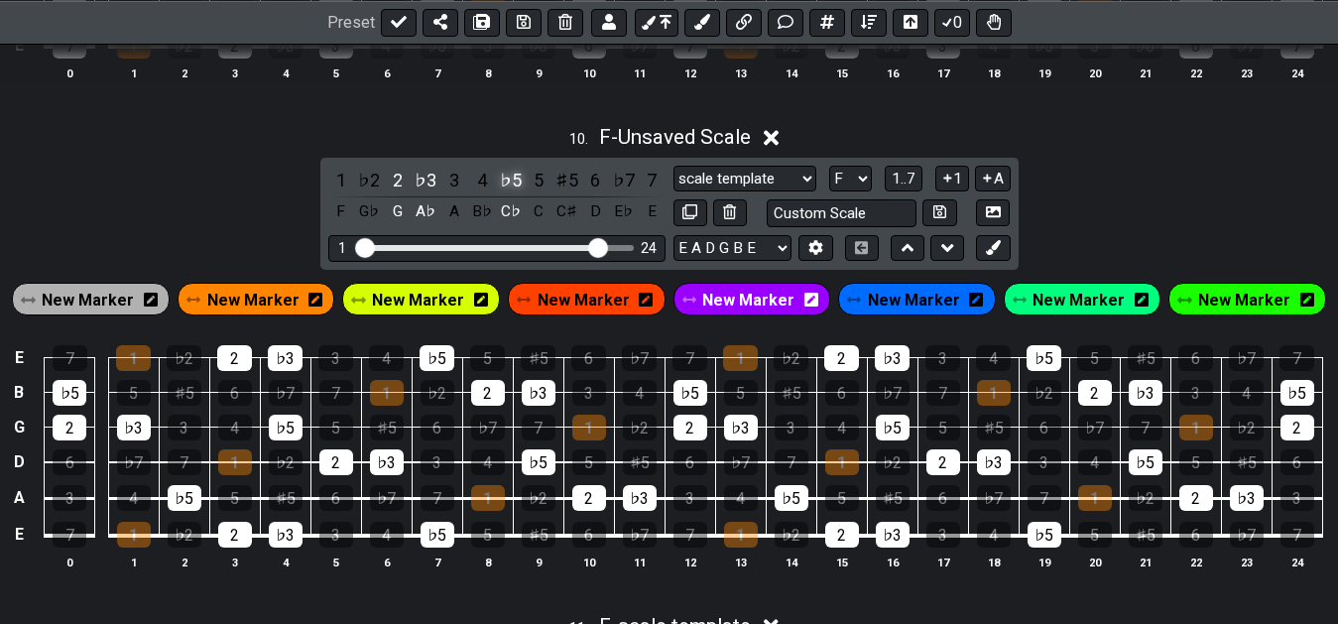
click at [513, 184] on div "♭5" at bounding box center [511, 180] width 26 height 27
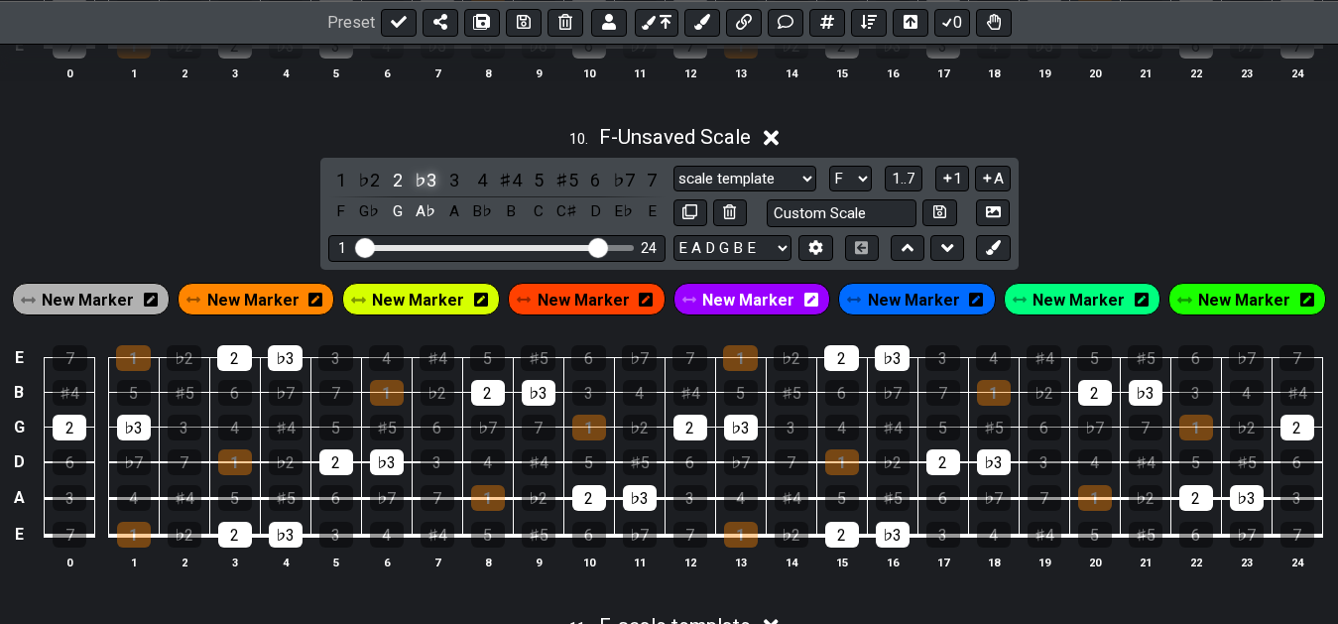
click at [427, 188] on div "♭3" at bounding box center [426, 180] width 26 height 27
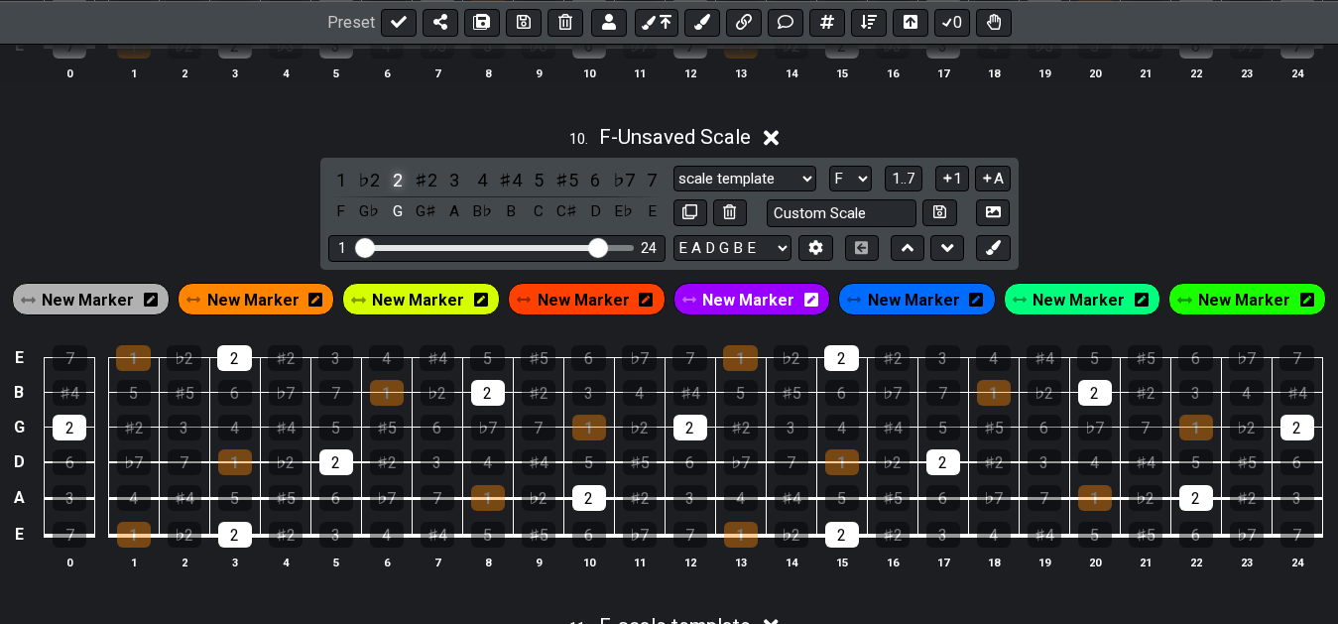
click at [386, 183] on div "2" at bounding box center [398, 180] width 26 height 27
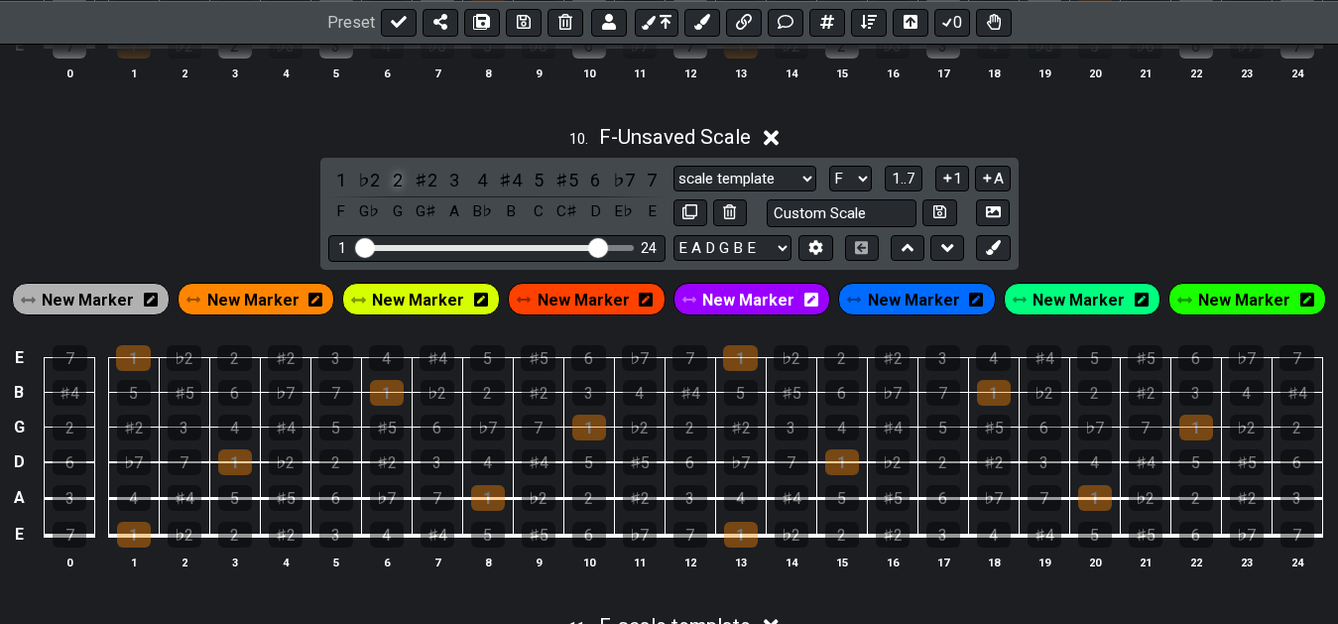
click at [396, 184] on div "2" at bounding box center [398, 180] width 26 height 27
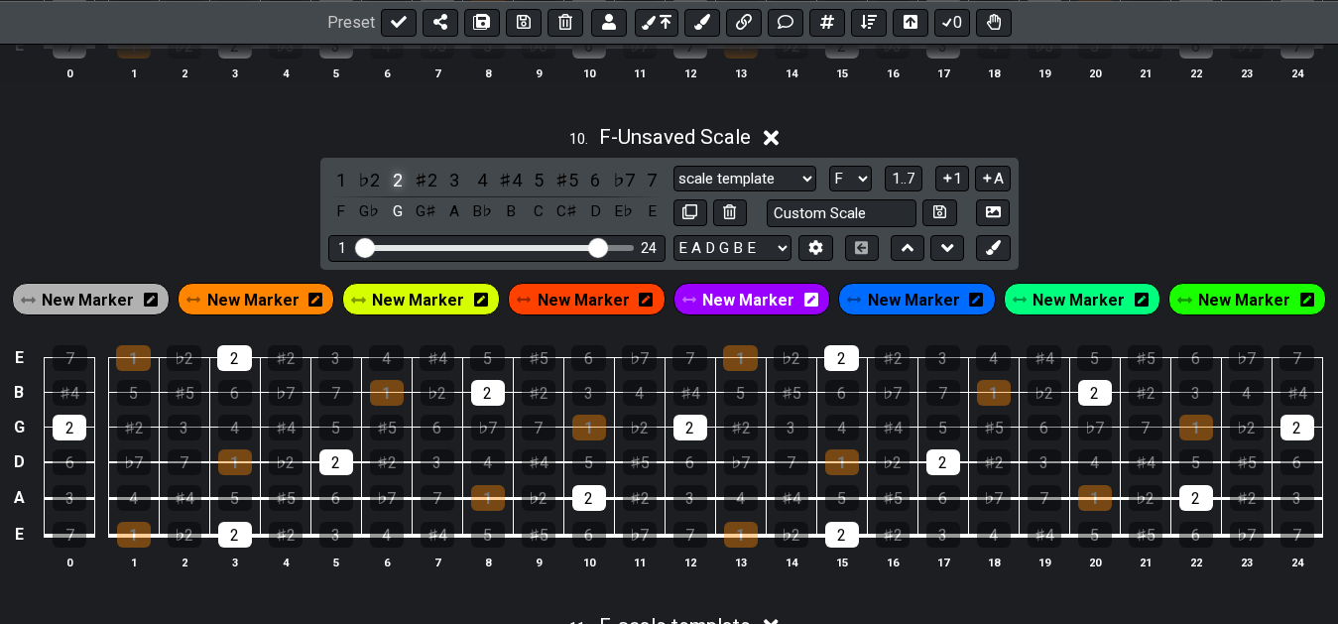
click at [396, 184] on div "2" at bounding box center [398, 180] width 26 height 27
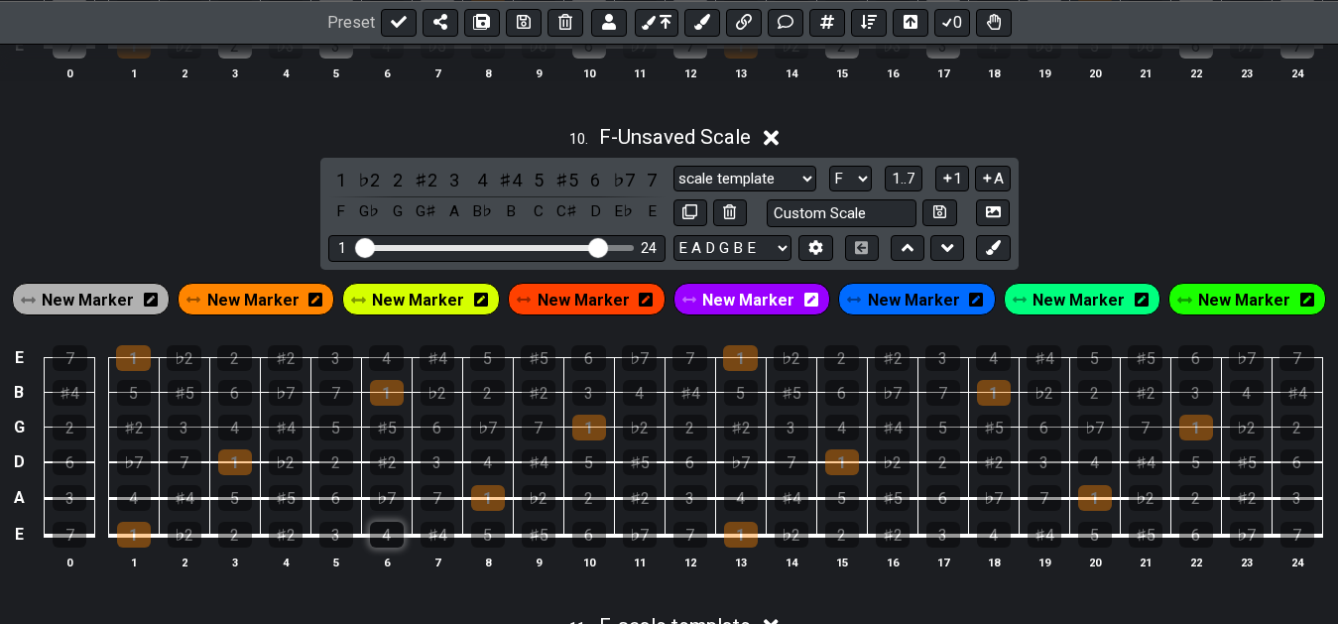
drag, startPoint x: 384, startPoint y: 498, endPoint x: 384, endPoint y: 533, distance: 34.7
click at [384, 511] on div "♭7" at bounding box center [387, 498] width 34 height 26
drag, startPoint x: 384, startPoint y: 533, endPoint x: 408, endPoint y: 536, distance: 24.0
click at [387, 533] on div "4" at bounding box center [387, 535] width 34 height 26
click at [495, 529] on div "5" at bounding box center [488, 535] width 34 height 26
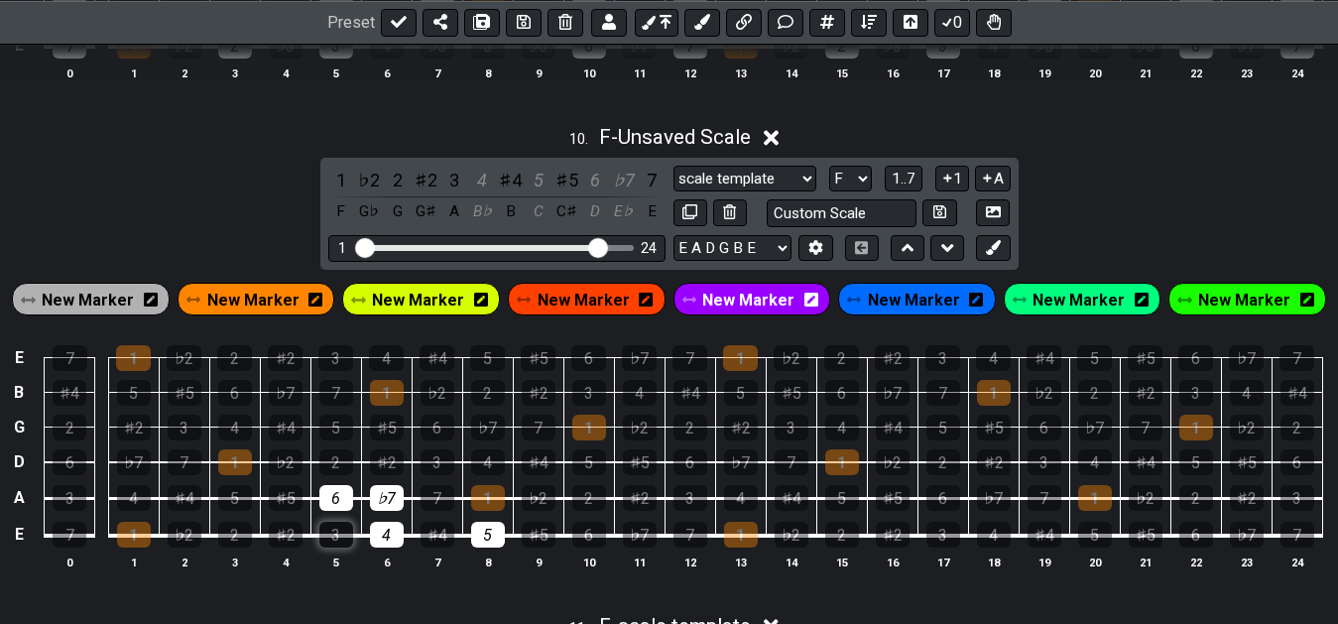
drag, startPoint x: 337, startPoint y: 501, endPoint x: 330, endPoint y: 530, distance: 29.6
click at [337, 506] on div "6" at bounding box center [336, 498] width 34 height 26
drag, startPoint x: 330, startPoint y: 532, endPoint x: 388, endPoint y: 538, distance: 57.8
click at [339, 535] on div "3" at bounding box center [336, 535] width 34 height 26
click at [443, 533] on div "♯4" at bounding box center [438, 535] width 34 height 26
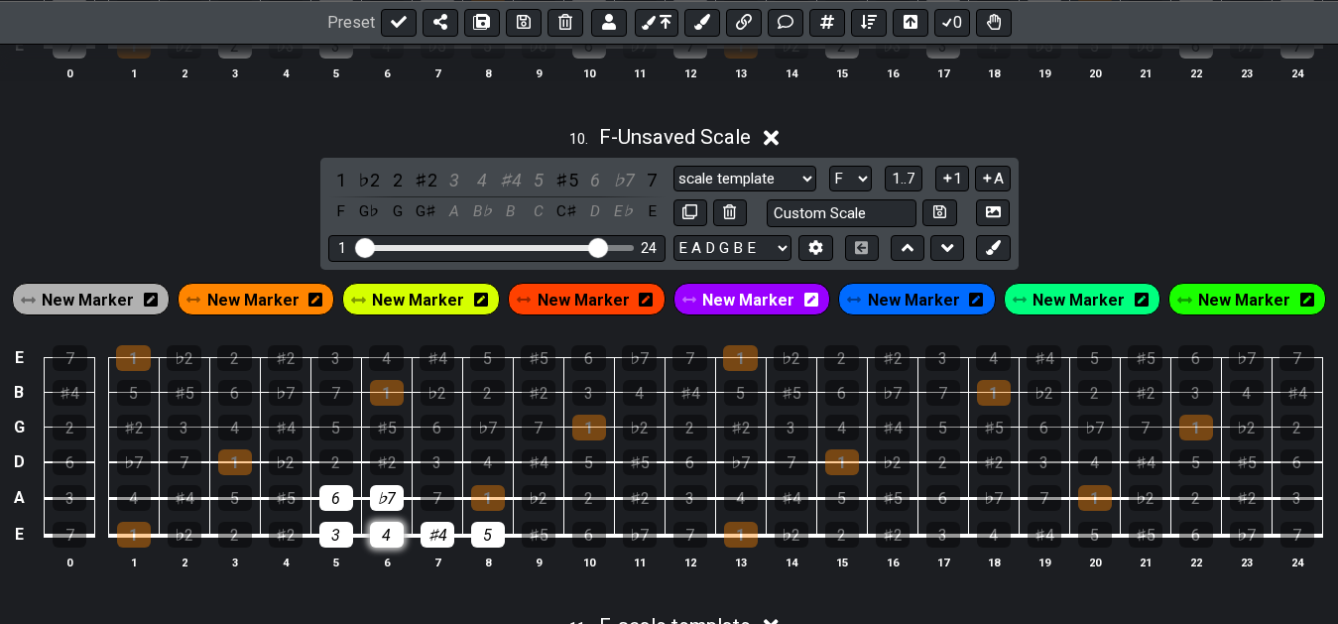
click at [389, 540] on div "4" at bounding box center [387, 535] width 34 height 26
click at [392, 511] on div "♭7" at bounding box center [387, 498] width 34 height 26
click at [490, 547] on div "5" at bounding box center [488, 535] width 34 height 26
click at [438, 503] on div "7" at bounding box center [438, 498] width 34 height 26
click at [458, 462] on td "3" at bounding box center [437, 444] width 51 height 36
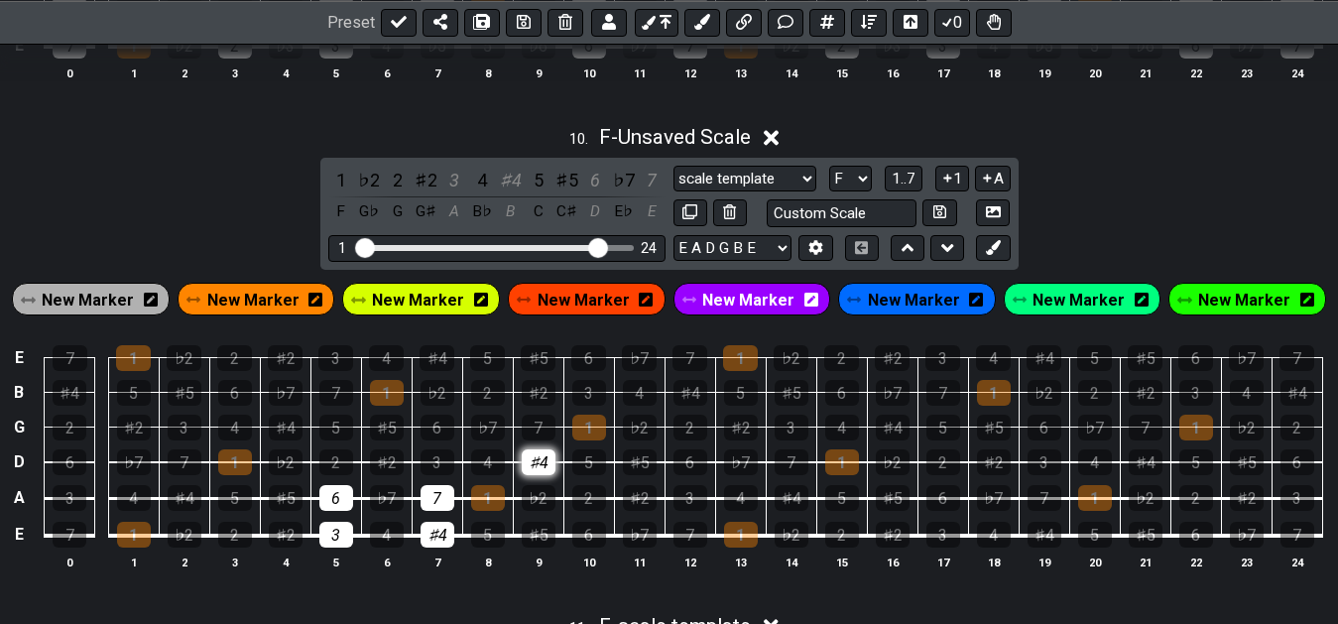
click at [548, 463] on div "♯4" at bounding box center [539, 462] width 34 height 26
click at [449, 469] on div "3" at bounding box center [438, 462] width 34 height 26
click at [452, 431] on div "6" at bounding box center [438, 428] width 34 height 26
click at [565, 426] on td "1" at bounding box center [588, 409] width 51 height 35
click at [548, 433] on div "7" at bounding box center [539, 428] width 34 height 26
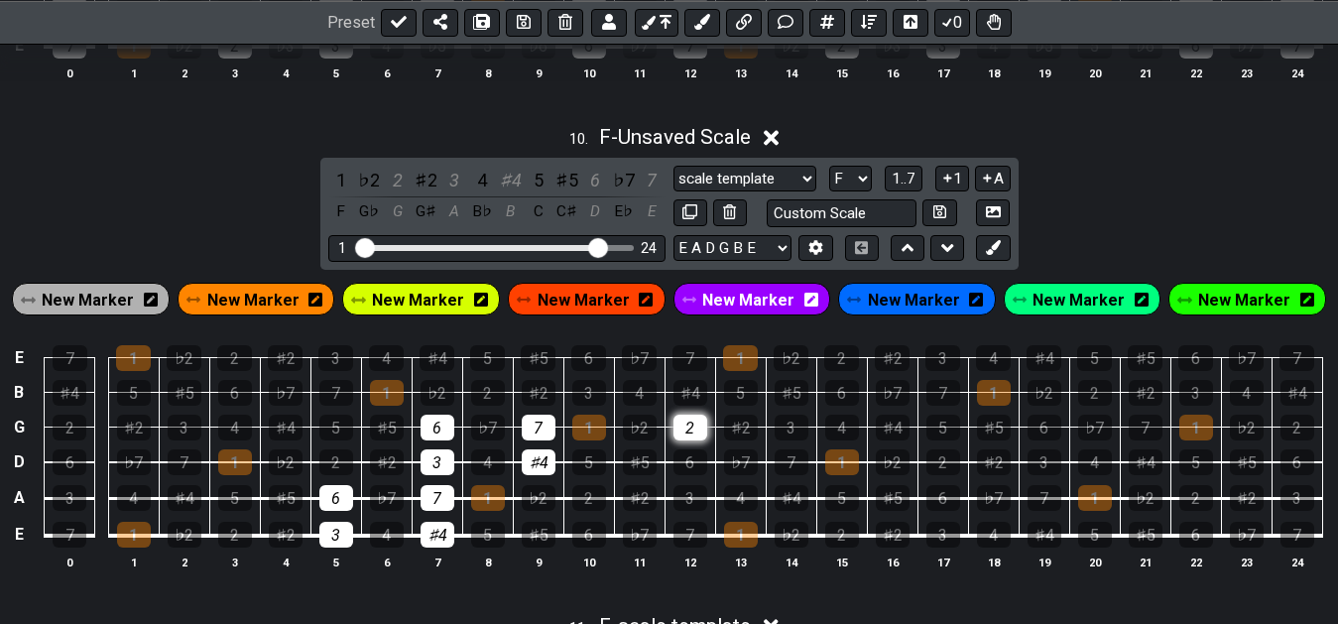
click at [695, 436] on div "2" at bounding box center [690, 428] width 34 height 26
click at [695, 464] on div "6" at bounding box center [690, 462] width 34 height 26
click at [593, 475] on div "5" at bounding box center [589, 462] width 34 height 26
click at [587, 480] on td "2" at bounding box center [588, 480] width 51 height 37
click at [587, 468] on div "5" at bounding box center [589, 462] width 34 height 26
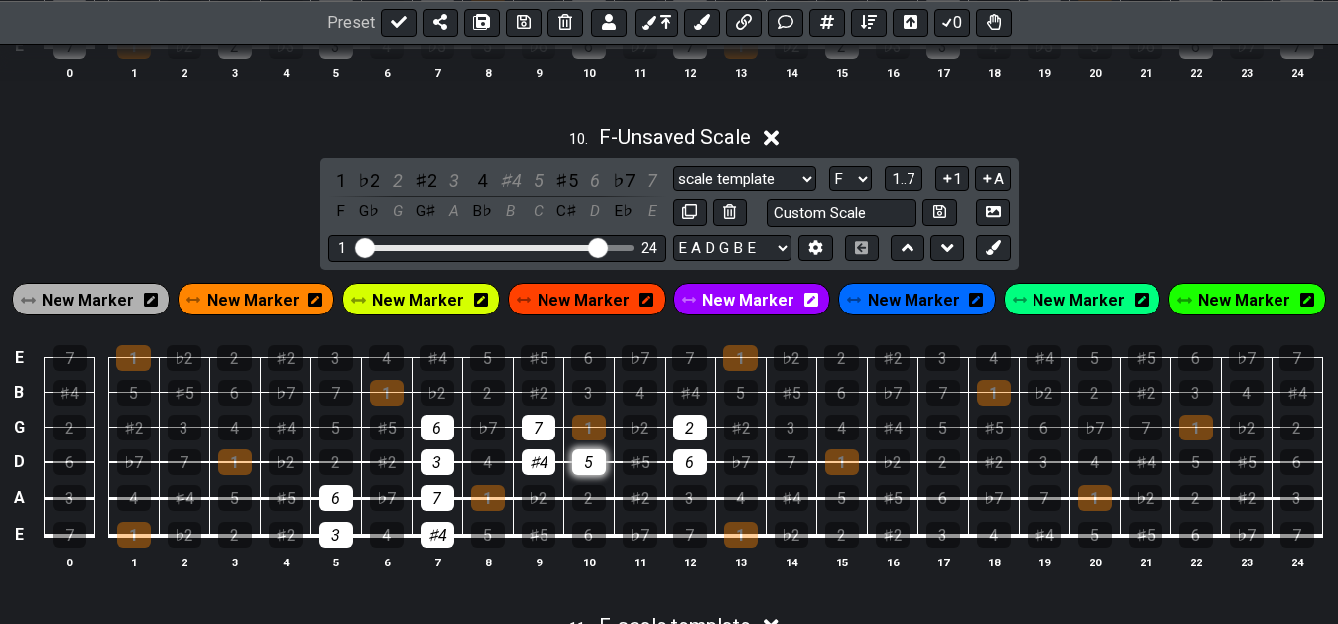
click at [587, 468] on div "5" at bounding box center [589, 462] width 34 height 26
drag, startPoint x: 701, startPoint y: 430, endPoint x: 698, endPoint y: 455, distance: 25.0
click at [701, 437] on div "2" at bounding box center [690, 428] width 34 height 26
click at [696, 458] on div "6" at bounding box center [690, 462] width 34 height 26
drag, startPoint x: 604, startPoint y: 467, endPoint x: 591, endPoint y: 468, distance: 12.9
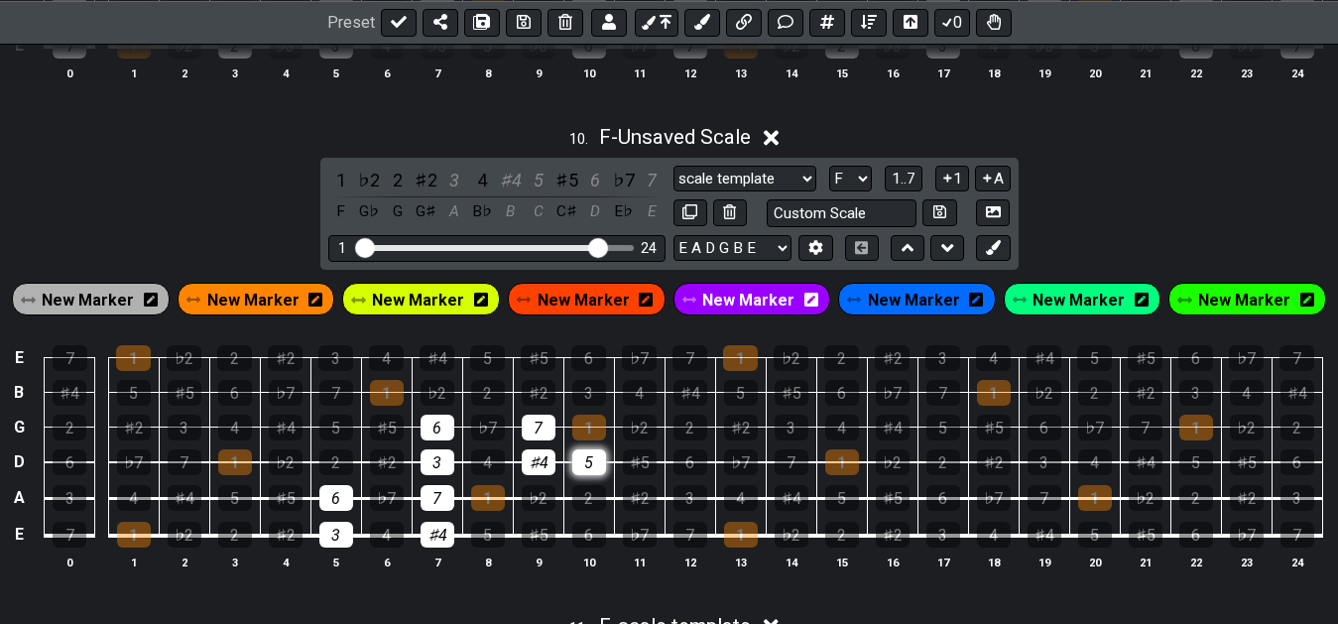
click at [603, 467] on div "5" at bounding box center [589, 462] width 34 height 26
click at [555, 468] on td "♭2" at bounding box center [538, 480] width 51 height 37
click at [554, 459] on div "♯4" at bounding box center [539, 462] width 34 height 26
click at [545, 437] on div "7" at bounding box center [539, 428] width 34 height 26
click at [440, 436] on div "6" at bounding box center [438, 428] width 34 height 26
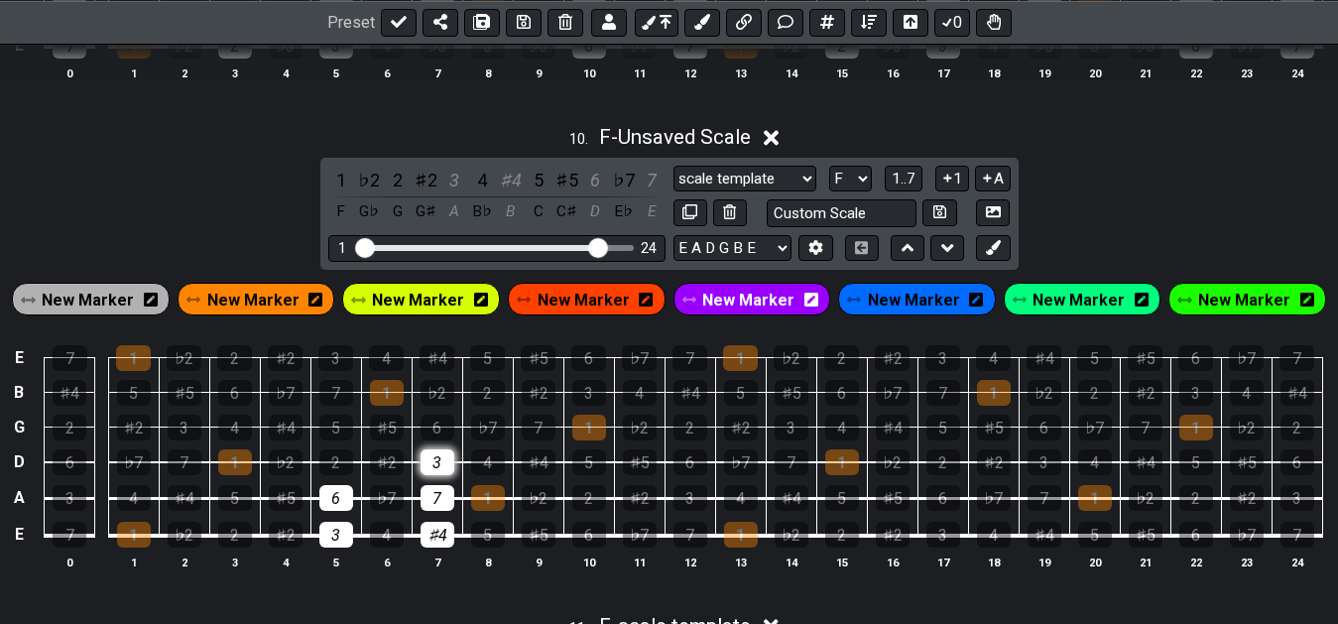
click at [443, 459] on div "3" at bounding box center [438, 462] width 34 height 26
click at [458, 181] on div "3" at bounding box center [454, 180] width 26 height 27
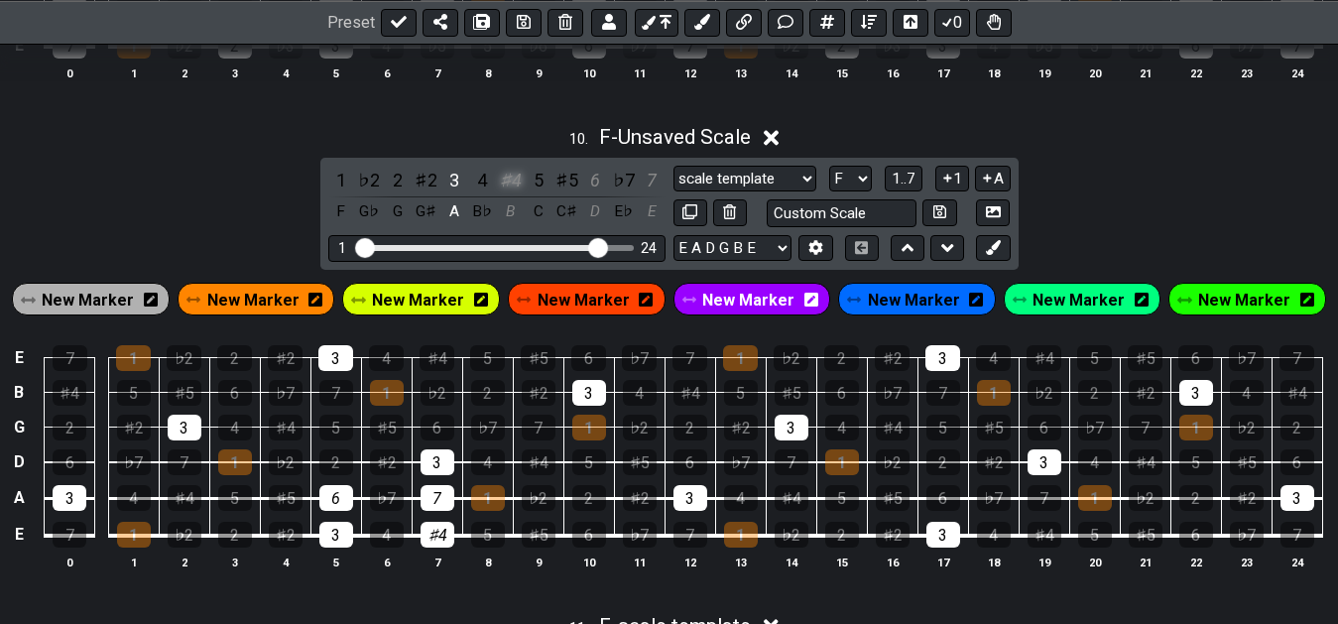
drag, startPoint x: 497, startPoint y: 184, endPoint x: 507, endPoint y: 188, distance: 10.7
click at [499, 184] on div "1 ♭2 2 ♯2 3 4 ♯4 5 ♯5 6 ♭7 7 F G♭ G G♯ A B♭ B C C♯ D E♭ E" at bounding box center [496, 196] width 337 height 59
click at [514, 184] on div "♯4" at bounding box center [511, 180] width 26 height 27
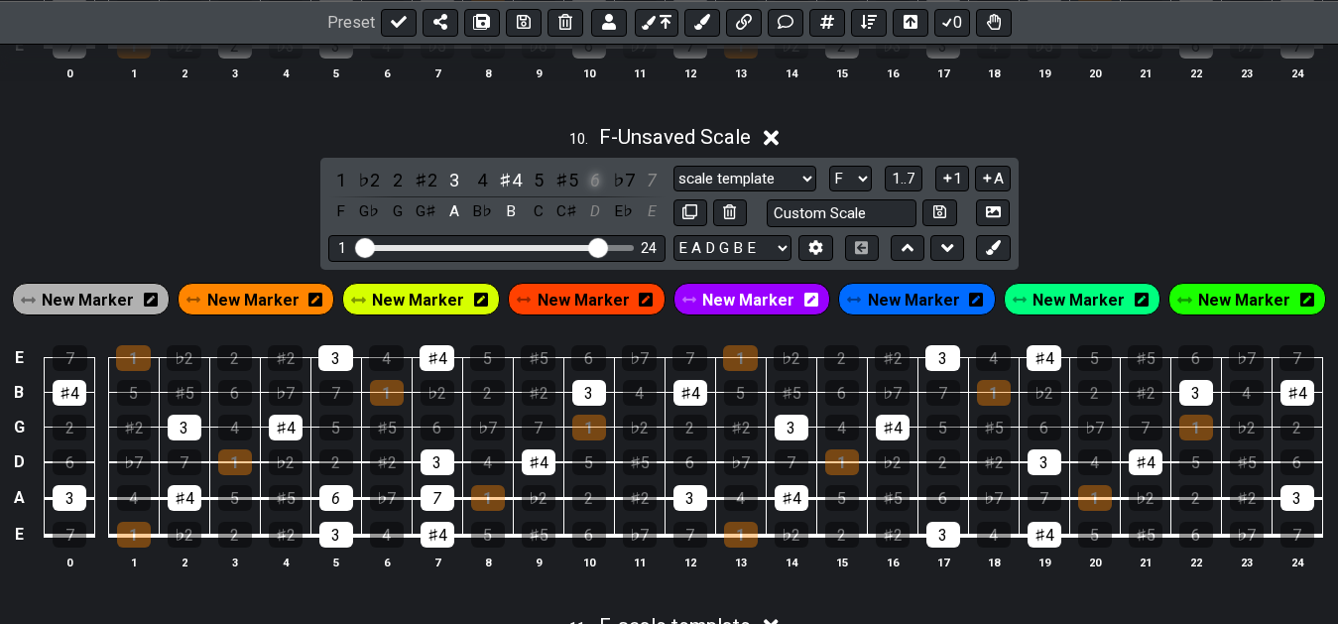
click at [590, 184] on div "6" at bounding box center [595, 180] width 26 height 27
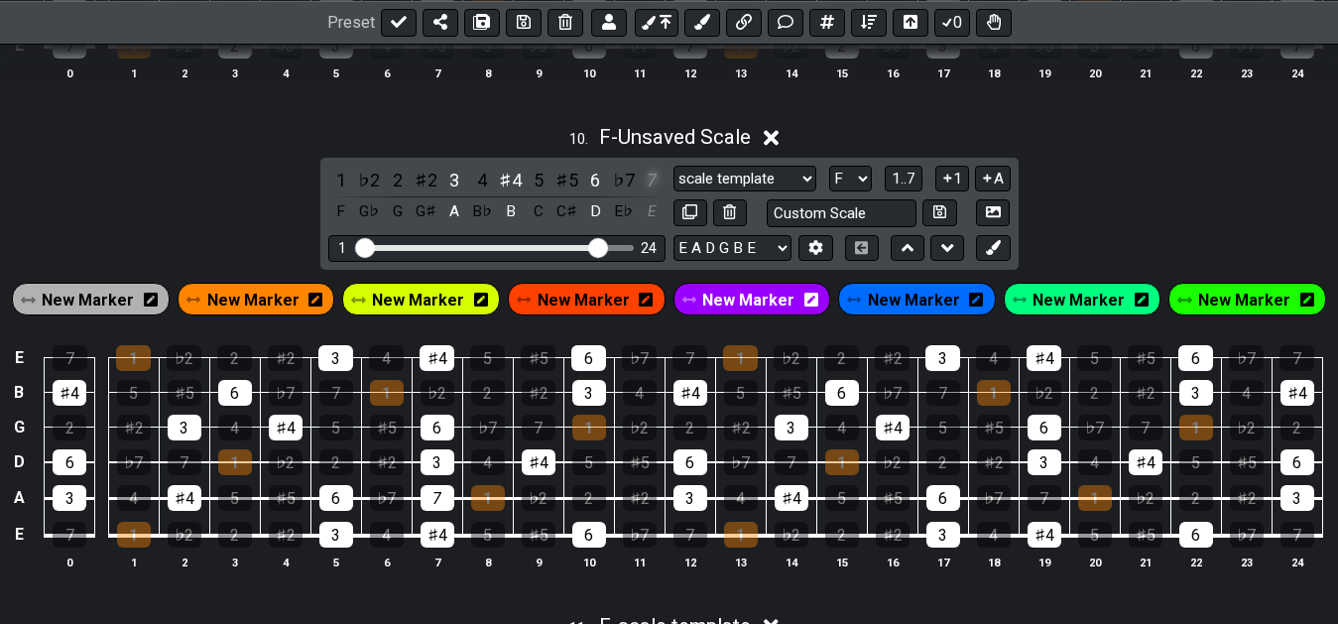
click at [654, 186] on div "7" at bounding box center [652, 180] width 26 height 27
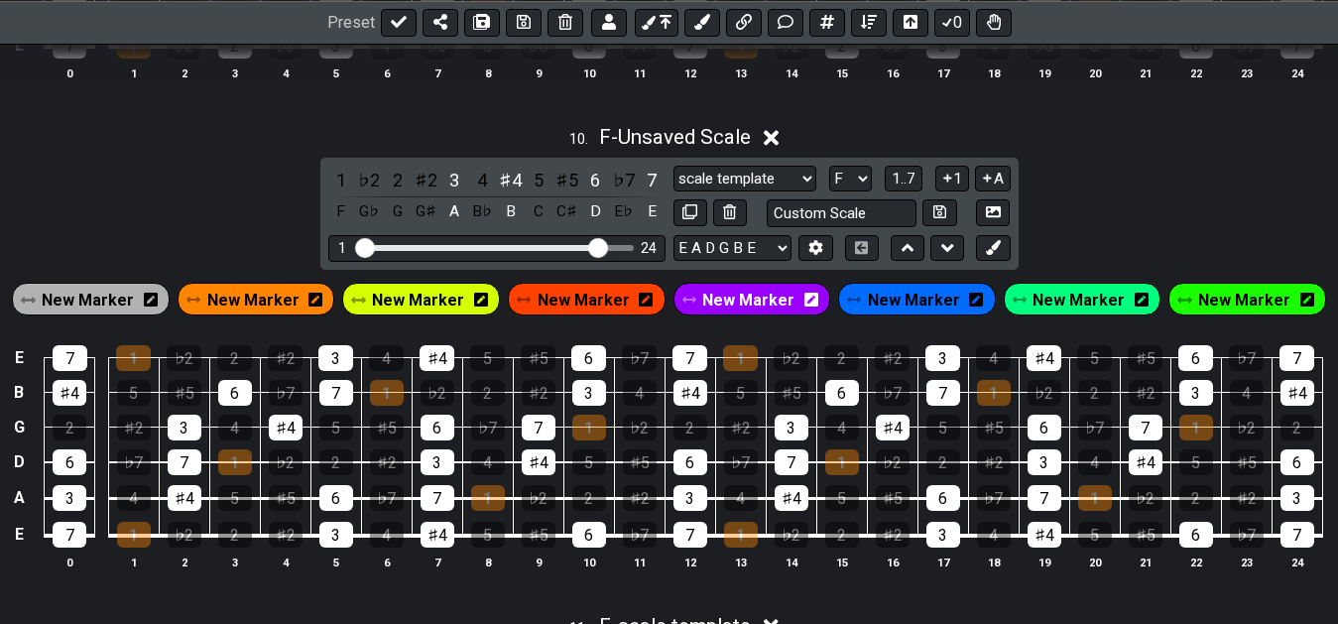
click at [105, 304] on span "New Marker" at bounding box center [88, 300] width 92 height 29
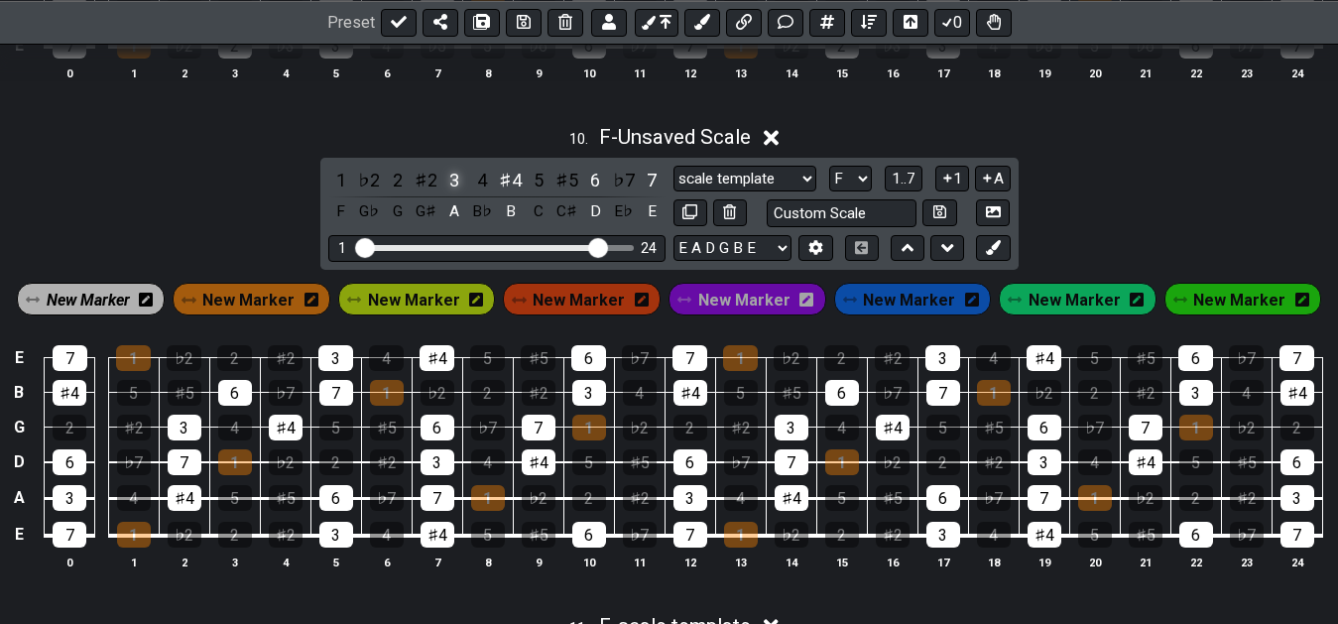
click at [452, 184] on div "3" at bounding box center [454, 180] width 26 height 27
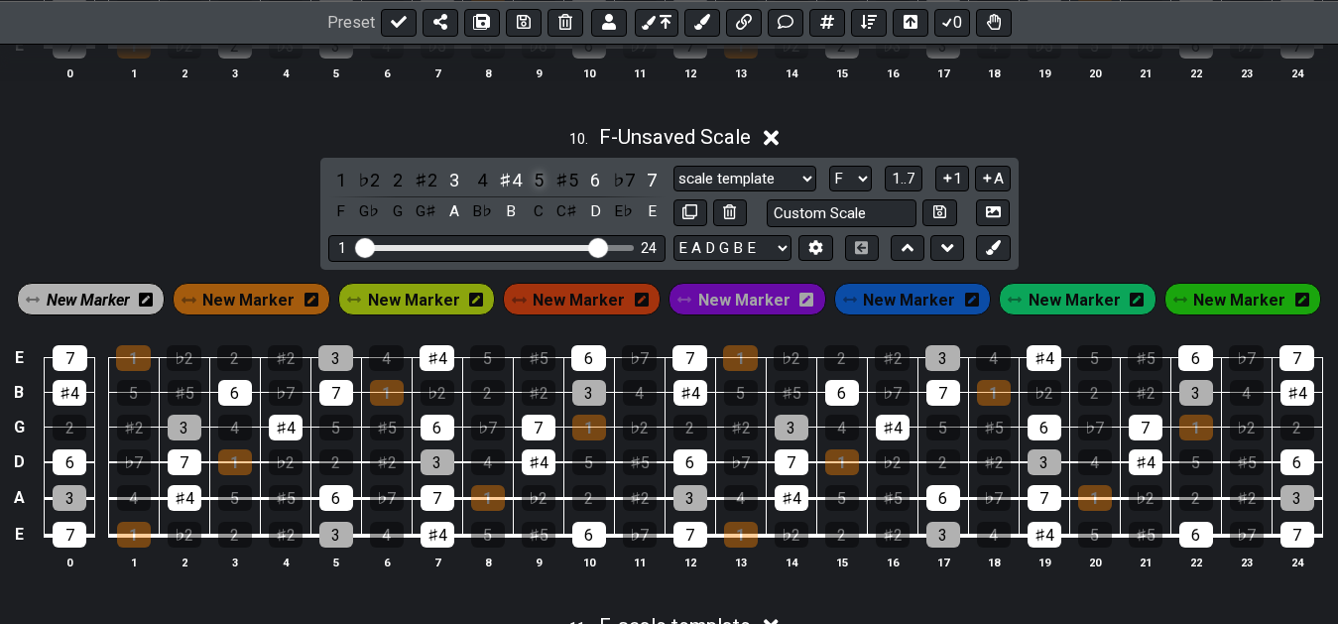
drag, startPoint x: 502, startPoint y: 190, endPoint x: 527, endPoint y: 194, distance: 25.1
click at [503, 190] on div "♯4" at bounding box center [511, 180] width 26 height 27
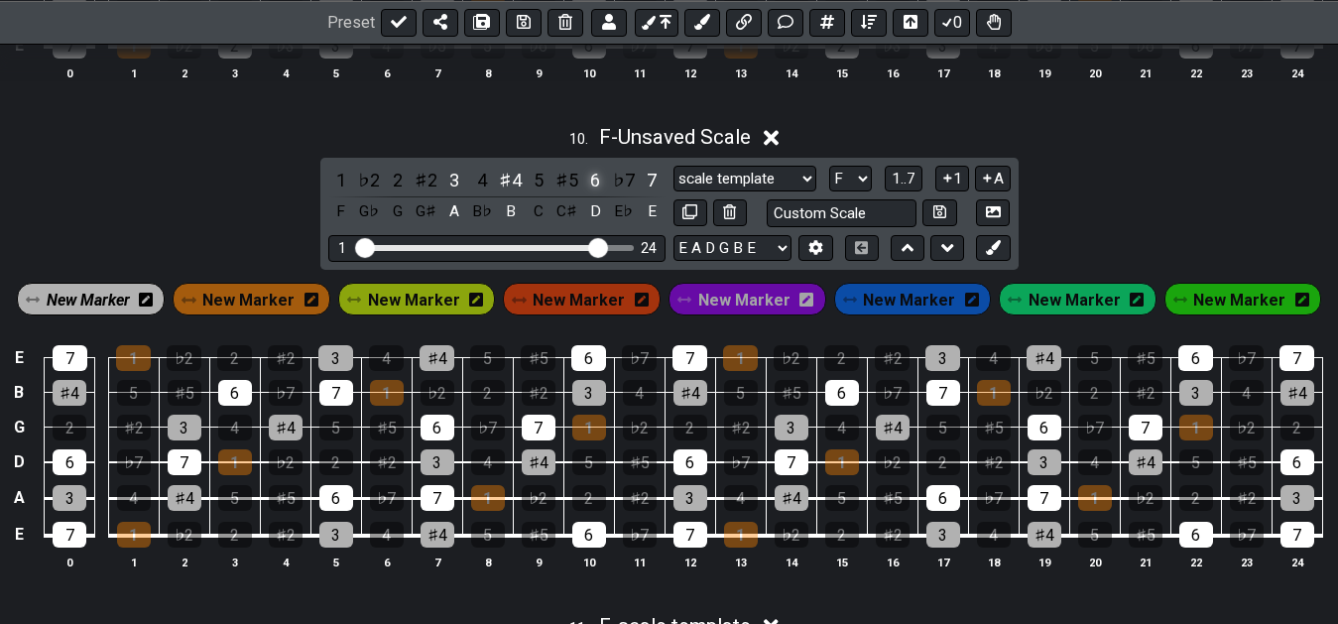
click at [600, 185] on div "6" at bounding box center [595, 180] width 26 height 27
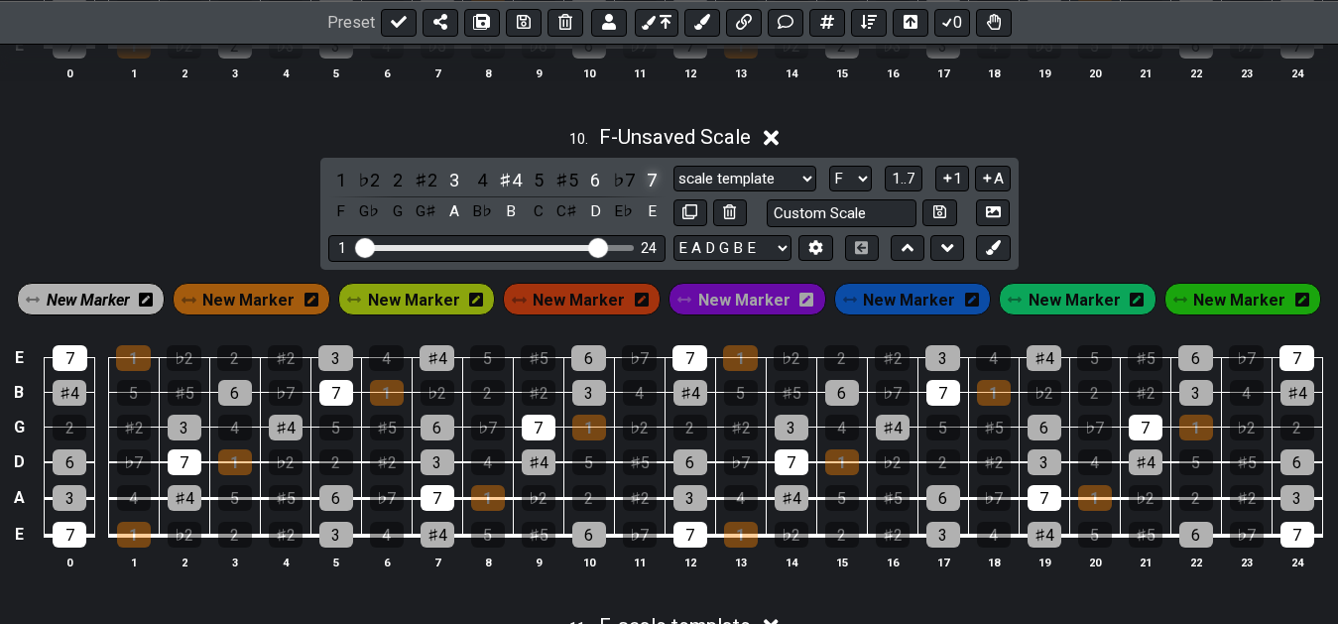
click at [648, 183] on div "7" at bounding box center [652, 180] width 26 height 27
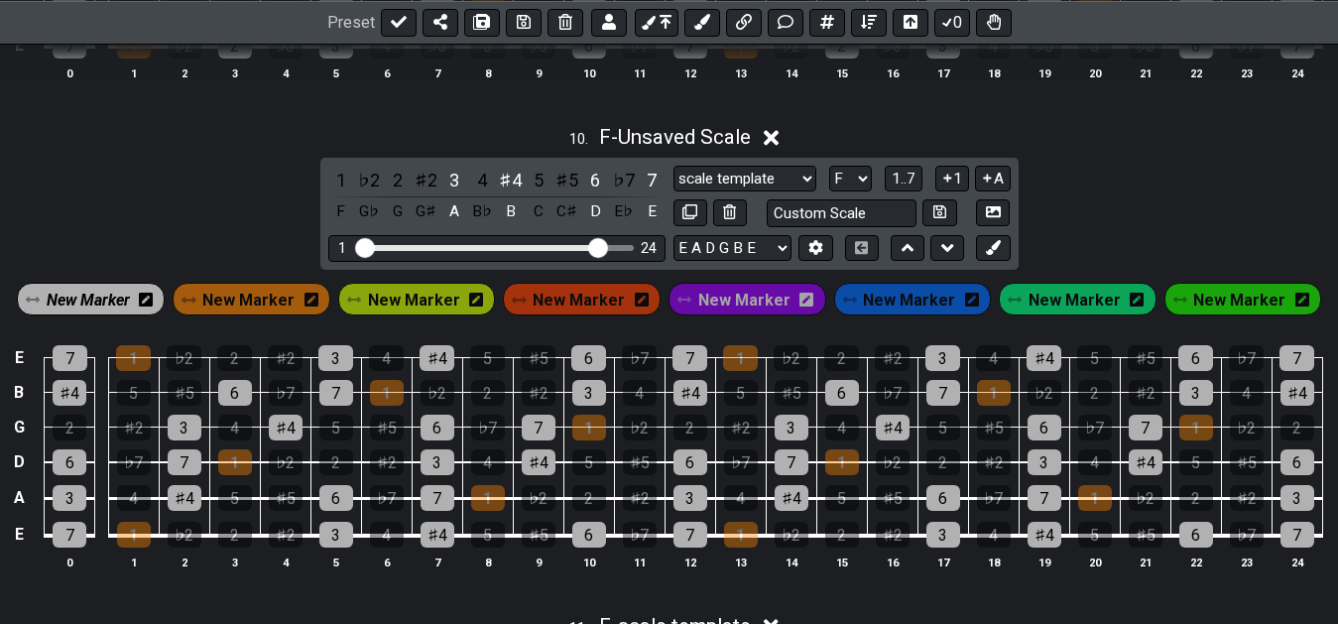
click at [130, 309] on span "New Marker" at bounding box center [88, 300] width 83 height 29
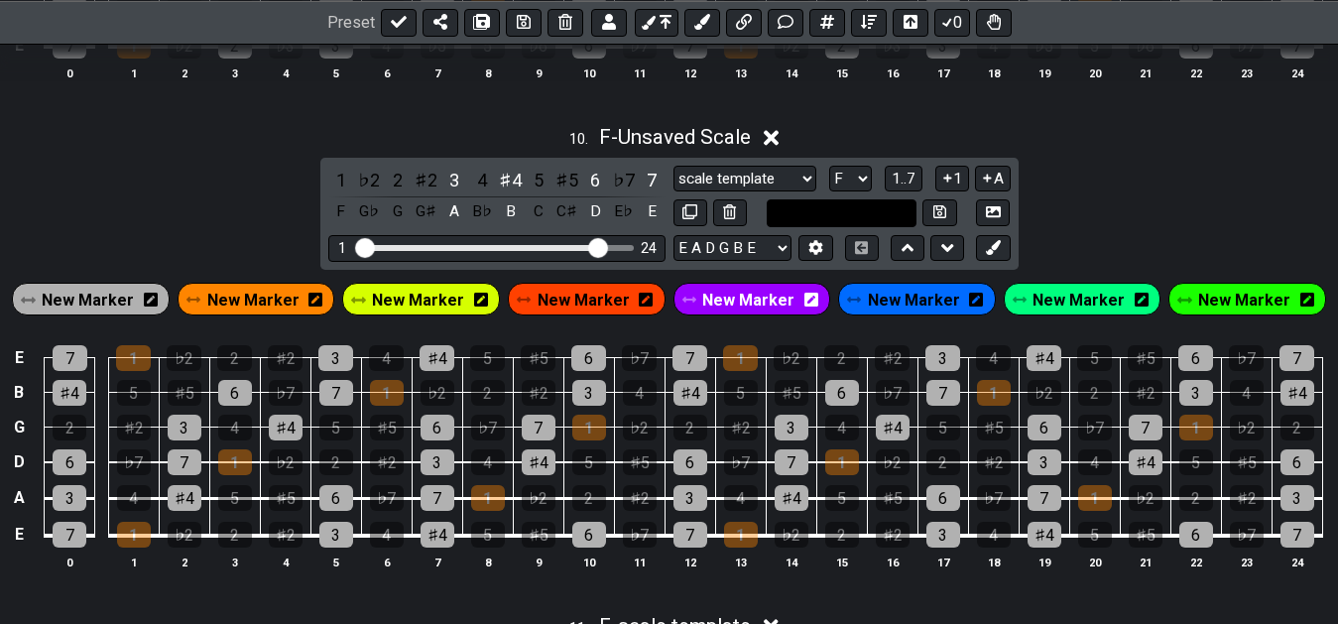
click at [813, 220] on input "text" at bounding box center [842, 212] width 151 height 27
type input "ma #4 +6 +7"
click at [938, 216] on icon at bounding box center [939, 211] width 13 height 15
select select "ma #4 +6 +7"
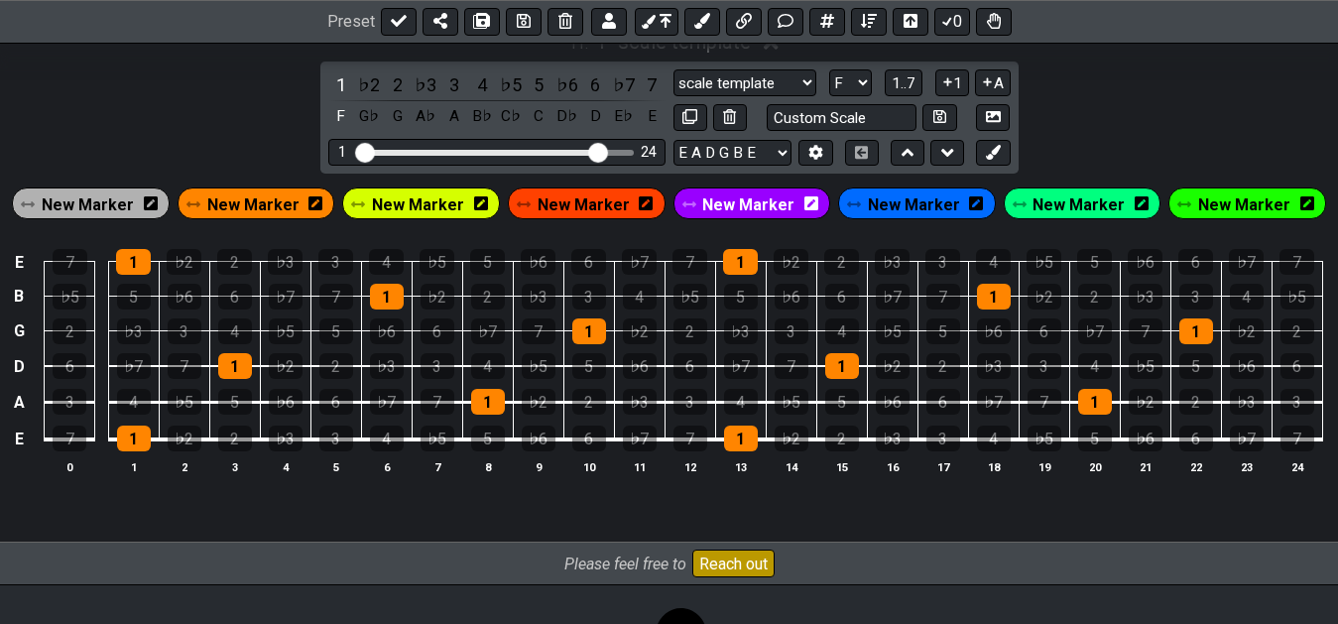
scroll to position [5322, 0]
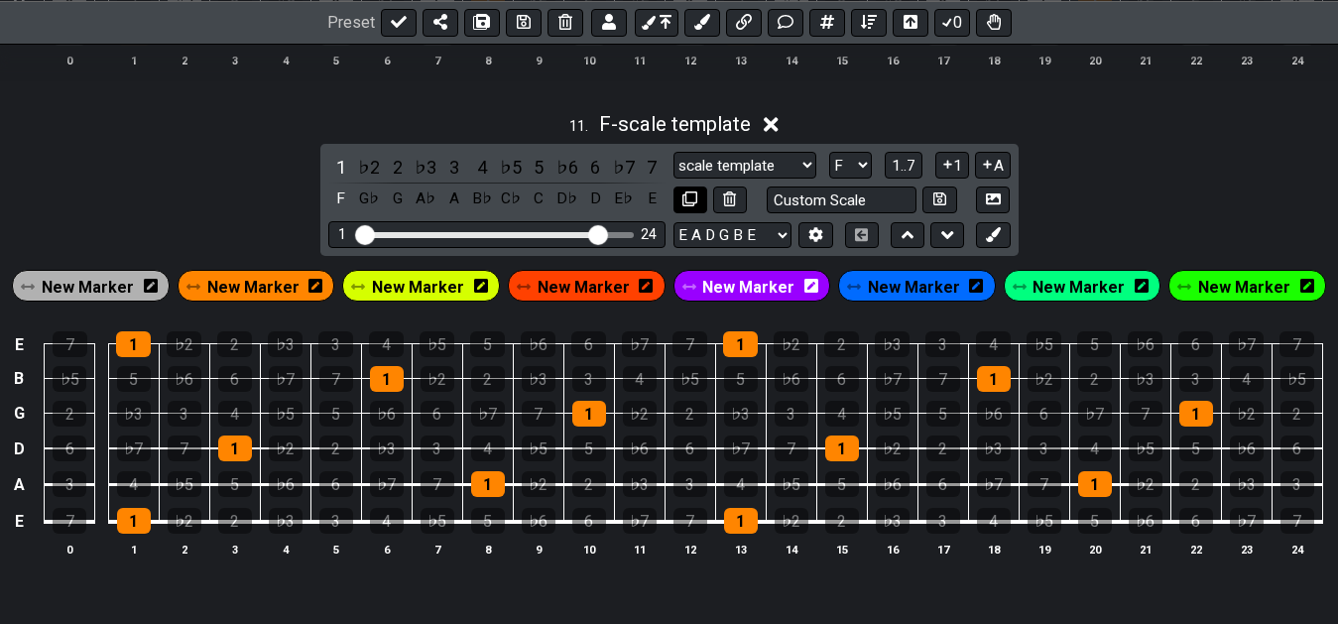
click at [679, 203] on button at bounding box center [690, 199] width 34 height 27
select select "F"
click at [334, 524] on div "3" at bounding box center [336, 521] width 34 height 26
click at [426, 524] on div "♭5" at bounding box center [438, 521] width 34 height 26
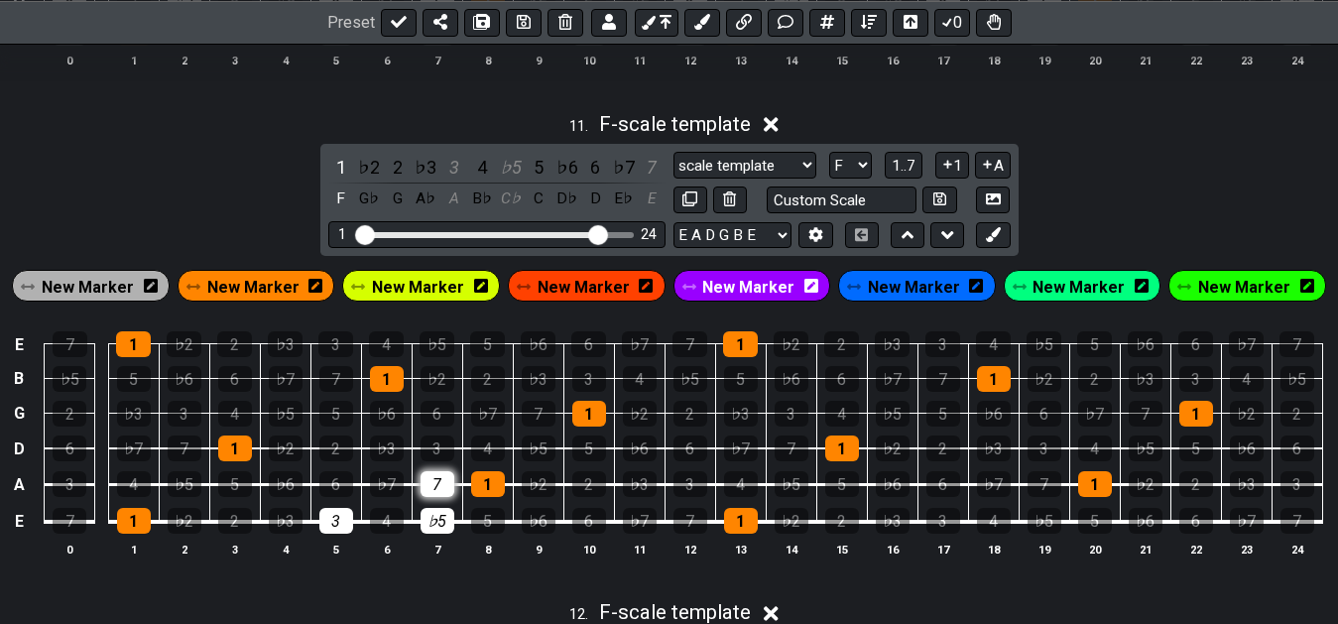
click at [435, 497] on div "7" at bounding box center [438, 484] width 34 height 26
click at [541, 493] on div "♭2" at bounding box center [539, 484] width 34 height 26
click at [326, 531] on div "3" at bounding box center [336, 521] width 34 height 26
click at [428, 525] on div "♭5" at bounding box center [438, 521] width 34 height 26
click at [545, 458] on div "♭5" at bounding box center [539, 448] width 34 height 26
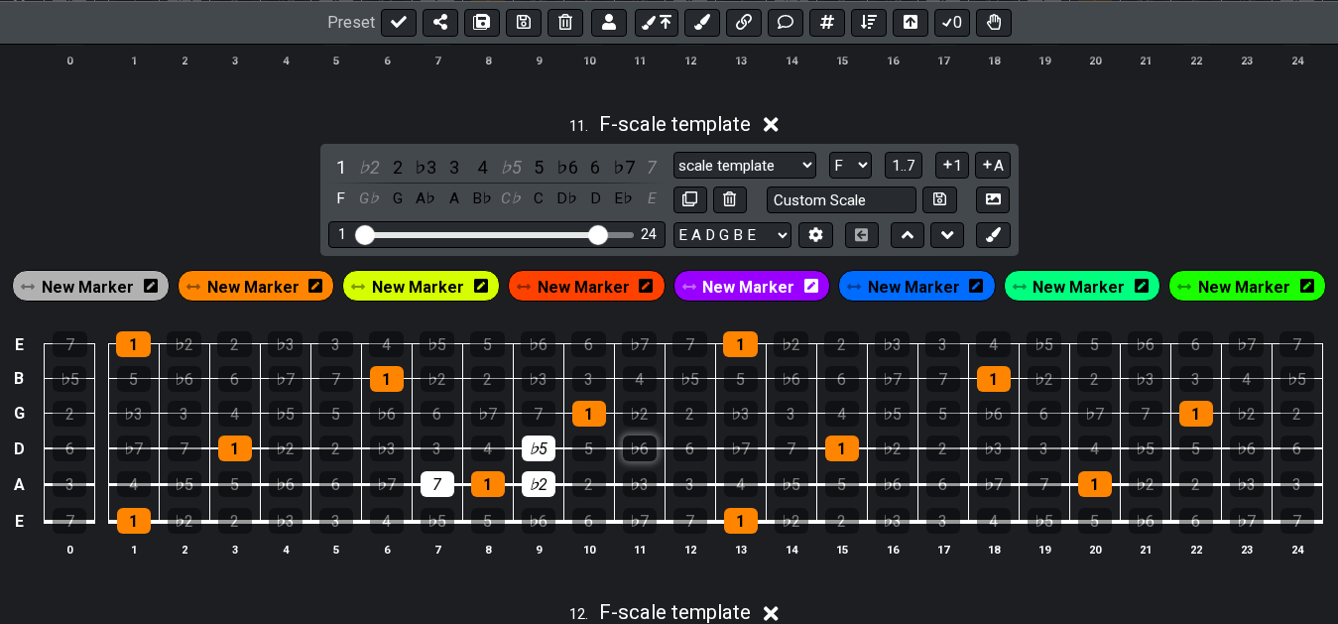
click at [645, 459] on div "♭6" at bounding box center [640, 448] width 34 height 26
click at [494, 471] on td "1" at bounding box center [487, 466] width 51 height 37
click at [501, 461] on div "4" at bounding box center [488, 448] width 34 height 26
click at [541, 461] on div "♭5" at bounding box center [539, 448] width 34 height 26
click at [484, 452] on div "4" at bounding box center [488, 448] width 34 height 26
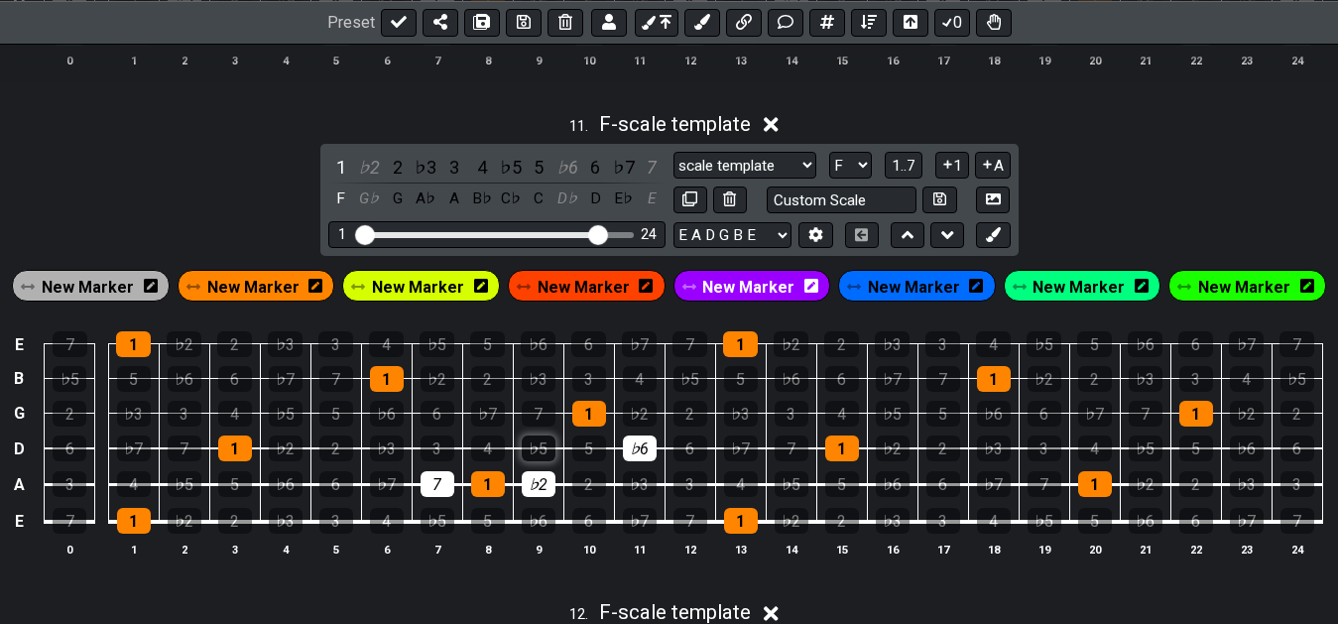
click at [541, 453] on div "♭5" at bounding box center [539, 448] width 34 height 26
click at [582, 494] on div "2" at bounding box center [589, 484] width 34 height 26
click at [543, 492] on div "♭2" at bounding box center [539, 484] width 34 height 26
click at [405, 180] on div "2" at bounding box center [398, 167] width 26 height 27
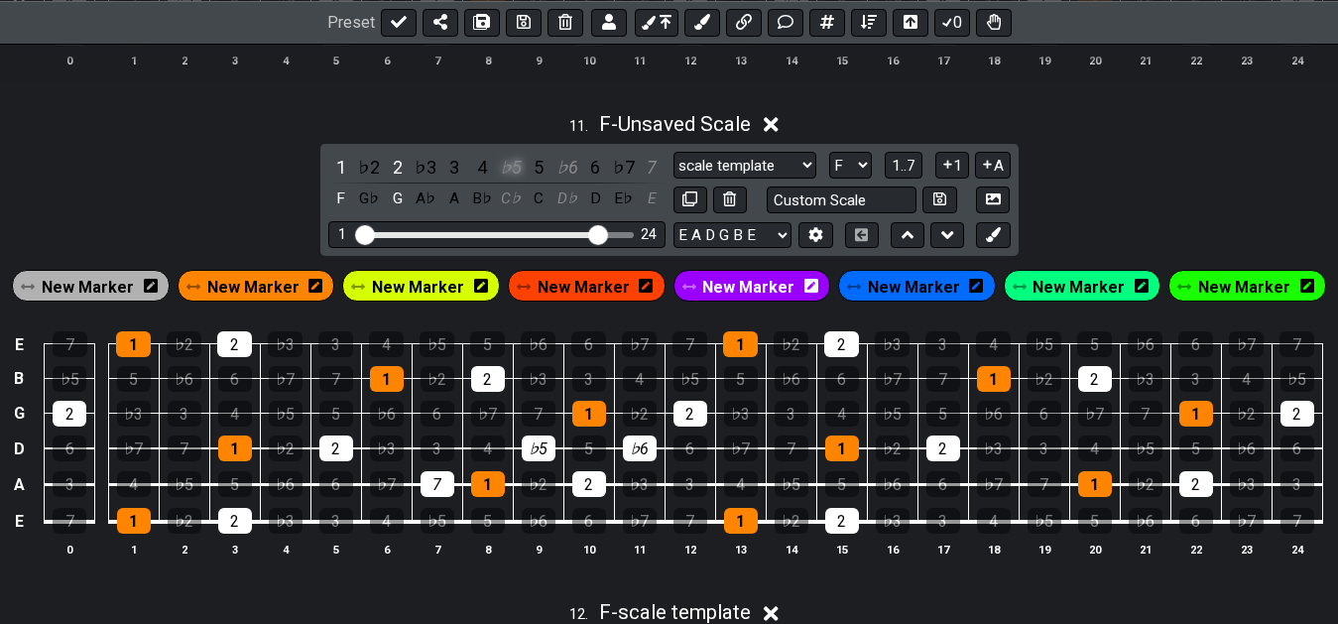
click at [510, 176] on div "♭5" at bounding box center [511, 167] width 26 height 27
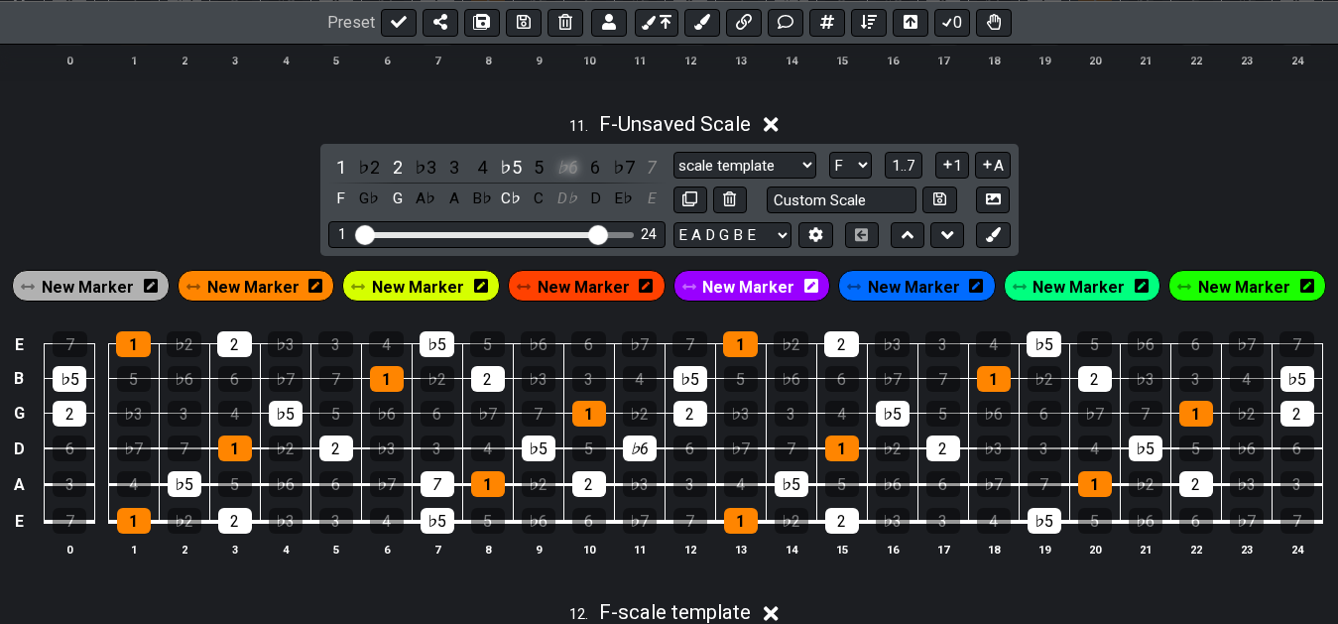
click at [575, 176] on div "♭6" at bounding box center [567, 167] width 26 height 27
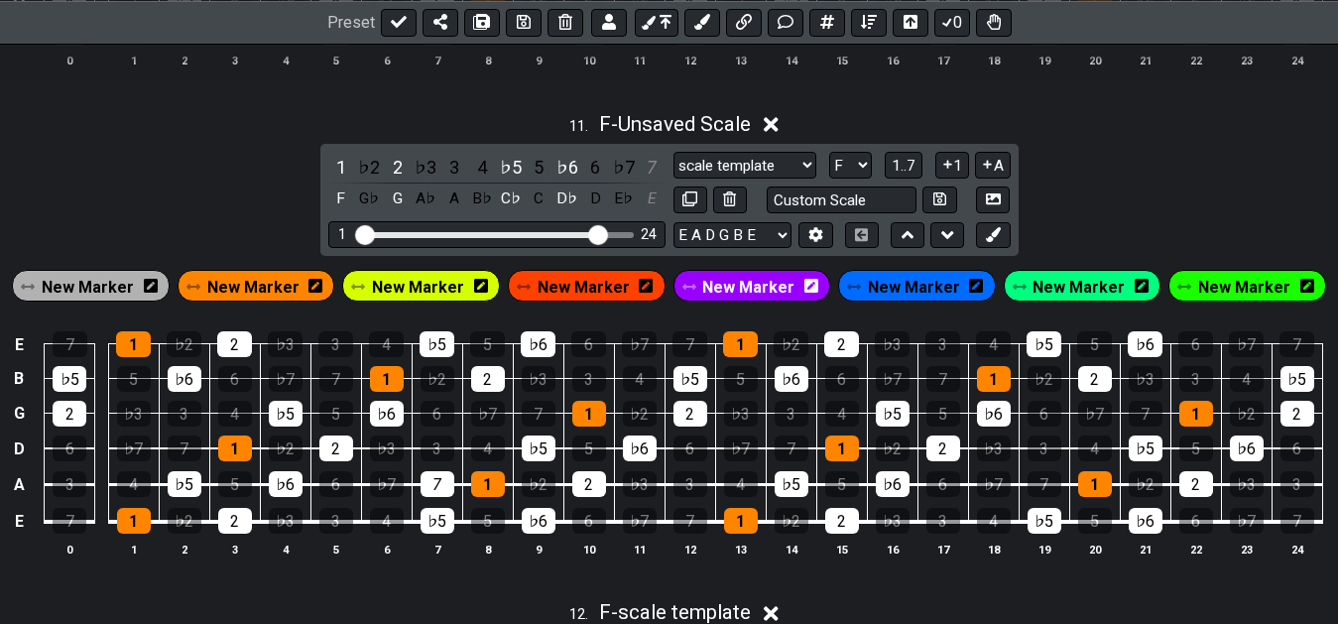
click at [639, 175] on div "1 ♭2 2 ♭3 3 4 ♭5 5 ♭6 6 ♭7 7 F G♭ G A♭ A B♭ C♭ C D♭ D E♭ E" at bounding box center [496, 183] width 337 height 59
click at [656, 175] on div "7" at bounding box center [652, 167] width 26 height 27
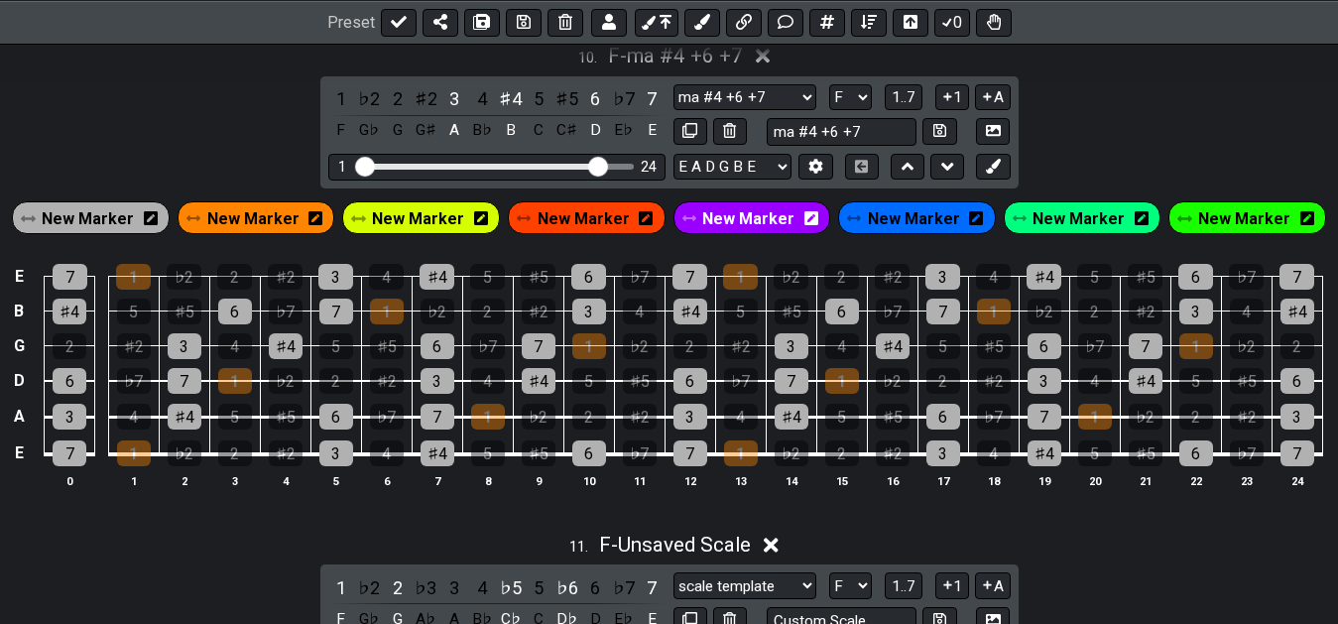
scroll to position [5306, 0]
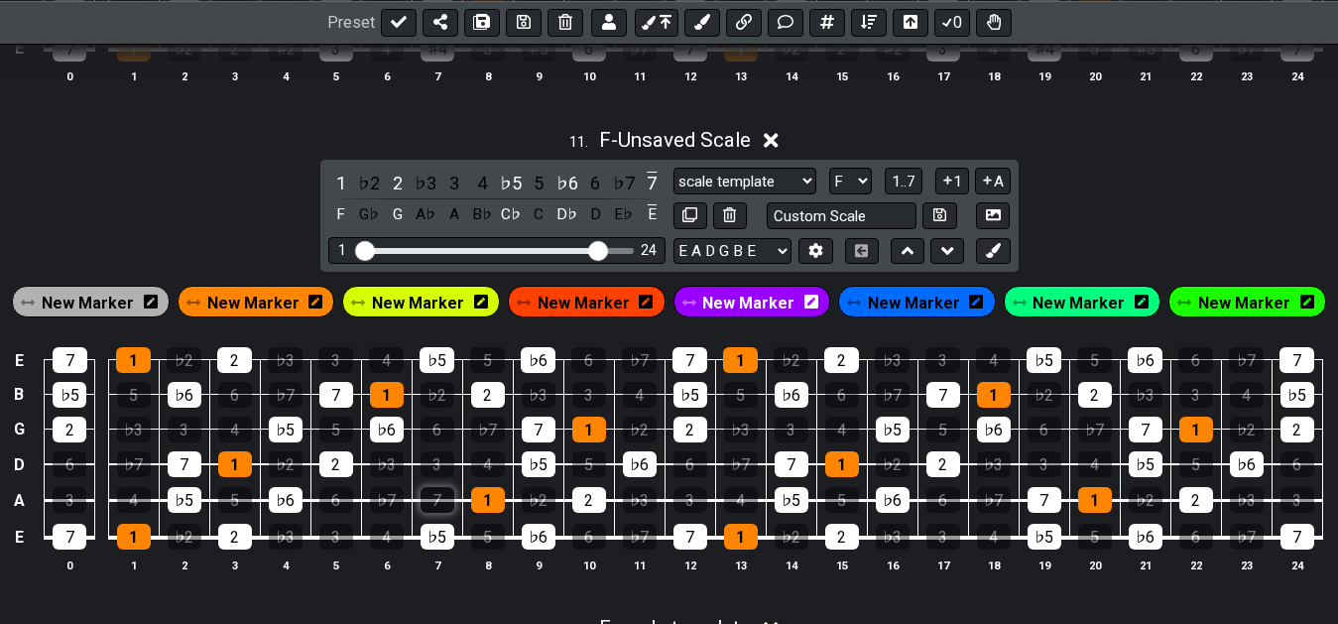
click at [440, 512] on div "7" at bounding box center [438, 500] width 34 height 26
click at [391, 509] on div "♭7" at bounding box center [387, 500] width 34 height 26
click at [430, 511] on div "7" at bounding box center [438, 500] width 34 height 26
click at [642, 189] on div "7" at bounding box center [652, 183] width 26 height 27
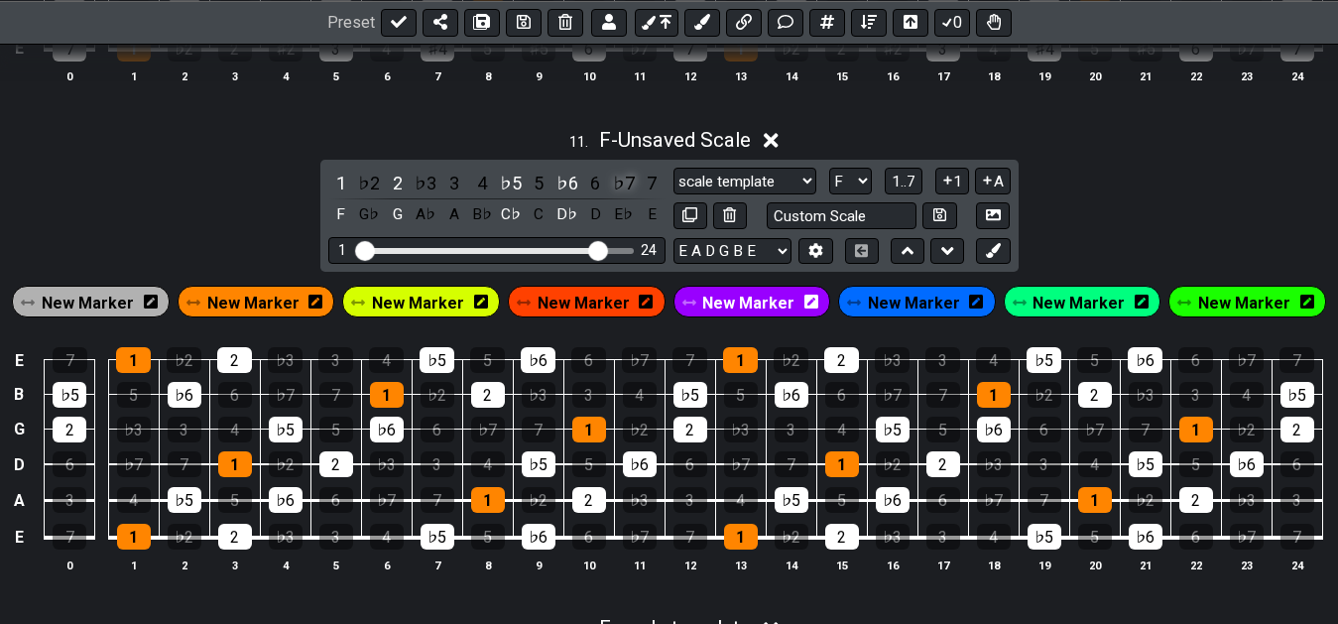
click at [629, 190] on div "♭7" at bounding box center [624, 183] width 26 height 27
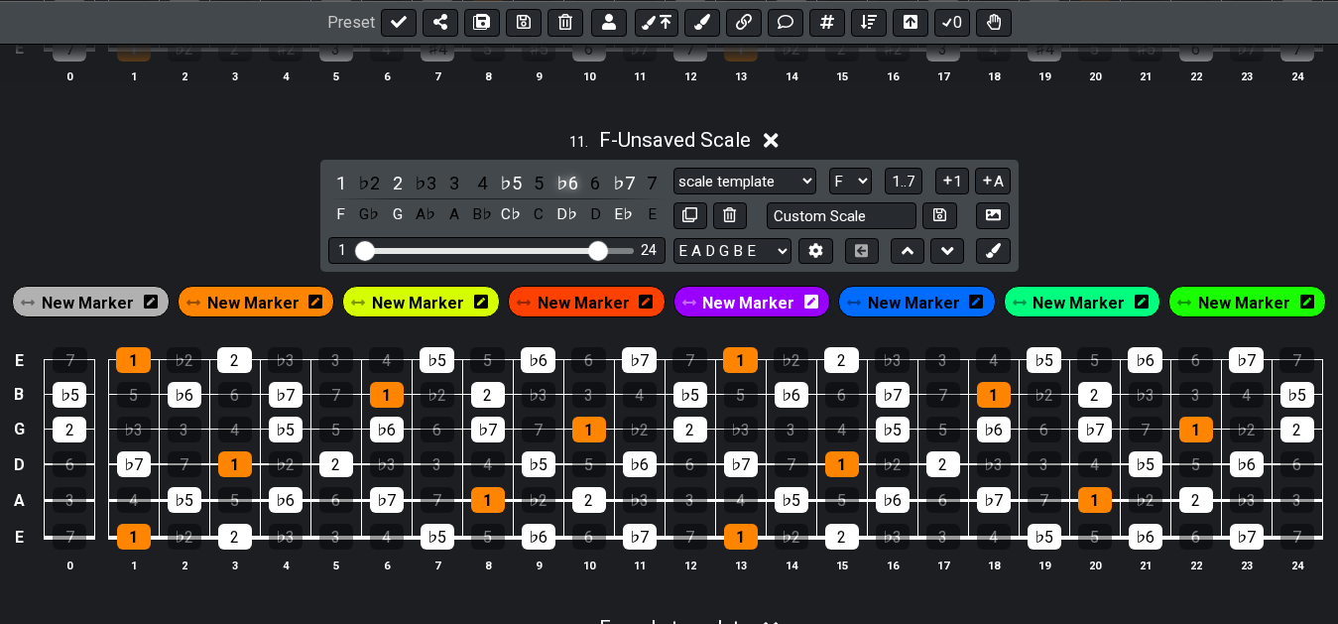
click at [561, 181] on div "♭6" at bounding box center [567, 183] width 26 height 27
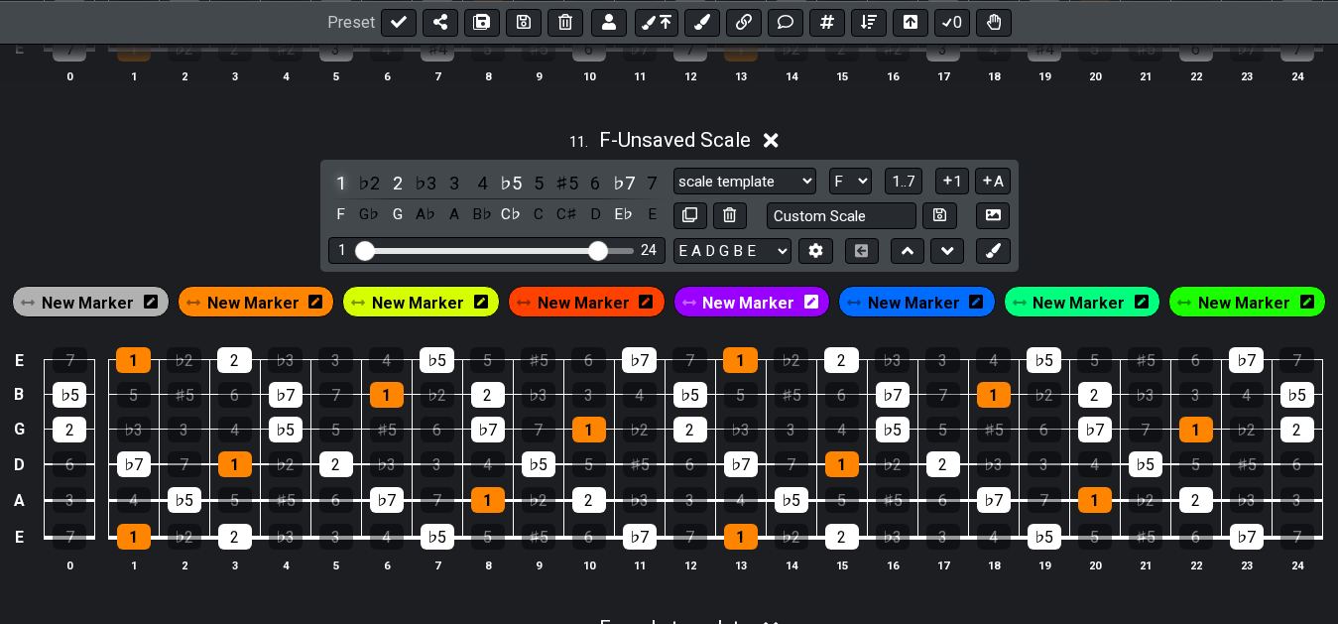
click at [348, 191] on div "1" at bounding box center [341, 183] width 26 height 27
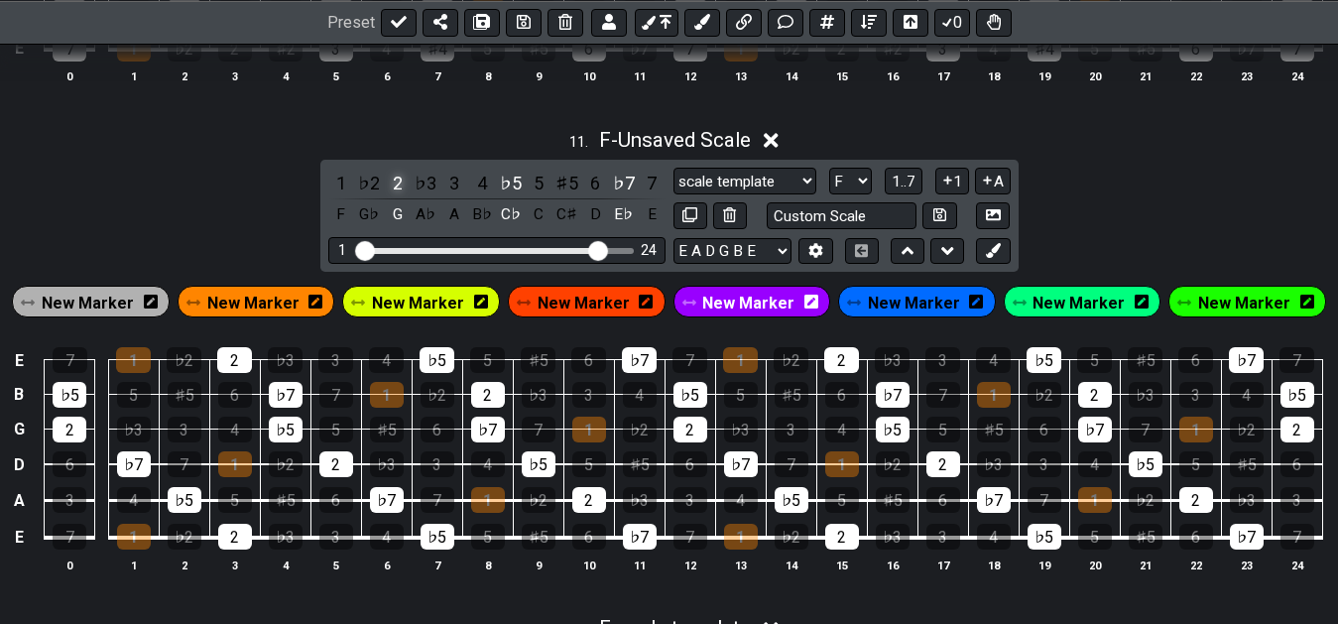
drag, startPoint x: 416, startPoint y: 190, endPoint x: 403, endPoint y: 190, distance: 12.9
click at [414, 190] on div "♭3" at bounding box center [426, 183] width 26 height 27
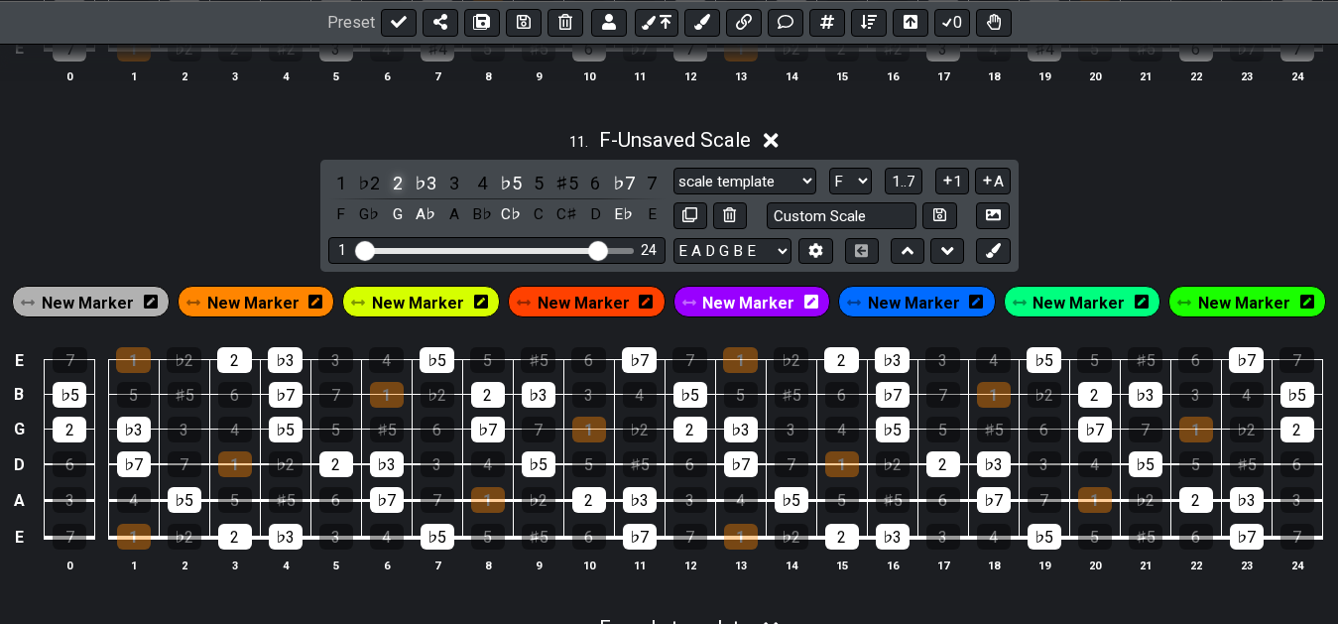
click at [396, 192] on div "2" at bounding box center [398, 183] width 26 height 27
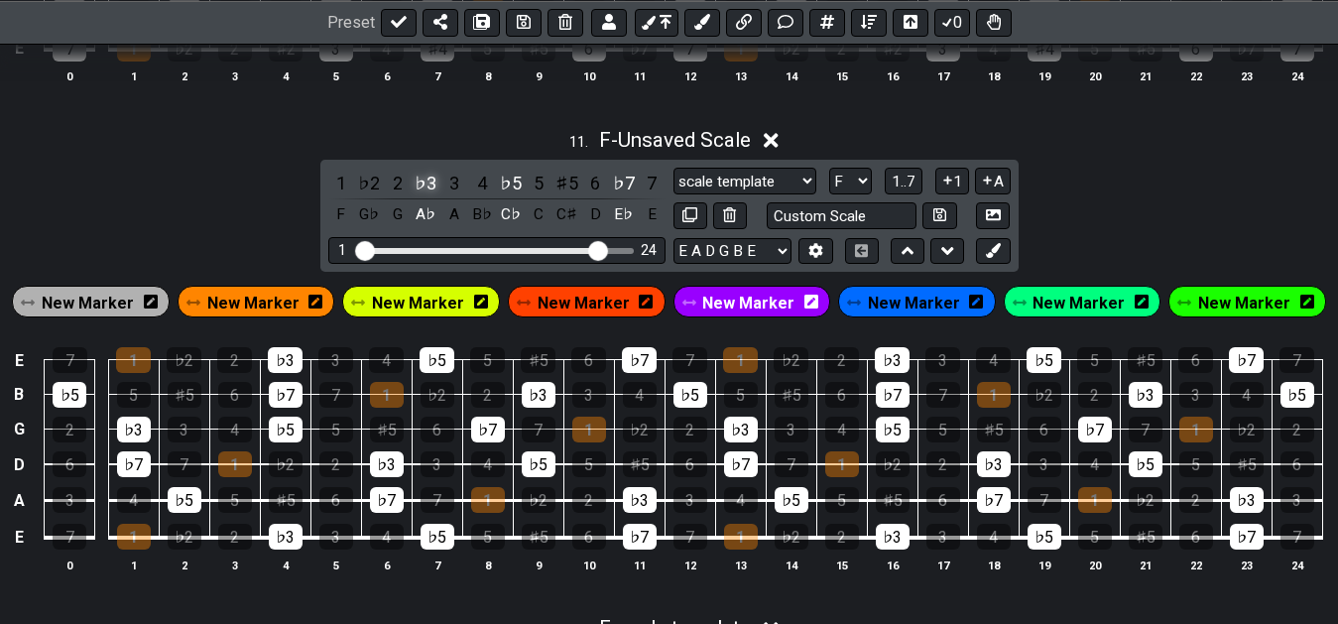
click at [432, 194] on div "♭3" at bounding box center [426, 183] width 26 height 27
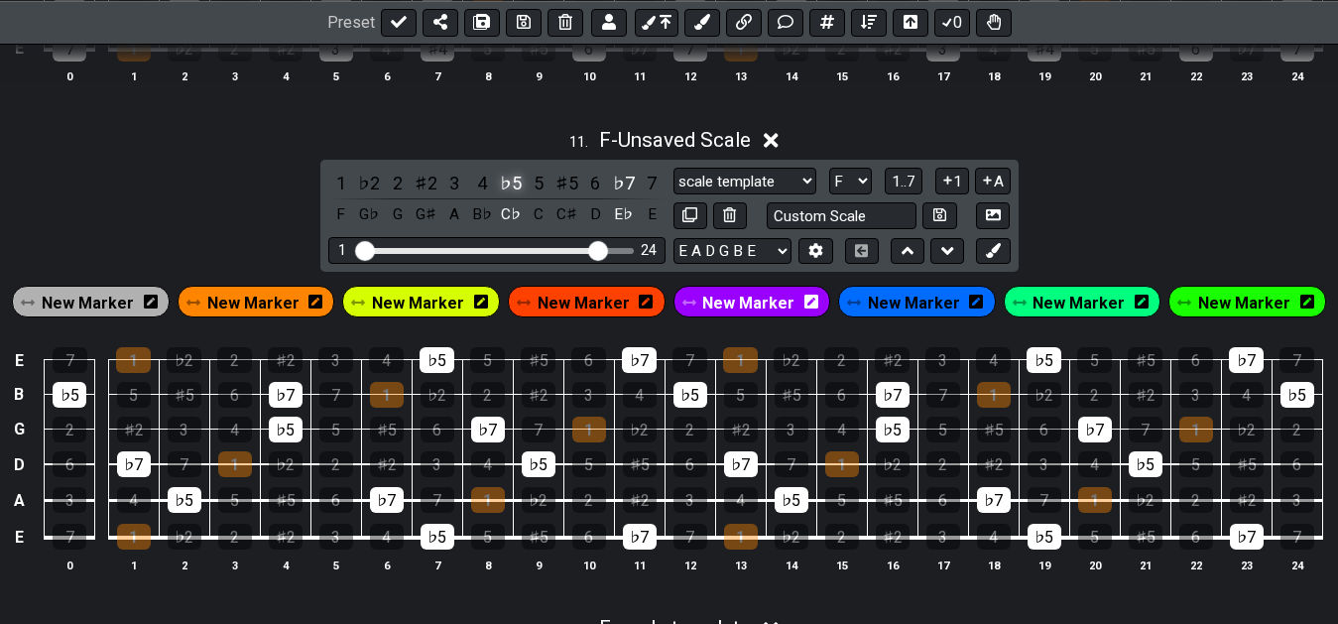
click at [508, 195] on div "♭5" at bounding box center [511, 183] width 26 height 27
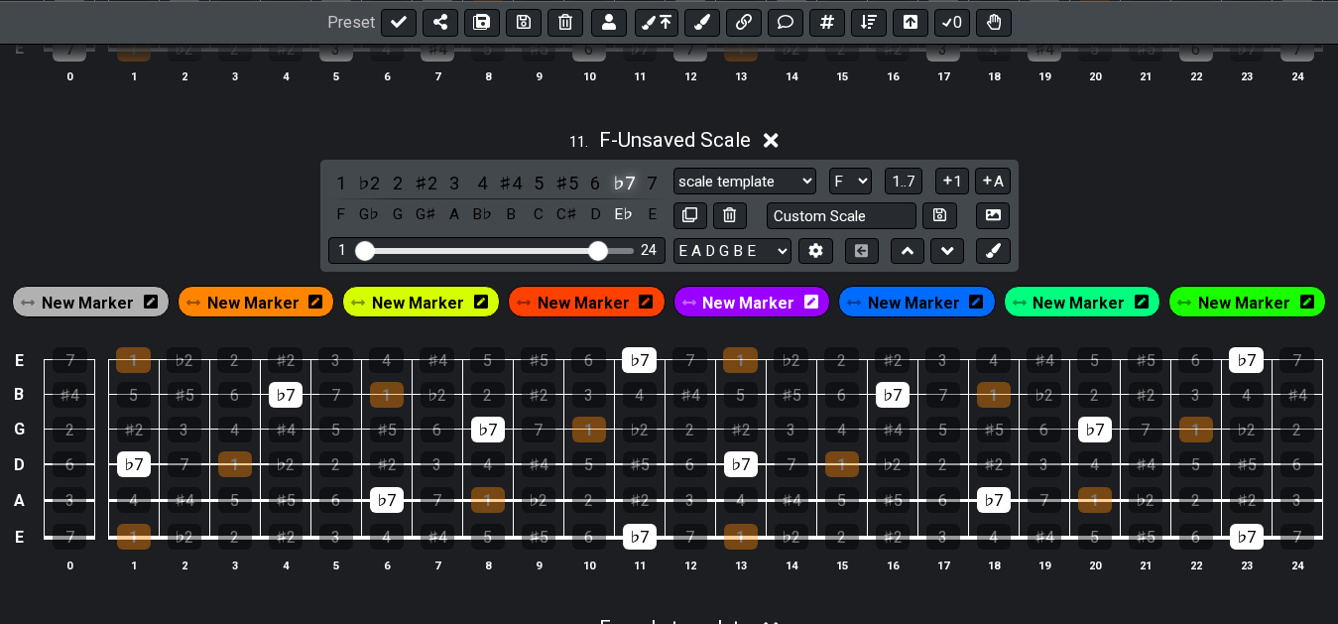
click at [625, 191] on div "♭7" at bounding box center [624, 183] width 26 height 27
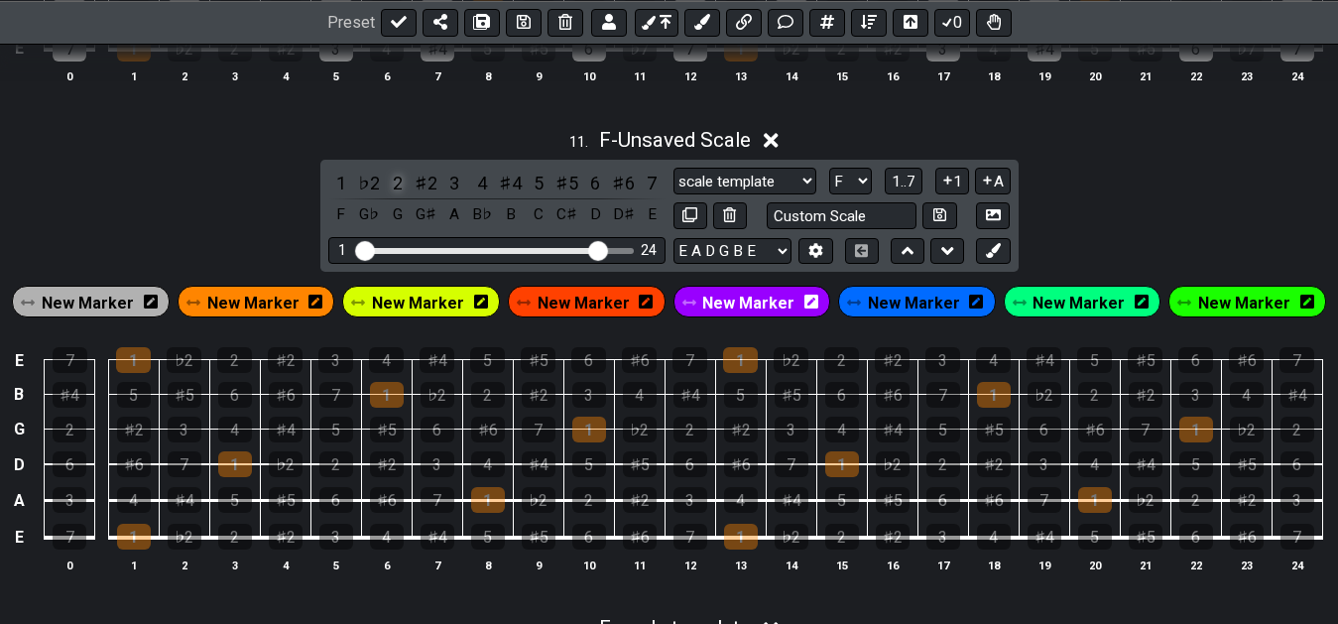
click at [400, 191] on div "2" at bounding box center [398, 183] width 26 height 27
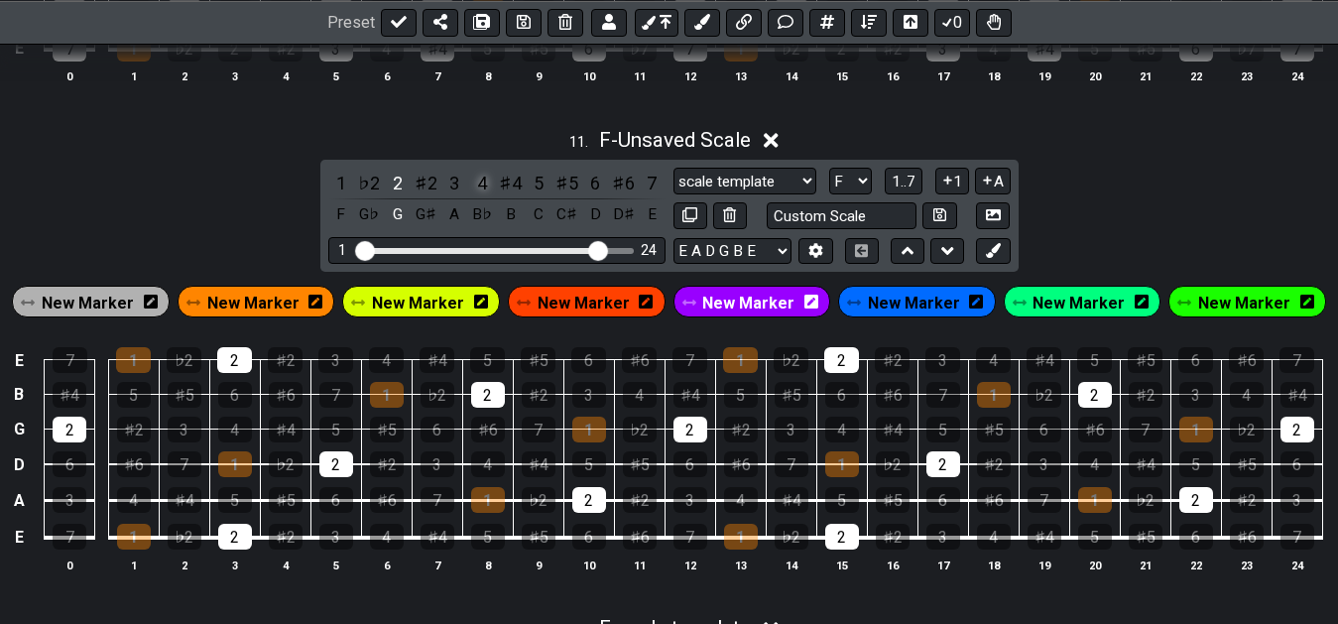
click at [483, 192] on div "4" at bounding box center [482, 183] width 26 height 27
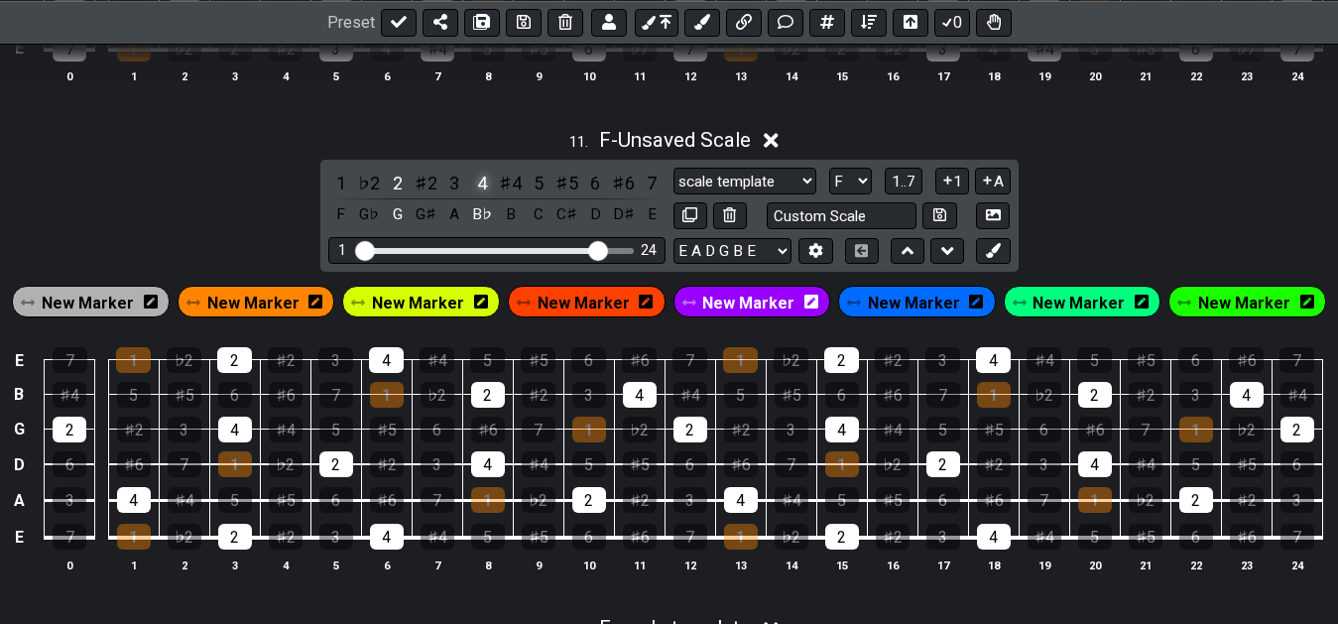
click at [474, 188] on div "4" at bounding box center [482, 183] width 26 height 27
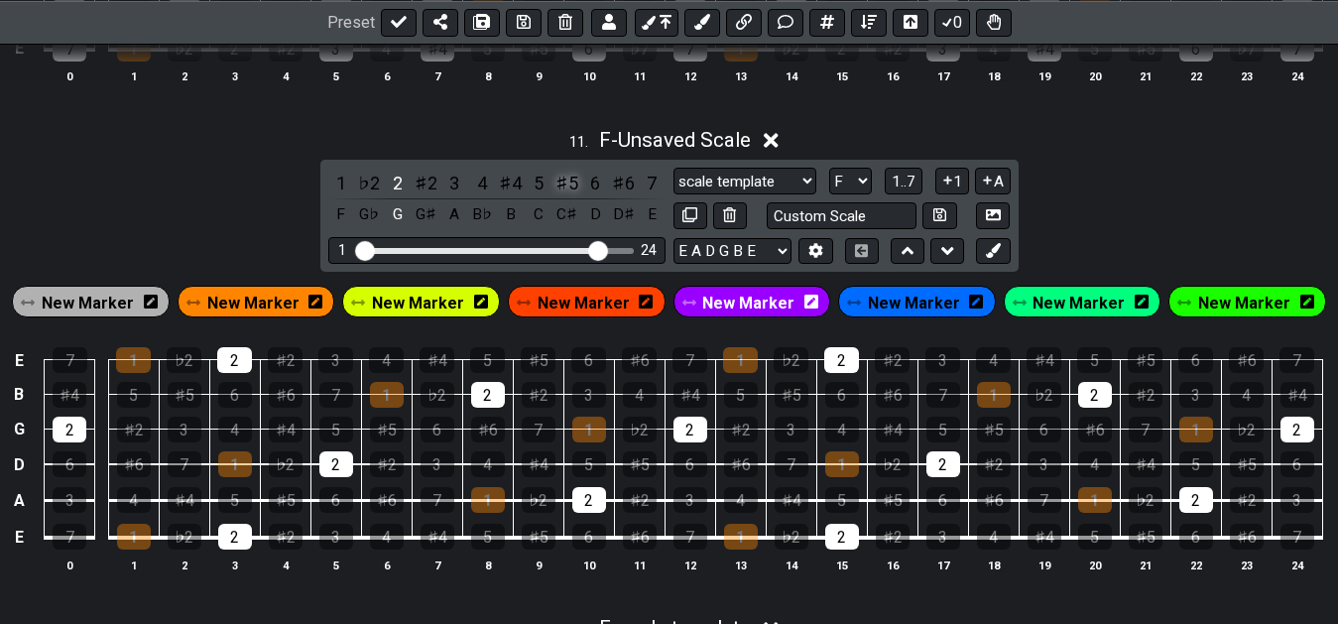
click at [565, 192] on div "♯5" at bounding box center [567, 183] width 26 height 27
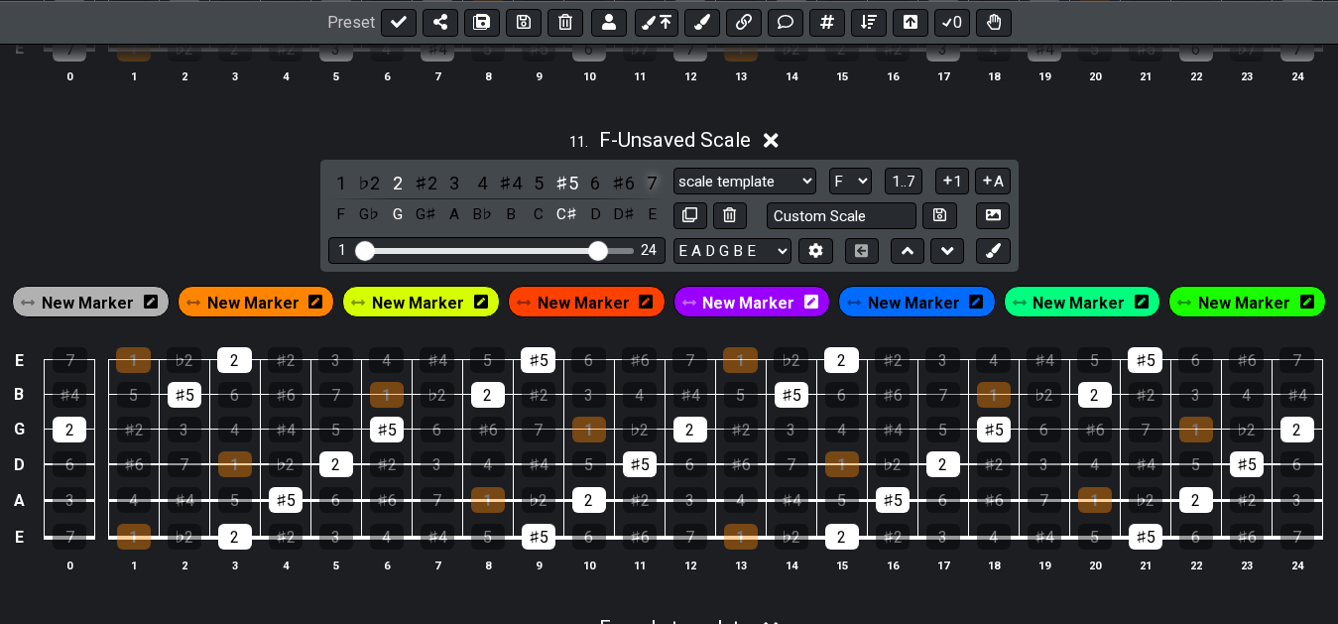
click at [647, 182] on div "7" at bounding box center [652, 183] width 26 height 27
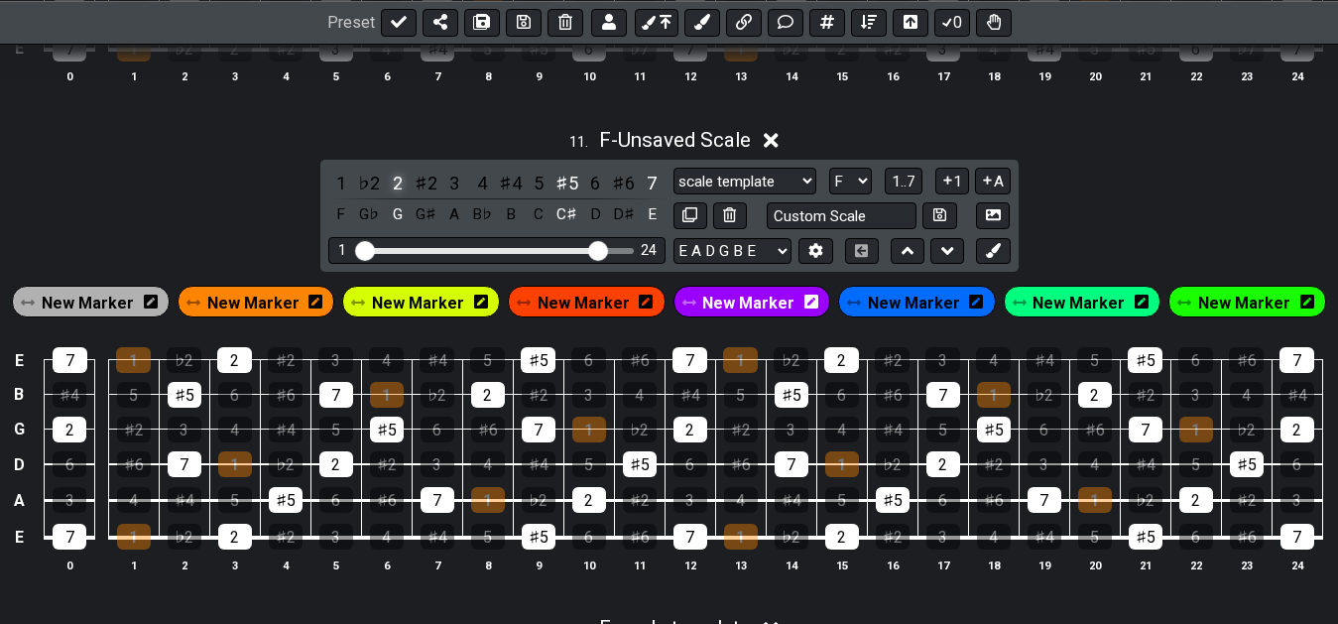
click at [394, 186] on div "2" at bounding box center [398, 183] width 26 height 27
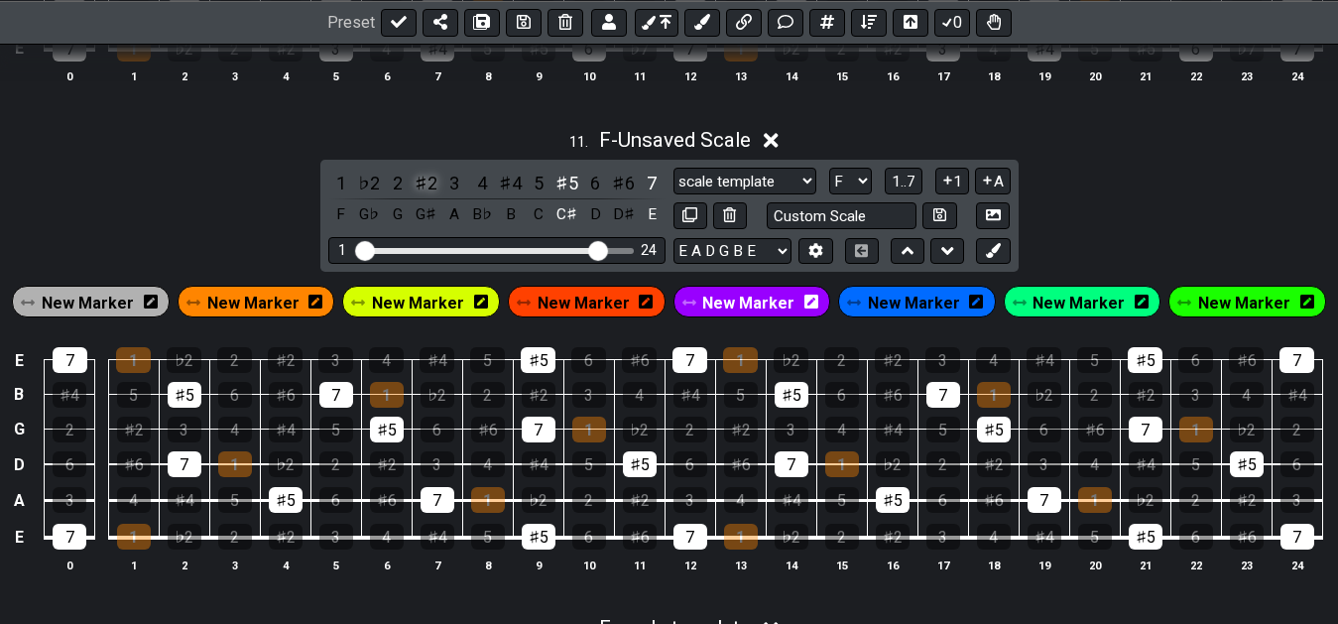
click at [422, 191] on div "♯2" at bounding box center [426, 183] width 26 height 27
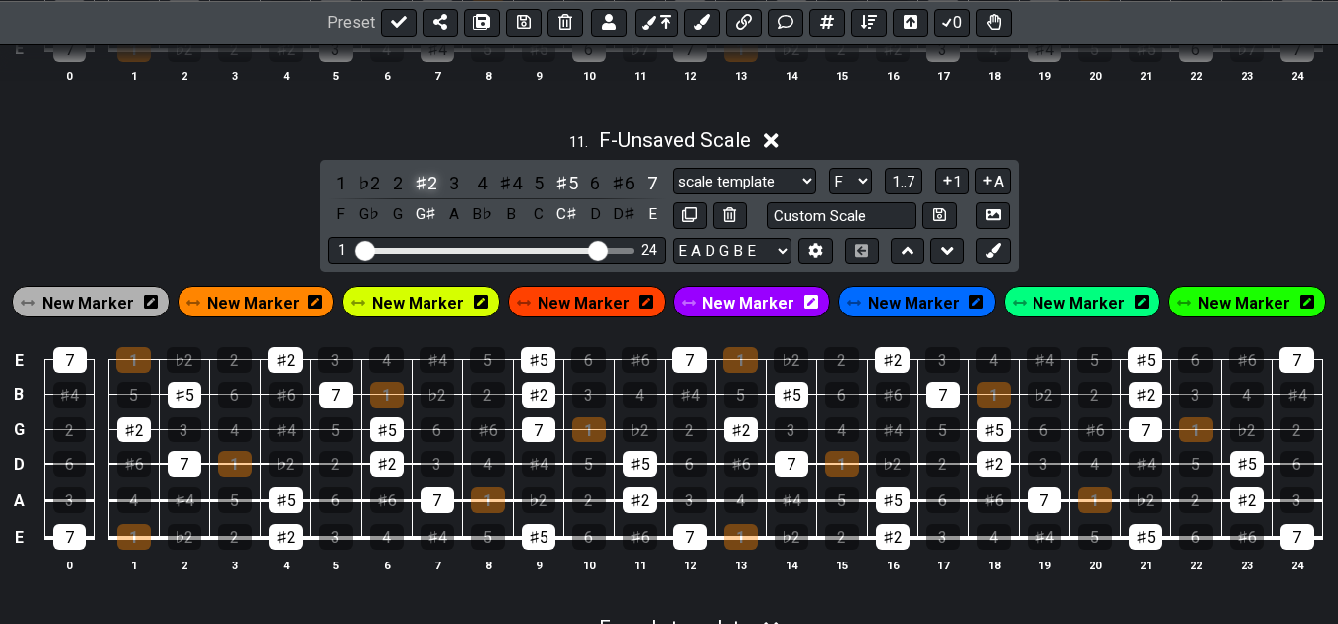
click at [419, 193] on div "♯2" at bounding box center [426, 183] width 26 height 27
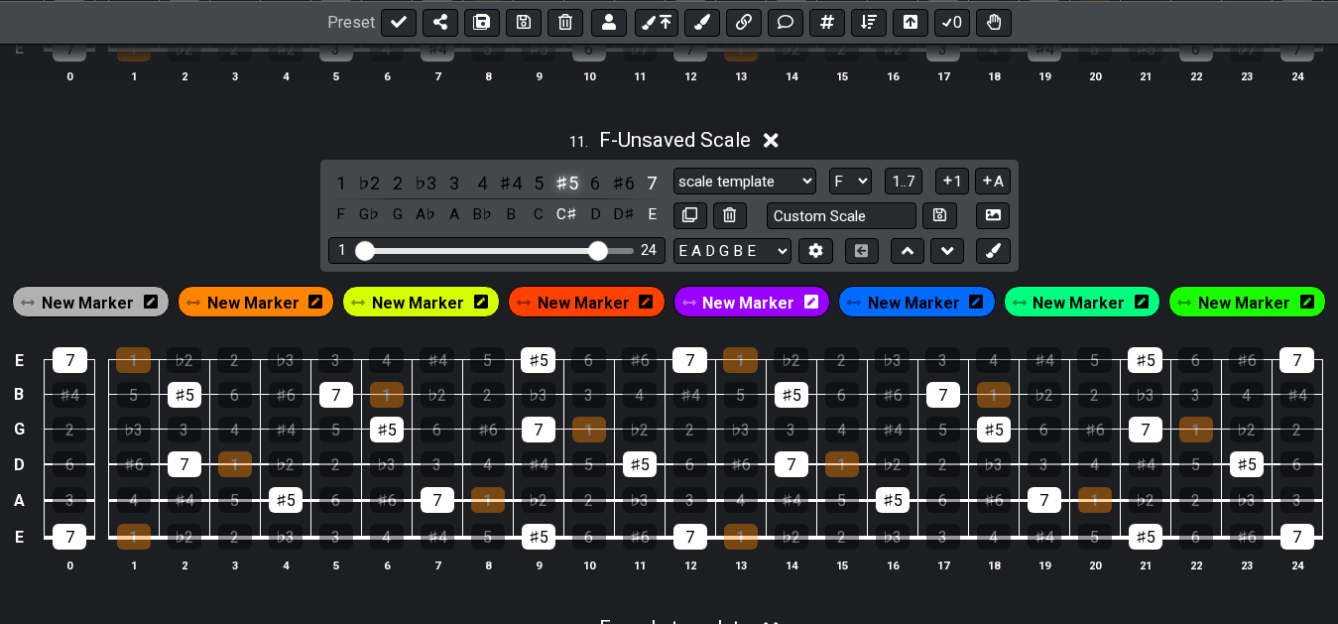
click at [579, 189] on div "♯5" at bounding box center [567, 183] width 26 height 27
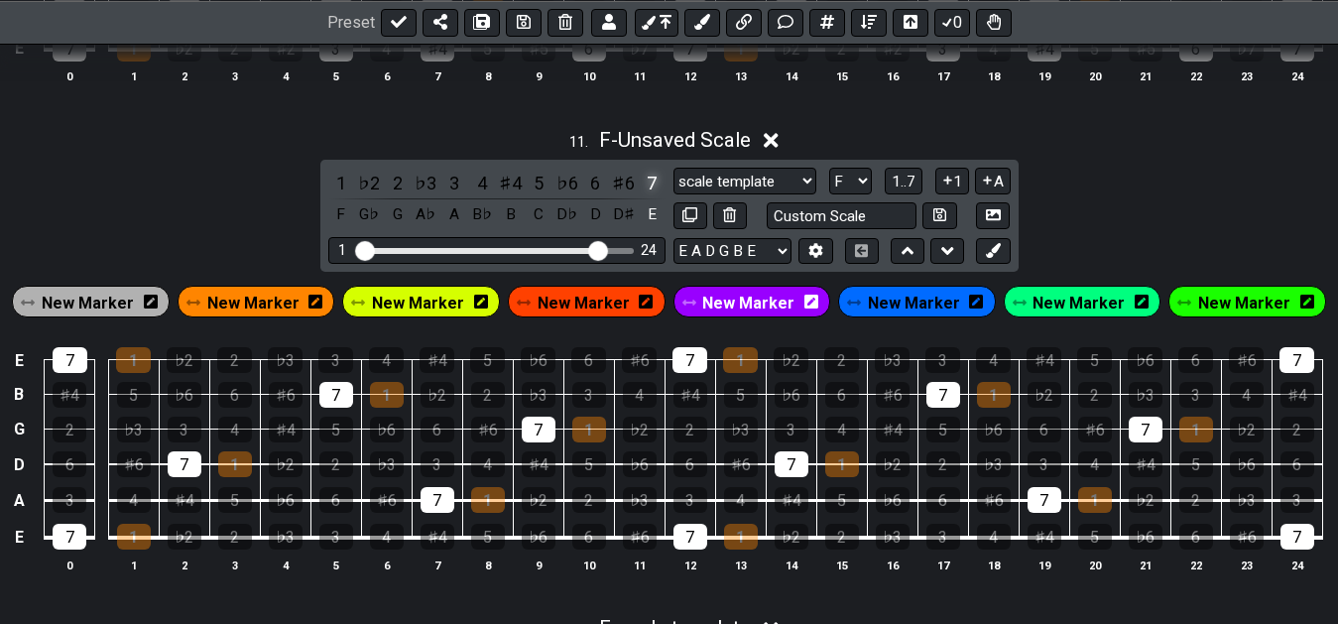
click at [651, 187] on div "7" at bounding box center [652, 183] width 26 height 27
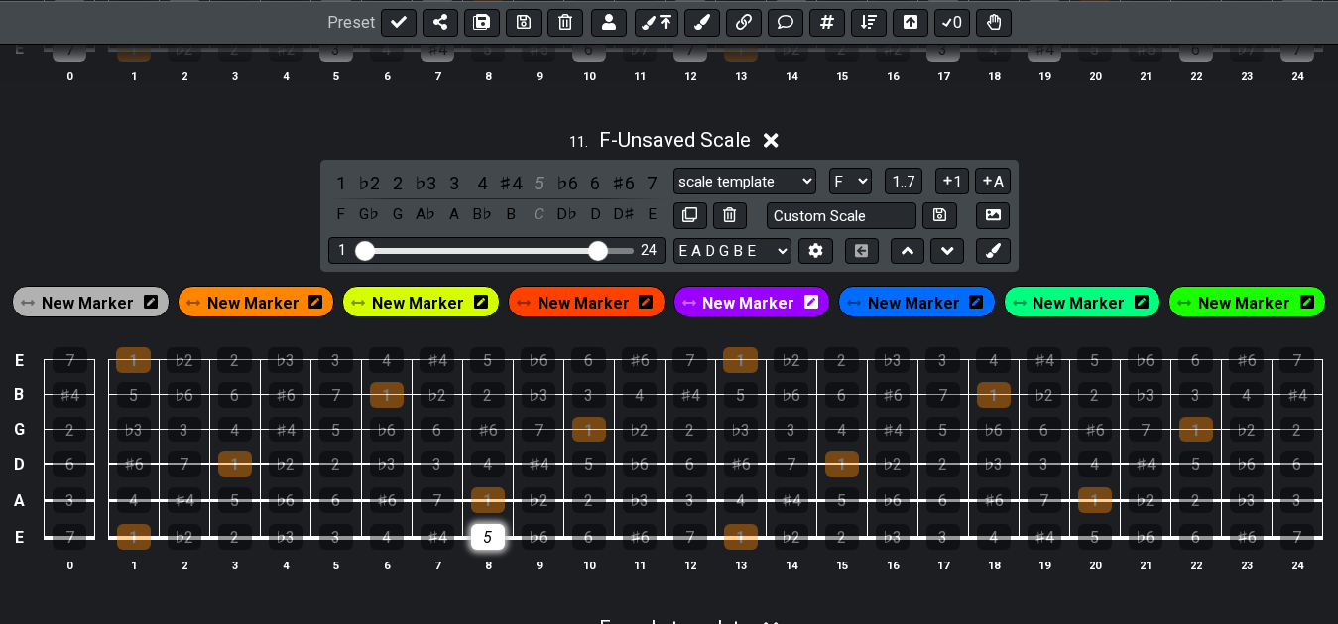
click at [485, 539] on div "5" at bounding box center [488, 537] width 34 height 26
click at [468, 516] on td "5" at bounding box center [487, 520] width 51 height 38
click at [484, 509] on div "1" at bounding box center [488, 500] width 34 height 26
click at [739, 509] on div "4" at bounding box center [741, 500] width 34 height 26
click at [750, 505] on div "4" at bounding box center [741, 500] width 34 height 26
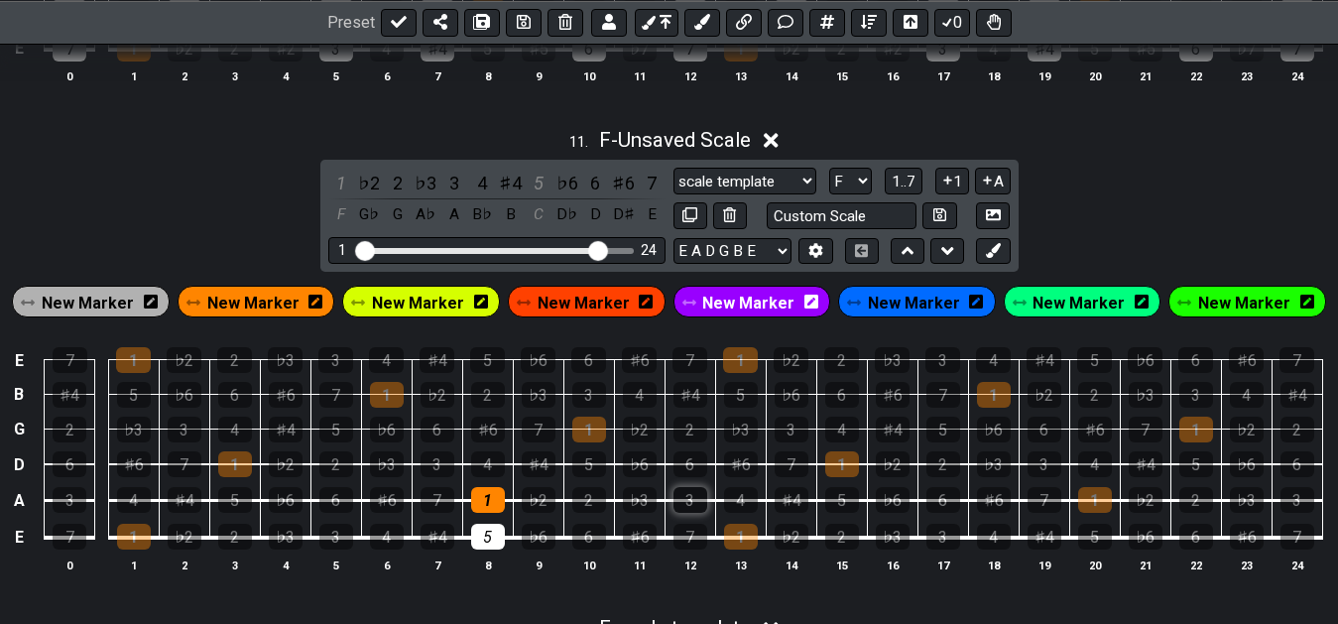
click at [691, 507] on div "3" at bounding box center [690, 500] width 34 height 26
click at [536, 542] on div "♭6" at bounding box center [539, 537] width 34 height 26
click at [549, 507] on div "♭2" at bounding box center [539, 500] width 34 height 26
click at [761, 501] on td "4" at bounding box center [740, 482] width 51 height 37
click at [742, 505] on div "4" at bounding box center [741, 500] width 34 height 26
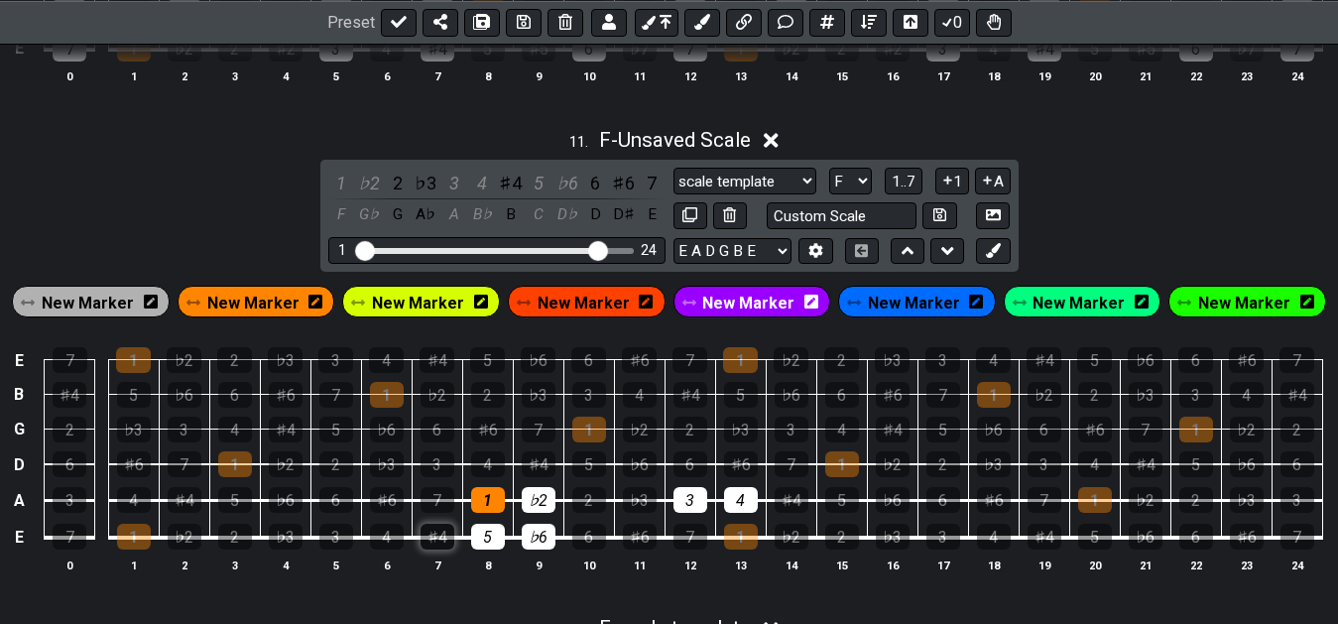
click at [437, 539] on div "♯4" at bounding box center [438, 537] width 34 height 26
click at [438, 504] on div "7" at bounding box center [438, 500] width 34 height 26
click at [646, 501] on div "♭3" at bounding box center [640, 500] width 34 height 26
click at [734, 499] on div "4" at bounding box center [741, 500] width 34 height 26
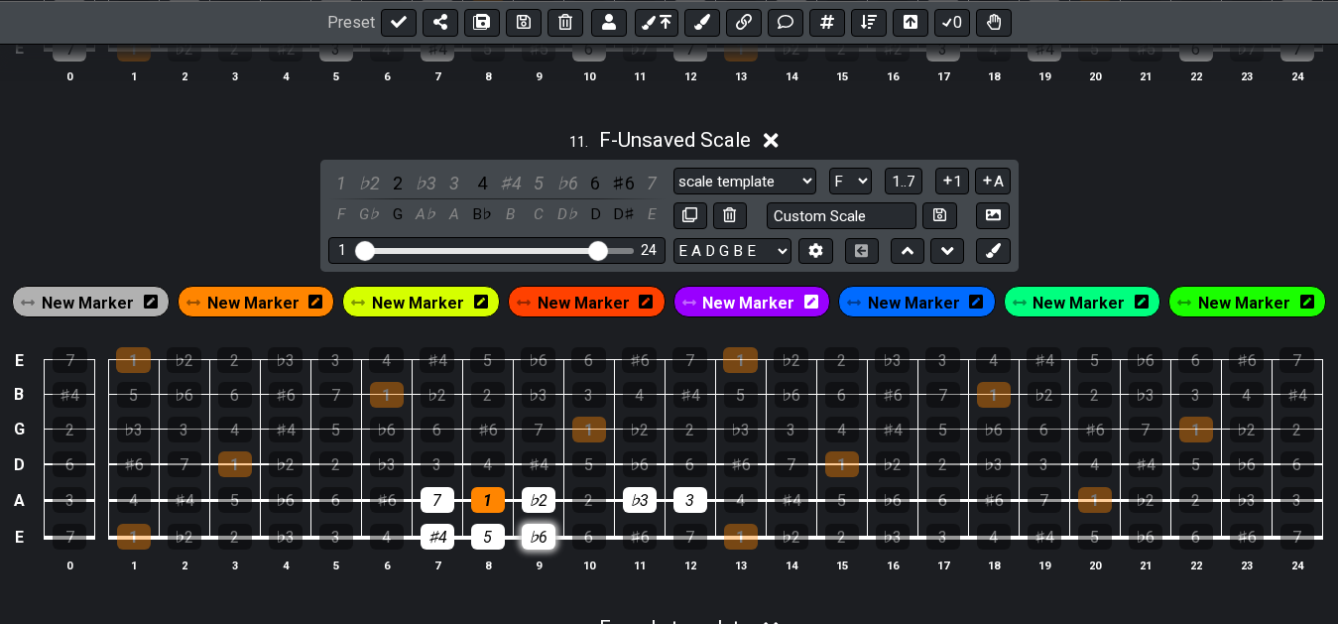
drag, startPoint x: 543, startPoint y: 508, endPoint x: 542, endPoint y: 533, distance: 24.8
click at [544, 513] on div "♭2" at bounding box center [539, 500] width 34 height 26
click at [542, 542] on div "♭6" at bounding box center [539, 537] width 34 height 26
click at [447, 543] on div "♯4" at bounding box center [438, 537] width 34 height 26
click at [442, 500] on div "7" at bounding box center [438, 500] width 34 height 26
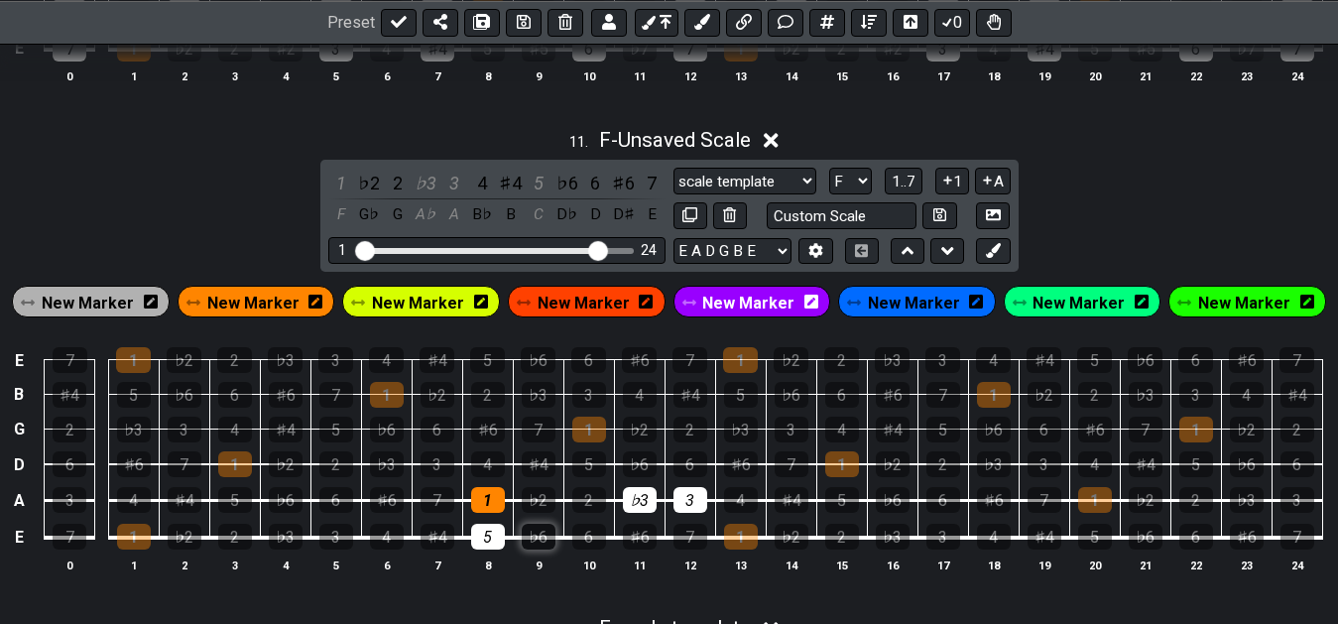
click at [542, 542] on div "♭6" at bounding box center [539, 537] width 34 height 26
click at [541, 504] on div "♭2" at bounding box center [539, 500] width 34 height 26
click at [634, 510] on div "♭3" at bounding box center [640, 500] width 34 height 26
click at [738, 507] on div "4" at bounding box center [741, 500] width 34 height 26
click at [344, 190] on div "1" at bounding box center [341, 183] width 26 height 27
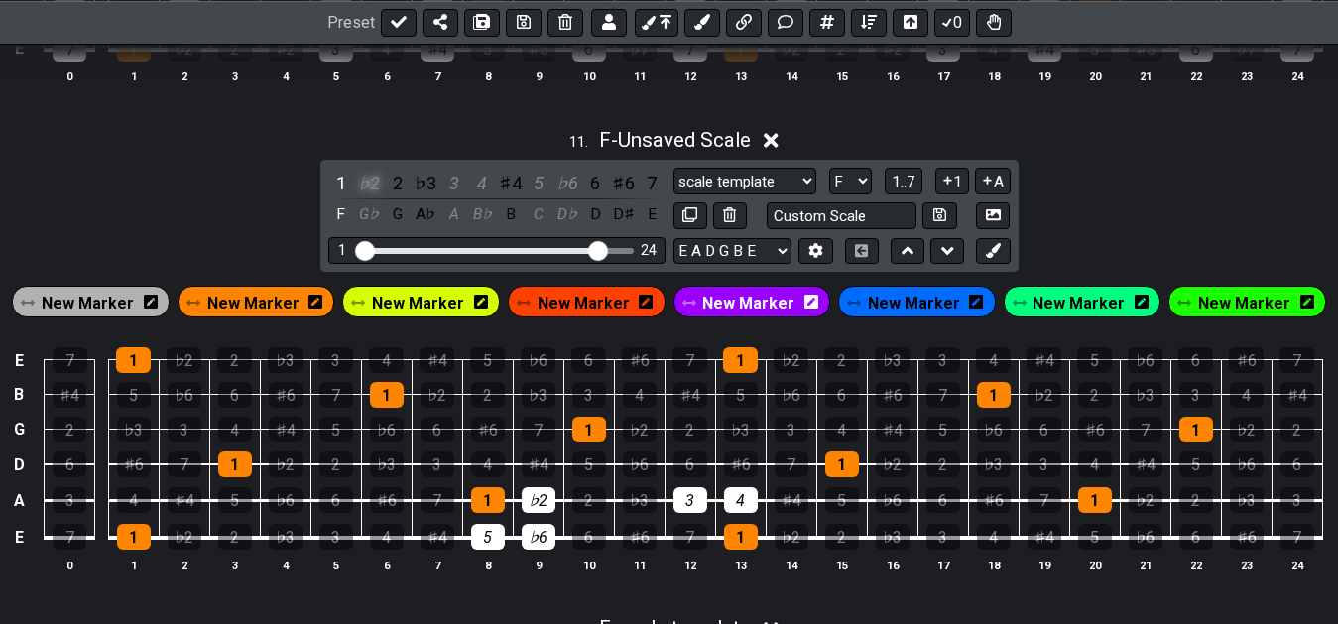
click at [374, 190] on div "♭2" at bounding box center [369, 183] width 26 height 27
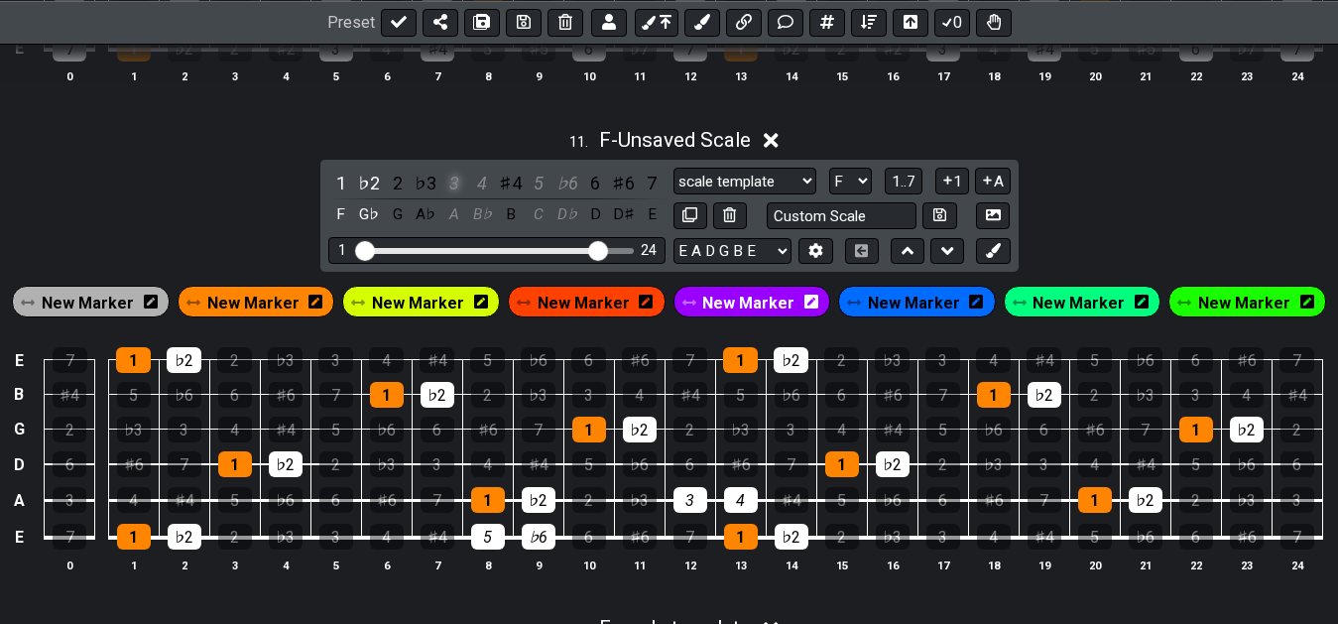
click at [456, 187] on div "3" at bounding box center [454, 183] width 26 height 27
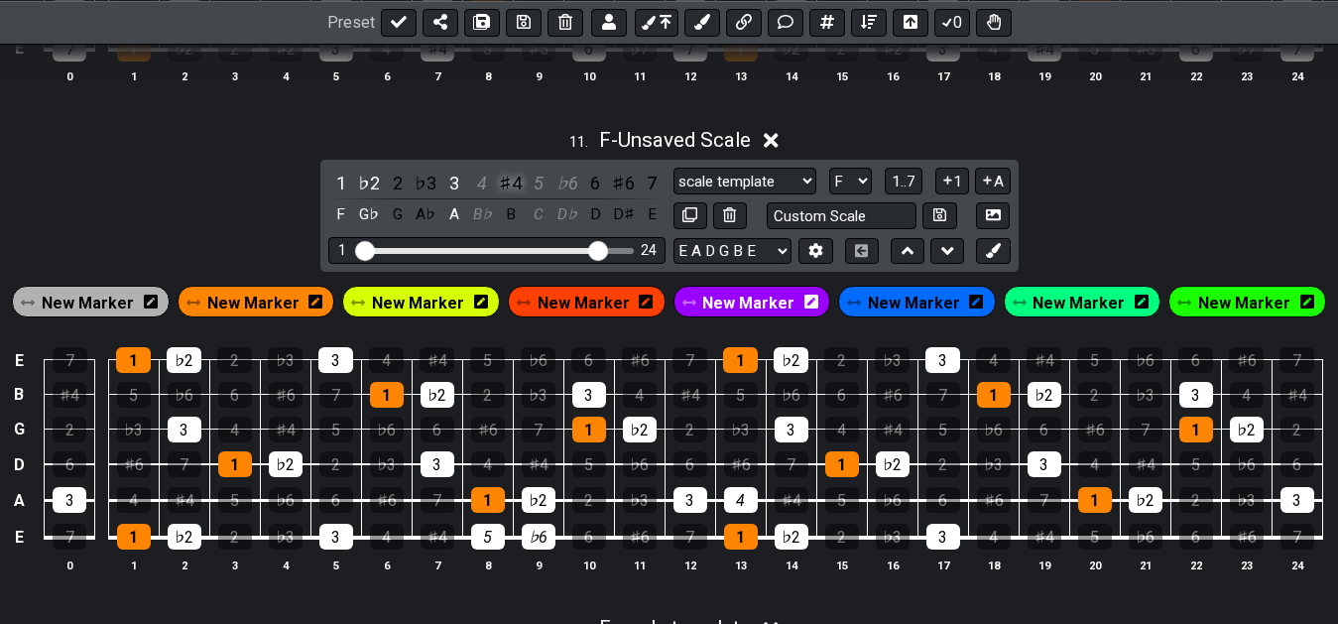
drag, startPoint x: 483, startPoint y: 189, endPoint x: 514, endPoint y: 194, distance: 31.1
click at [486, 191] on div "4" at bounding box center [482, 183] width 26 height 27
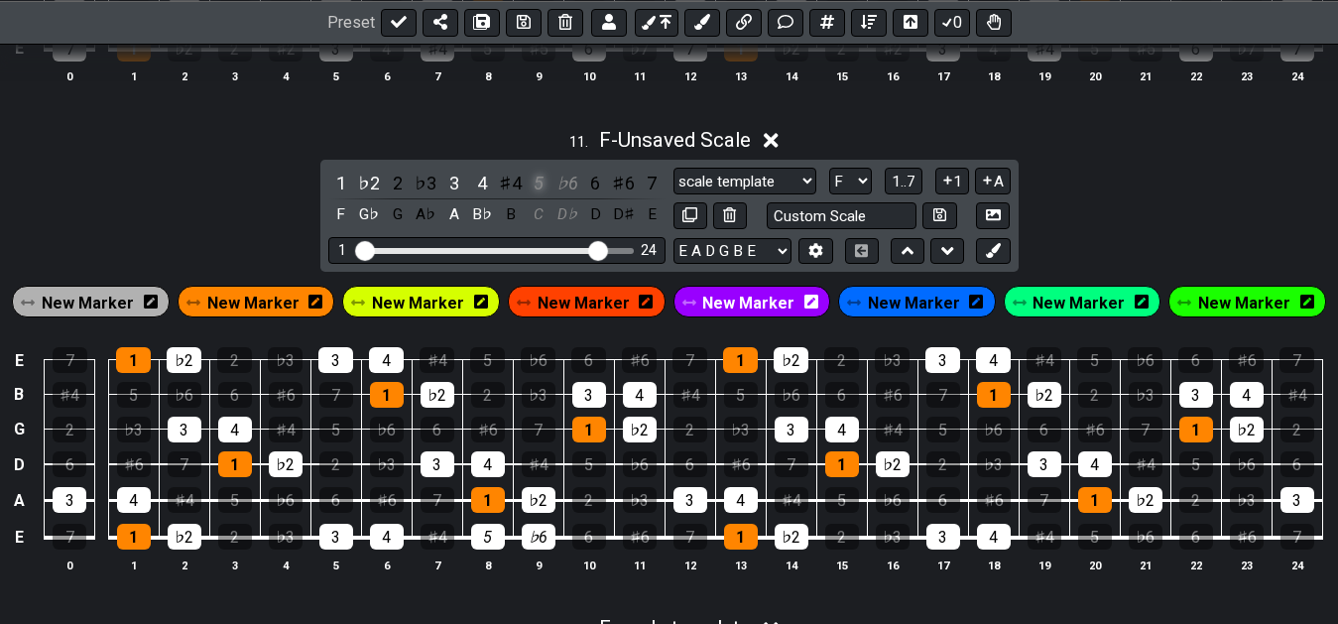
drag, startPoint x: 547, startPoint y: 190, endPoint x: 574, endPoint y: 198, distance: 27.9
click at [548, 191] on div "5" at bounding box center [539, 183] width 26 height 27
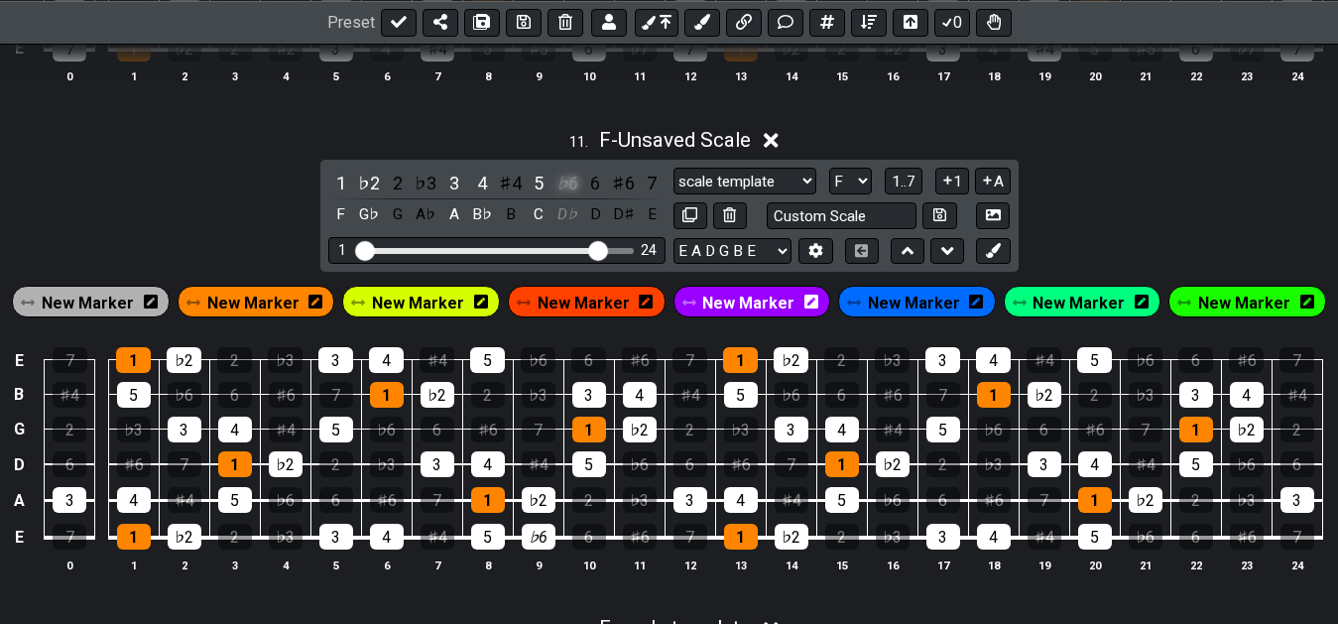
click at [575, 196] on div "♭6" at bounding box center [567, 183] width 26 height 27
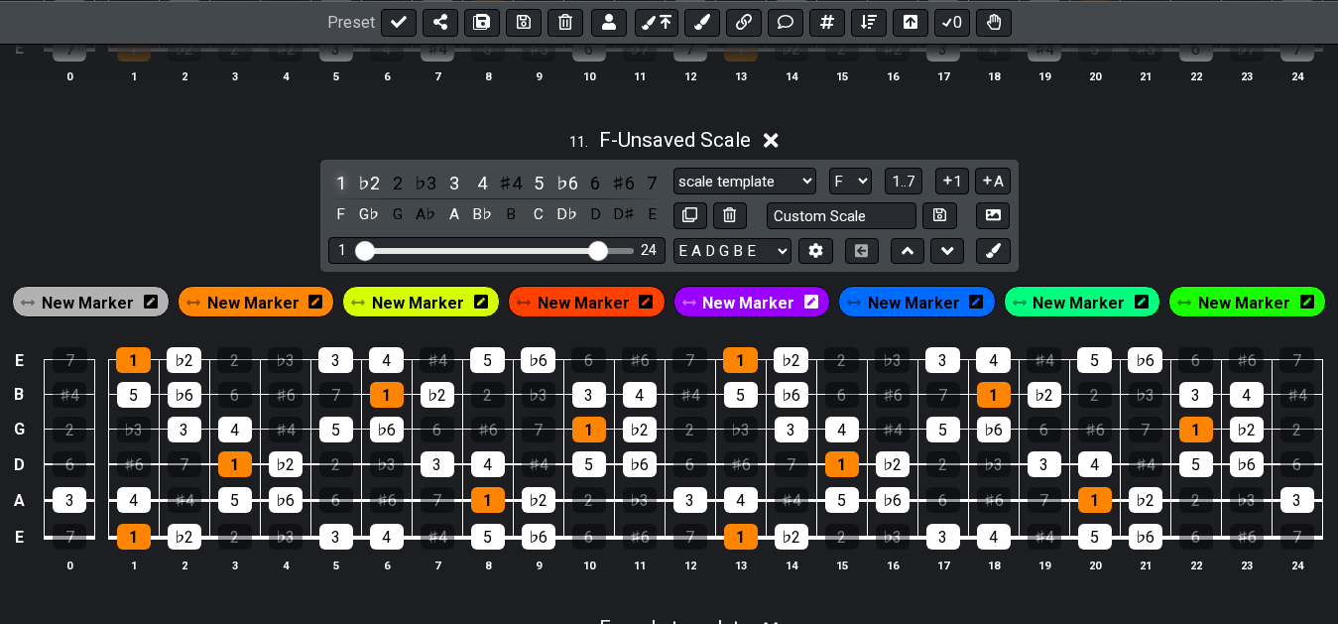
click at [342, 183] on div "1" at bounding box center [341, 183] width 26 height 27
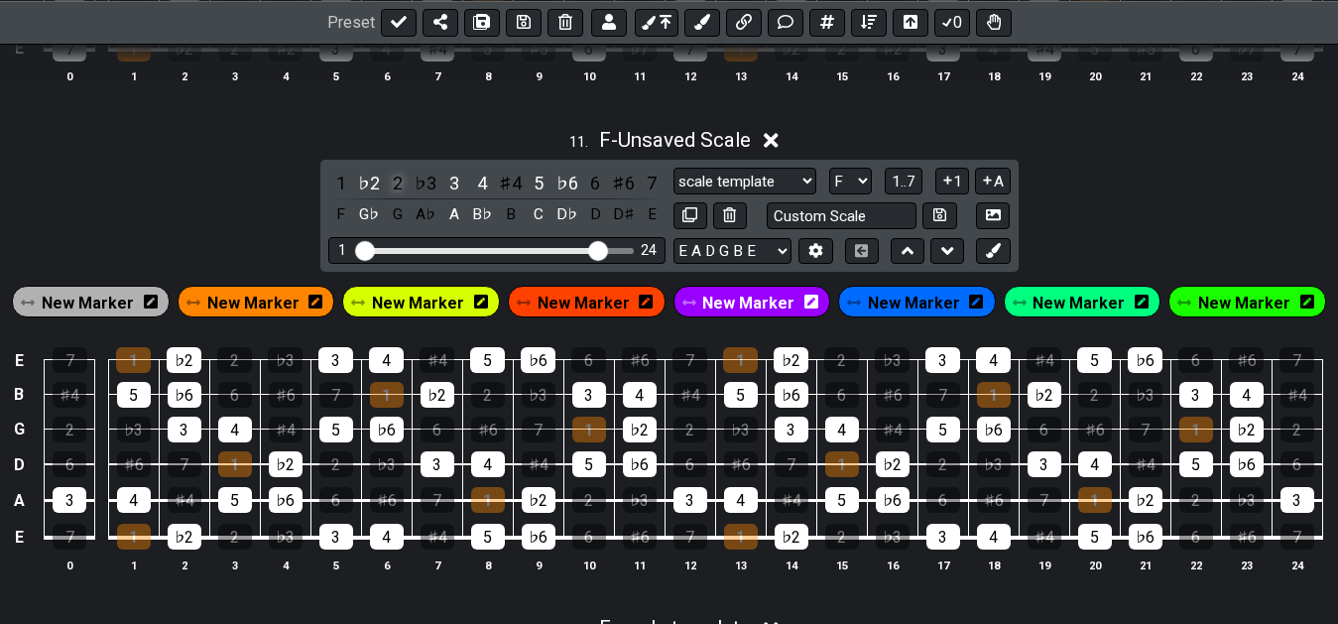
drag, startPoint x: 368, startPoint y: 183, endPoint x: 410, endPoint y: 192, distance: 42.6
click at [369, 184] on div "♭2" at bounding box center [369, 183] width 26 height 27
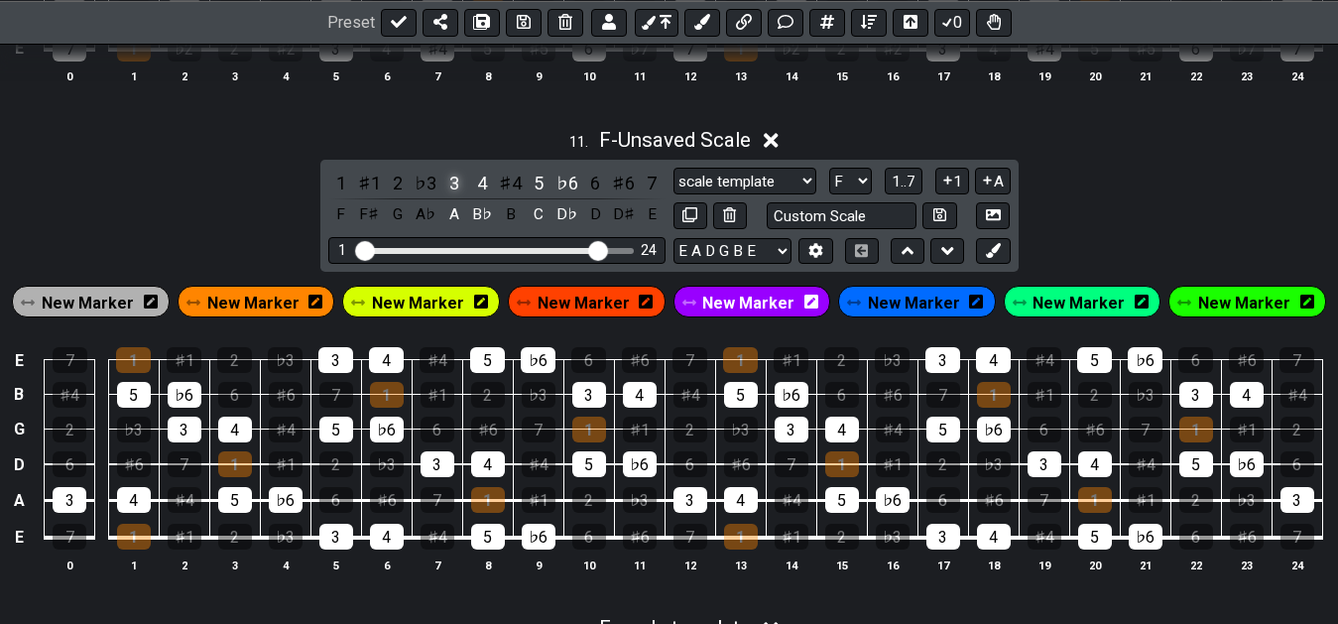
click at [460, 188] on div "3" at bounding box center [454, 183] width 26 height 27
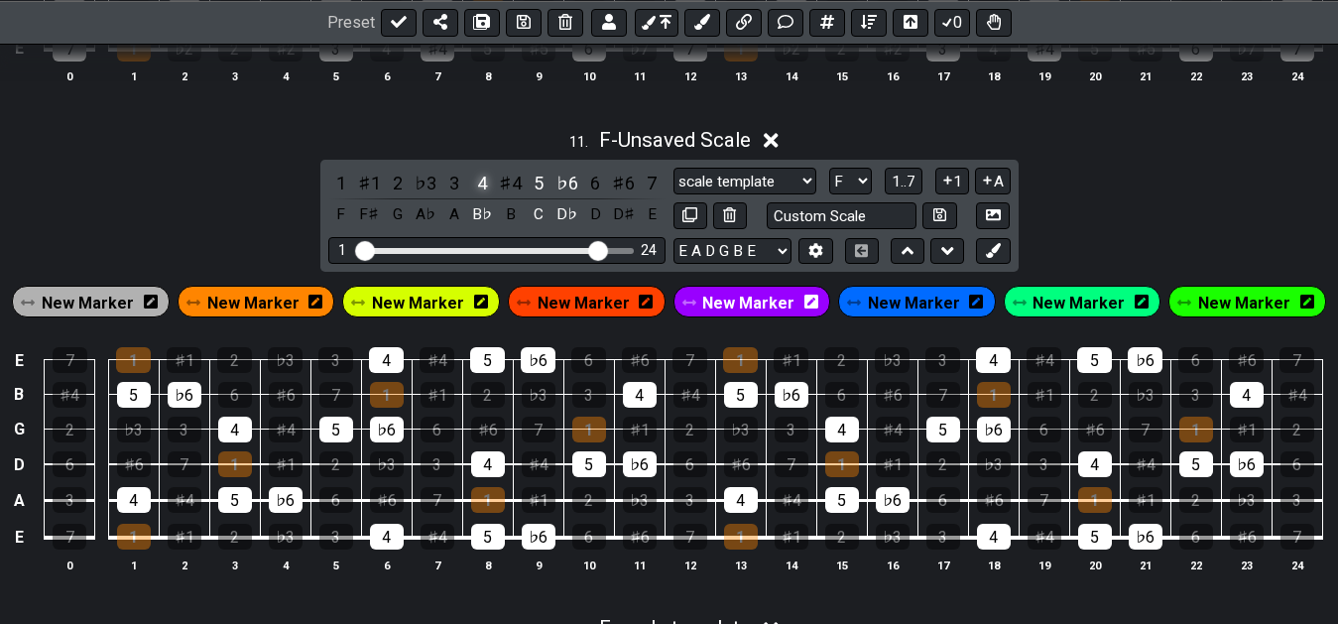
click at [479, 187] on div "4" at bounding box center [482, 183] width 26 height 27
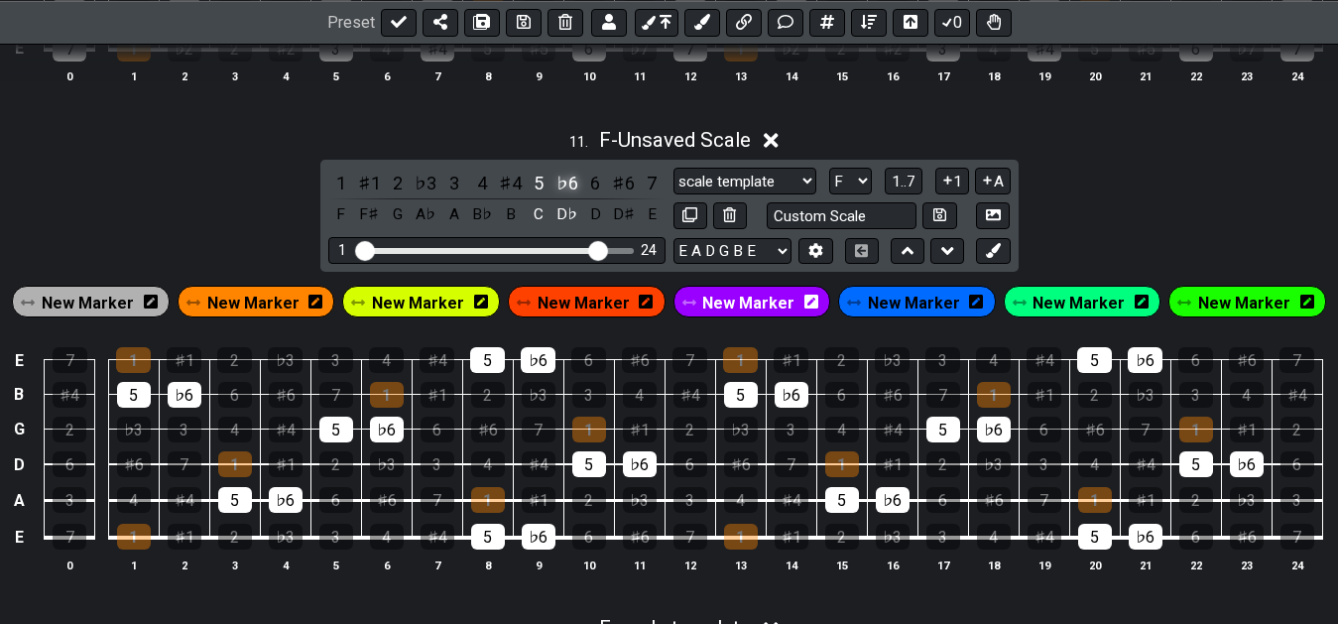
click at [556, 193] on div "♭6" at bounding box center [567, 183] width 26 height 27
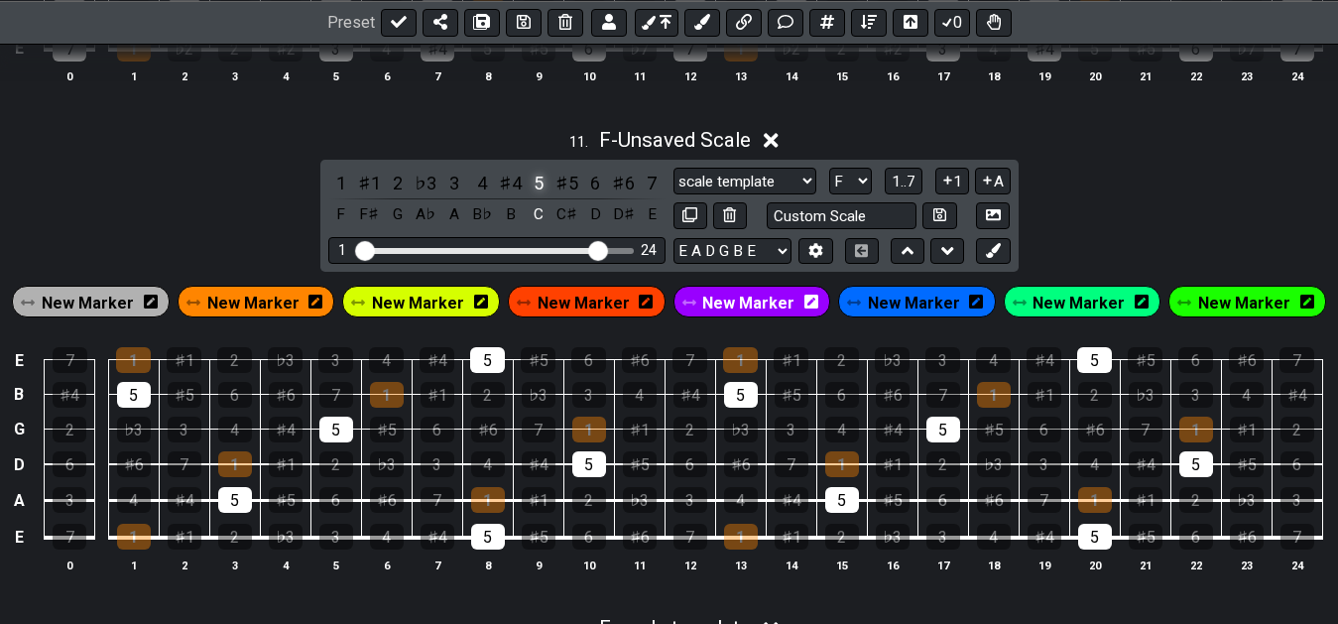
drag, startPoint x: 539, startPoint y: 192, endPoint x: 541, endPoint y: 237, distance: 44.7
click at [541, 194] on div "5" at bounding box center [539, 183] width 26 height 27
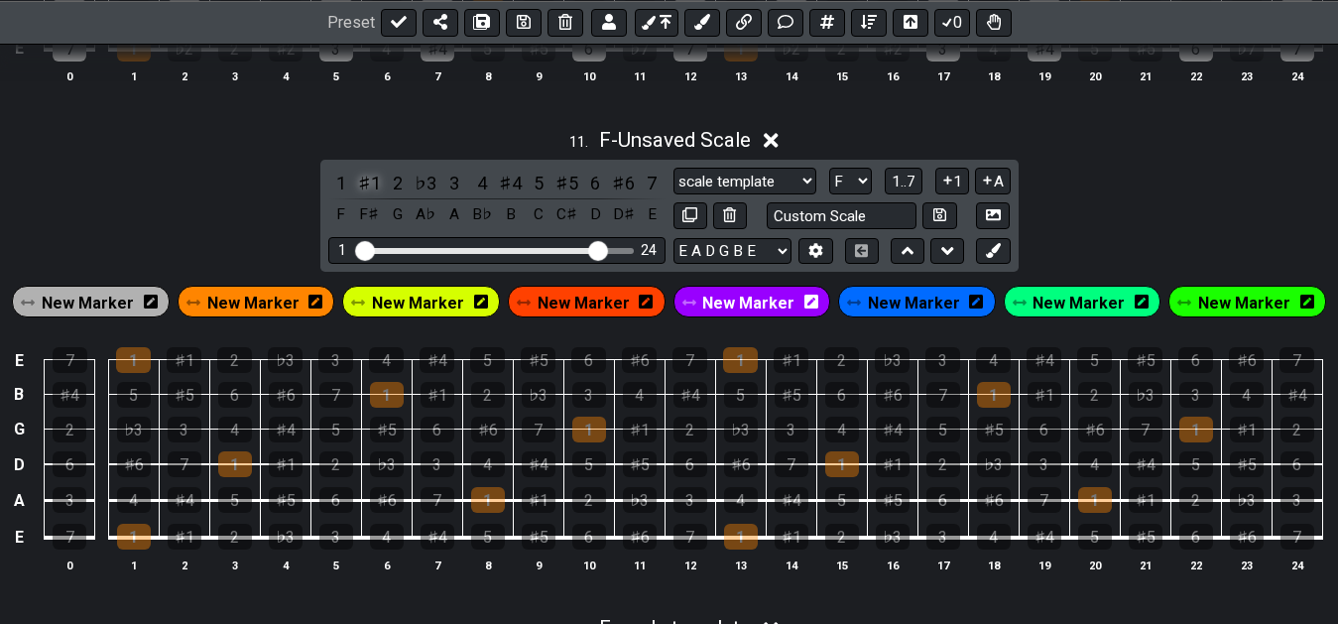
click at [370, 195] on div "♯1" at bounding box center [369, 183] width 26 height 27
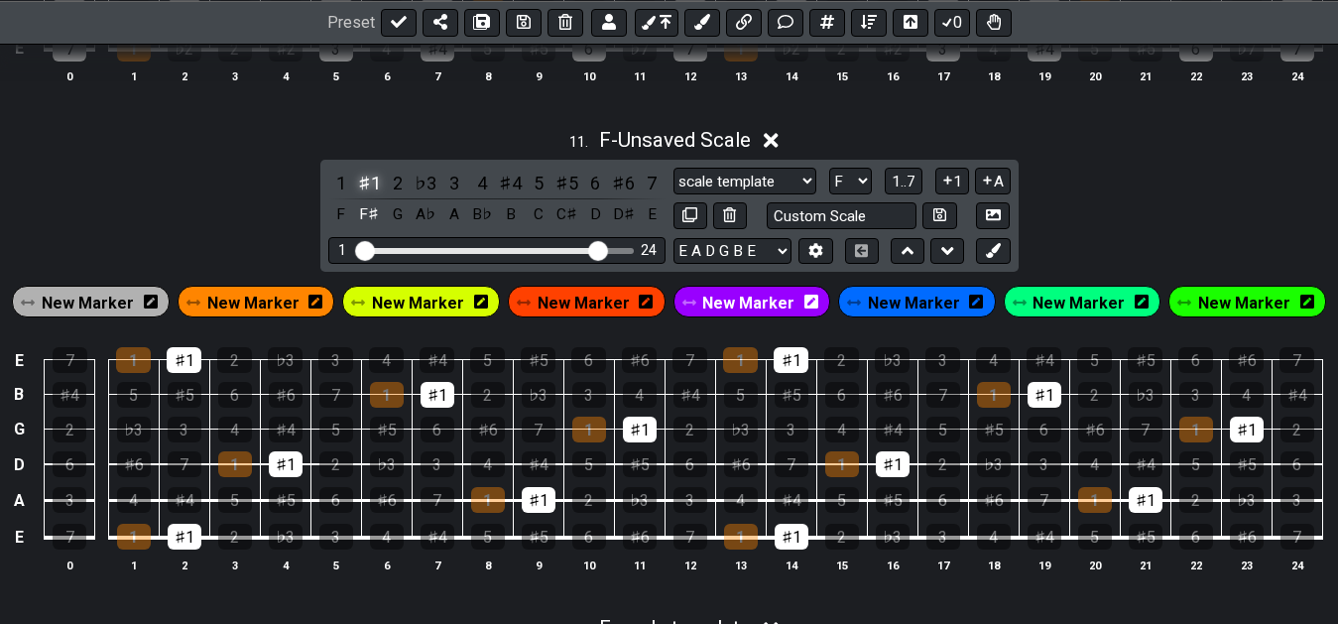
click at [370, 195] on div "♯1" at bounding box center [369, 183] width 26 height 27
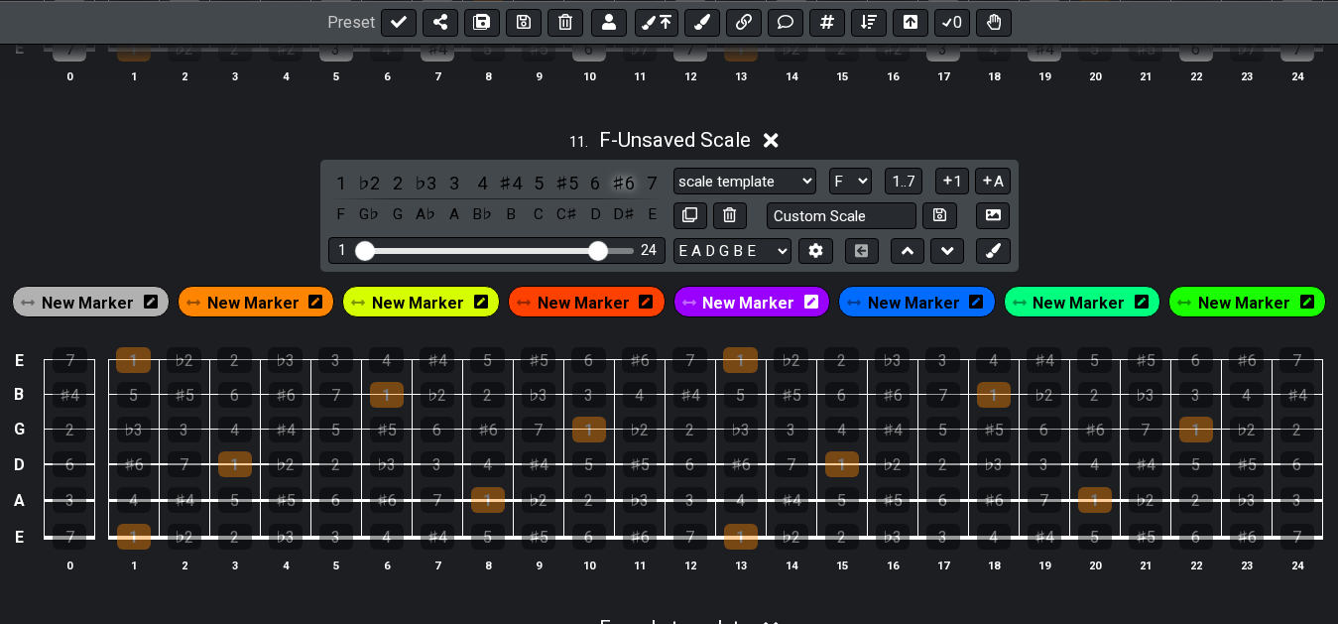
click at [613, 191] on div "♯6" at bounding box center [624, 183] width 26 height 27
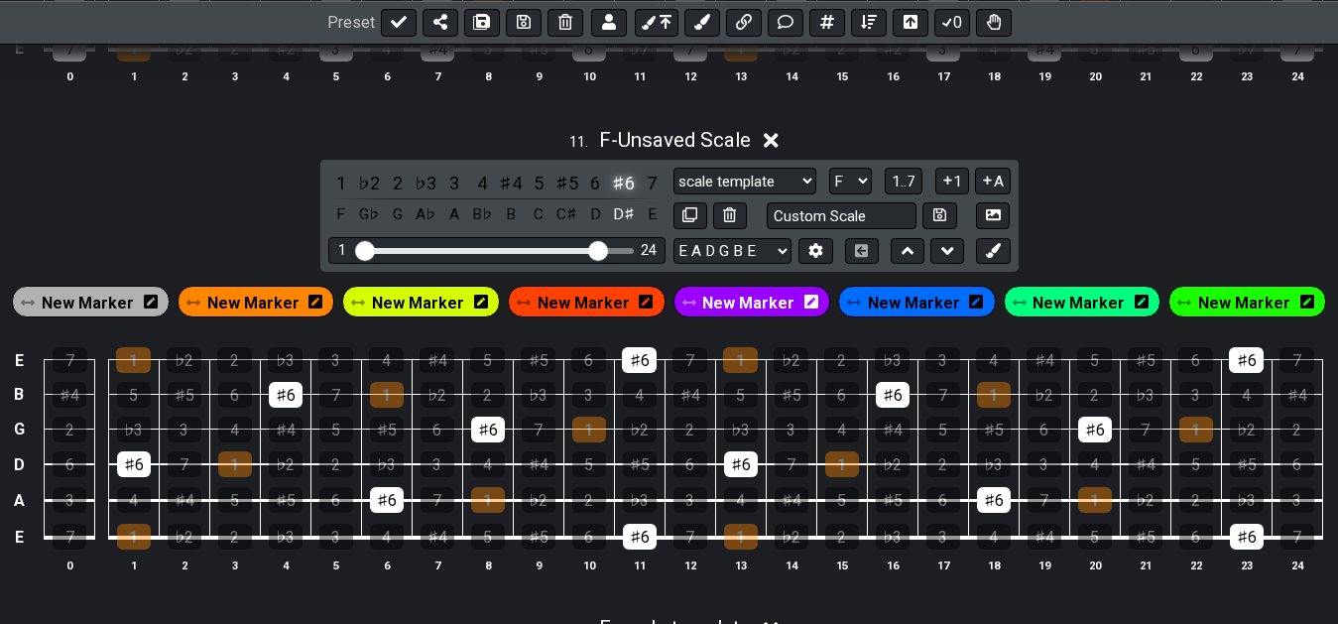
click at [613, 191] on div "♯6" at bounding box center [624, 183] width 26 height 27
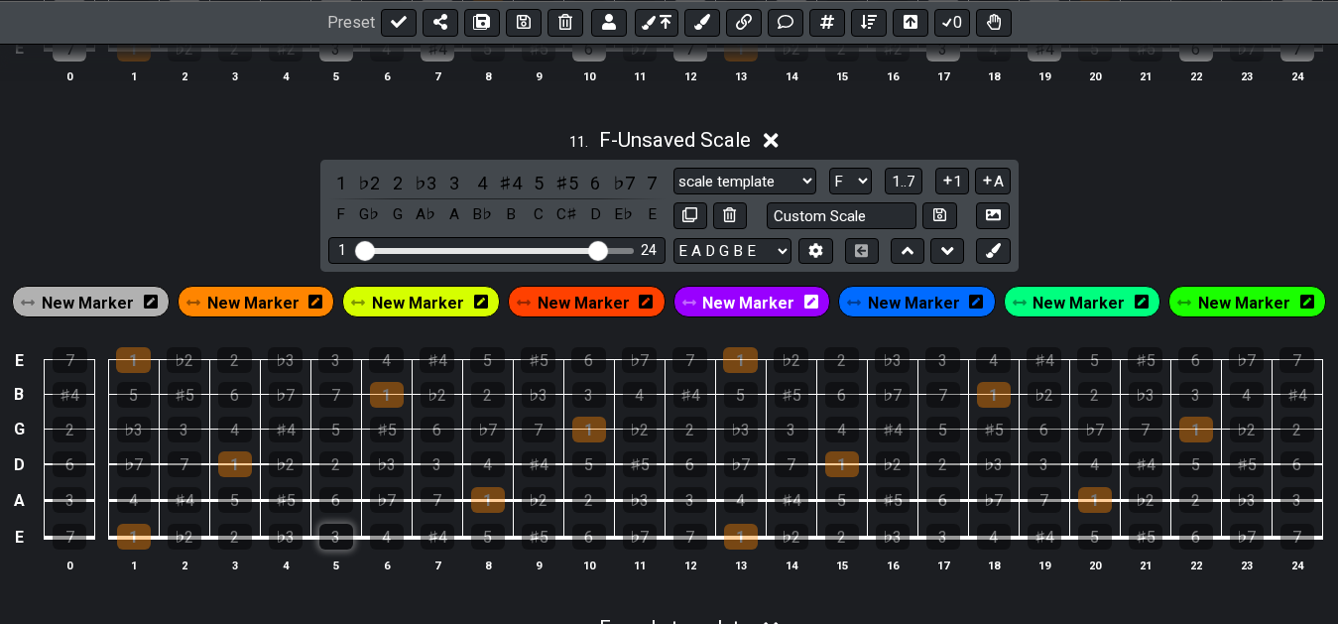
click at [344, 543] on div "3" at bounding box center [336, 537] width 34 height 26
click at [450, 538] on div "♯4" at bounding box center [438, 537] width 34 height 26
click at [433, 509] on div "7" at bounding box center [438, 500] width 34 height 26
click at [540, 504] on div "♭2" at bounding box center [539, 500] width 34 height 26
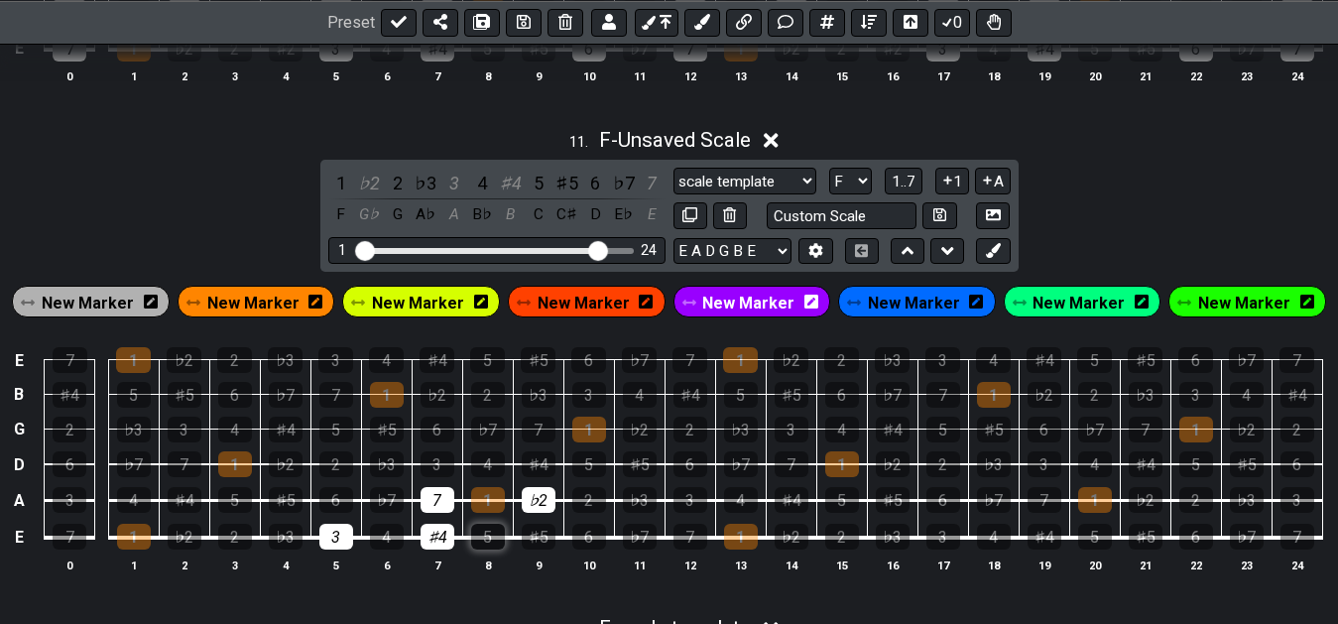
click at [493, 543] on div "5" at bounding box center [488, 537] width 34 height 26
click at [400, 542] on div "4" at bounding box center [387, 537] width 34 height 26
click at [484, 502] on div "1" at bounding box center [488, 500] width 34 height 26
drag, startPoint x: 586, startPoint y: 504, endPoint x: 593, endPoint y: 517, distance: 14.6
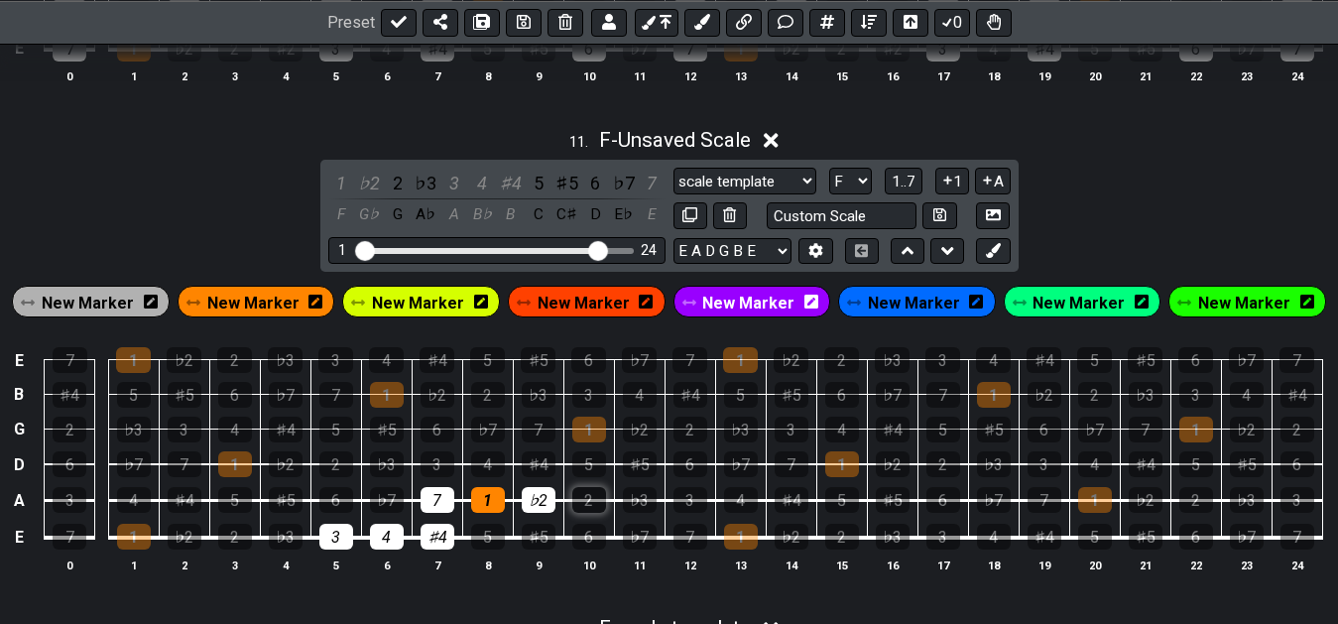
click at [586, 505] on div "2" at bounding box center [589, 500] width 34 height 26
click at [393, 537] on div "4" at bounding box center [387, 537] width 34 height 26
click at [577, 511] on div "2" at bounding box center [589, 500] width 34 height 26
click at [330, 541] on div "3" at bounding box center [336, 537] width 34 height 26
click at [382, 539] on div "4" at bounding box center [387, 537] width 34 height 26
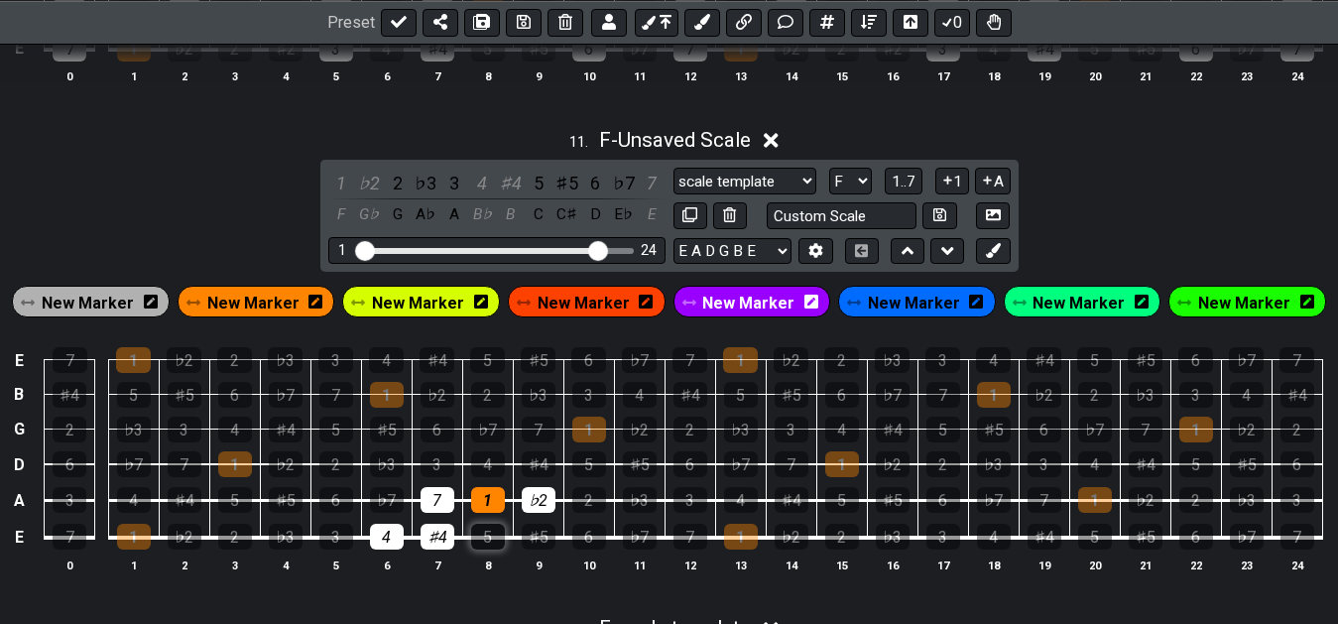
click at [485, 539] on div "5" at bounding box center [488, 537] width 34 height 26
click at [441, 536] on div "♯4" at bounding box center [438, 537] width 34 height 26
click at [440, 512] on div "7" at bounding box center [438, 500] width 34 height 26
click at [542, 505] on div "♭2" at bounding box center [539, 500] width 34 height 26
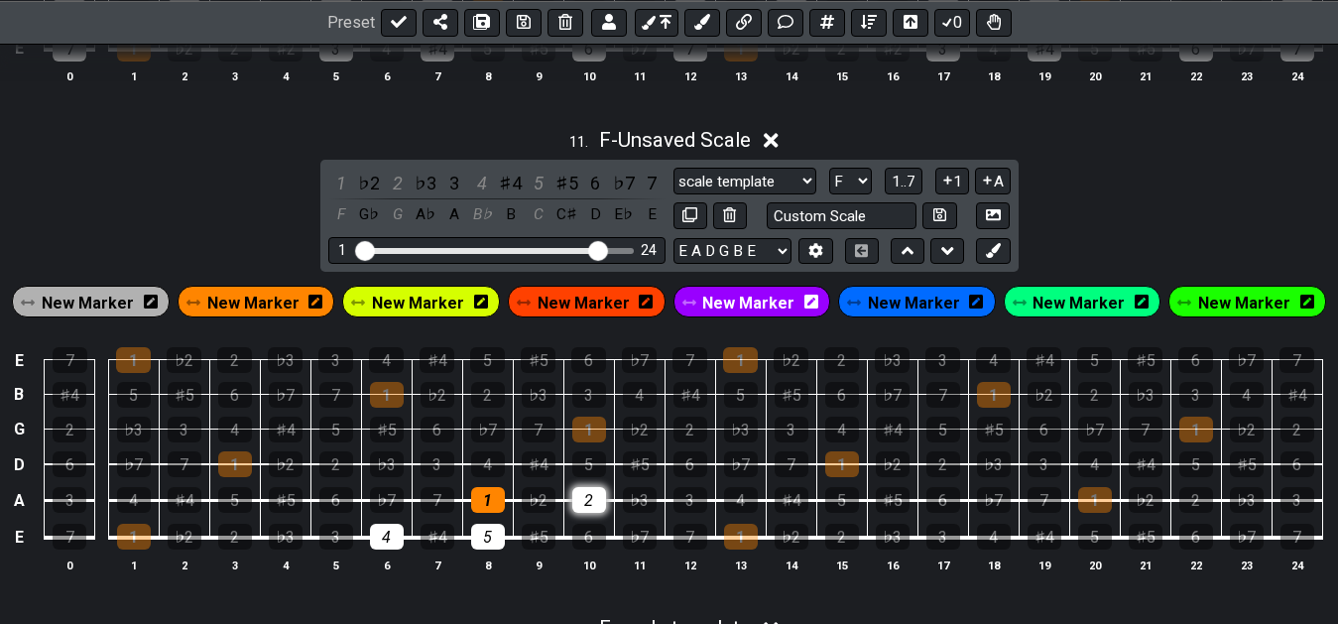
click at [603, 501] on div "2" at bounding box center [589, 500] width 34 height 26
click at [395, 547] on div "4" at bounding box center [387, 537] width 34 height 26
click at [495, 541] on div "5" at bounding box center [488, 537] width 34 height 26
click at [596, 471] on div "5" at bounding box center [589, 464] width 34 height 26
drag, startPoint x: 683, startPoint y: 470, endPoint x: 703, endPoint y: 487, distance: 26.0
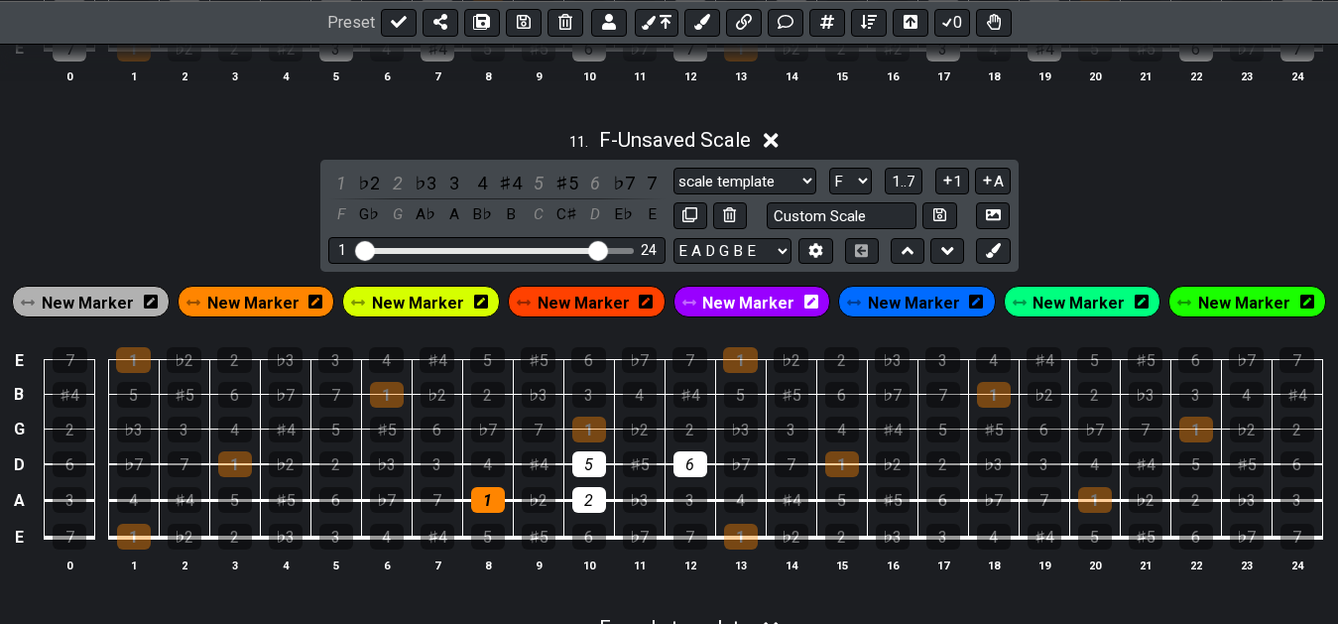
click at [692, 474] on div "6" at bounding box center [690, 464] width 34 height 26
click at [693, 503] on div "3" at bounding box center [690, 500] width 34 height 26
click at [792, 465] on div "7" at bounding box center [792, 464] width 34 height 26
click at [694, 509] on div "3" at bounding box center [690, 500] width 34 height 26
click at [613, 465] on td "5" at bounding box center [588, 447] width 51 height 36
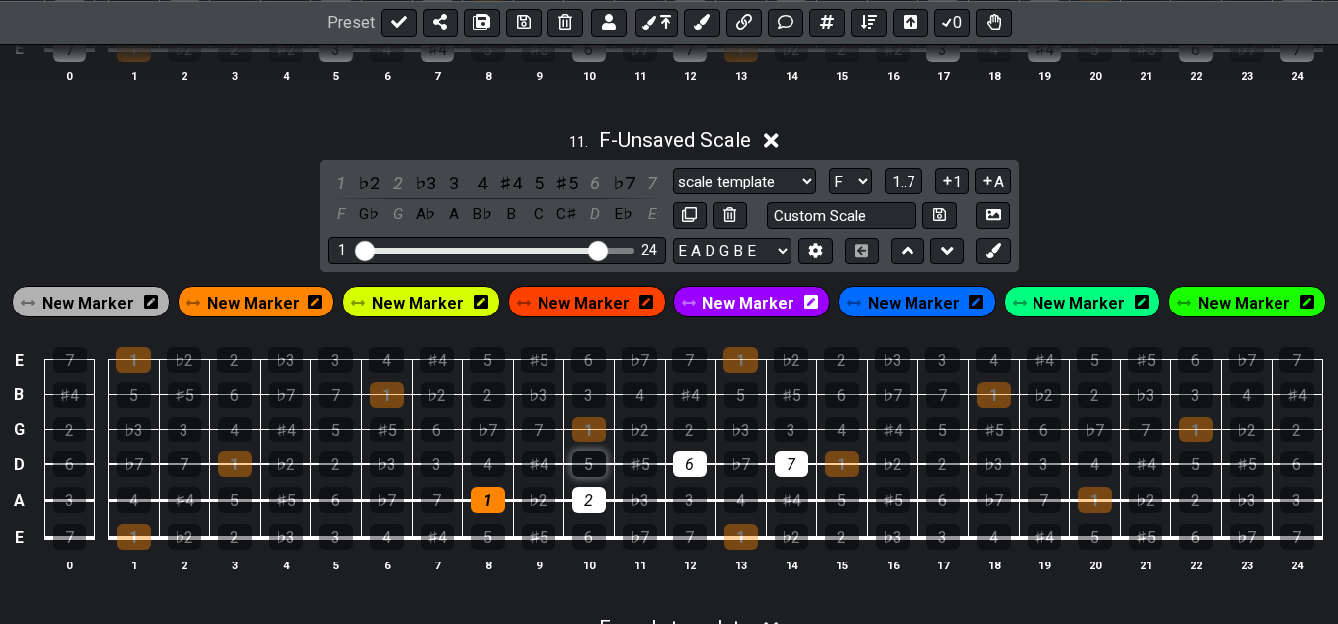
click at [595, 470] on div "5" at bounding box center [589, 464] width 34 height 26
click at [342, 191] on div "1" at bounding box center [341, 183] width 26 height 27
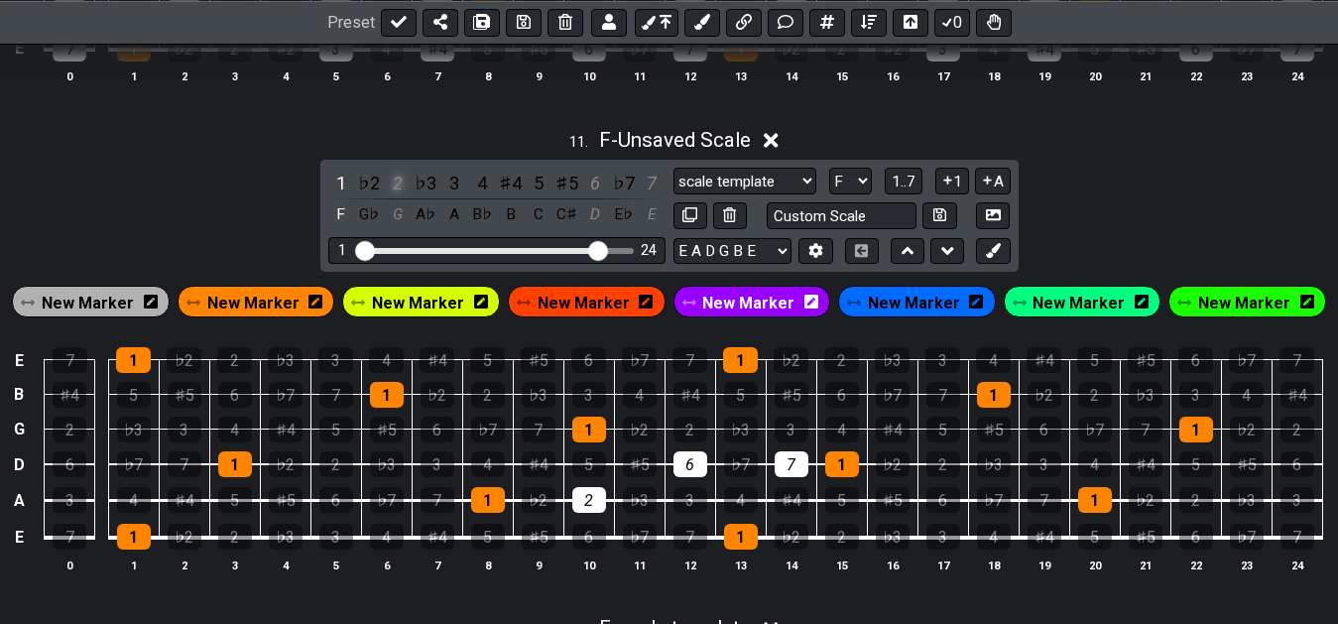
click at [395, 193] on div "2" at bounding box center [398, 183] width 26 height 27
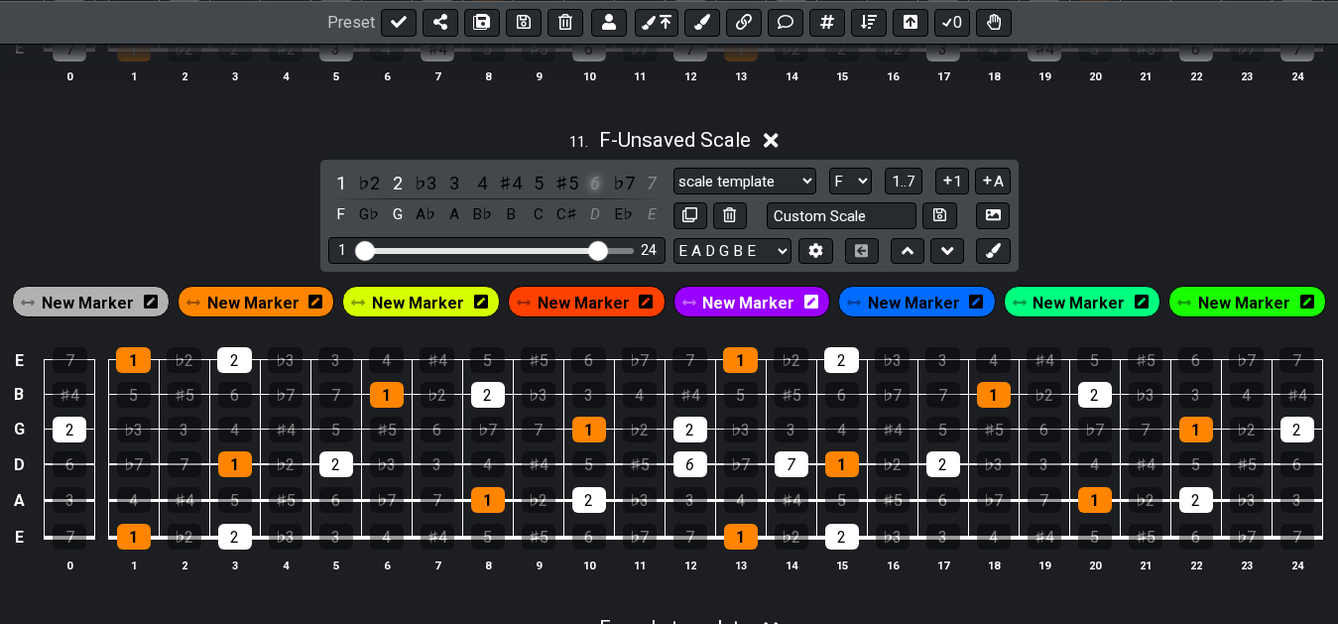
click at [594, 196] on div "6" at bounding box center [595, 183] width 26 height 27
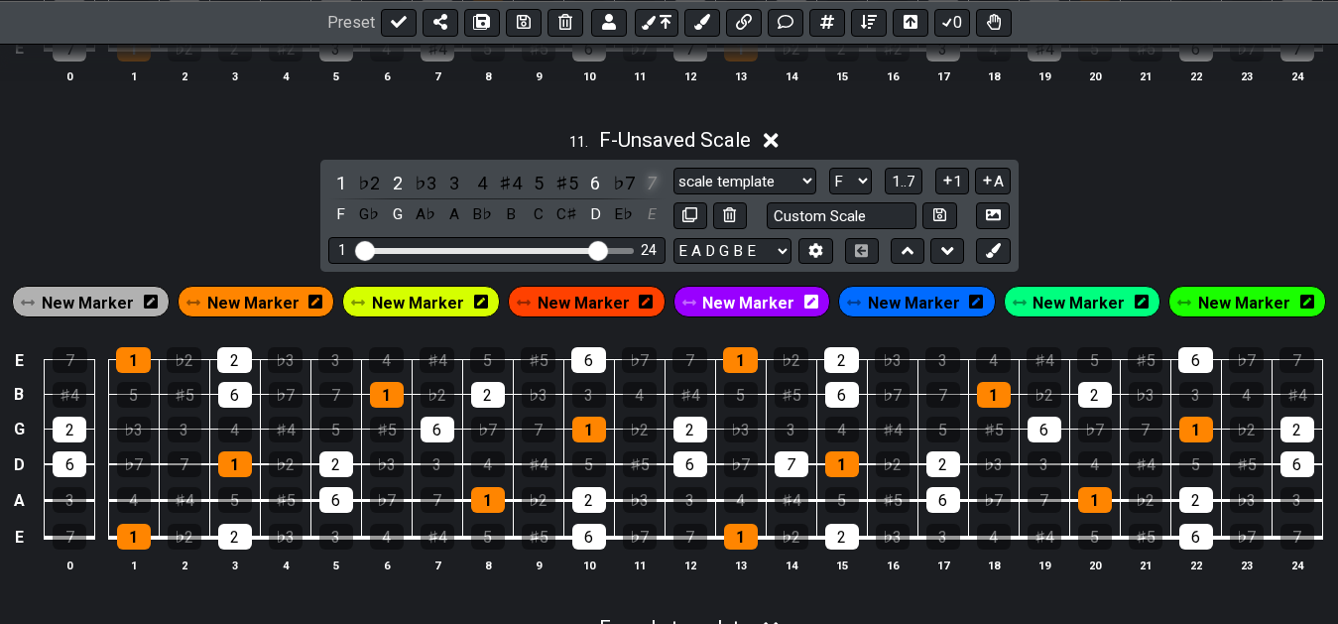
click at [659, 193] on div "7" at bounding box center [652, 183] width 26 height 27
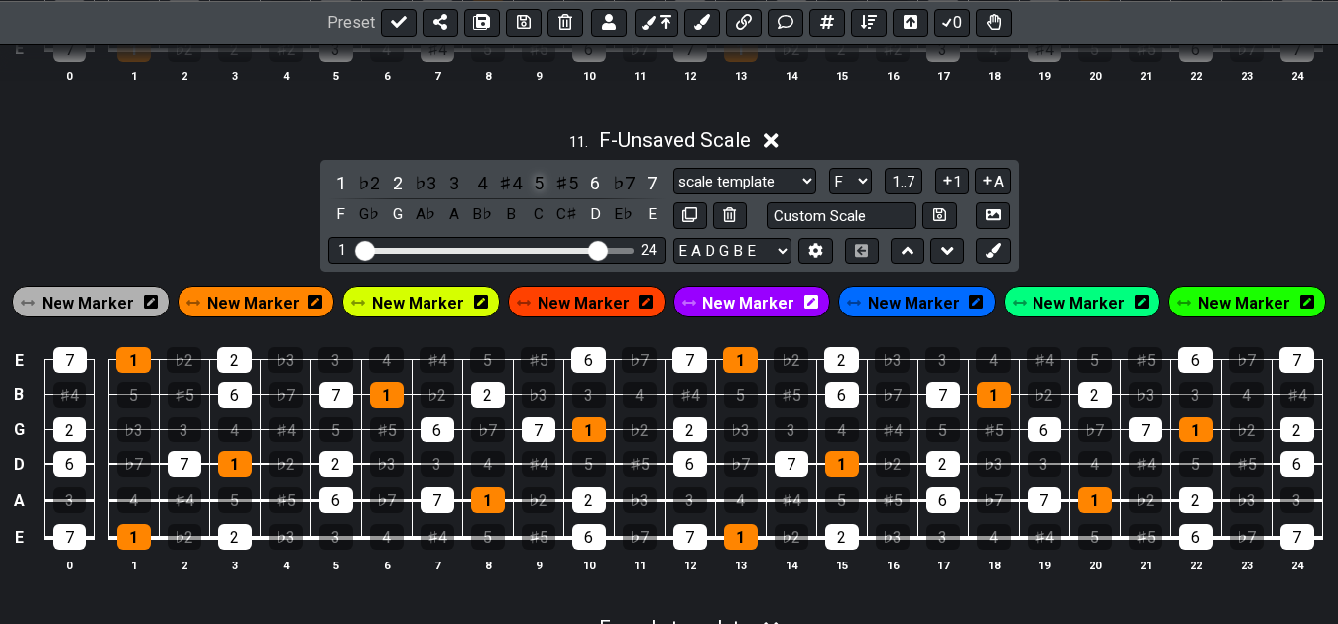
click at [536, 190] on div "5" at bounding box center [539, 183] width 26 height 27
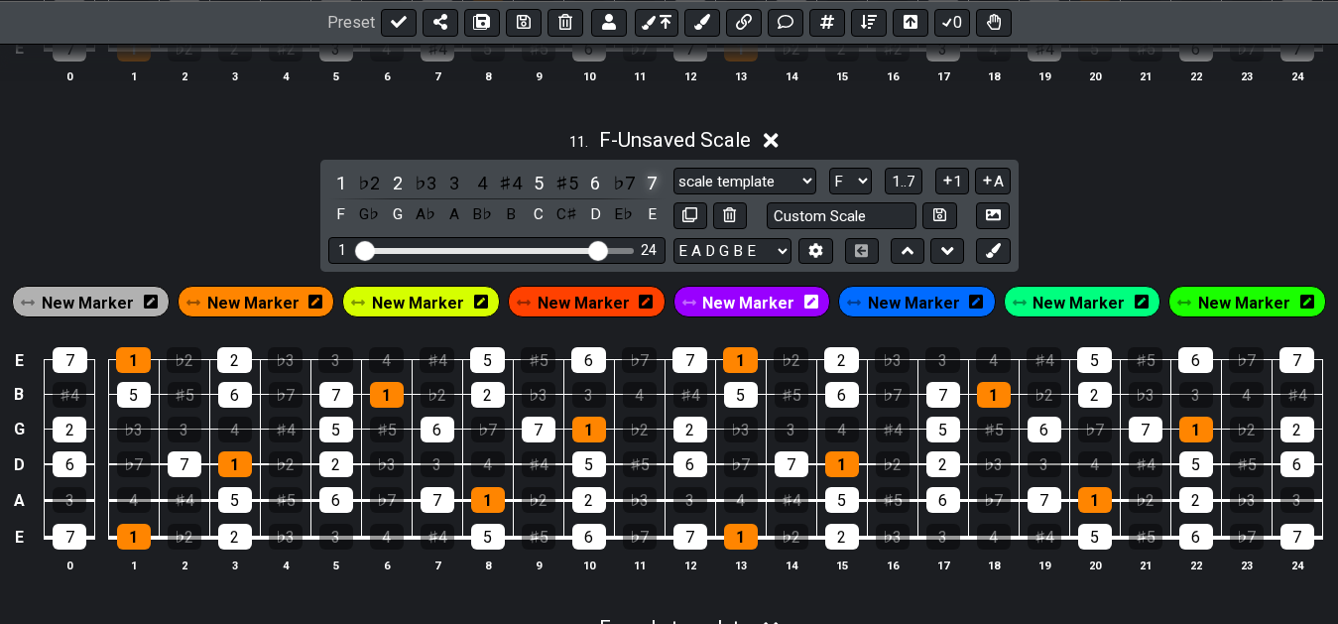
click at [648, 193] on div "7" at bounding box center [652, 183] width 26 height 27
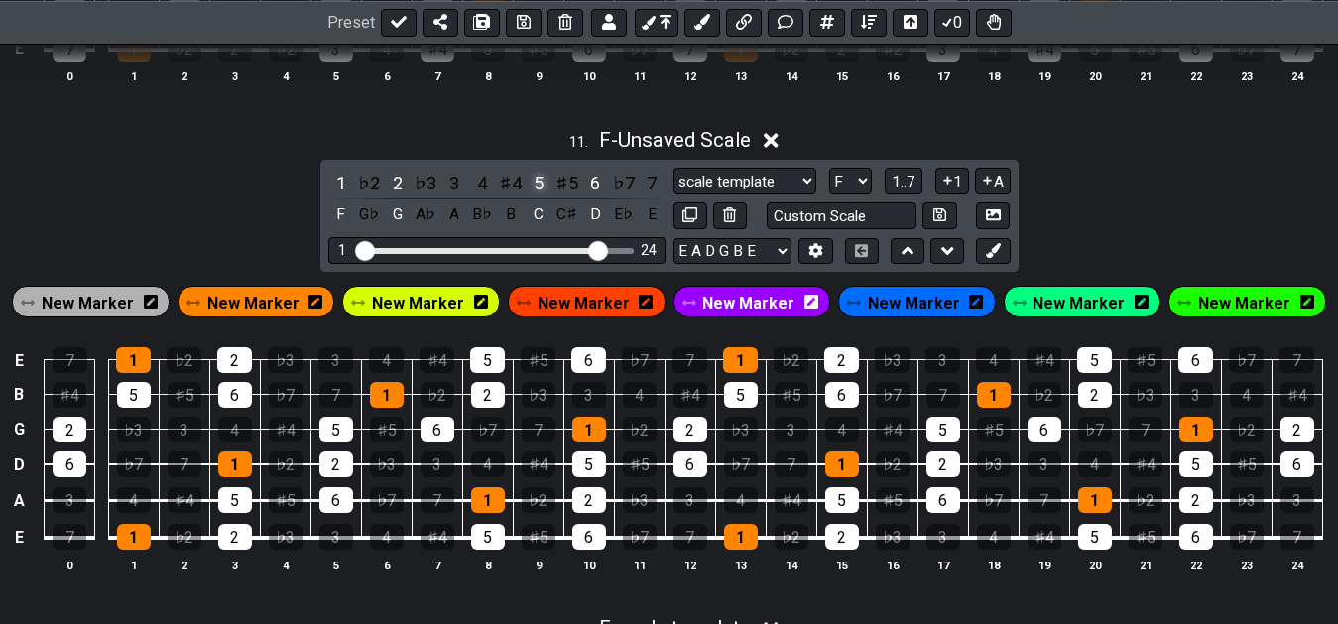
click at [537, 187] on div "5" at bounding box center [539, 183] width 26 height 27
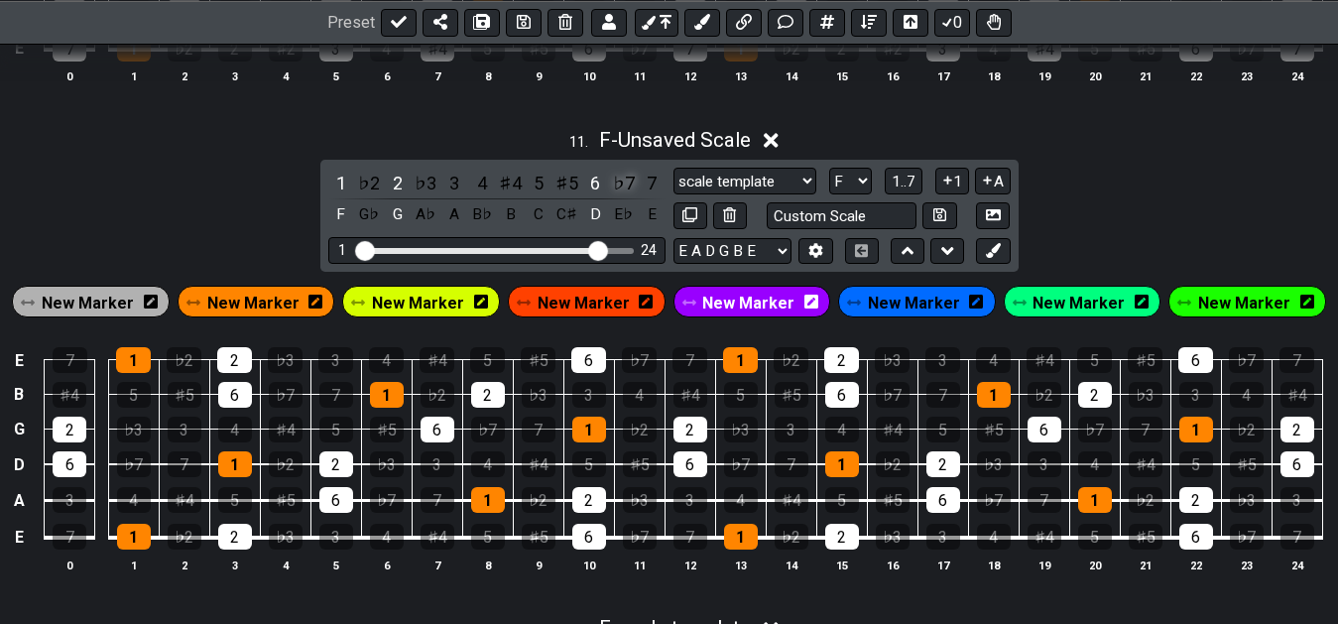
click at [635, 191] on div "♭7" at bounding box center [624, 183] width 26 height 27
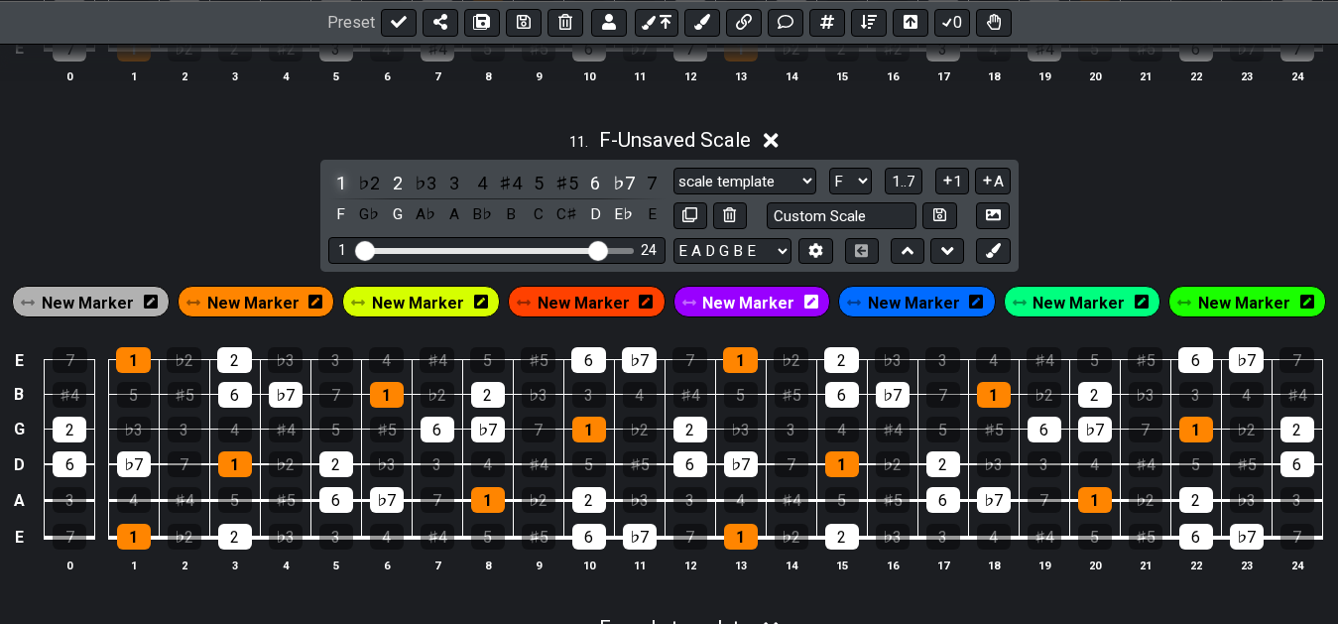
click at [336, 180] on div "1" at bounding box center [341, 183] width 26 height 27
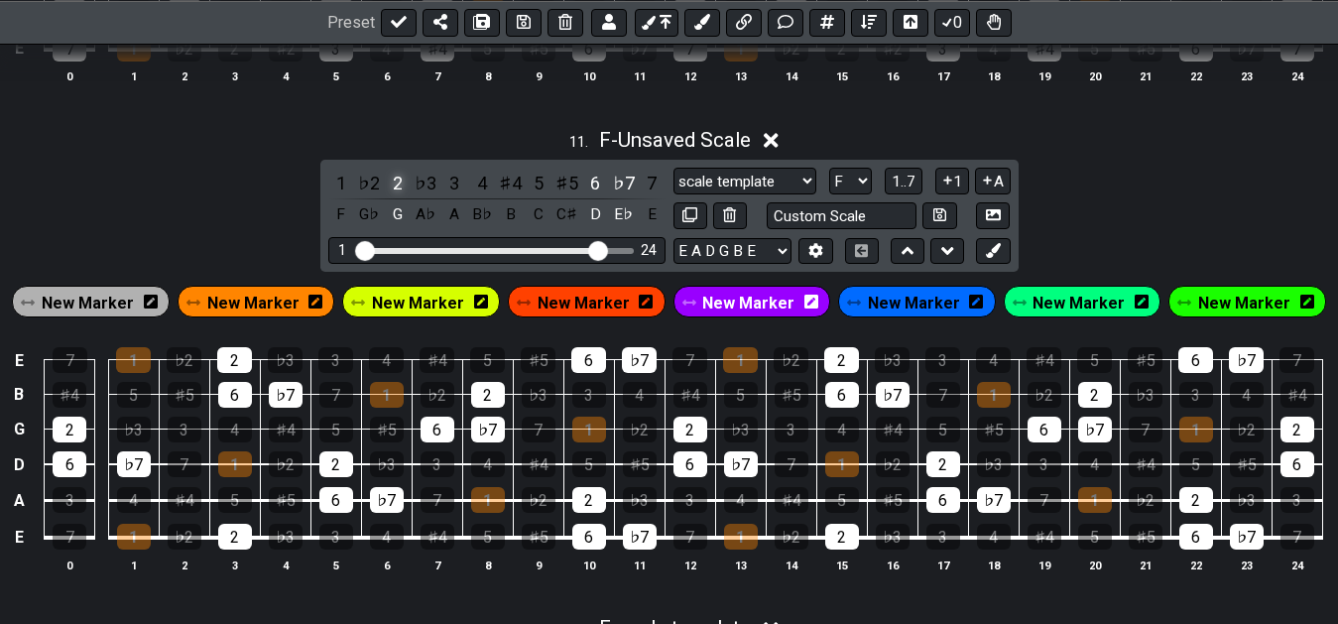
click at [397, 185] on div "2" at bounding box center [398, 183] width 26 height 27
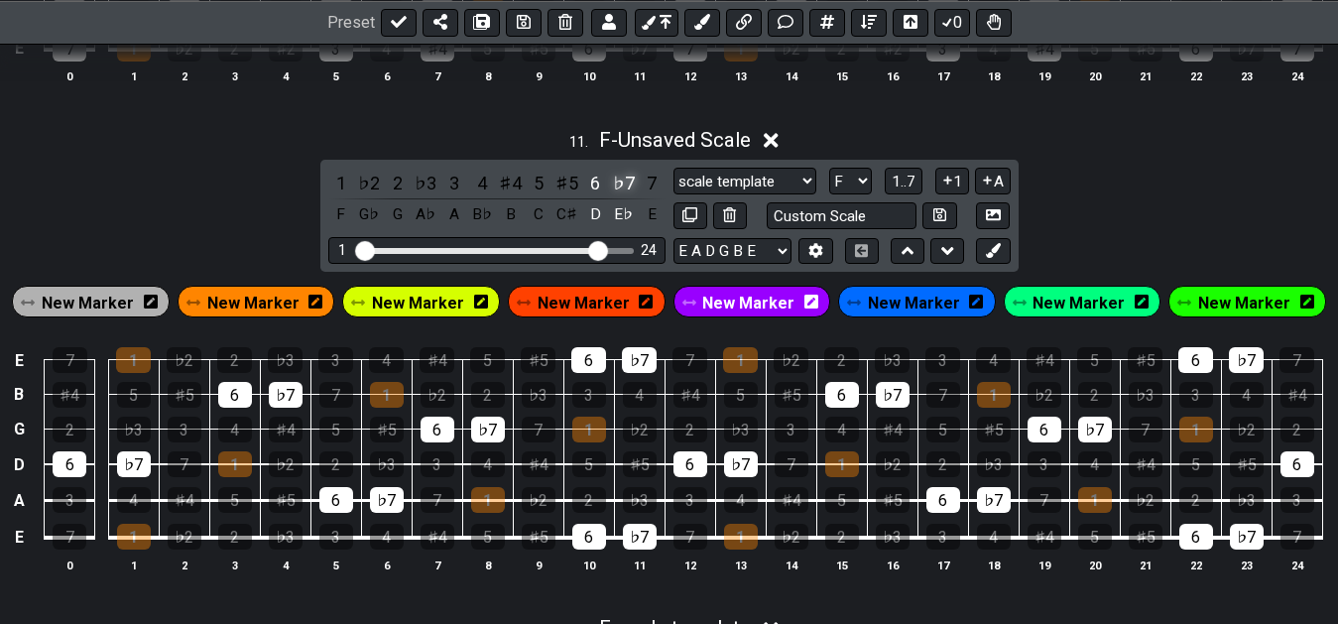
click at [611, 188] on div "1 ♭2 2 ♭3 3 4 ♯4 5 ♯5 6 ♭7 7 F G♭ G A♭ A B♭ B C C♯ D E♭ E" at bounding box center [496, 199] width 337 height 59
click at [601, 188] on div "6" at bounding box center [595, 183] width 26 height 27
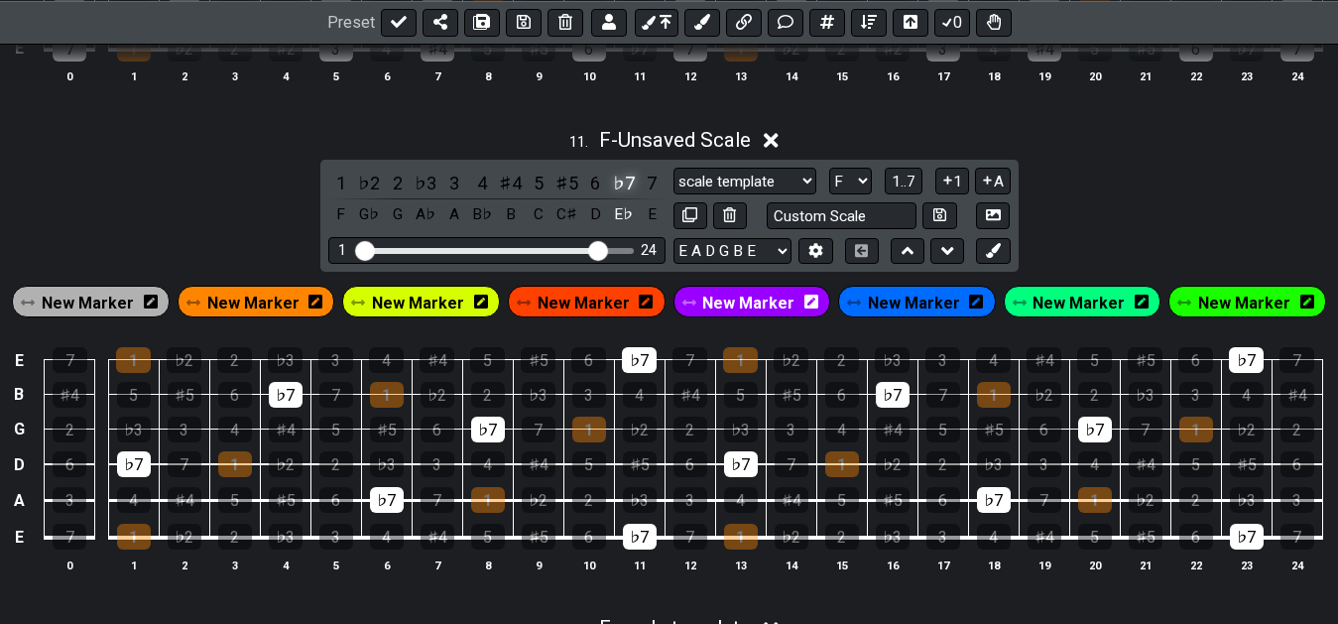
click at [627, 186] on div "♭7" at bounding box center [624, 183] width 26 height 27
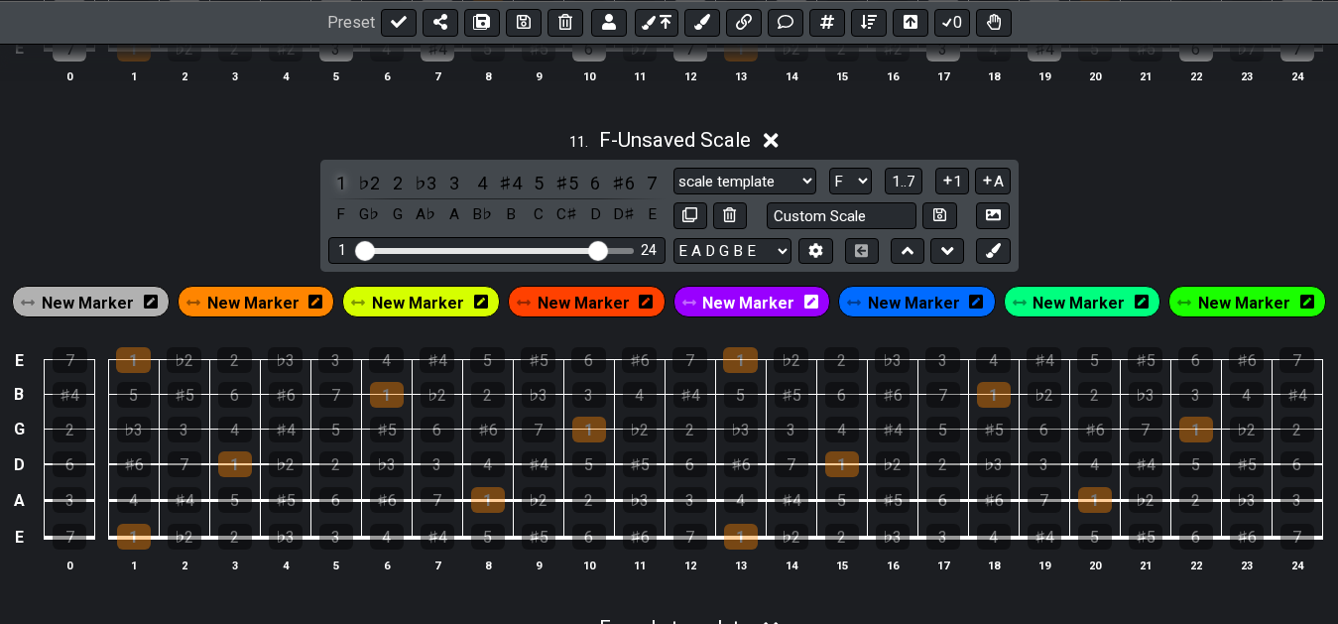
click at [346, 188] on div "1" at bounding box center [341, 183] width 26 height 27
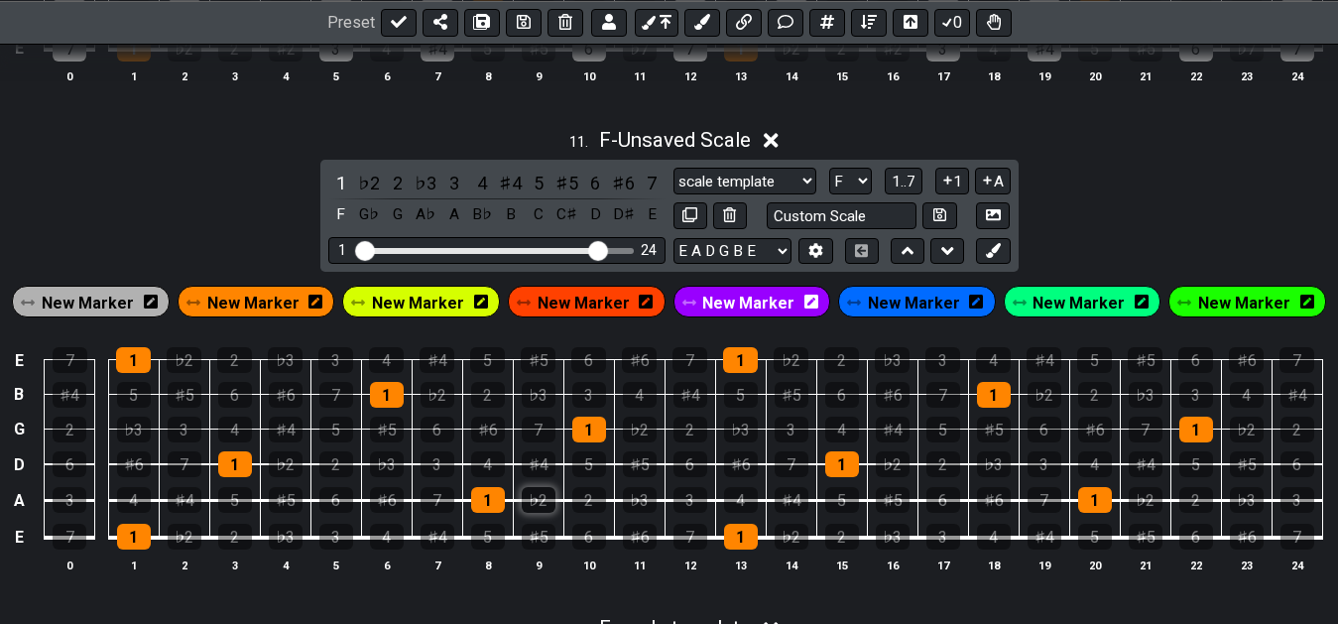
click at [542, 506] on div "♭2" at bounding box center [539, 500] width 34 height 26
drag, startPoint x: 484, startPoint y: 465, endPoint x: 611, endPoint y: 472, distance: 127.1
click at [493, 466] on div "4" at bounding box center [488, 464] width 34 height 26
click at [595, 471] on div "5" at bounding box center [589, 464] width 34 height 26
click at [476, 471] on div "4" at bounding box center [488, 464] width 34 height 26
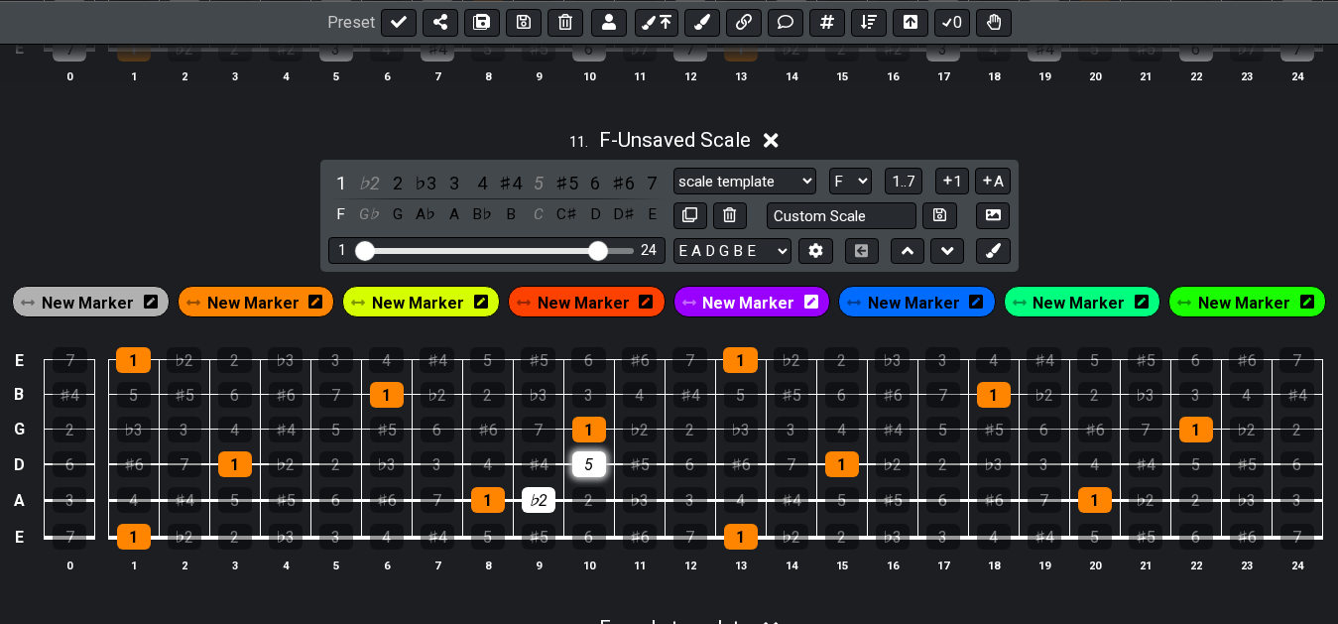
click at [578, 468] on div "5" at bounding box center [589, 464] width 34 height 26
click at [541, 501] on div "♭2" at bounding box center [539, 500] width 34 height 26
click at [548, 471] on div "♯4" at bounding box center [539, 464] width 34 height 26
click at [444, 508] on div "7" at bounding box center [438, 500] width 34 height 26
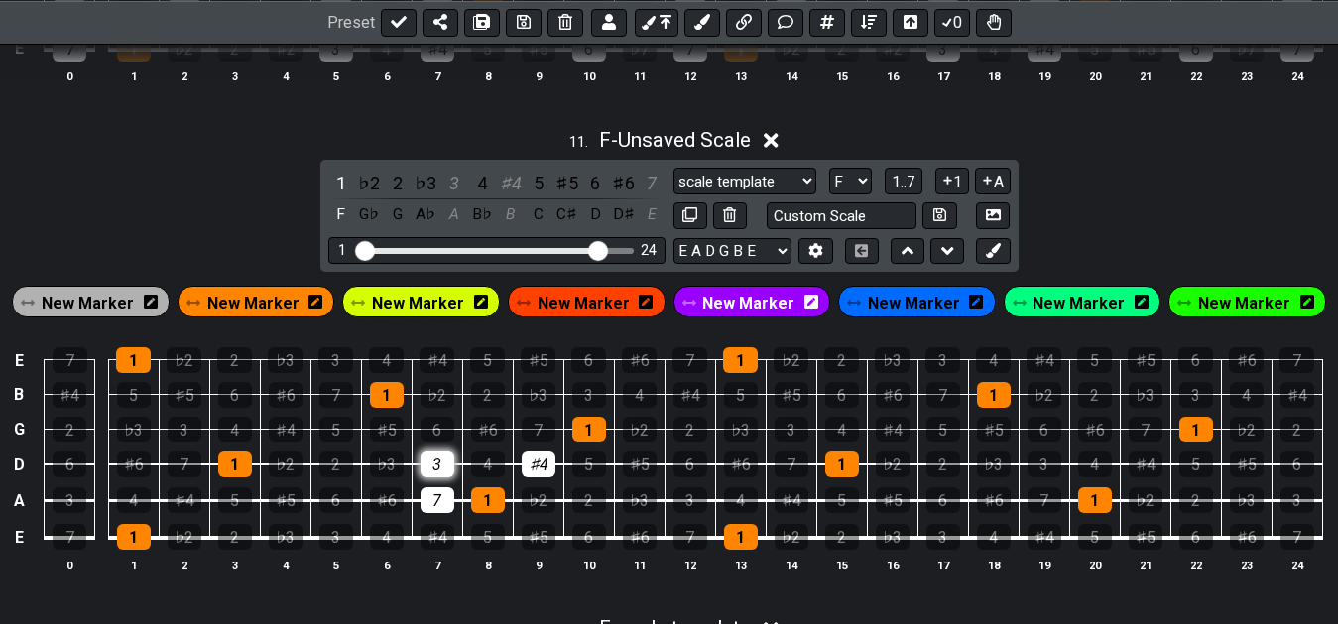
click at [441, 467] on div "3" at bounding box center [438, 464] width 34 height 26
click at [450, 188] on div "3" at bounding box center [454, 183] width 26 height 27
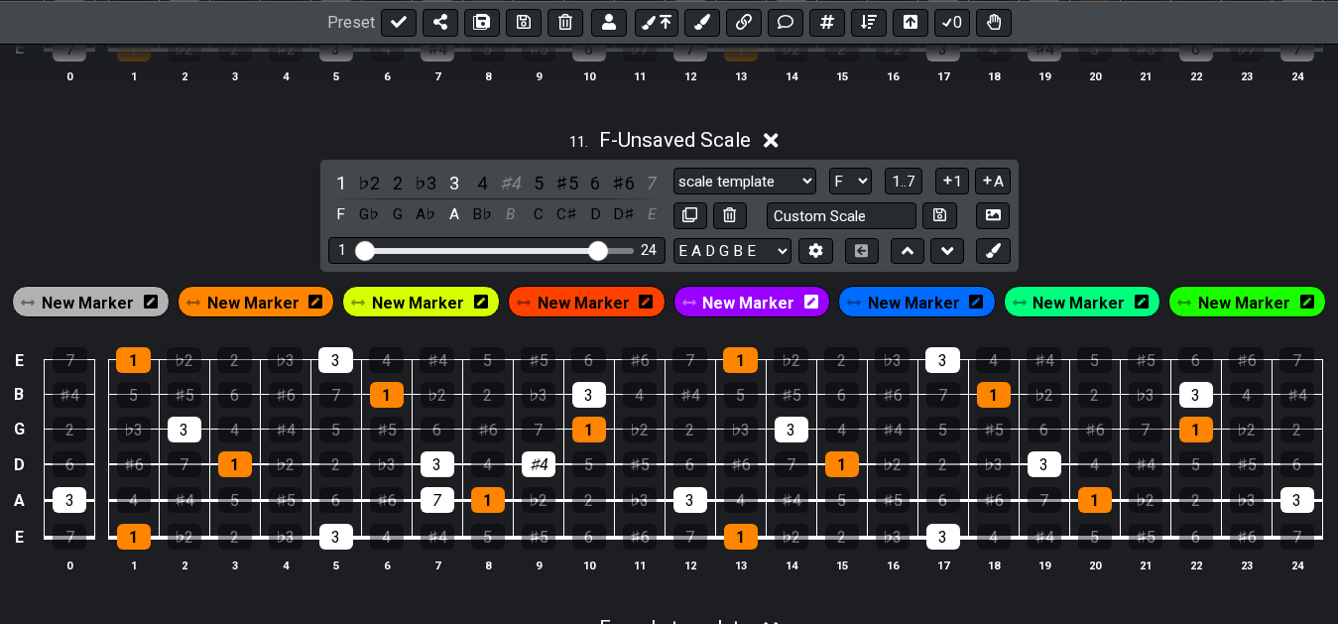
click at [524, 184] on div "1 ♭2 2 ♭3 3 4 ♯4 5 ♯5 6 ♯6 7 F G♭ G A♭ A B♭ B C C♯ D D♯ E" at bounding box center [496, 199] width 337 height 59
click at [656, 185] on div "7" at bounding box center [652, 183] width 26 height 27
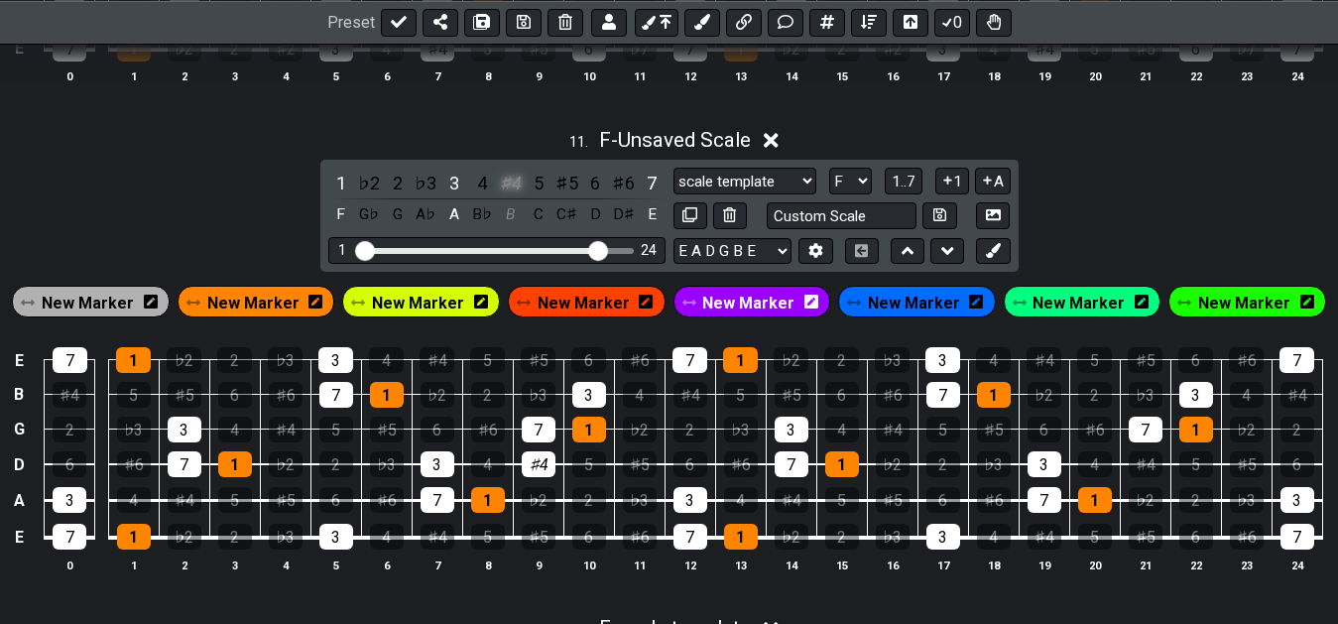
click at [519, 194] on div "♯4" at bounding box center [511, 183] width 26 height 27
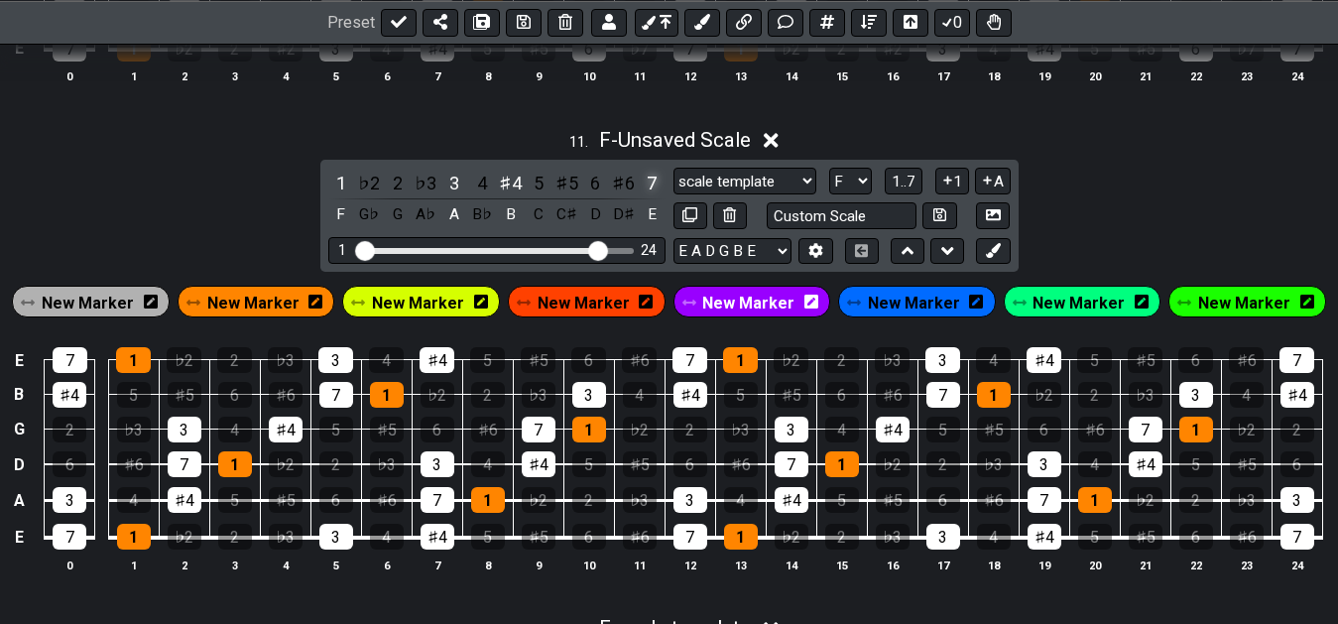
click at [650, 192] on div "7" at bounding box center [652, 183] width 26 height 27
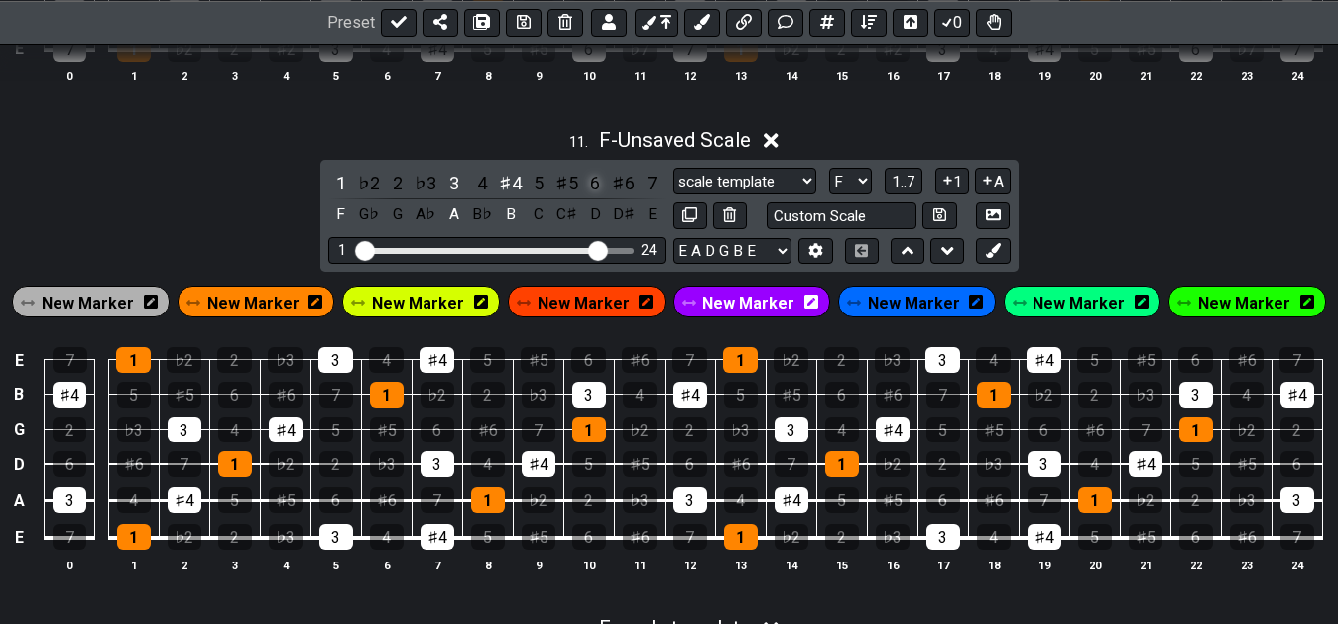
click at [583, 190] on div "6" at bounding box center [595, 183] width 26 height 27
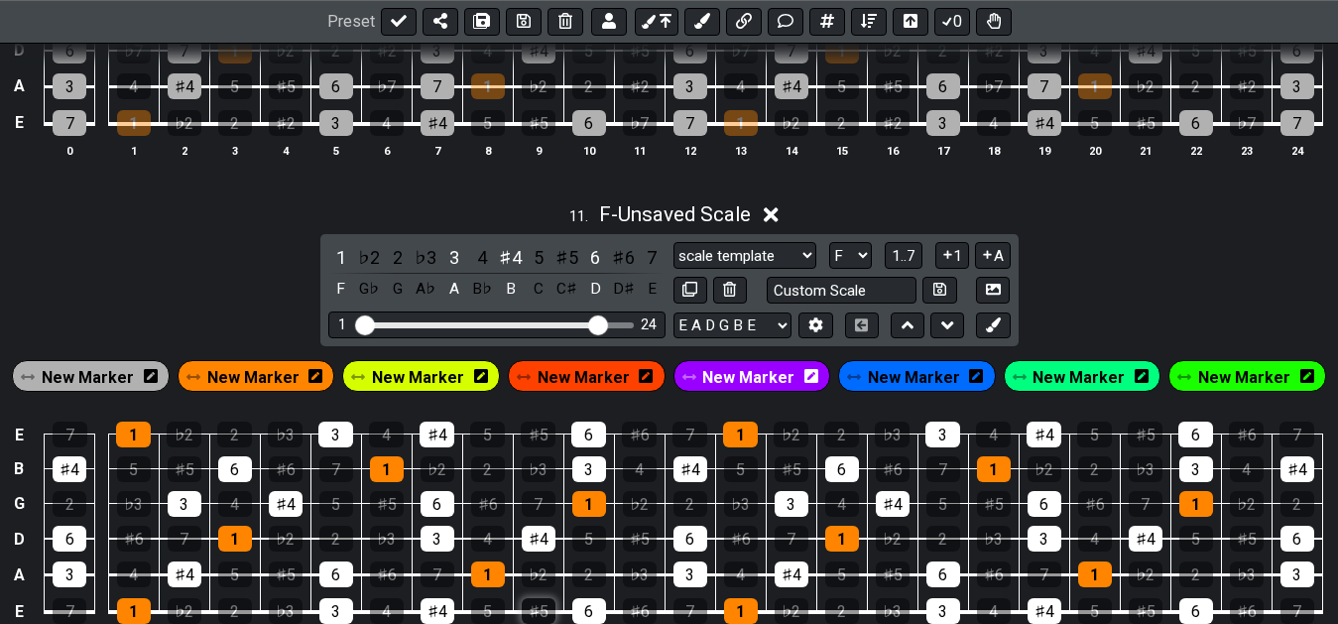
scroll to position [5104, 0]
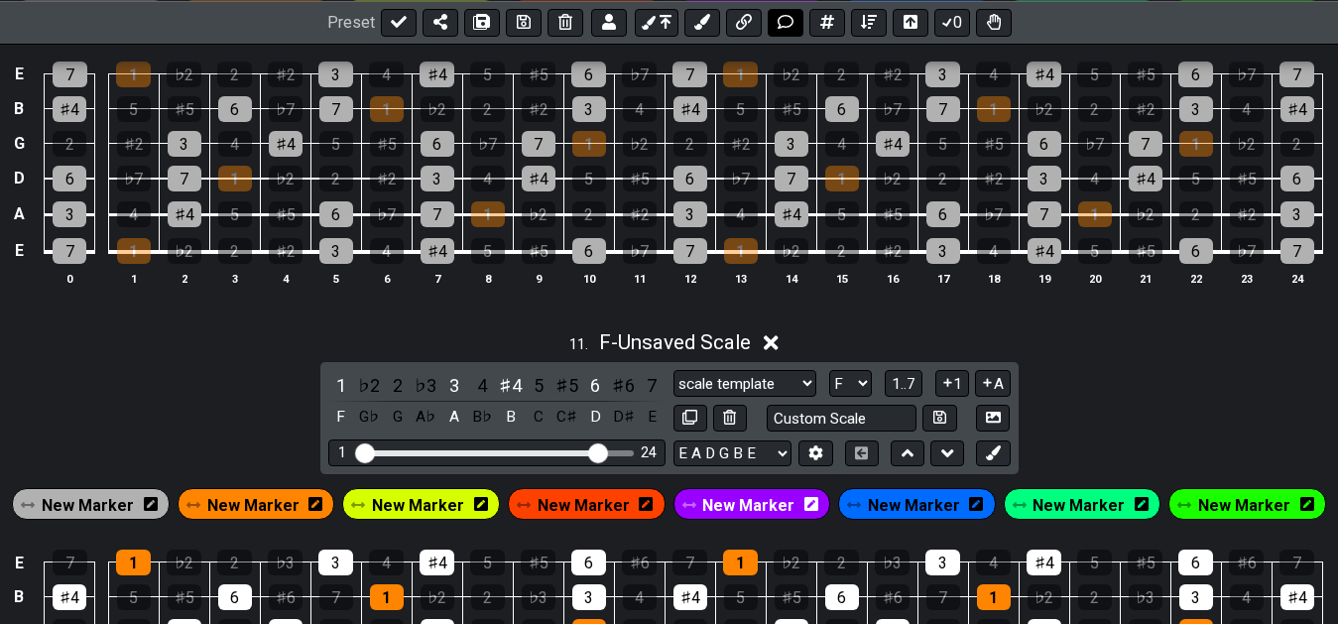
click at [781, 21] on icon at bounding box center [786, 22] width 16 height 16
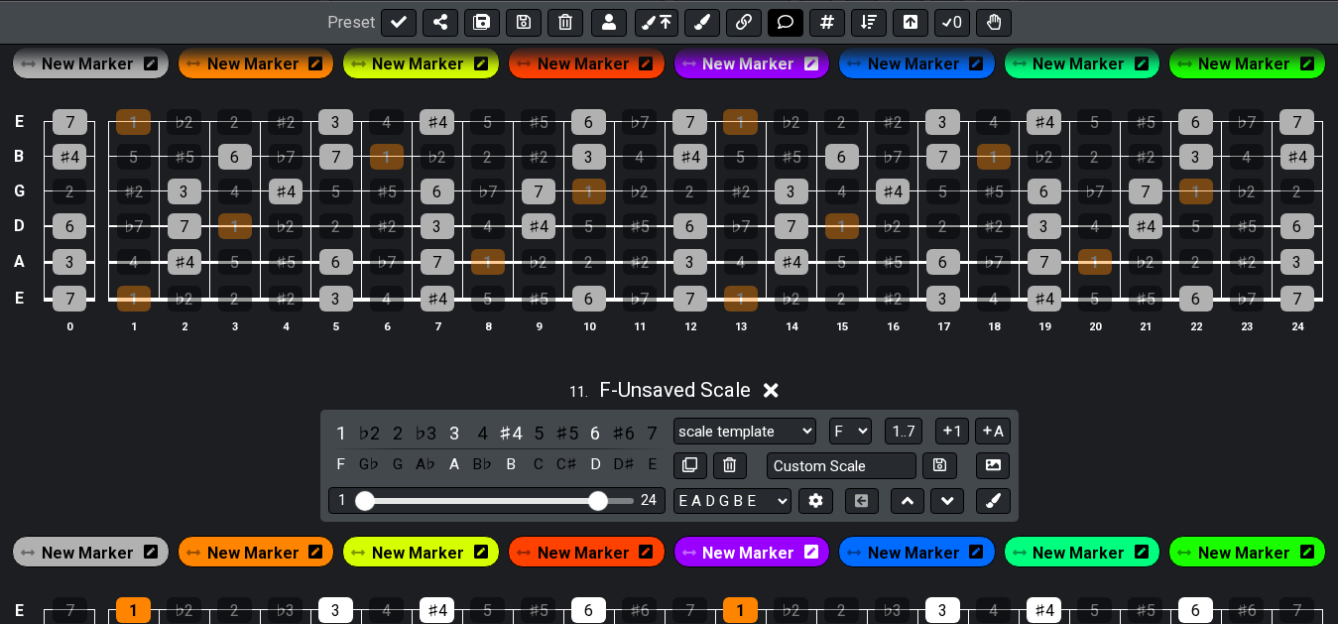
scroll to position [281, 0]
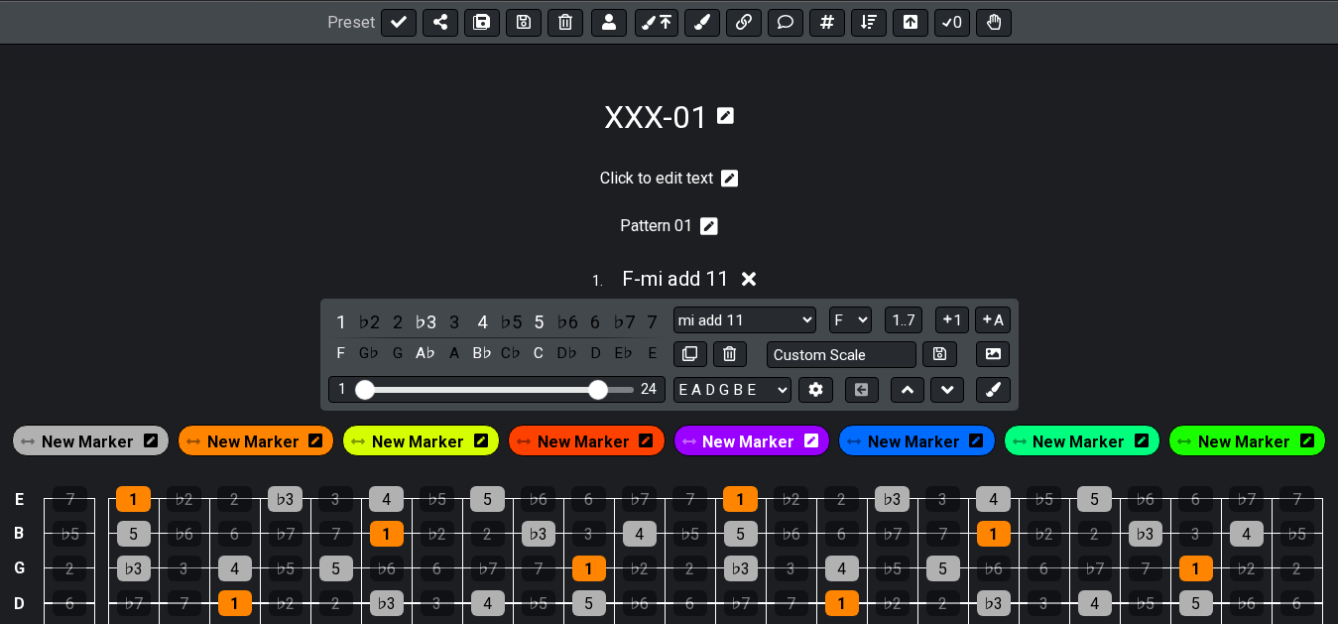
click at [736, 175] on icon at bounding box center [730, 179] width 18 height 18
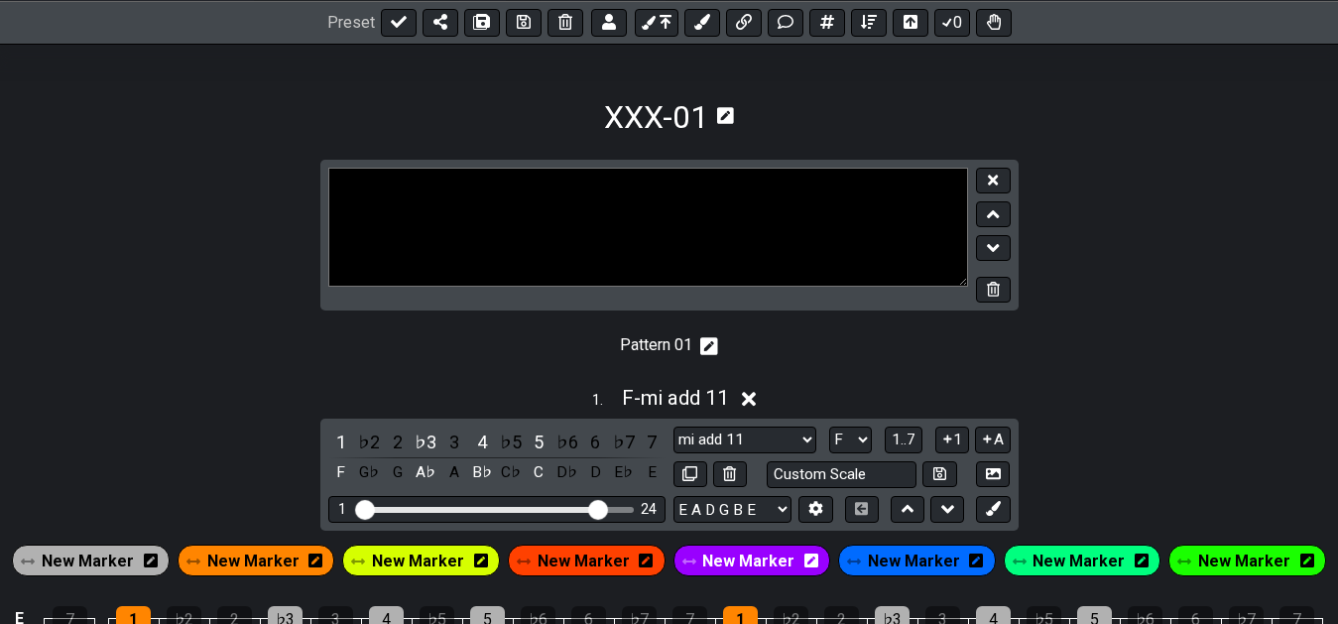
drag, startPoint x: 702, startPoint y: 198, endPoint x: 299, endPoint y: 157, distance: 405.8
click at [328, 168] on textarea at bounding box center [648, 227] width 641 height 119
type textarea "Pattern 03"
click at [1006, 174] on button at bounding box center [993, 181] width 34 height 27
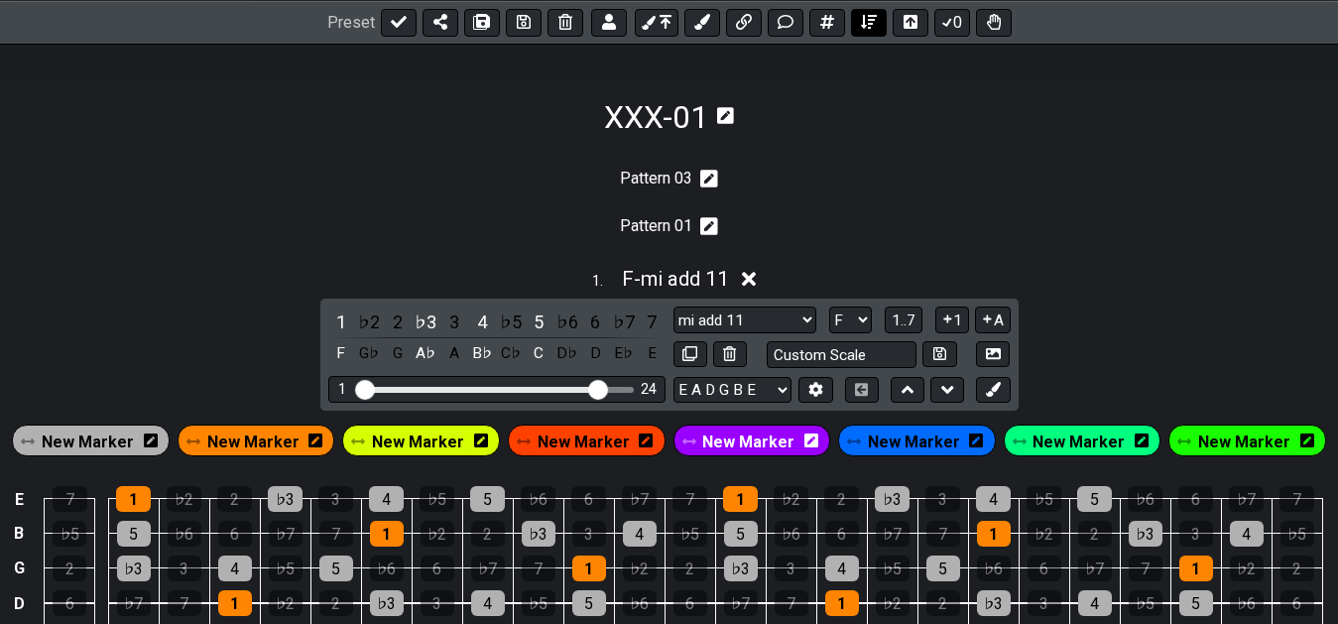
click at [864, 22] on icon at bounding box center [869, 22] width 16 height 14
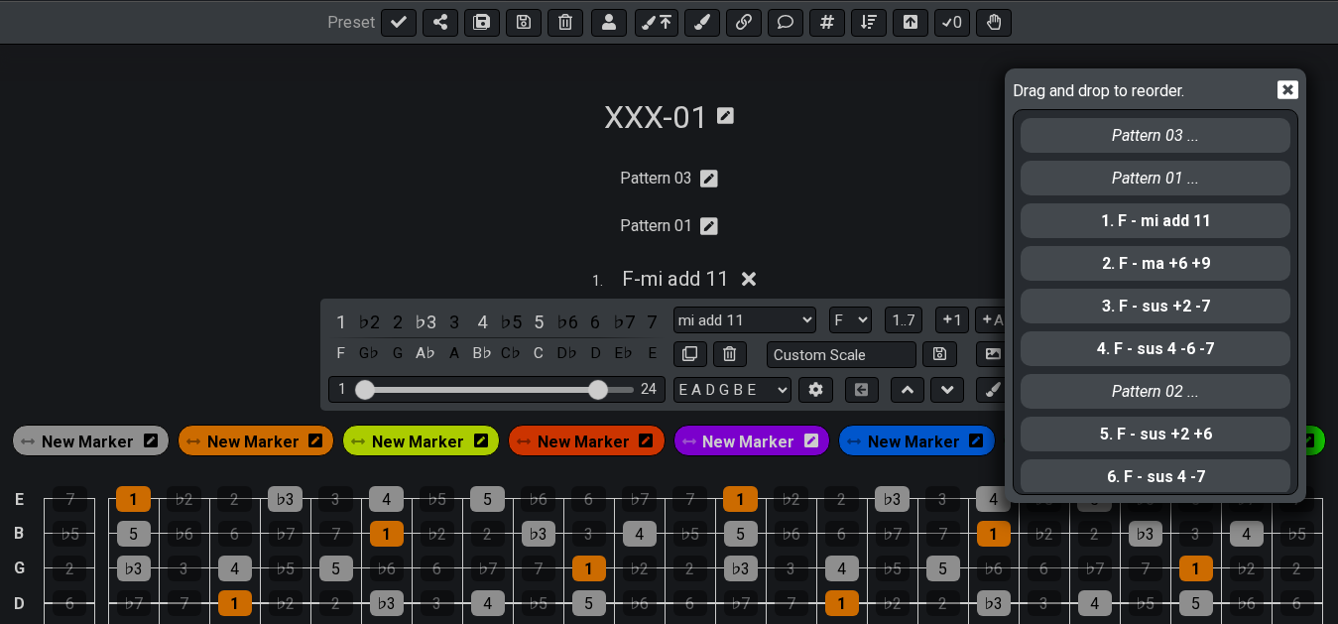
drag, startPoint x: 1189, startPoint y: 153, endPoint x: 1191, endPoint y: 224, distance: 71.4
click at [1191, 229] on div "Pattern 03 ... Pattern 01 ... 1. F - mi add 11 2. F - ma +6 +9 3. F - sus +2 -7…" at bounding box center [1156, 301] width 274 height 382
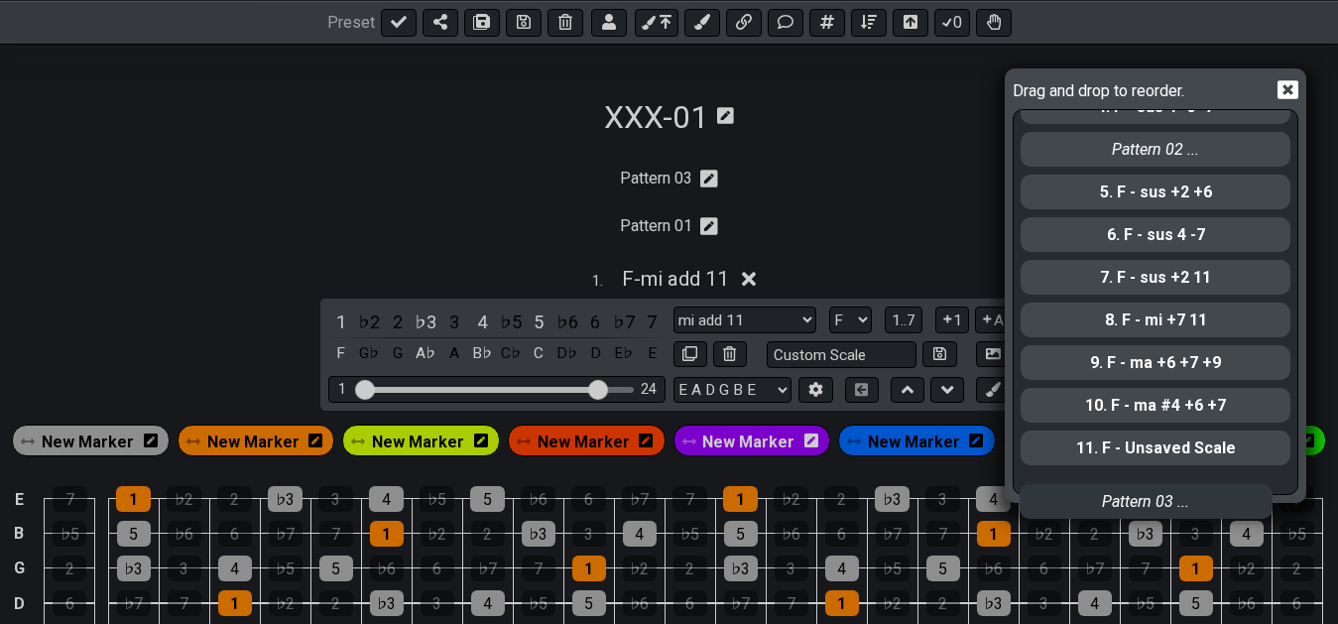
scroll to position [266, 0]
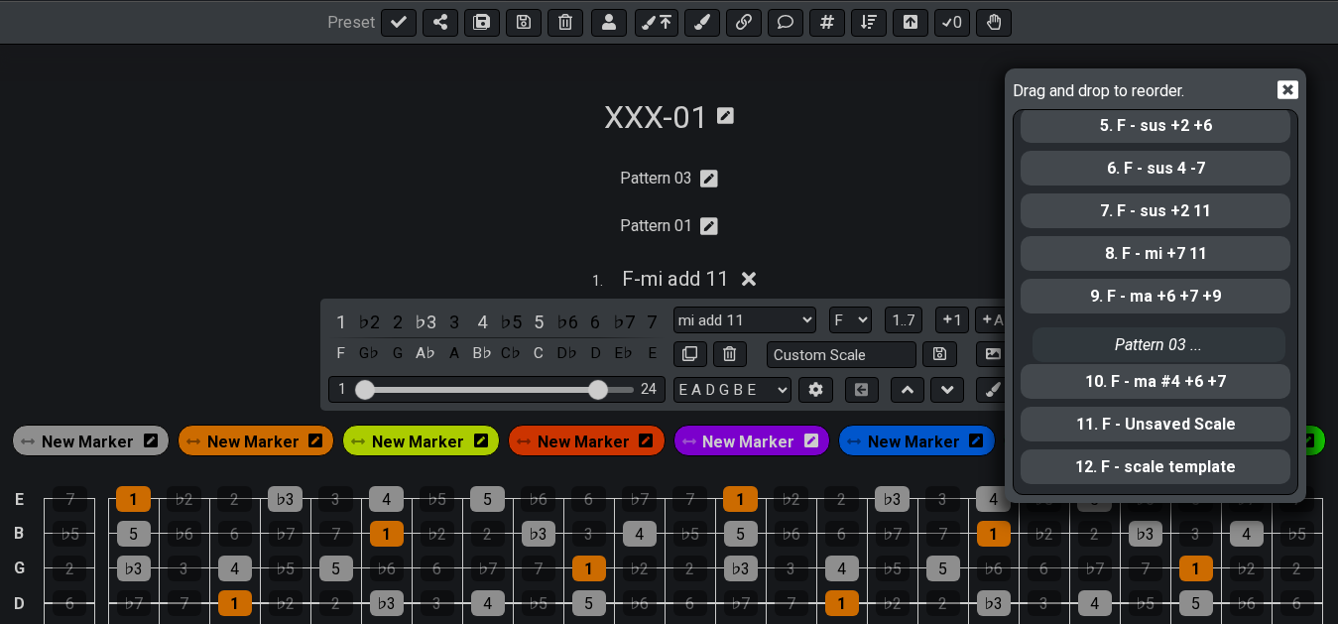
drag, startPoint x: 1154, startPoint y: 141, endPoint x: 1169, endPoint y: 364, distance: 223.6
click at [1169, 364] on div "Pattern 03 ... Pattern 01 ... 1. F - mi add 11 2. F - ma +6 +9 3. F - sus +2 -7…" at bounding box center [1156, 301] width 274 height 382
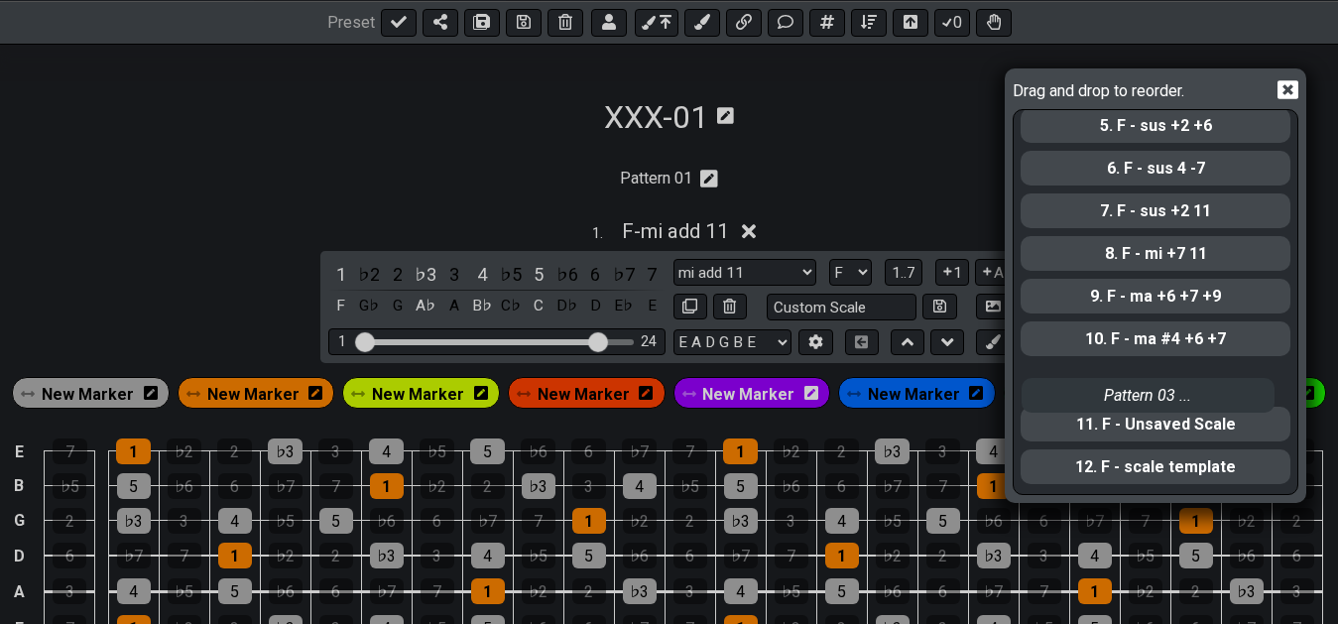
drag, startPoint x: 1157, startPoint y: 353, endPoint x: 1158, endPoint y: 422, distance: 68.4
click at [1158, 422] on div "Pattern 01 ... 1. F - mi add 11 2. F - ma +6 +9 3. F - sus +2 -7 4. F - sus 4 -…" at bounding box center [1156, 301] width 274 height 382
click at [875, 183] on div "Drag and drop to reorder. Pattern 01 ... 1. F - mi add 11 2. F - ma +6 +9 3. F …" at bounding box center [669, 312] width 1338 height 624
click at [904, 187] on div "Drag and drop to reorder. Pattern 01 ... 1. F - mi add 11 2. F - ma +6 +9 3. F …" at bounding box center [669, 312] width 1338 height 624
click at [1291, 91] on icon at bounding box center [1287, 89] width 21 height 21
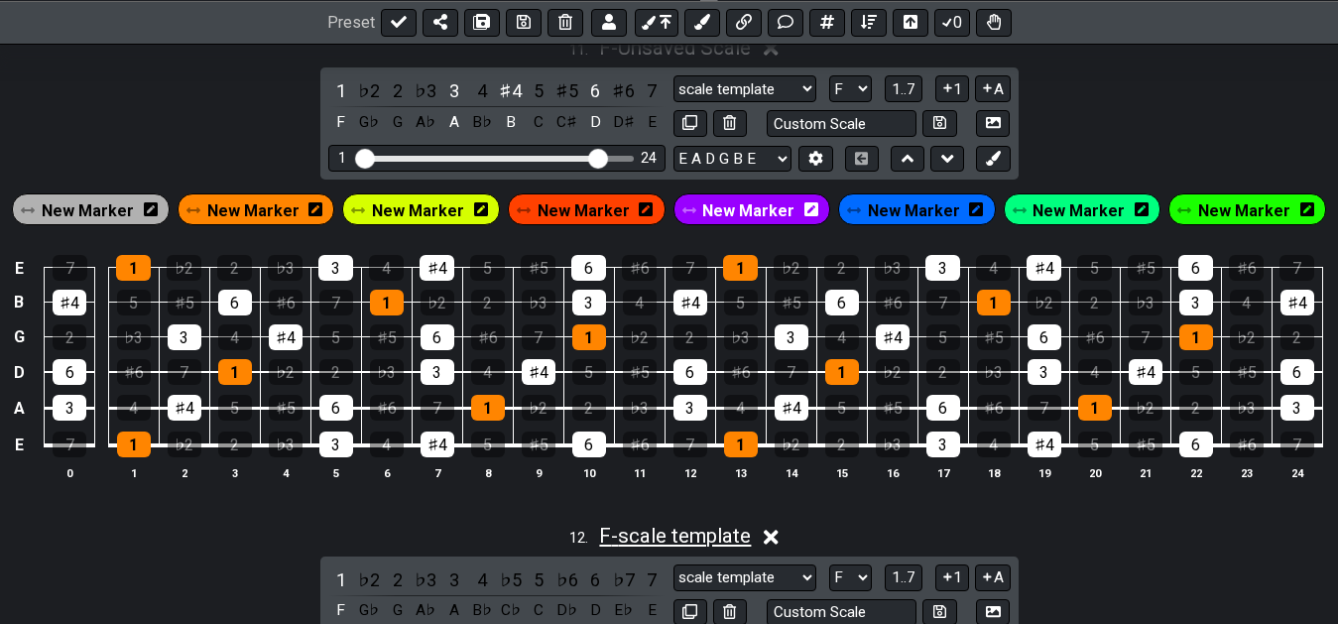
scroll to position [5405, 0]
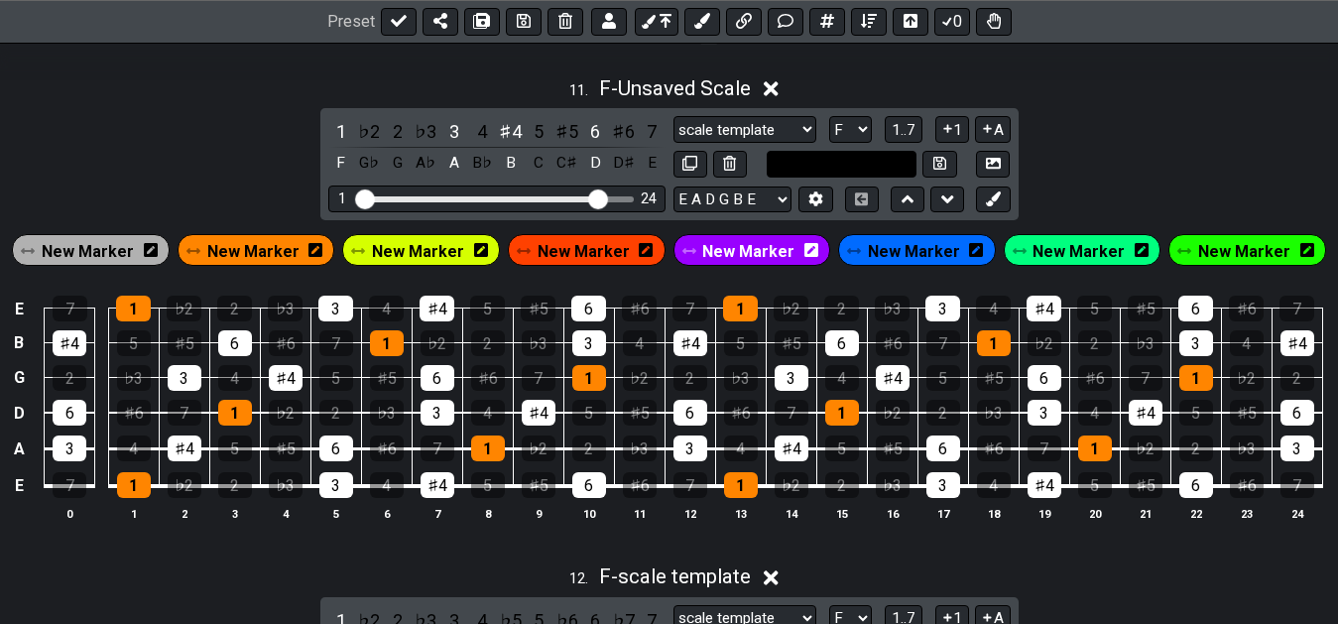
click at [811, 171] on input "text" at bounding box center [842, 164] width 151 height 27
type input "ma #4 +6"
click at [1112, 191] on div "11 . F - Unsaved Scale 1 ♭2 2 ♭3 3 4 ♯4 5 ♯5 6 ♯6 7 F G♭ G A♭ A B♭ B C C♯ D D♯ …" at bounding box center [669, 306] width 1338 height 485
click at [932, 166] on button at bounding box center [939, 164] width 34 height 27
select select "ma #4 +6"
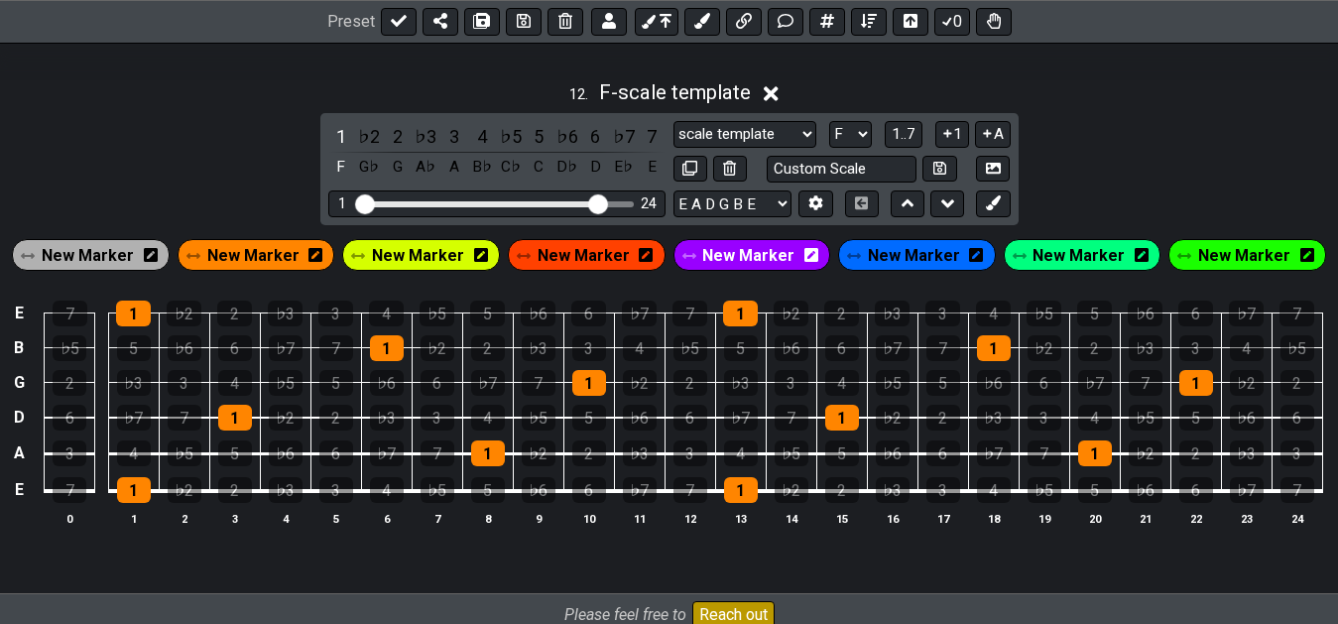
scroll to position [5758, 0]
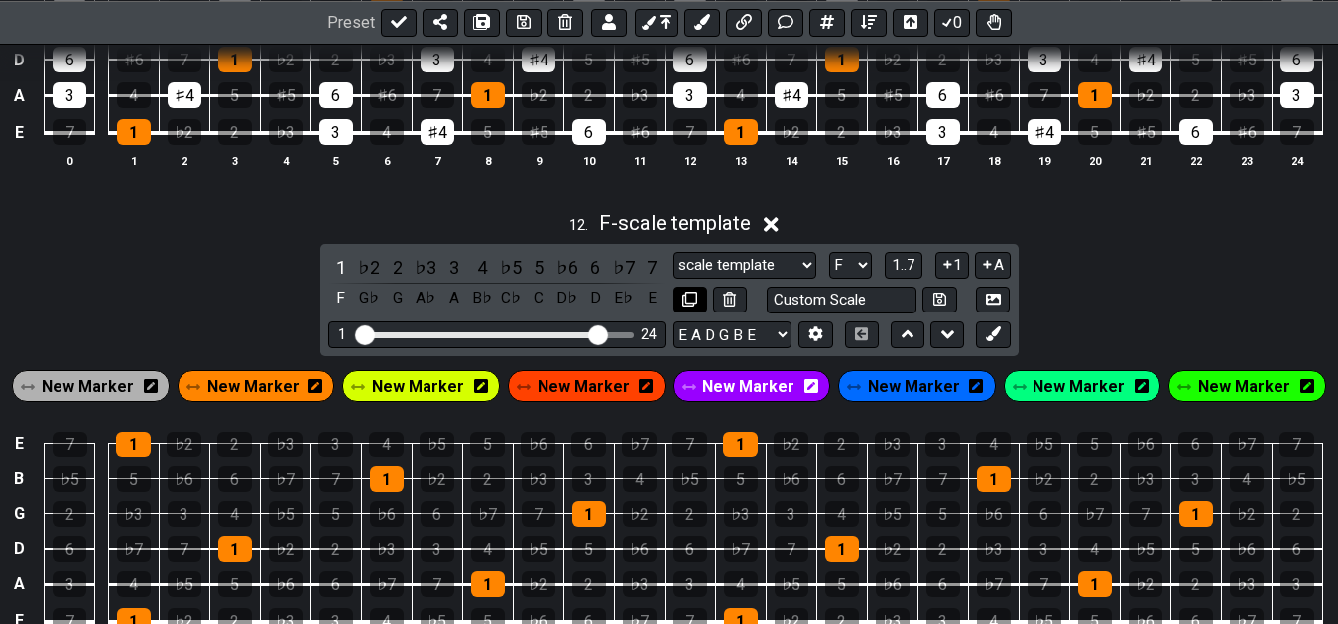
click at [698, 303] on button at bounding box center [690, 300] width 34 height 27
select select "F"
click at [585, 587] on div "2" at bounding box center [589, 584] width 34 height 26
click at [481, 556] on div "4" at bounding box center [488, 549] width 34 height 26
click at [629, 555] on div "♭6" at bounding box center [640, 549] width 34 height 26
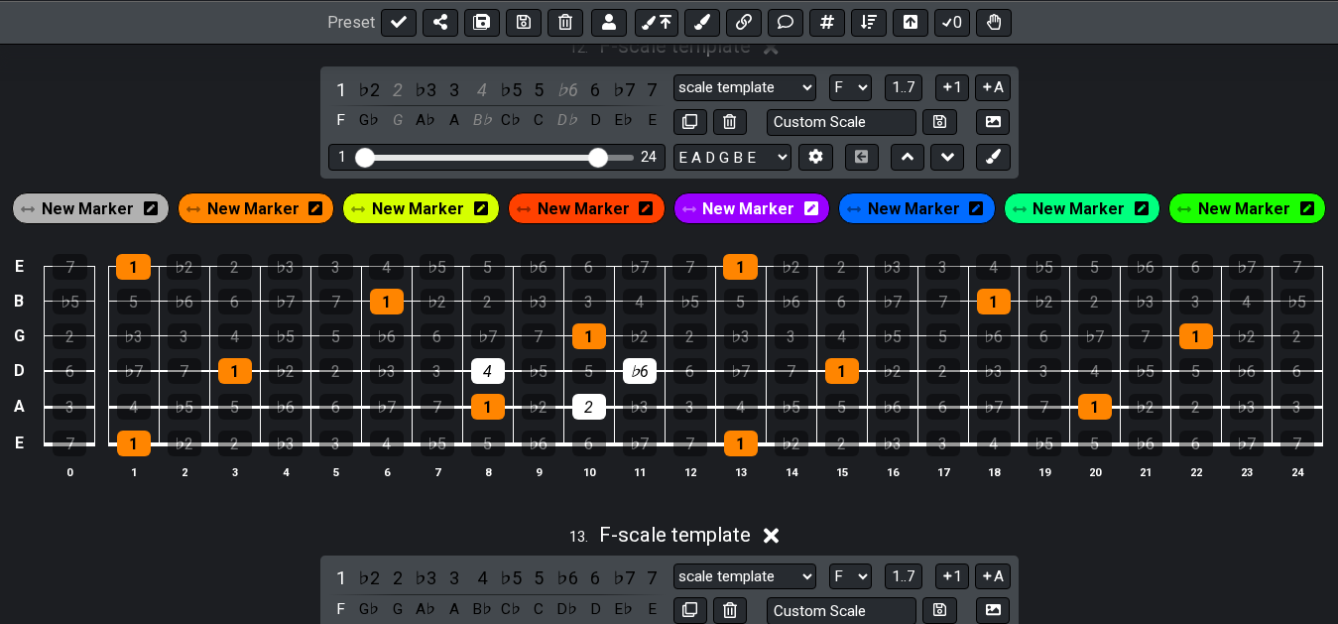
scroll to position [5961, 0]
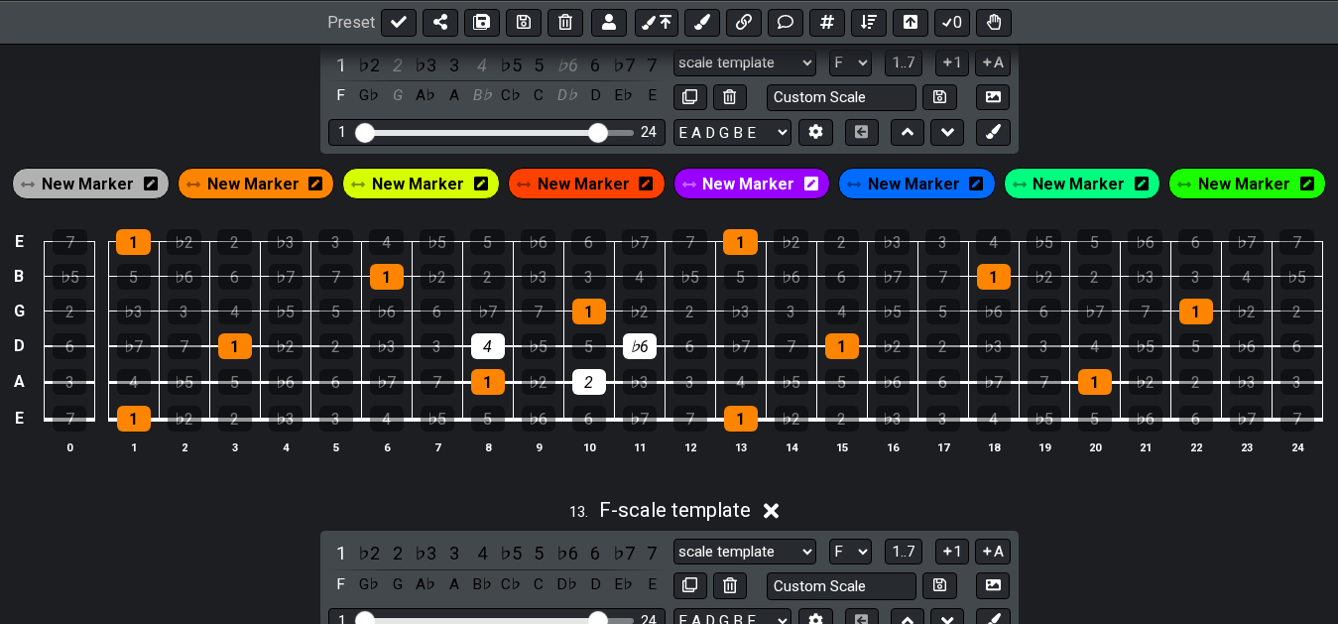
click at [620, 333] on td "♭6" at bounding box center [639, 328] width 51 height 36
click at [639, 358] on div "♭6" at bounding box center [640, 346] width 34 height 26
click at [586, 389] on div "2" at bounding box center [589, 382] width 34 height 26
click at [506, 346] on td "4" at bounding box center [487, 328] width 51 height 36
click at [491, 352] on div "4" at bounding box center [488, 346] width 34 height 26
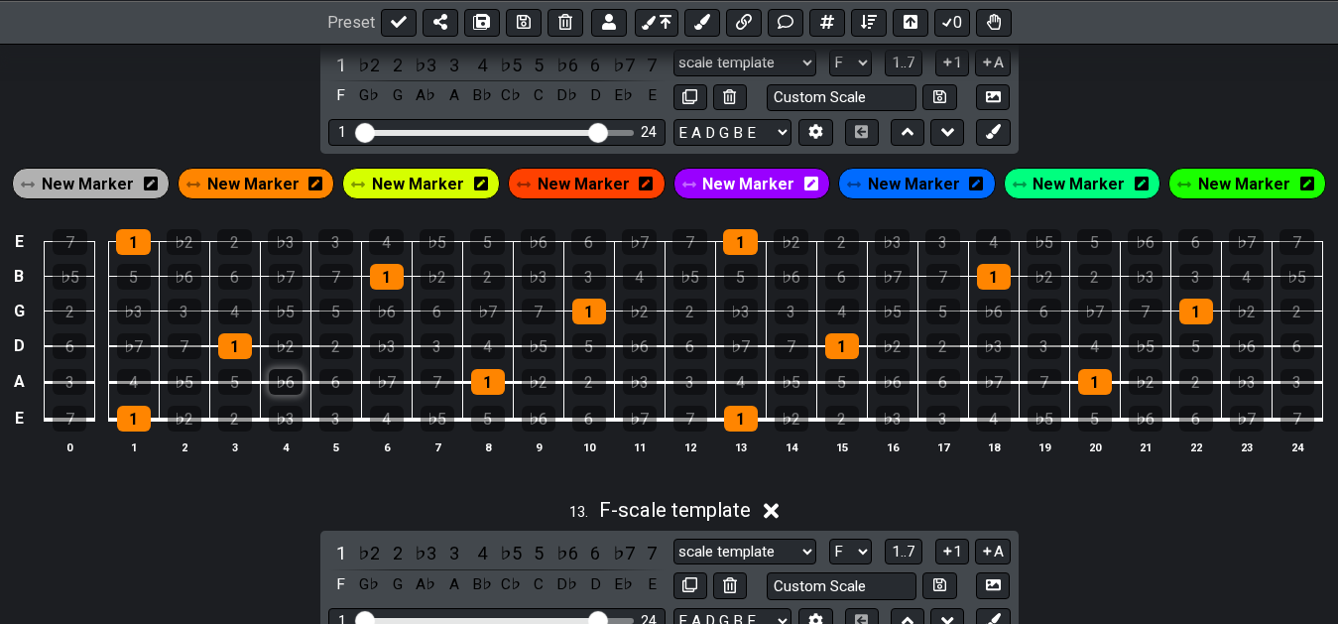
click at [284, 380] on div "♭6" at bounding box center [286, 382] width 34 height 26
click at [333, 350] on div "2" at bounding box center [336, 346] width 34 height 26
click at [447, 359] on div "3" at bounding box center [438, 346] width 34 height 26
click at [482, 357] on div "4" at bounding box center [488, 346] width 34 height 26
click at [448, 357] on div "3" at bounding box center [438, 346] width 34 height 26
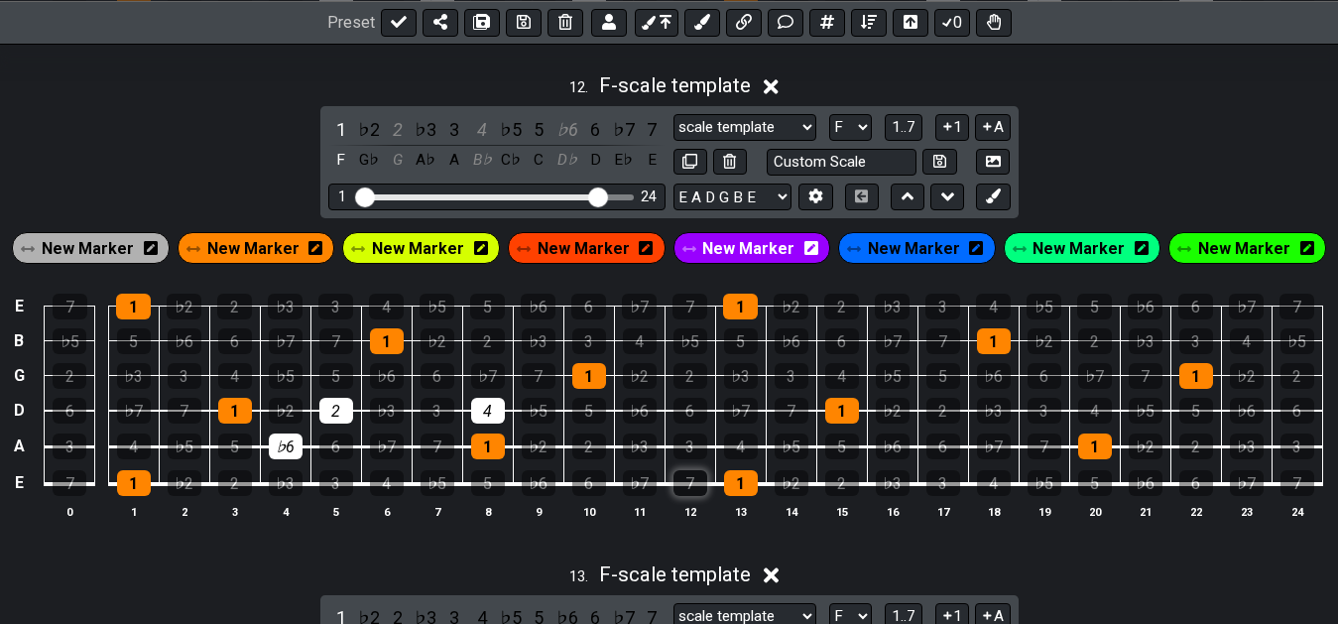
scroll to position [5859, 0]
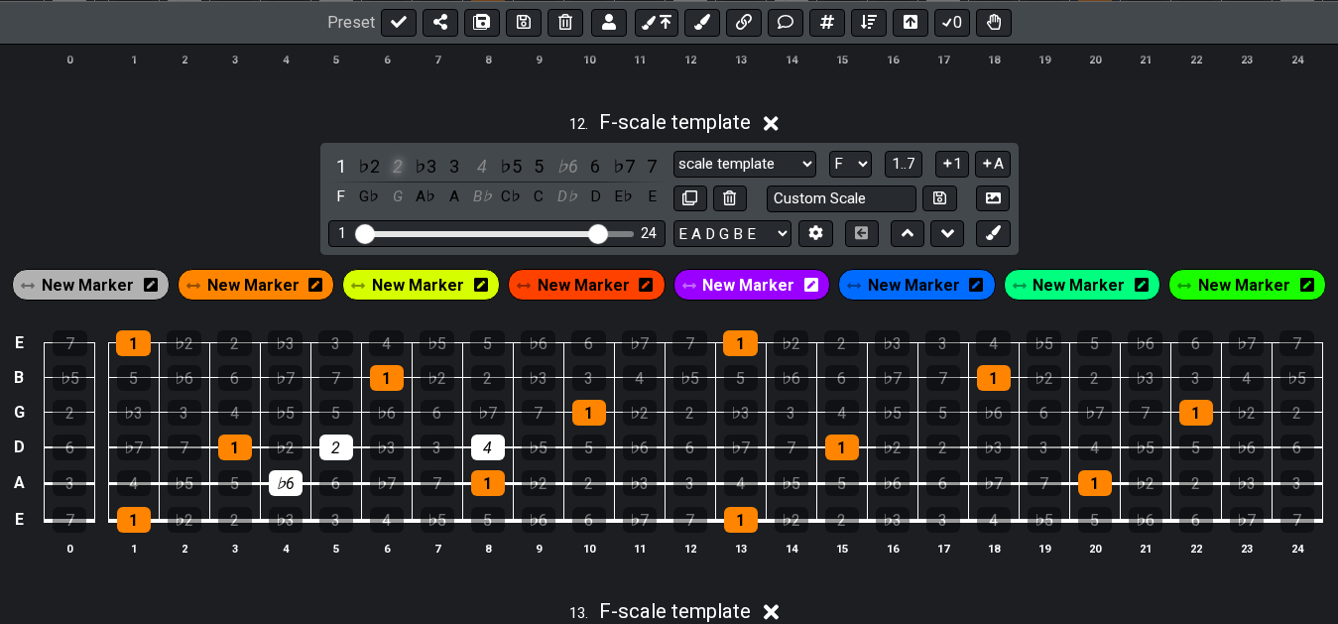
click at [396, 172] on div "2" at bounding box center [398, 166] width 26 height 27
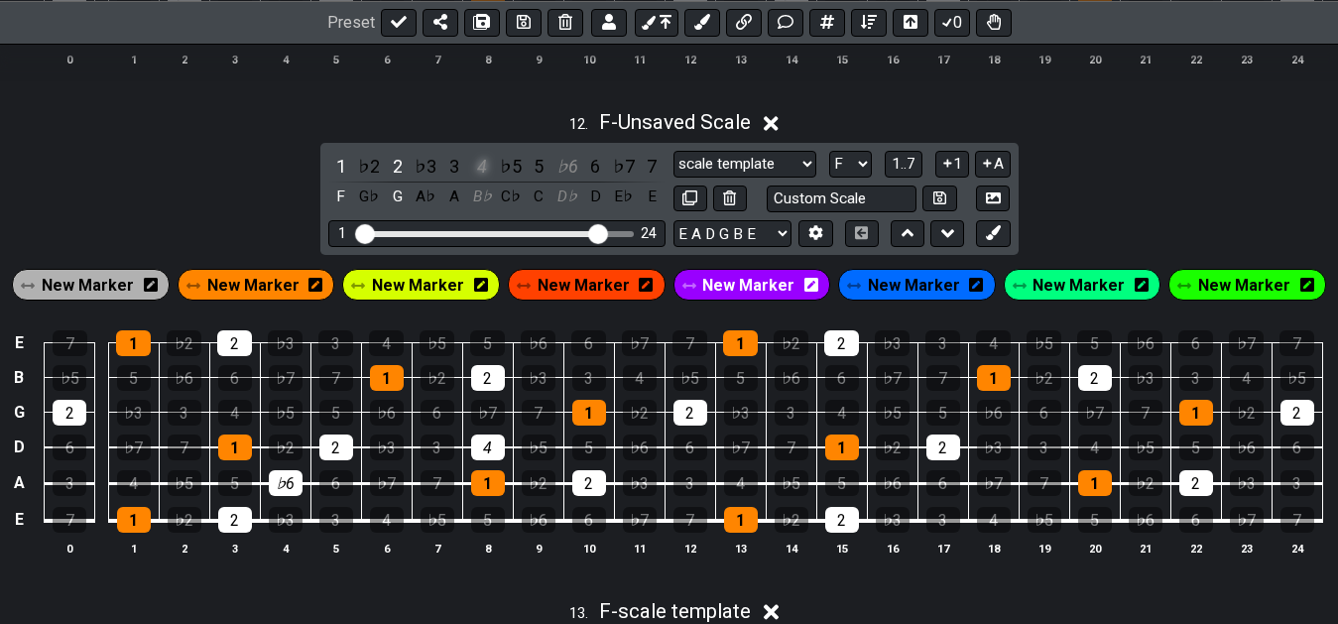
click at [480, 173] on div "4" at bounding box center [482, 166] width 26 height 27
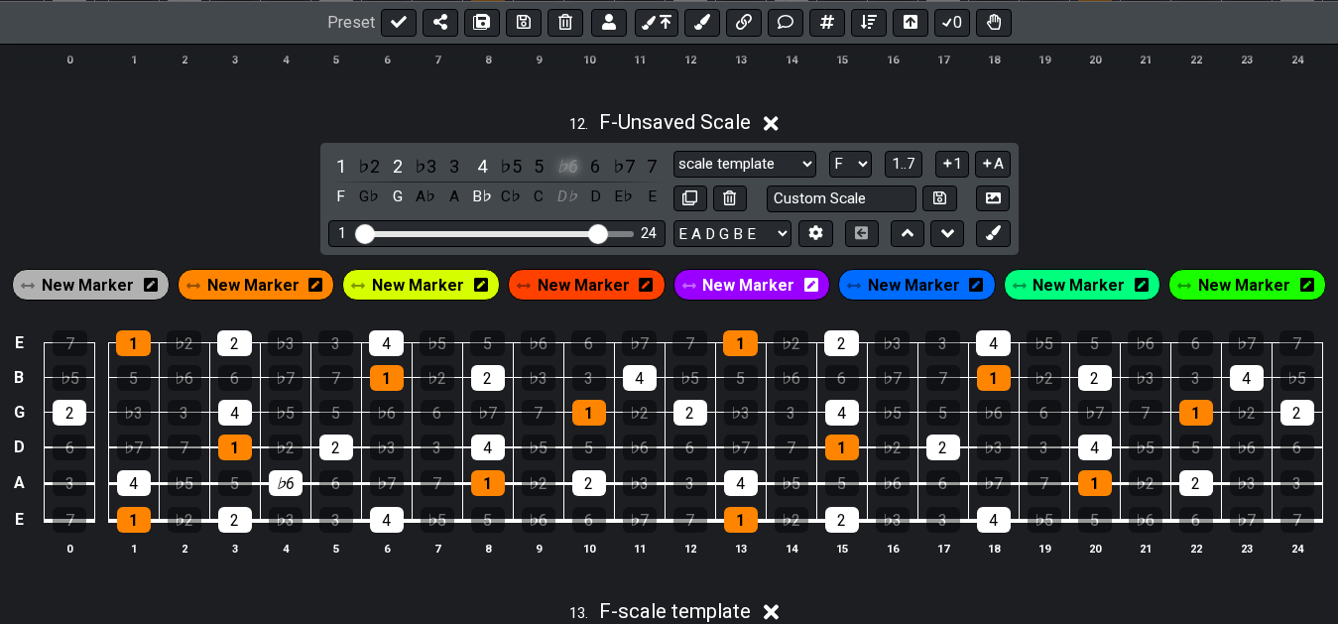
click at [572, 171] on div "♭6" at bounding box center [567, 166] width 26 height 27
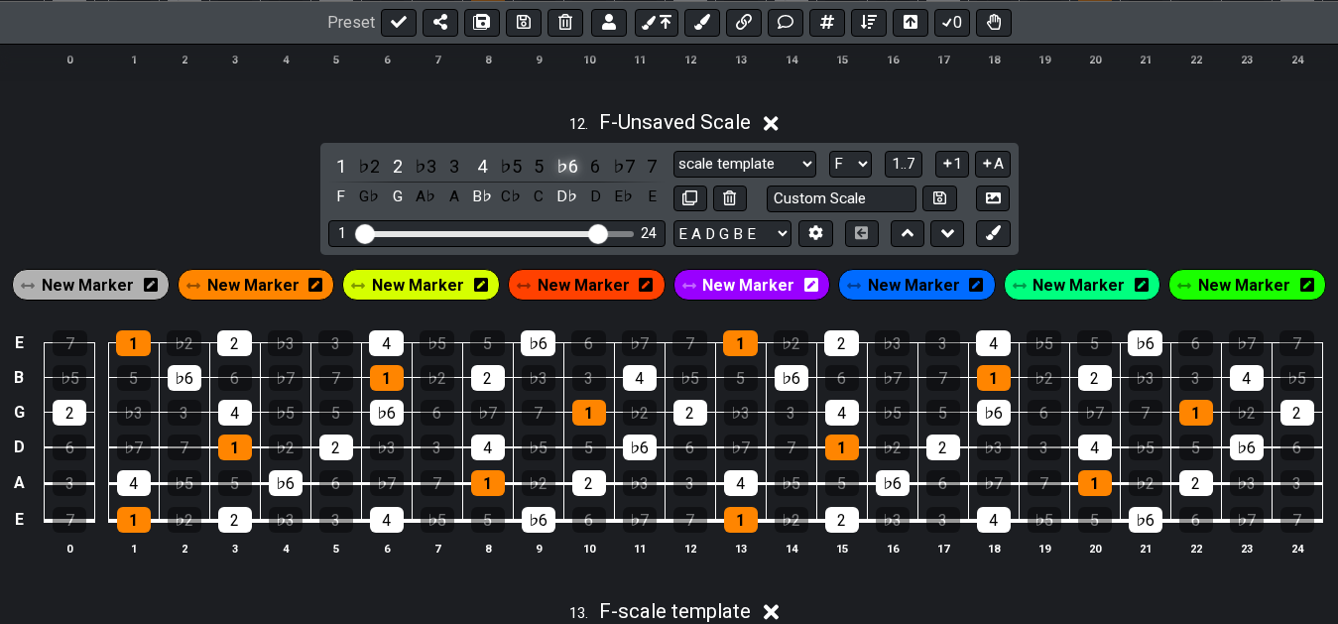
click at [566, 174] on div "♭6" at bounding box center [567, 166] width 26 height 27
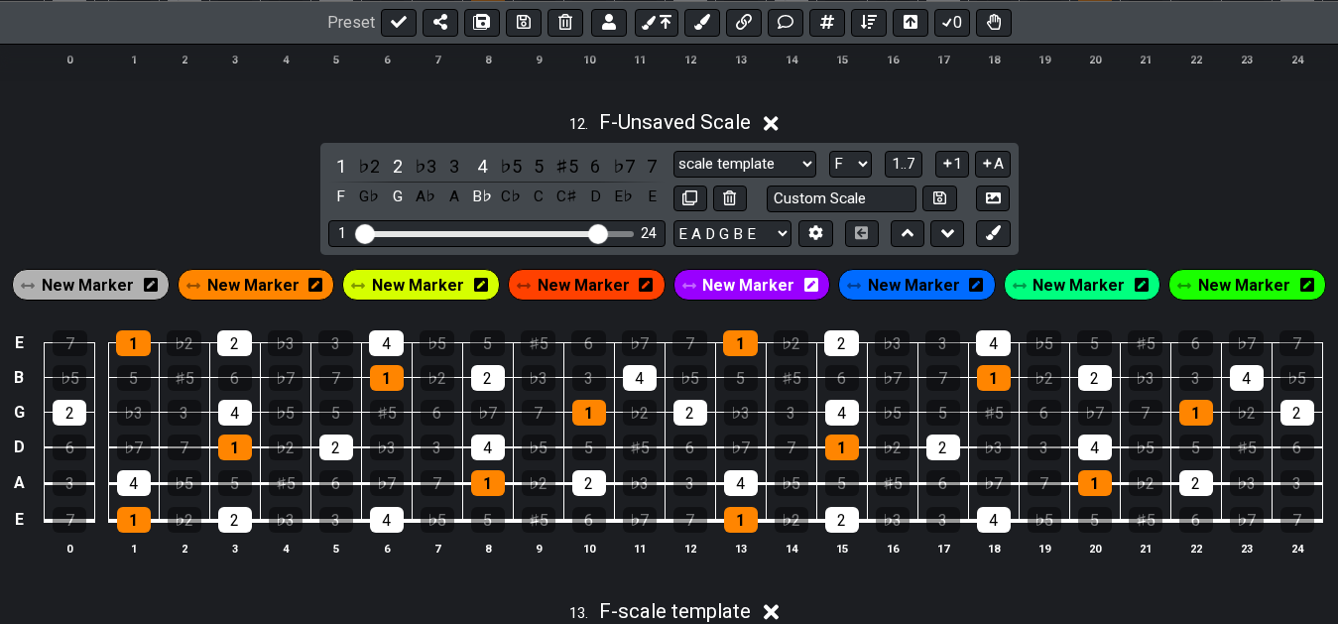
click at [566, 174] on div "♯5" at bounding box center [567, 166] width 26 height 27
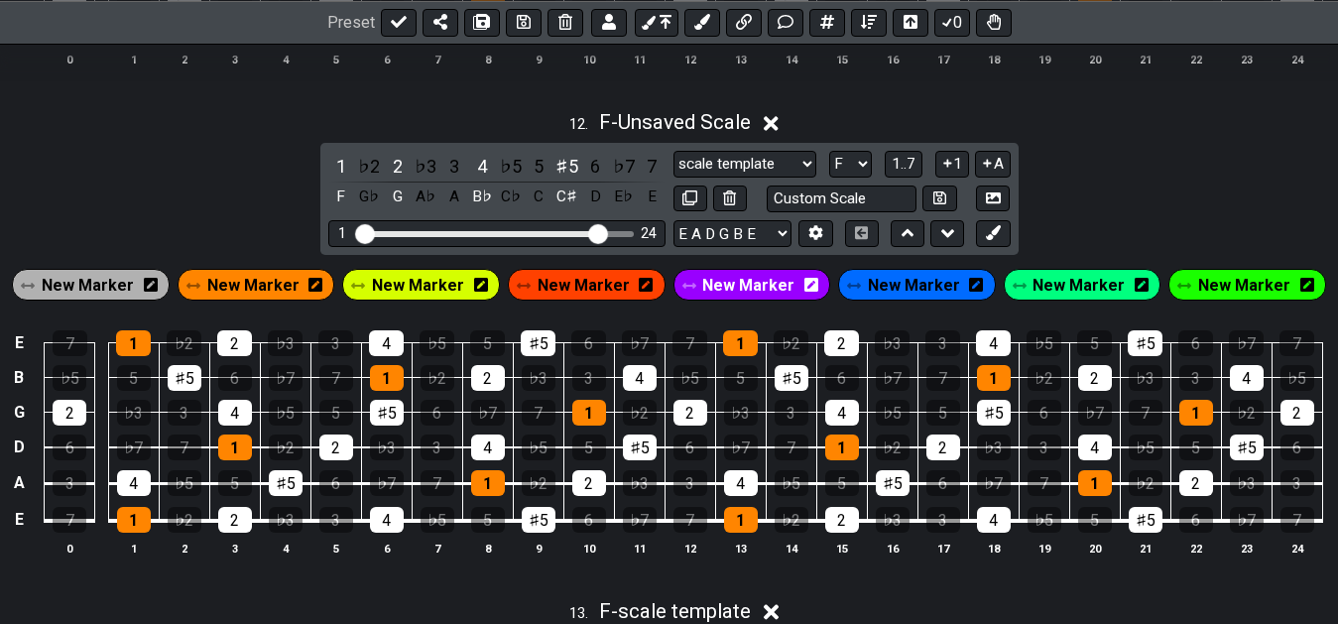
click at [566, 174] on div "♯5" at bounding box center [567, 166] width 26 height 27
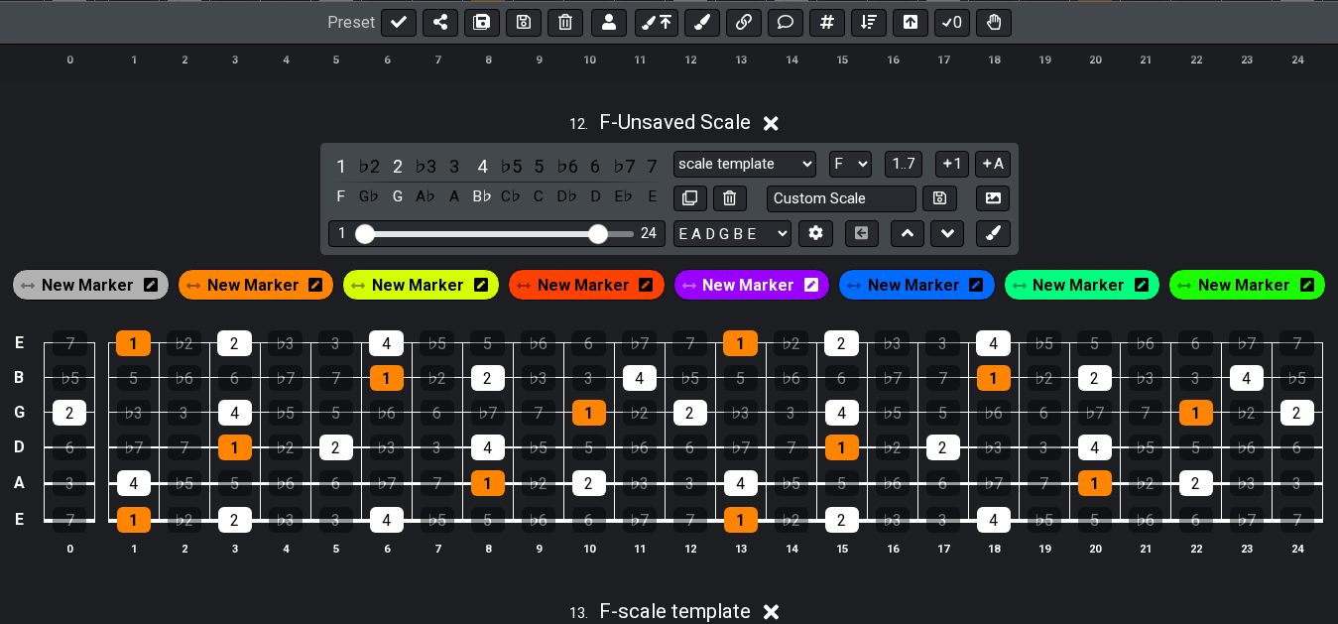
click at [566, 175] on div "♭6" at bounding box center [567, 166] width 26 height 27
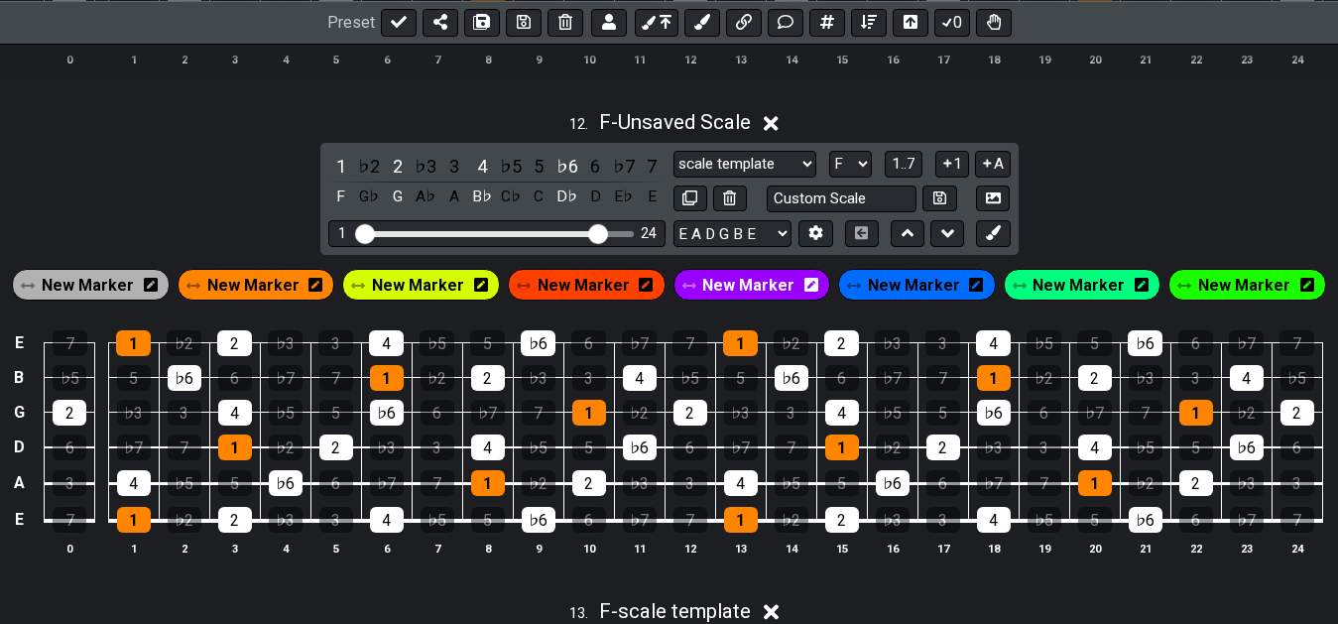
click at [566, 175] on div "♭6" at bounding box center [567, 166] width 26 height 27
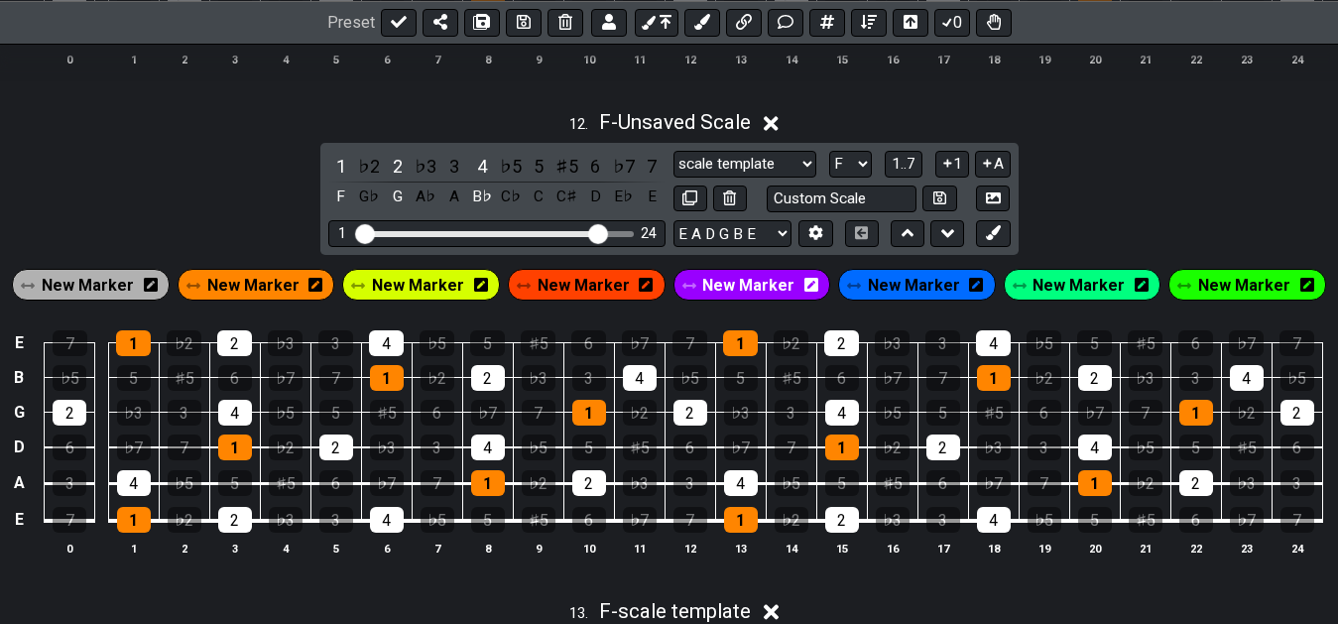
click at [566, 175] on div "♯5" at bounding box center [567, 166] width 26 height 27
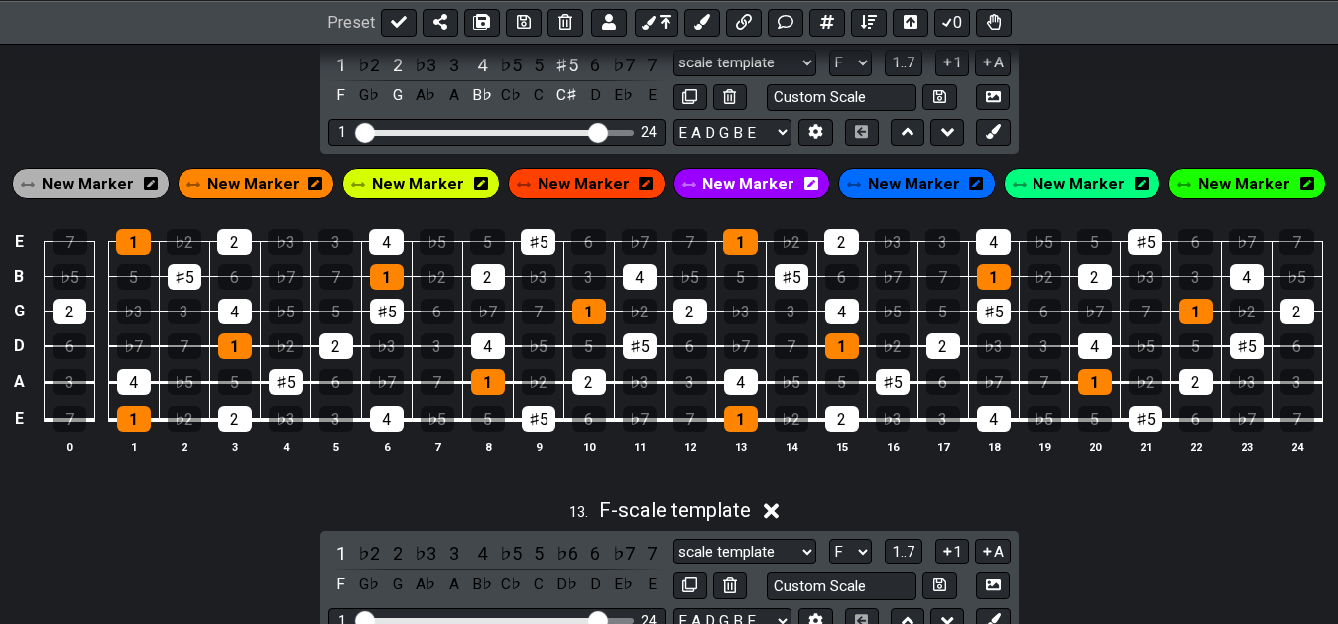
scroll to position [6062, 0]
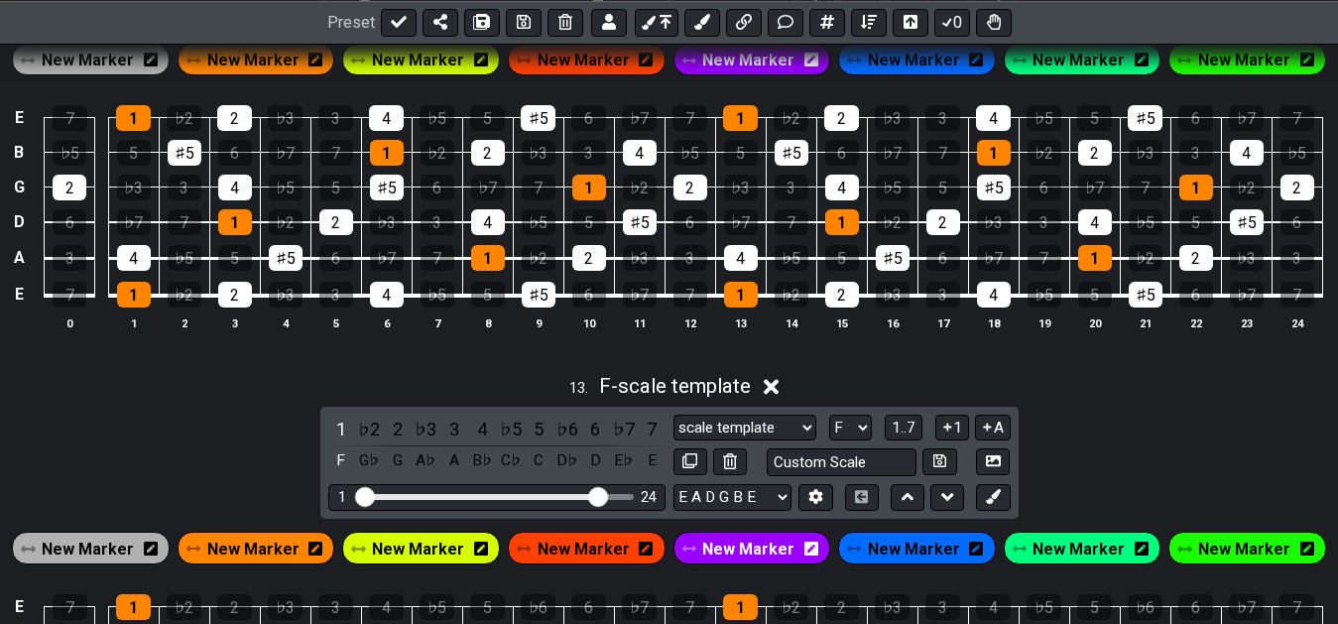
scroll to position [6163, 0]
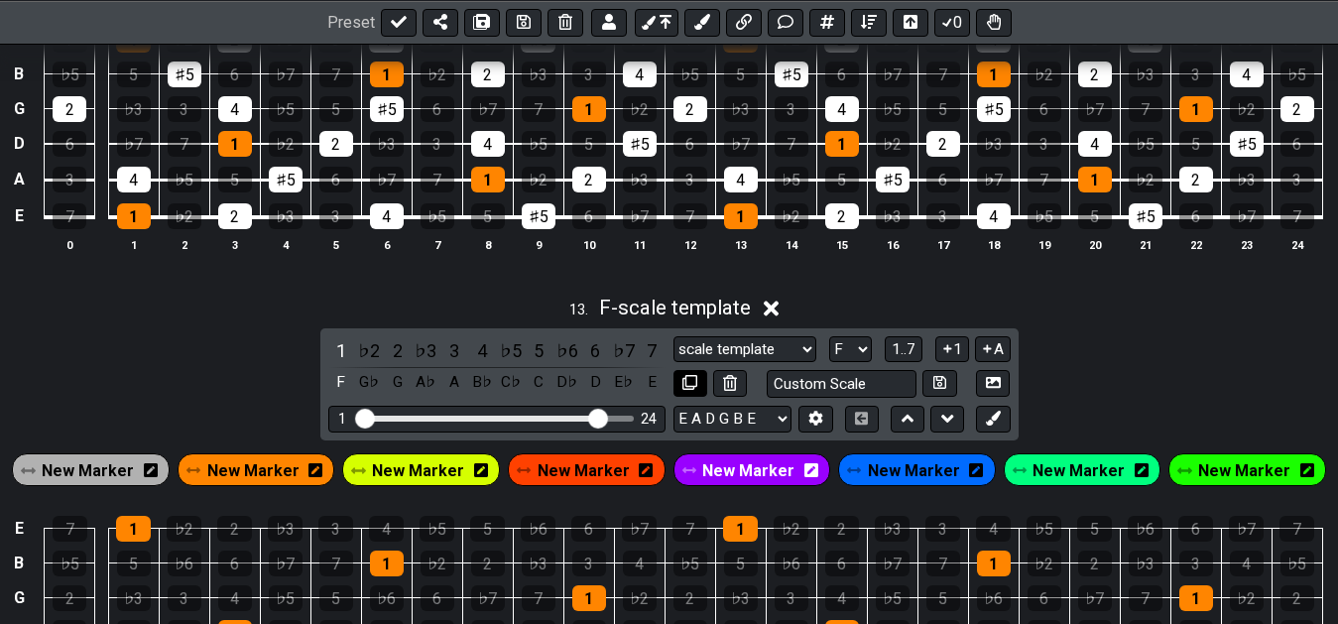
click at [695, 390] on icon at bounding box center [689, 382] width 15 height 15
select select "F"
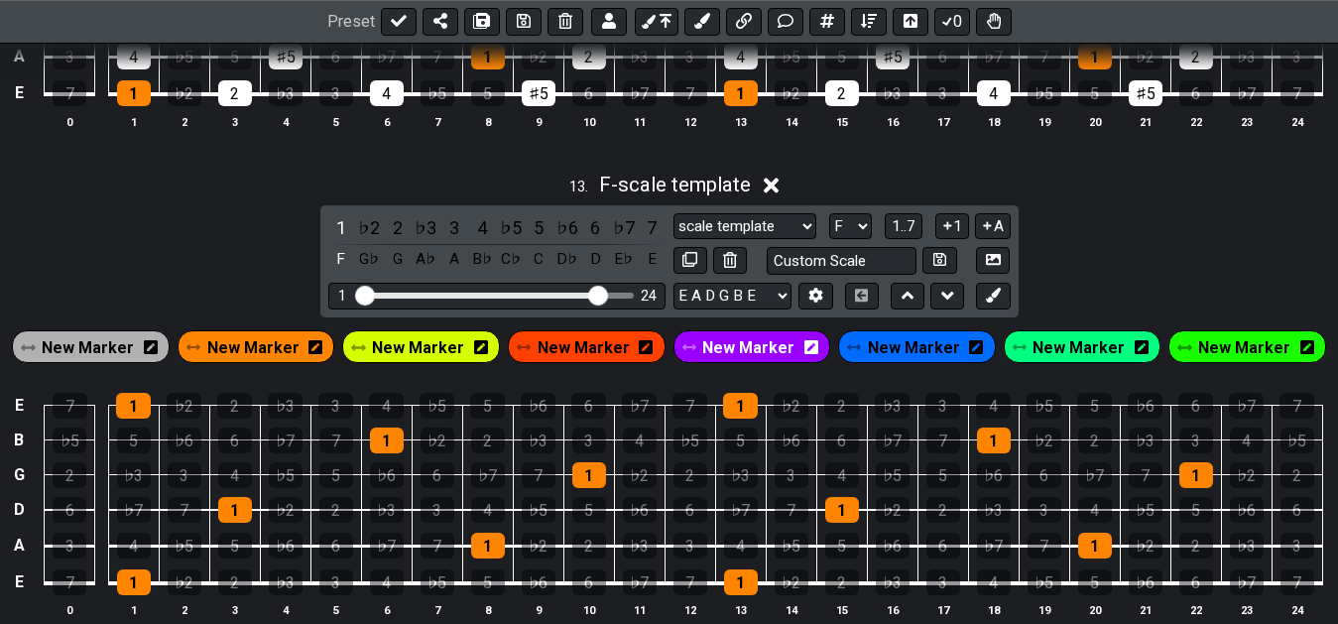
scroll to position [6365, 0]
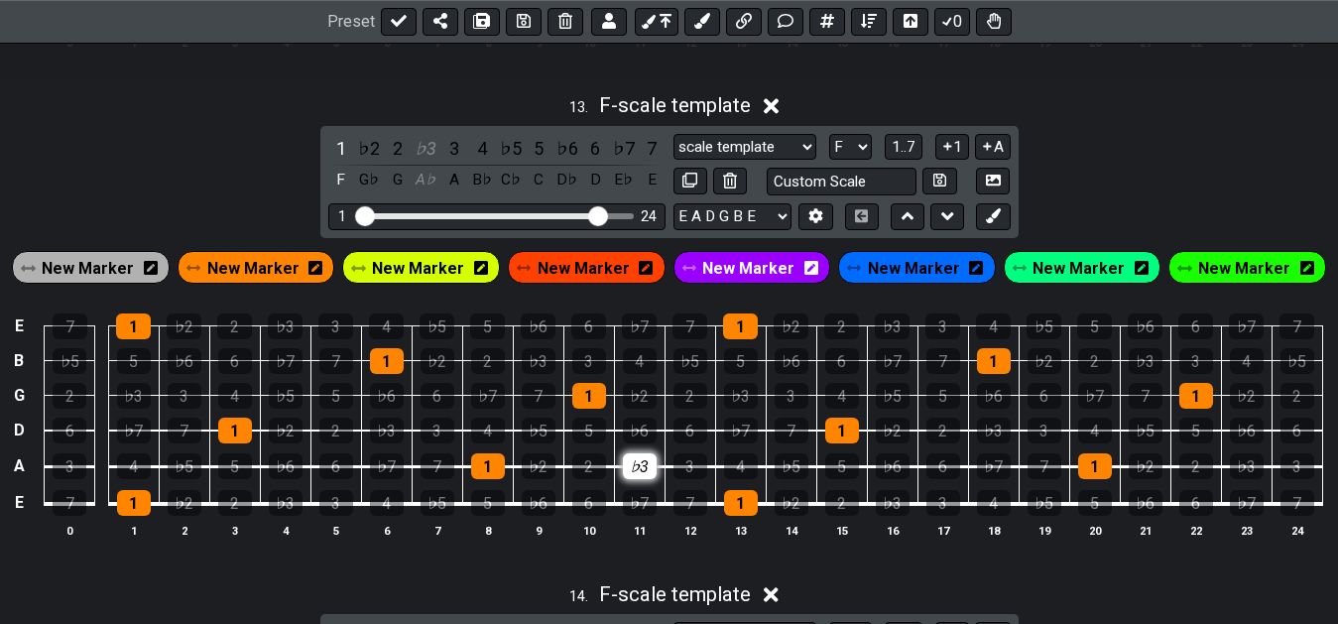
click at [654, 470] on div "♭3" at bounding box center [640, 466] width 34 height 26
click at [590, 443] on div "5" at bounding box center [589, 431] width 34 height 26
click at [685, 441] on div "6" at bounding box center [690, 431] width 34 height 26
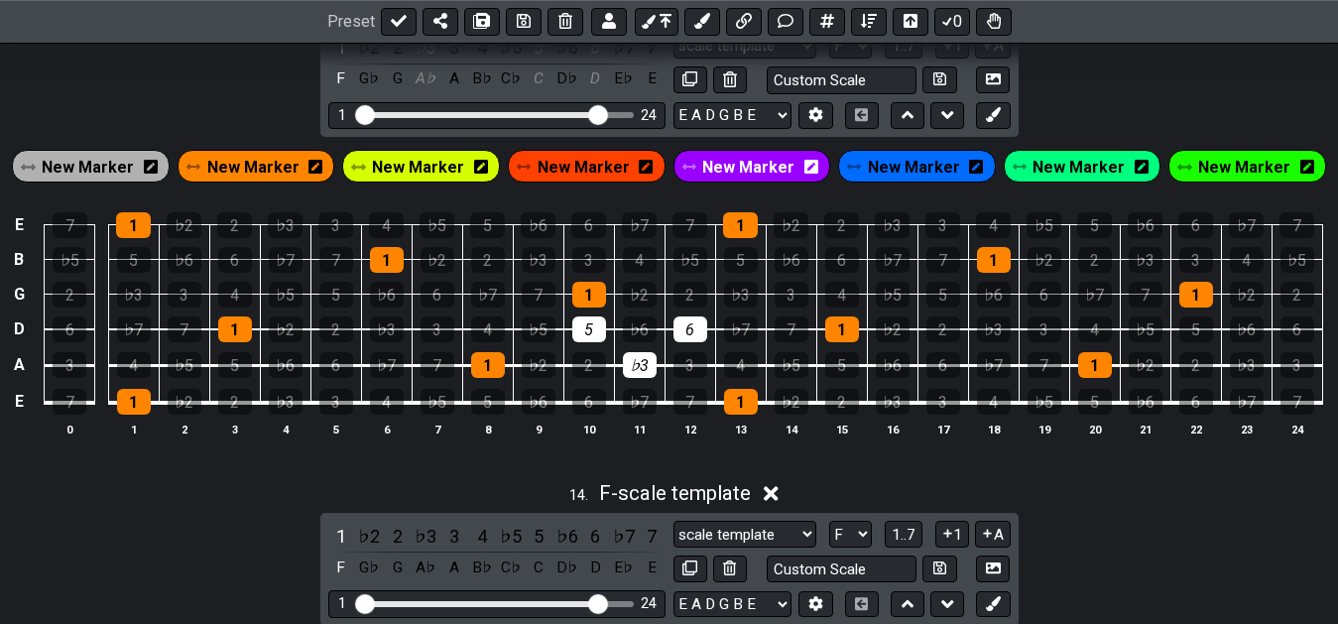
scroll to position [6264, 0]
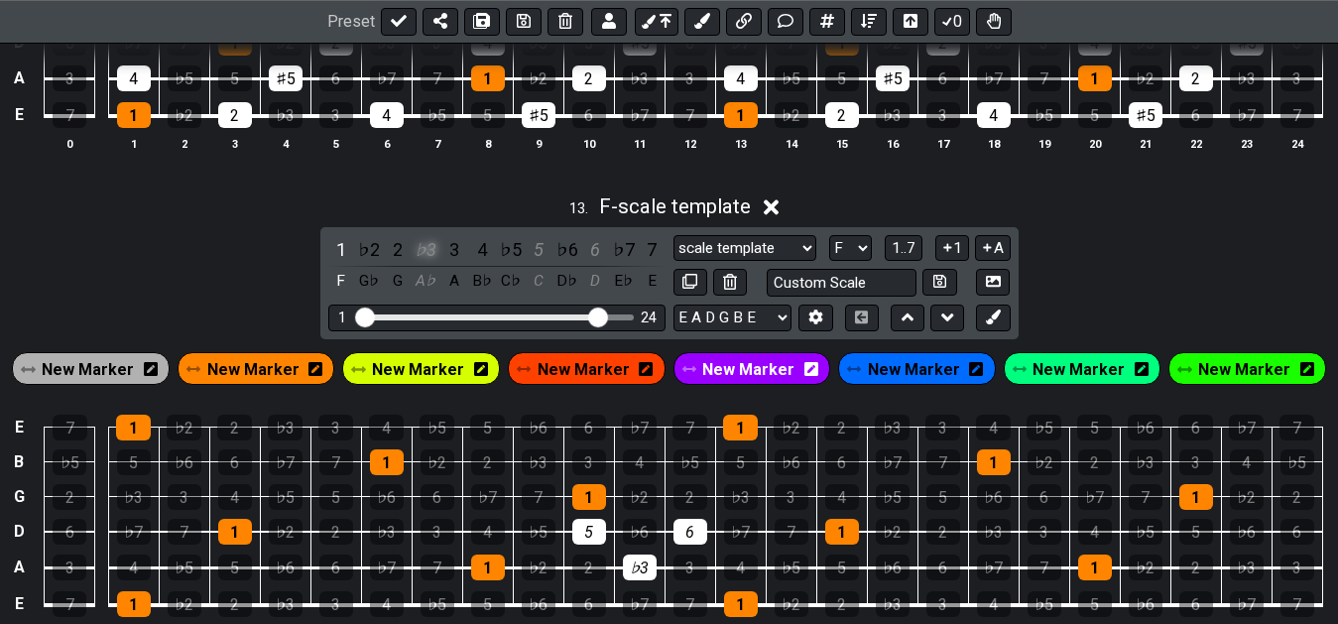
click at [426, 257] on div "♭3" at bounding box center [426, 249] width 26 height 27
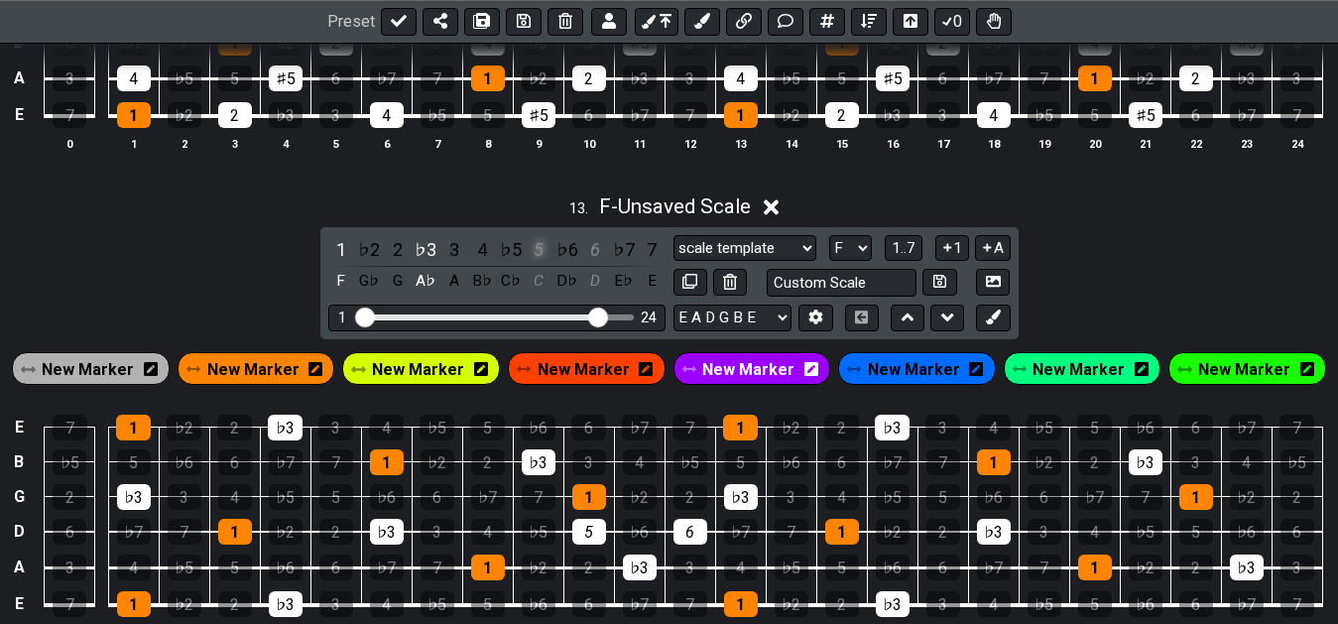
click at [533, 260] on div "5" at bounding box center [539, 249] width 26 height 27
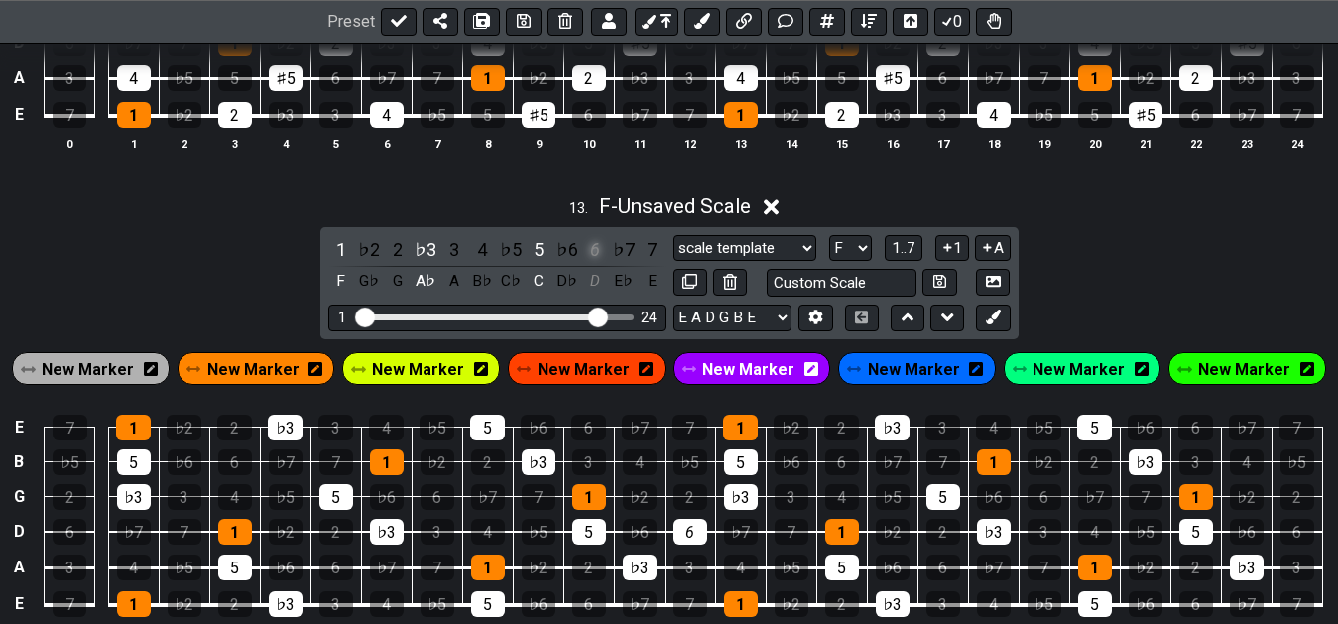
click at [600, 257] on div "6" at bounding box center [595, 249] width 26 height 27
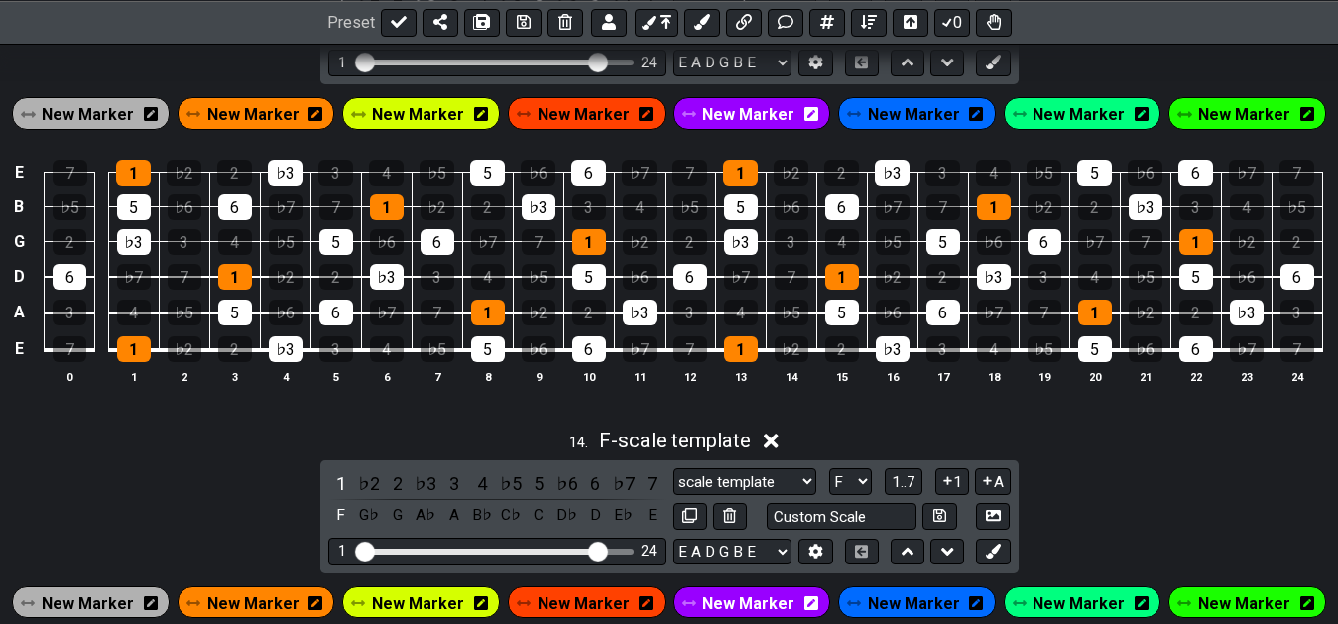
scroll to position [6770, 0]
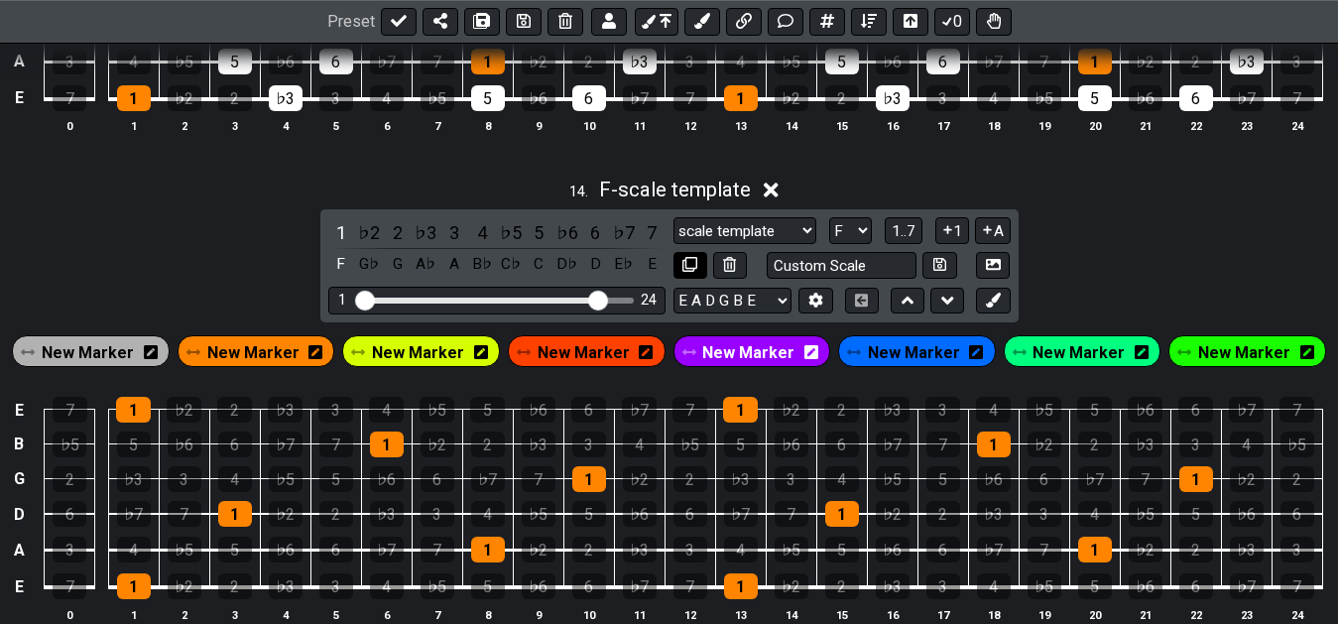
click at [689, 271] on icon at bounding box center [689, 264] width 15 height 15
select select "F"
click at [340, 559] on div "6" at bounding box center [336, 550] width 34 height 26
click at [429, 593] on div "♭5" at bounding box center [438, 586] width 34 height 26
click at [346, 593] on div "3" at bounding box center [336, 586] width 34 height 26
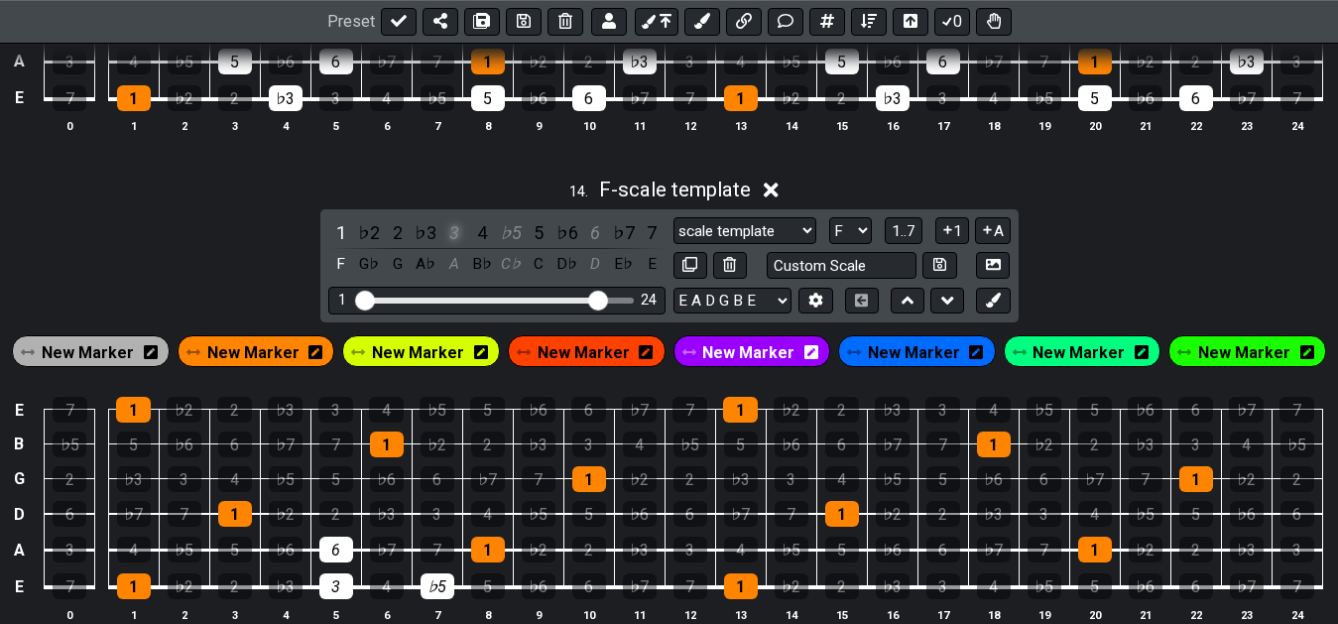
click at [452, 245] on div "3" at bounding box center [454, 232] width 26 height 27
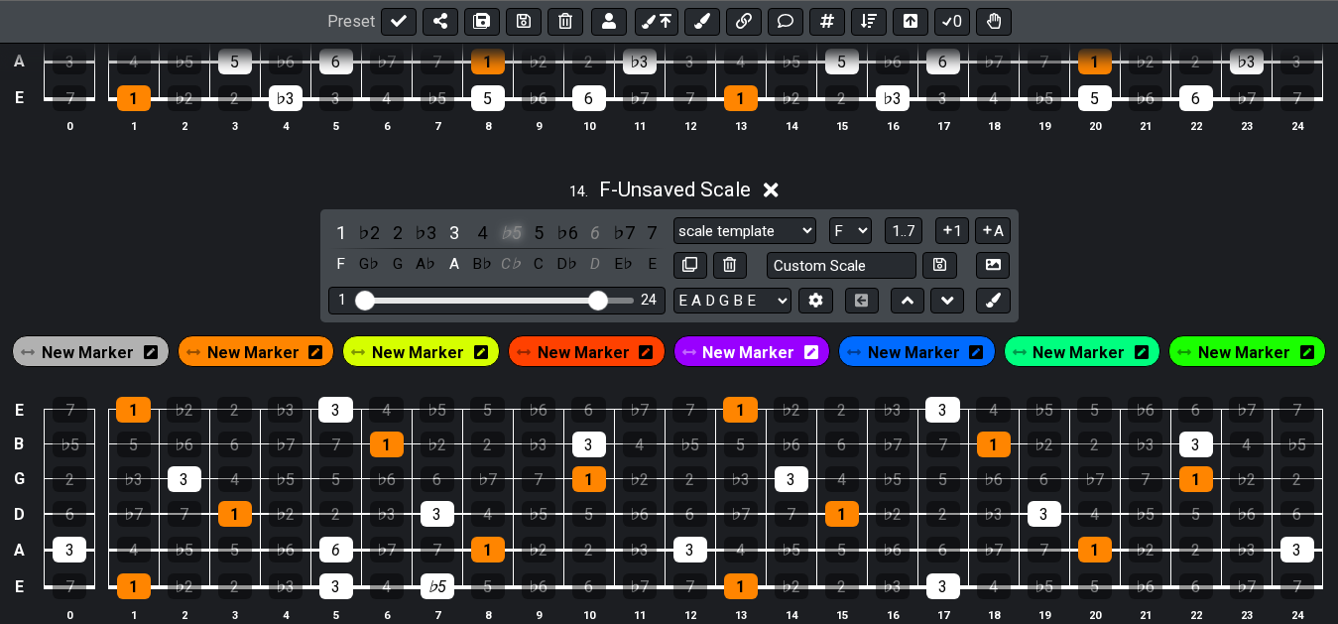
click at [520, 246] on div "♭5" at bounding box center [511, 232] width 26 height 27
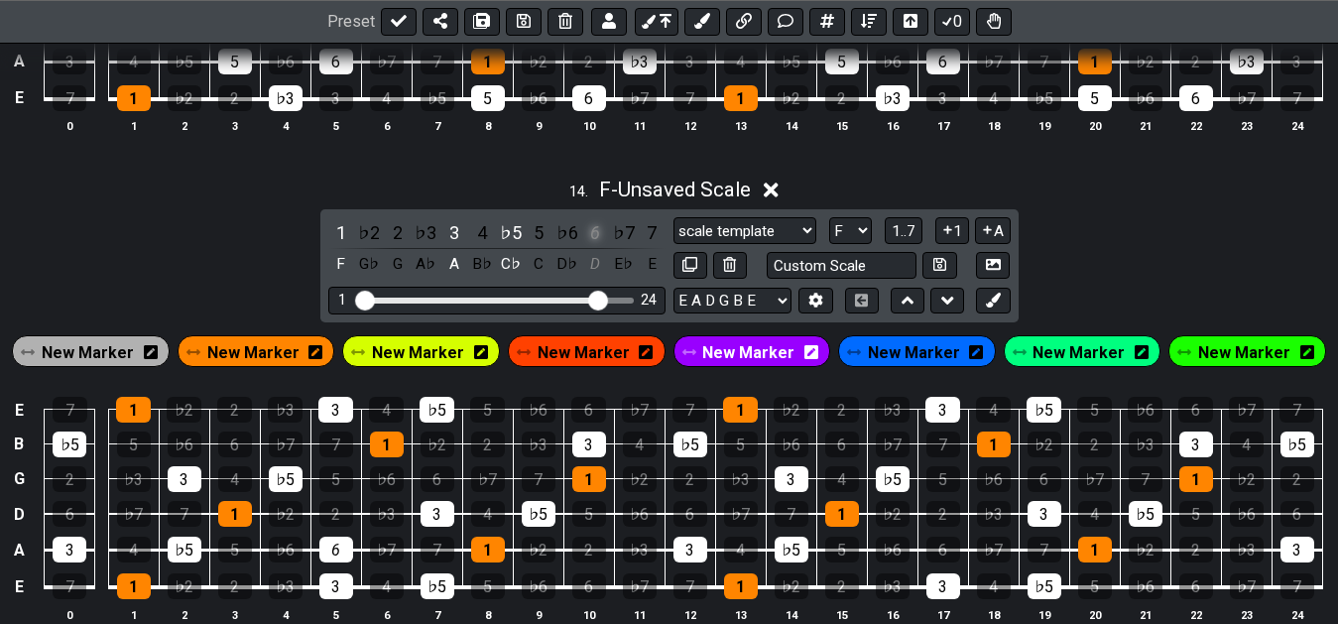
click at [594, 240] on div "6" at bounding box center [595, 232] width 26 height 27
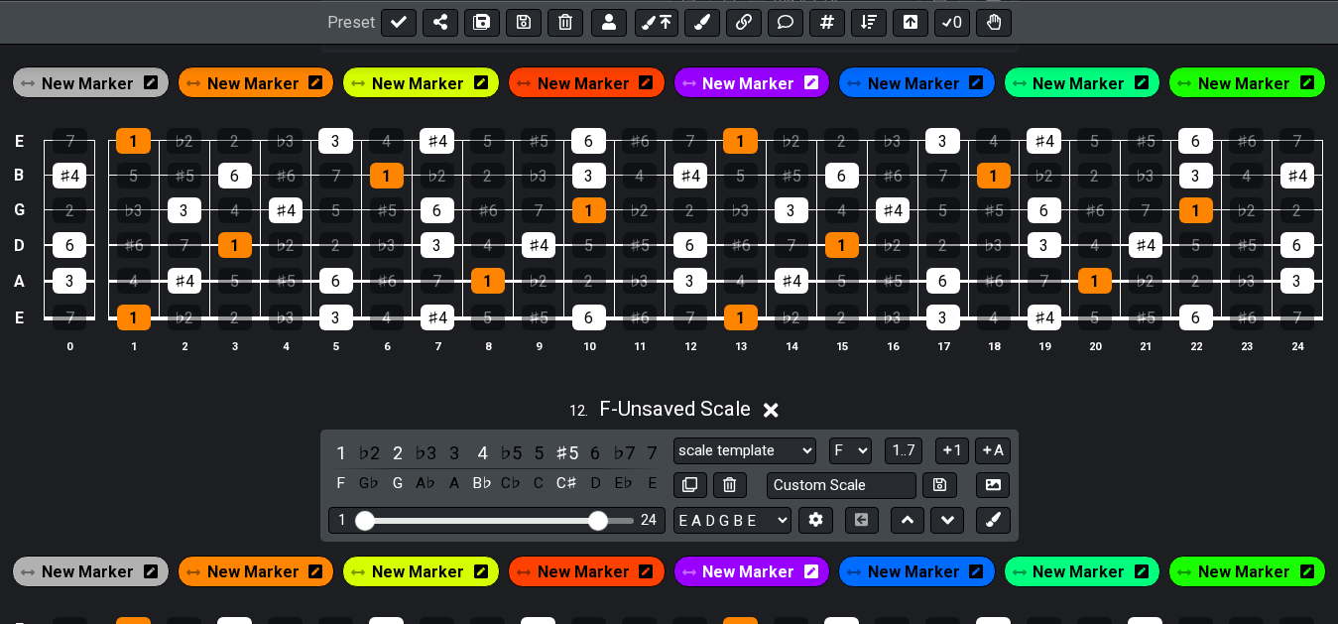
scroll to position [5657, 0]
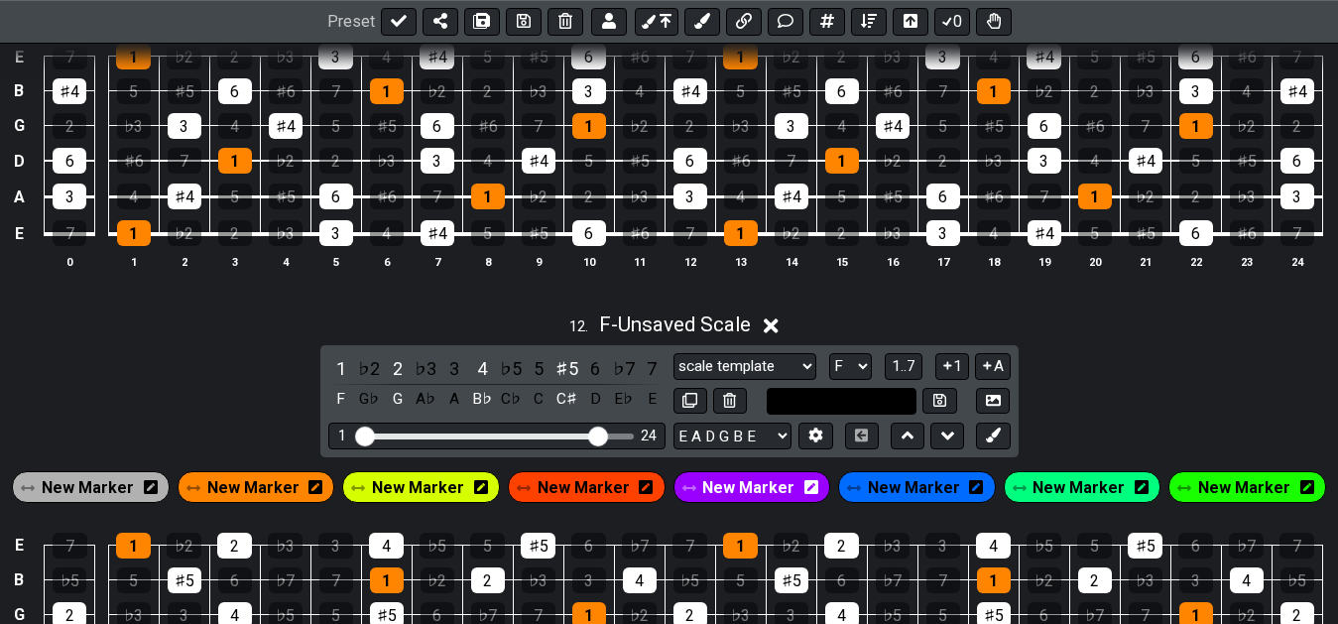
click at [819, 406] on input "text" at bounding box center [842, 401] width 151 height 27
click at [568, 378] on div "♯5" at bounding box center [567, 368] width 26 height 27
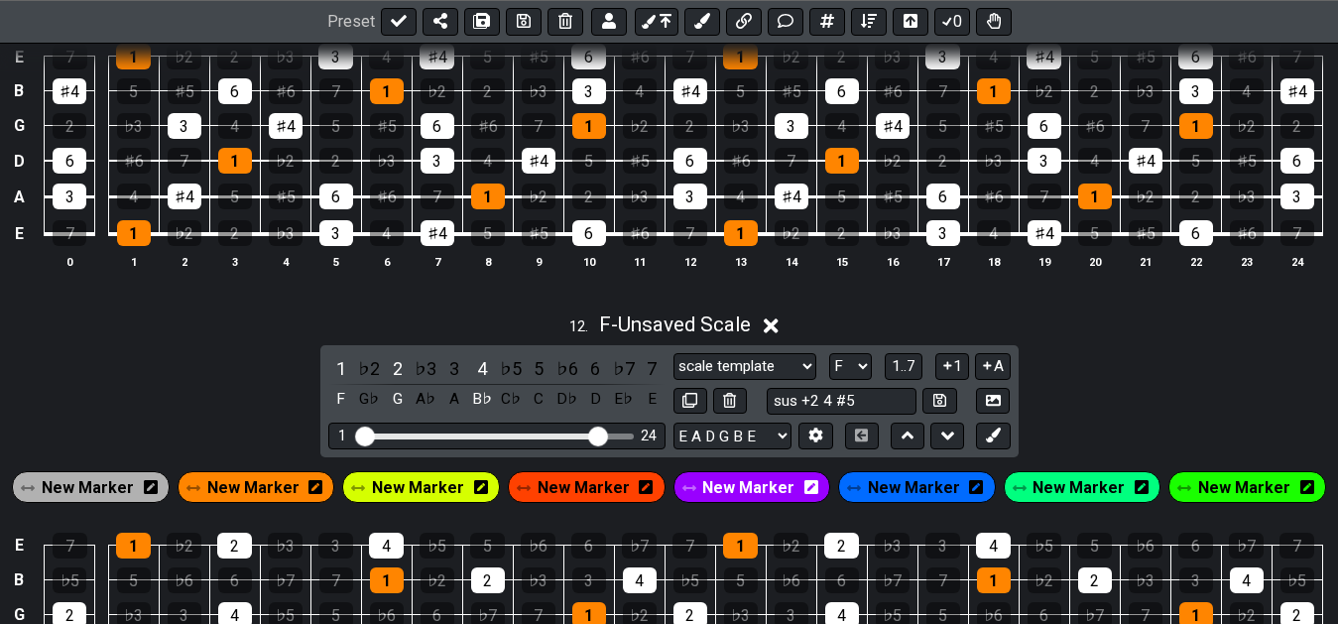
click at [568, 378] on div "♭6" at bounding box center [567, 368] width 26 height 27
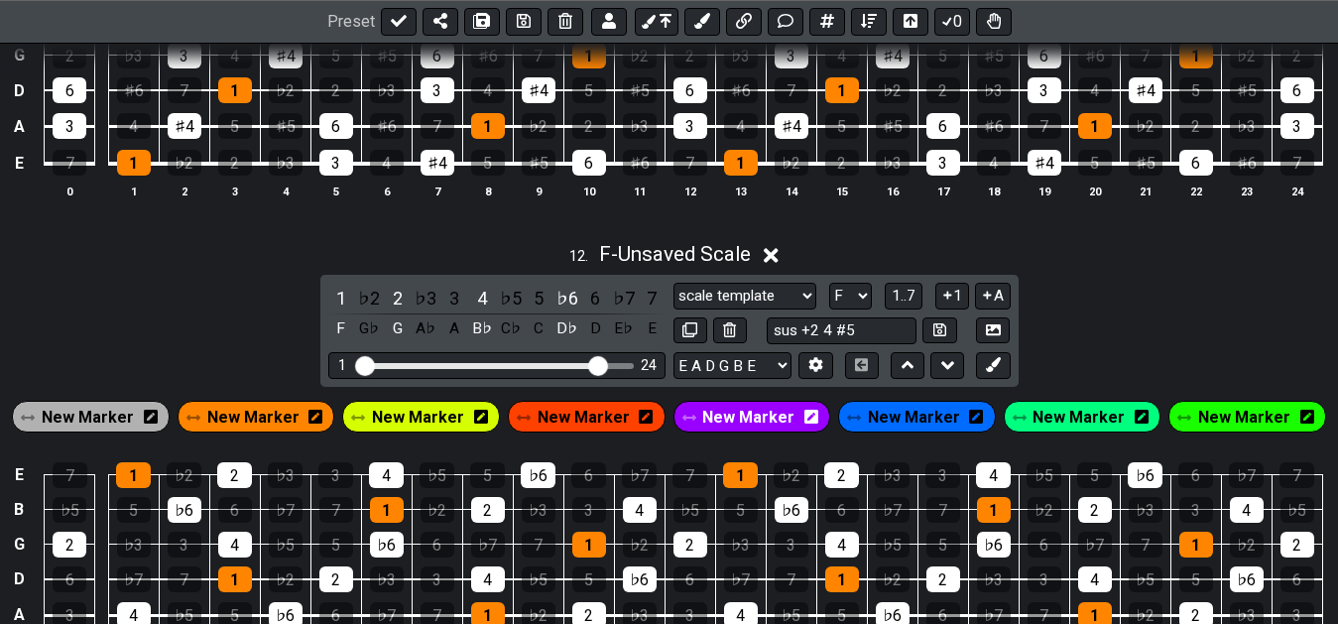
scroll to position [5758, 0]
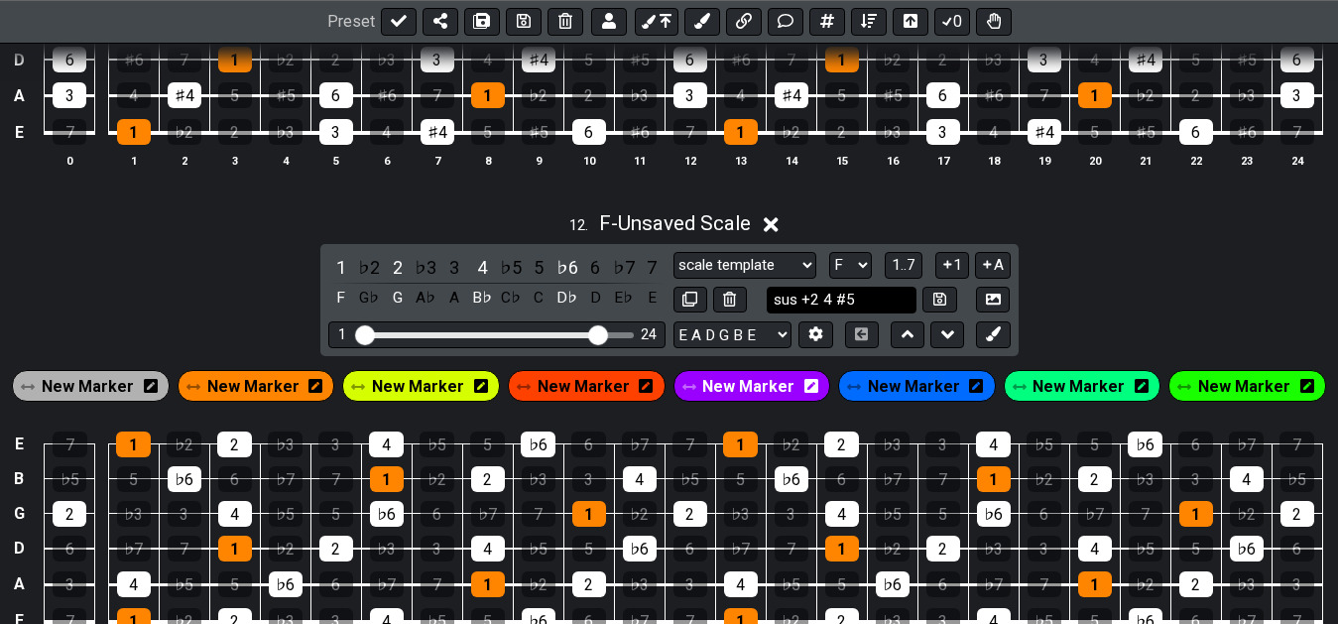
drag, startPoint x: 837, startPoint y: 311, endPoint x: 854, endPoint y: 315, distance: 17.3
click at [854, 313] on input "sus +2 4 #5" at bounding box center [842, 300] width 151 height 27
type input "sus +2 4 b6"
click at [1116, 294] on div "12 . F - Unsaved Scale 1 ♭2 2 ♭3 3 4 ♭5 5 ♭6 6 ♭7 7 F G♭ G A♭ A B♭ C♭ C D♭ D E♭…" at bounding box center [669, 441] width 1338 height 485
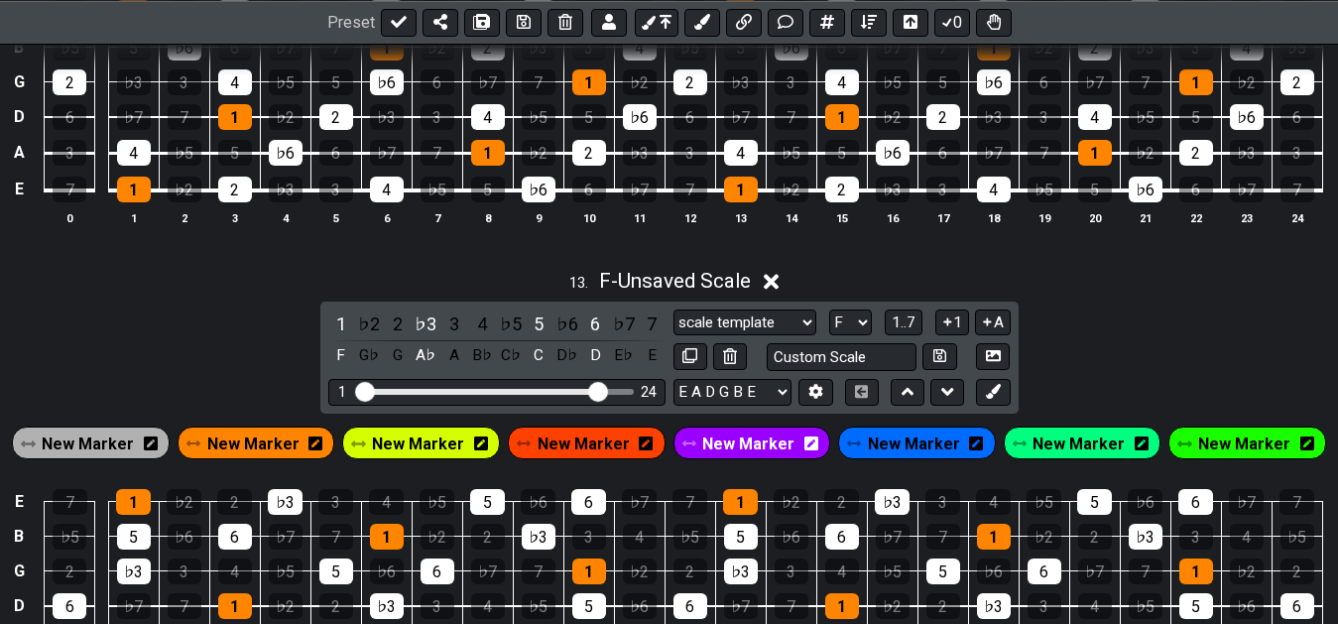
scroll to position [6163, 0]
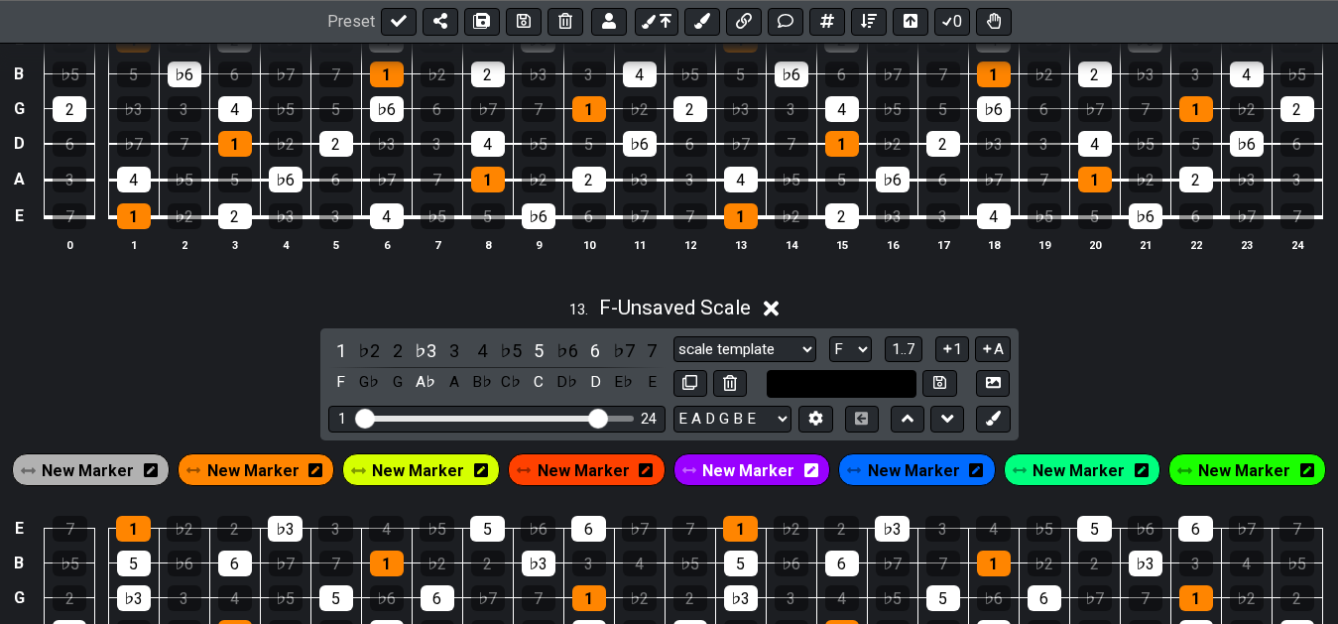
click at [839, 379] on input "text" at bounding box center [842, 383] width 151 height 27
type input "mi +6"
click at [946, 397] on button at bounding box center [939, 383] width 34 height 27
select select "mi +6"
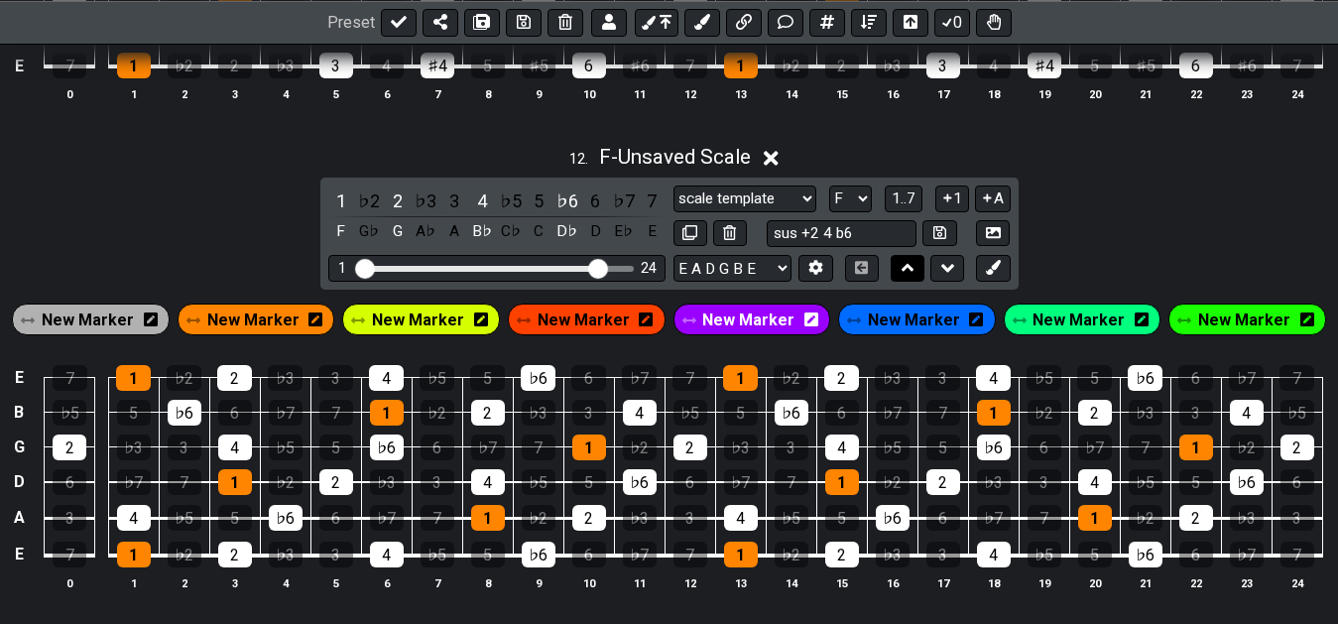
scroll to position [5859, 0]
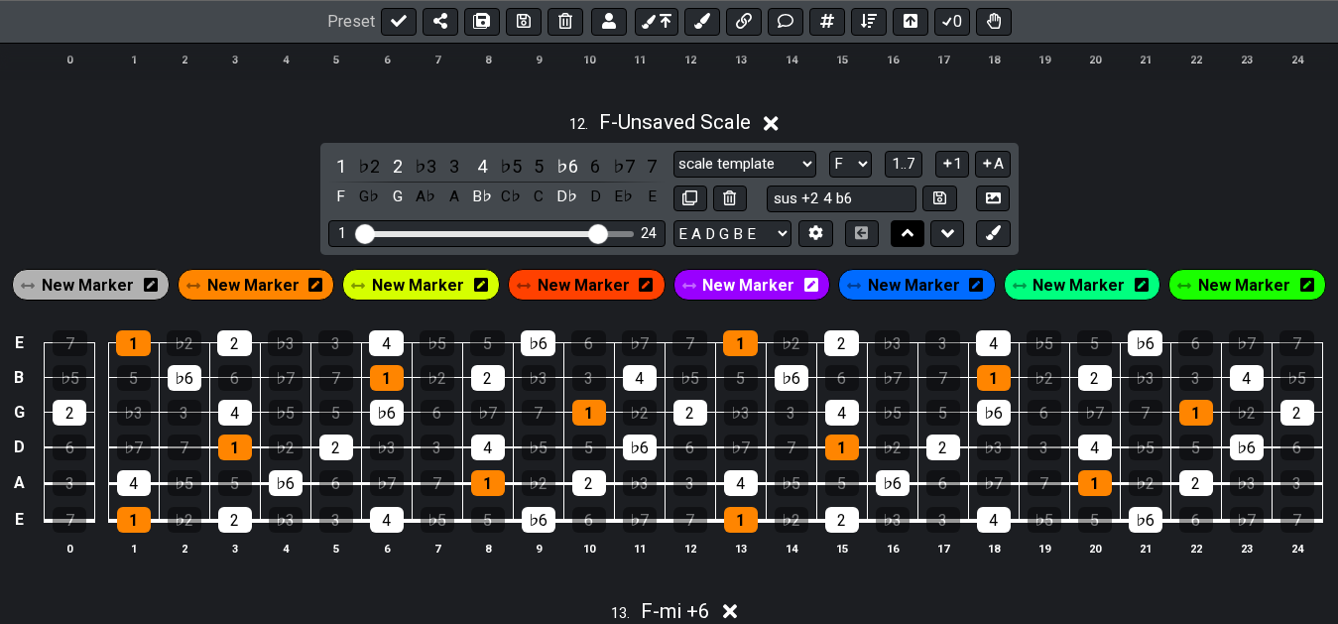
click at [914, 238] on button at bounding box center [908, 233] width 34 height 27
select select "scale template"
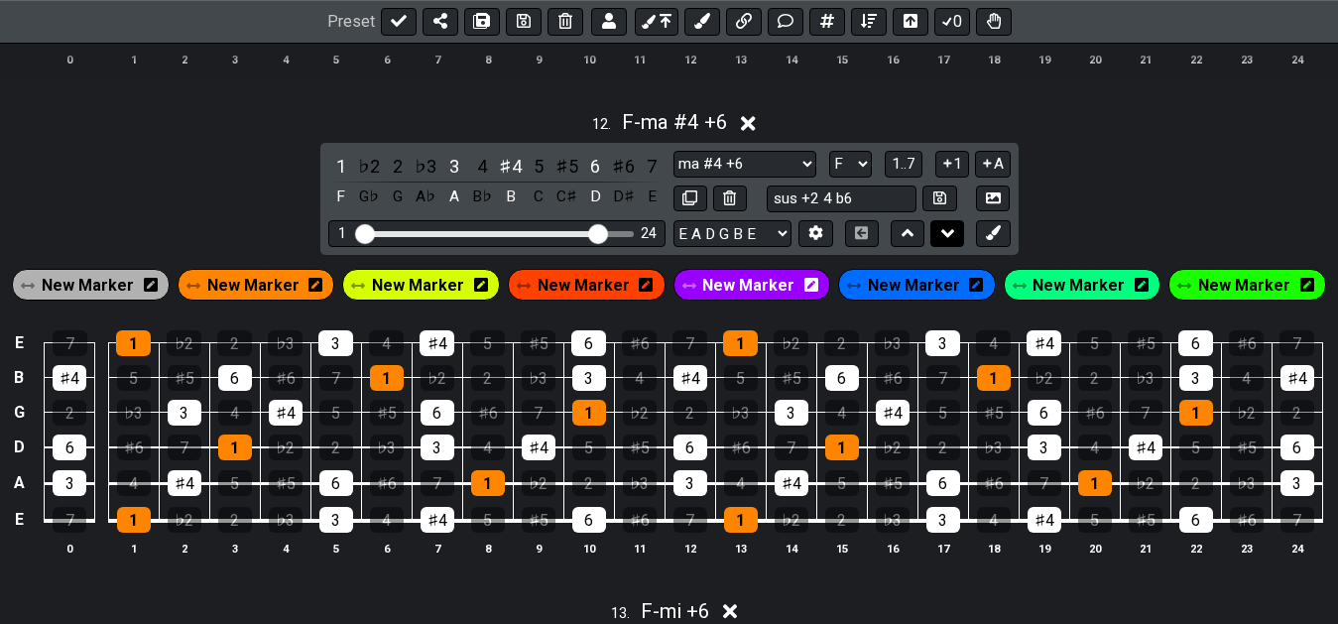
click at [953, 243] on icon at bounding box center [947, 233] width 13 height 20
select select "mi +6"
select select "ma #4 +6"
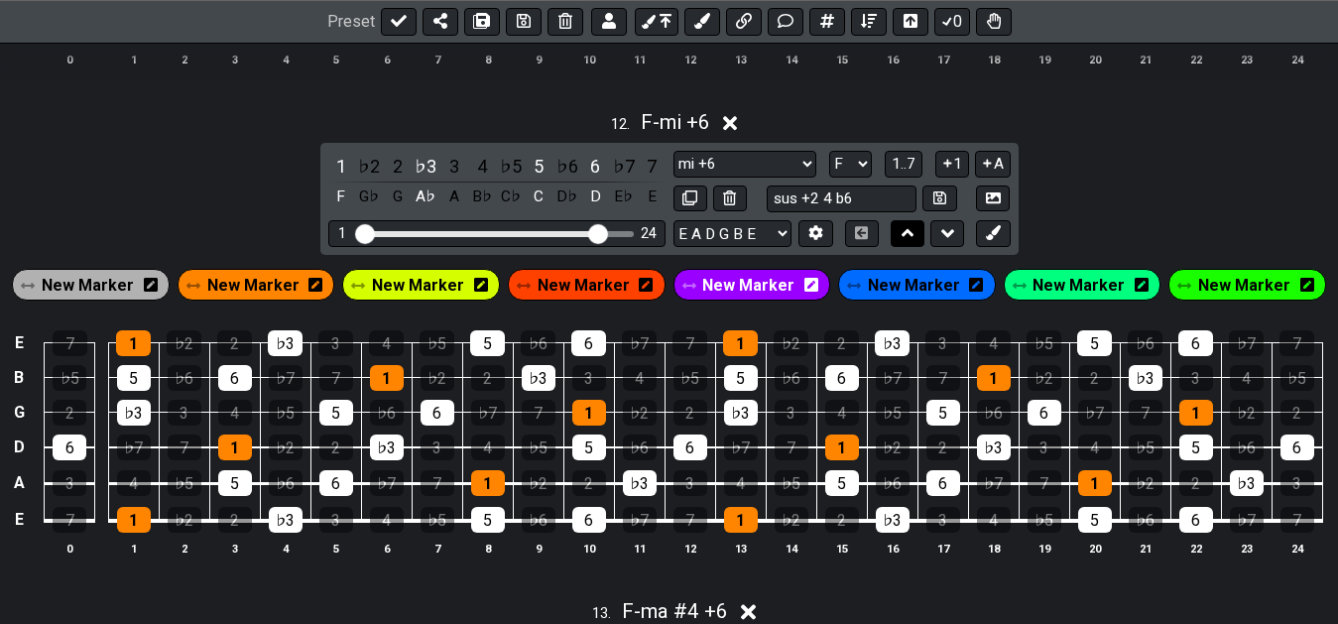
click at [904, 237] on icon at bounding box center [908, 233] width 13 height 8
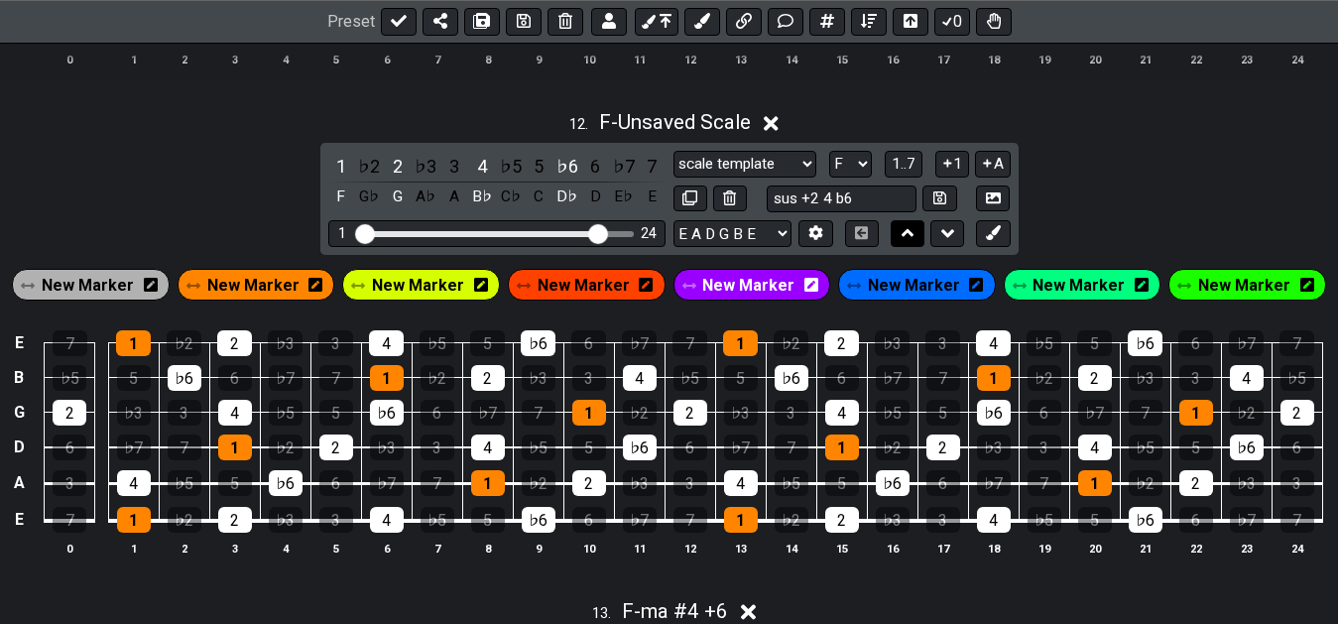
select select "mi +6"
click at [941, 240] on icon at bounding box center [947, 233] width 13 height 20
select select "ma #4 +6"
select select "scale template"
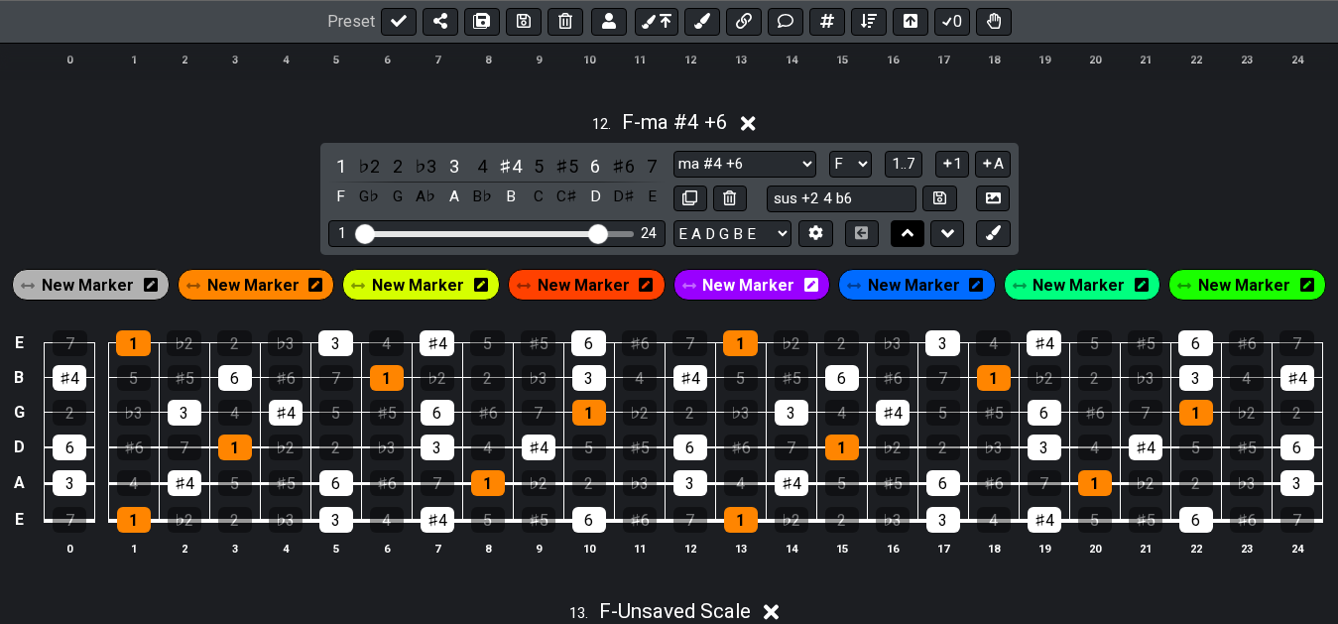
click at [905, 242] on icon at bounding box center [908, 233] width 13 height 20
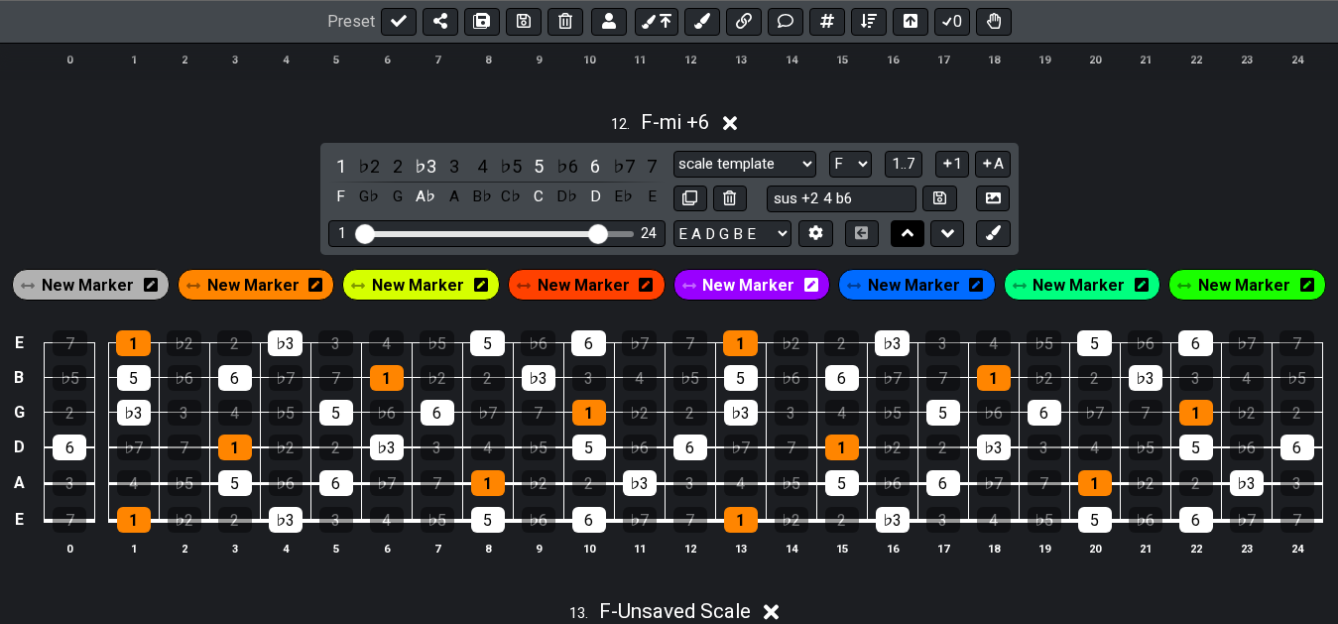
select select "ma #4 +6"
select select "mi +6"
click at [905, 242] on icon at bounding box center [908, 233] width 13 height 20
select select "mi +6"
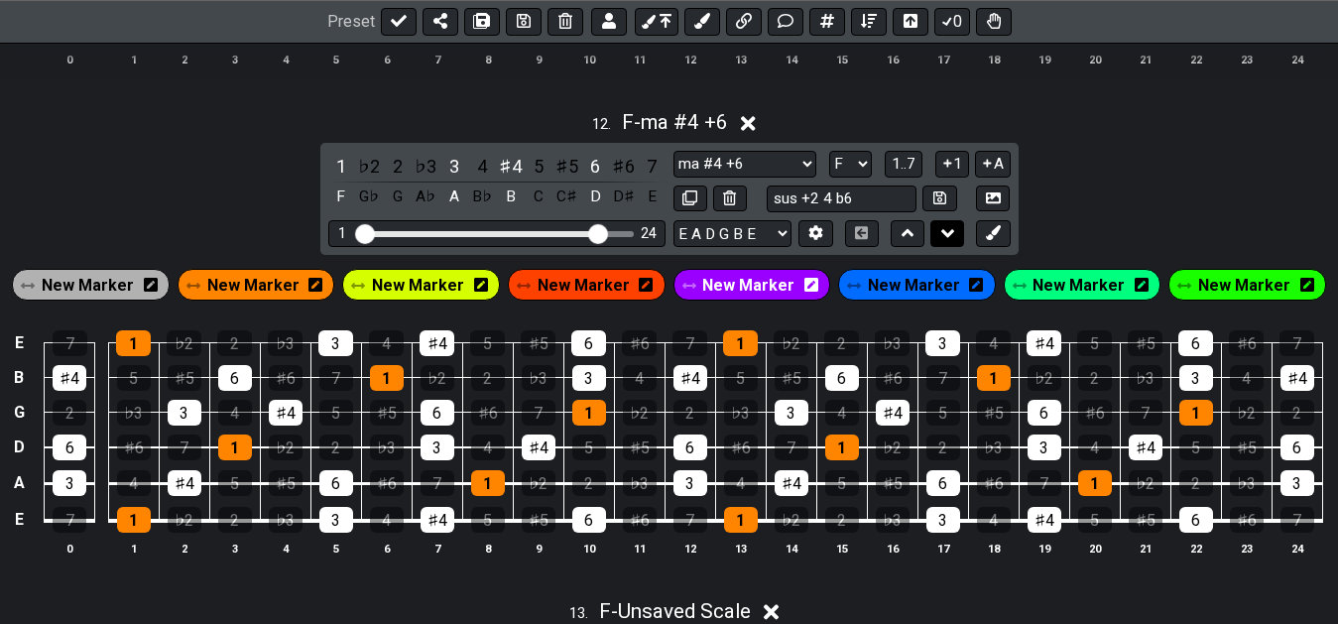
click at [944, 242] on icon at bounding box center [947, 233] width 13 height 20
select select "scale template"
select select "ma #4 +6"
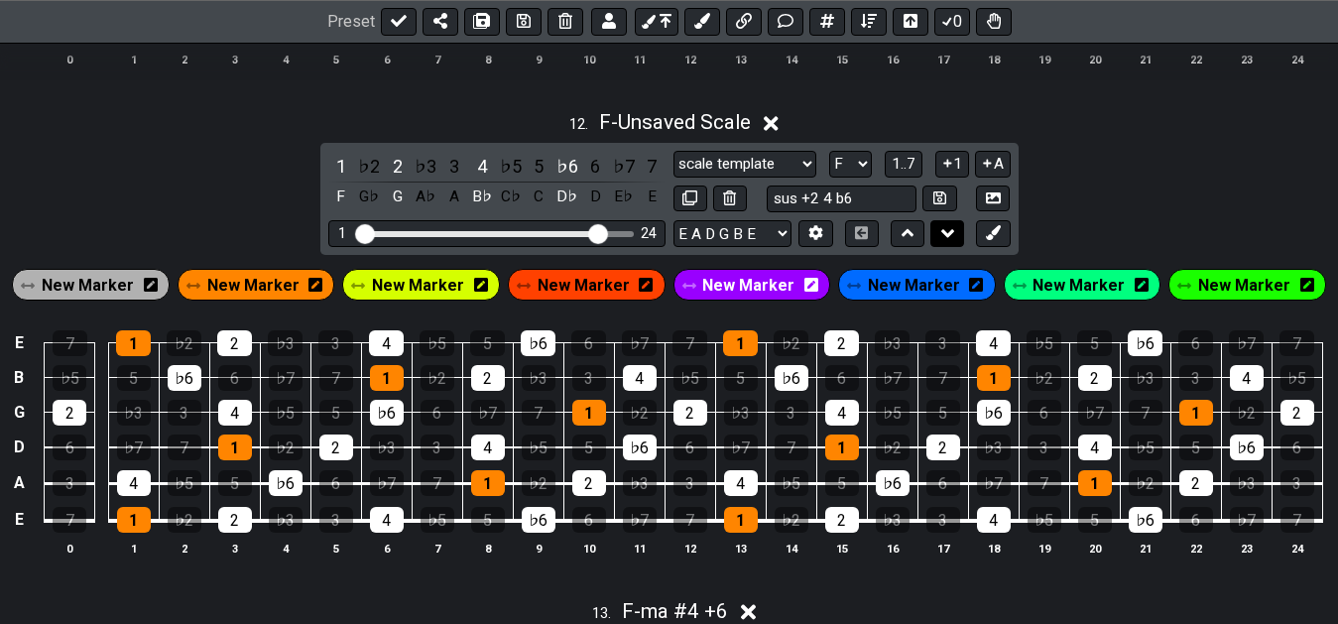
click at [944, 242] on icon at bounding box center [947, 233] width 13 height 20
select select "ma #4 +6"
select select "scale template"
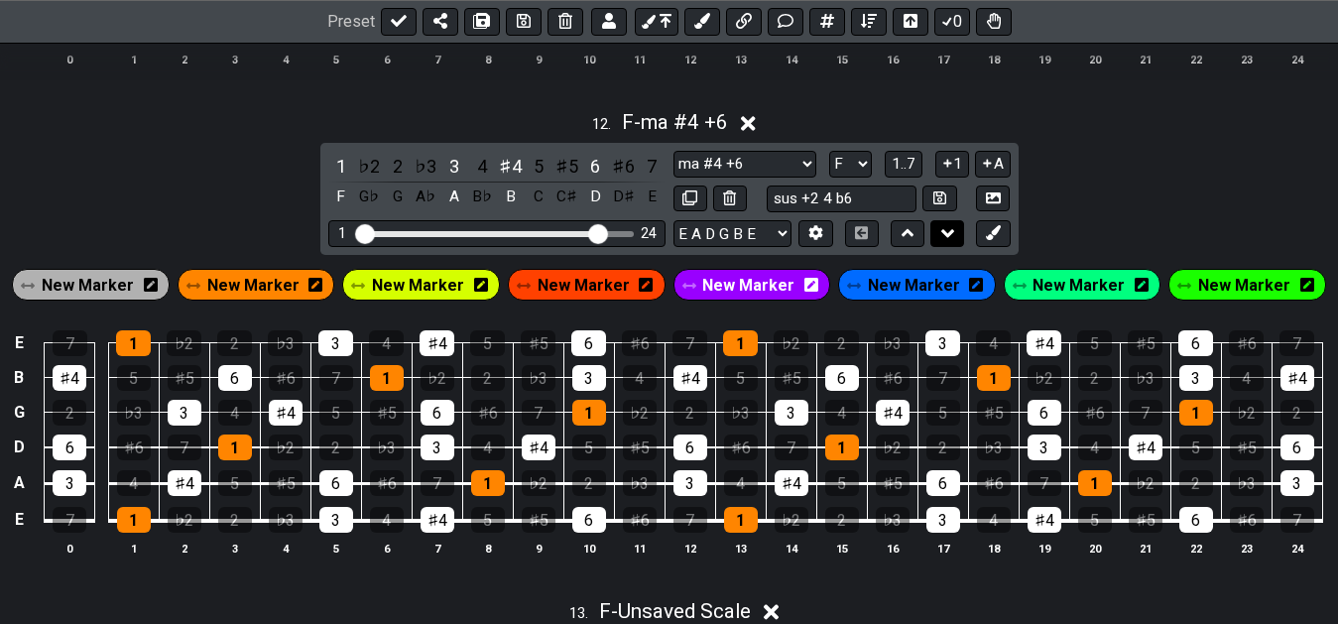
click at [944, 242] on icon at bounding box center [947, 233] width 13 height 20
select select "scale template"
select select "ma #4 +6"
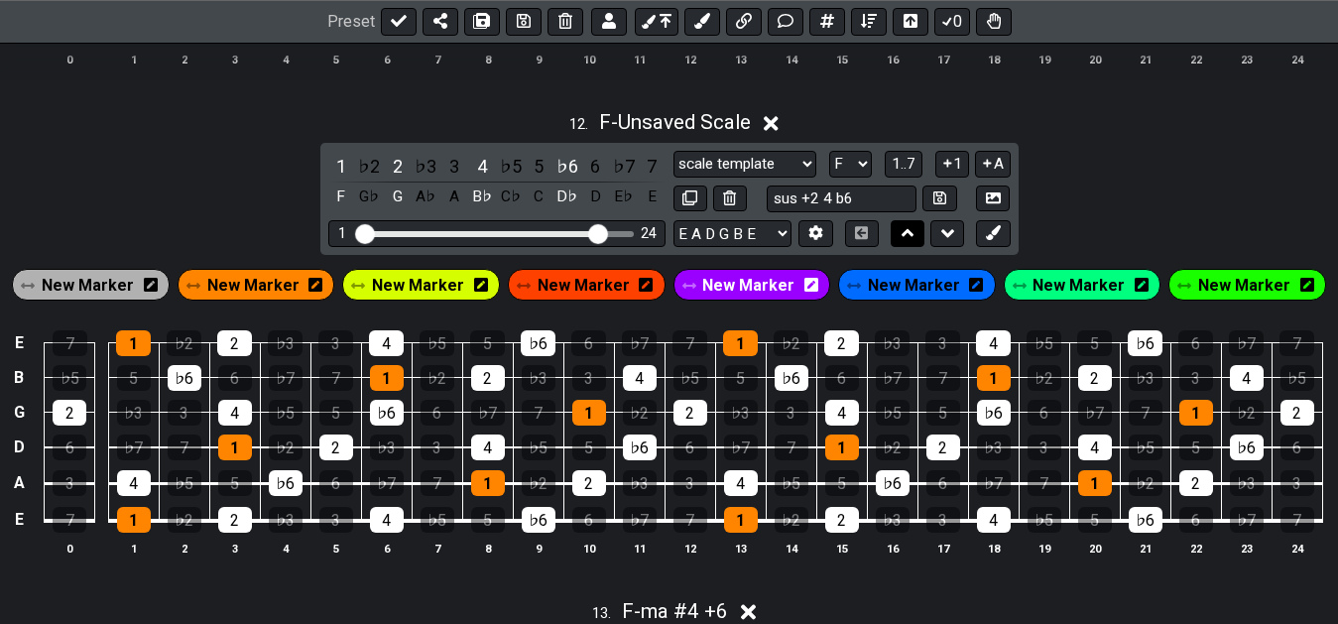
click at [911, 243] on icon at bounding box center [908, 233] width 13 height 20
select select "scale template"
select select "mi +6"
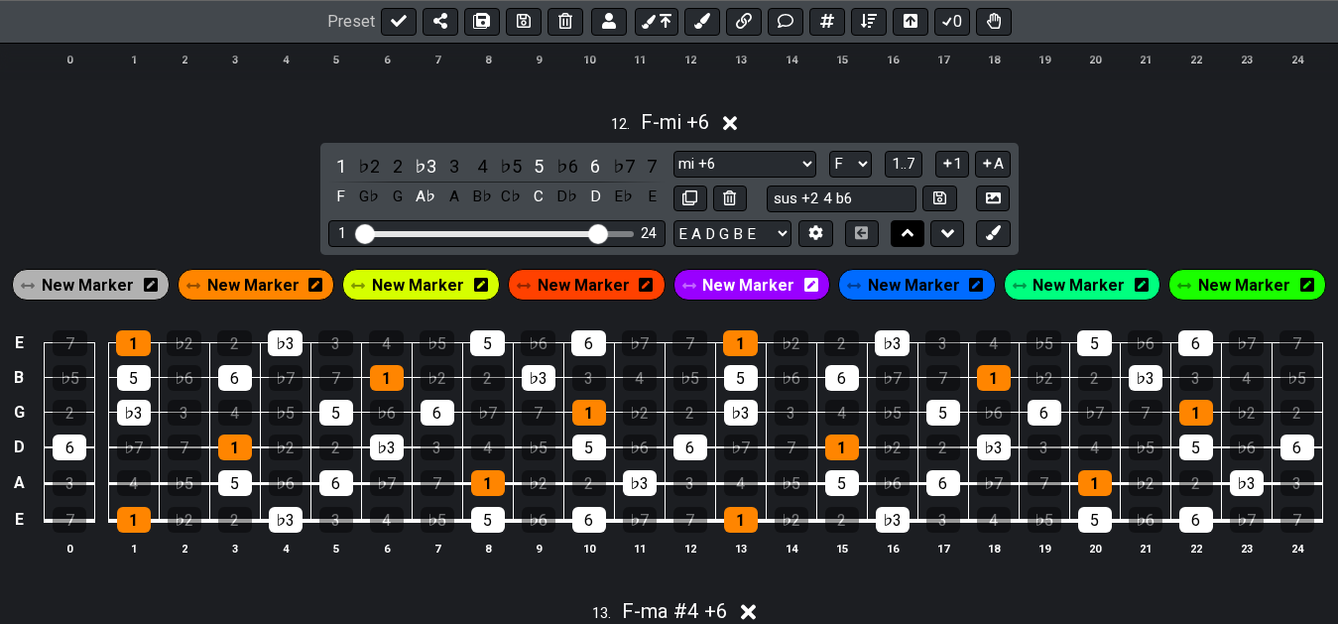
click at [911, 237] on icon at bounding box center [908, 233] width 13 height 8
select select "mi +6"
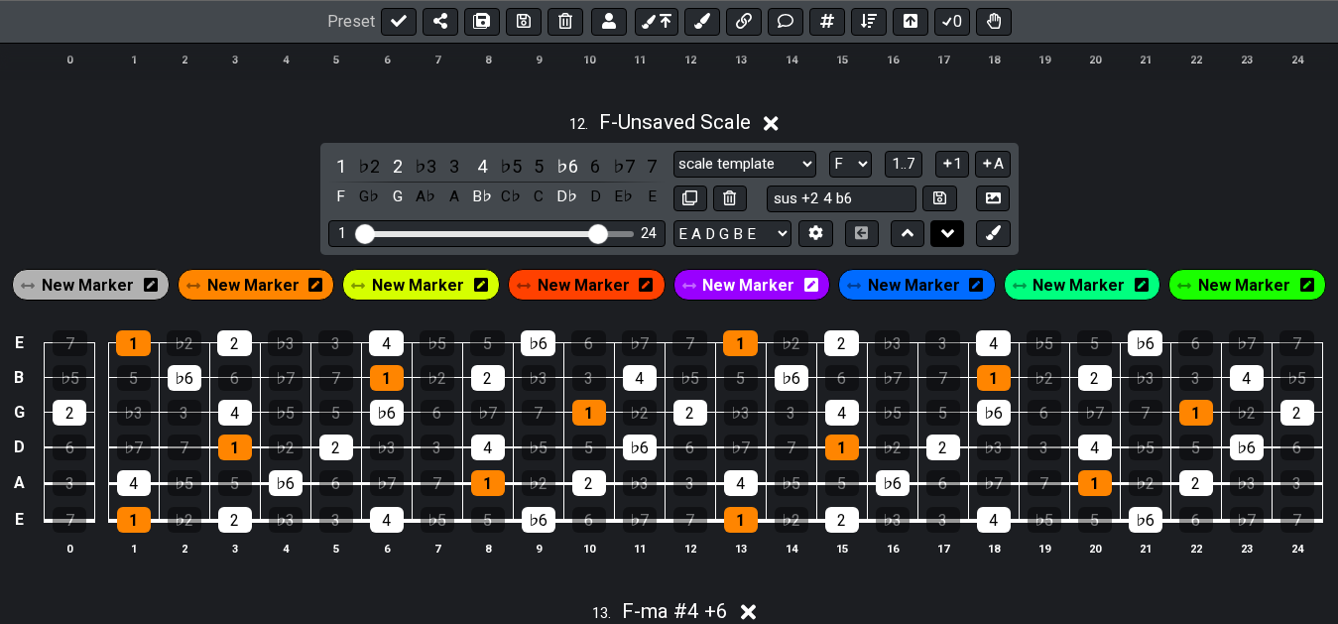
click at [945, 241] on icon at bounding box center [947, 233] width 13 height 20
select select "ma #4 +6"
select select "scale template"
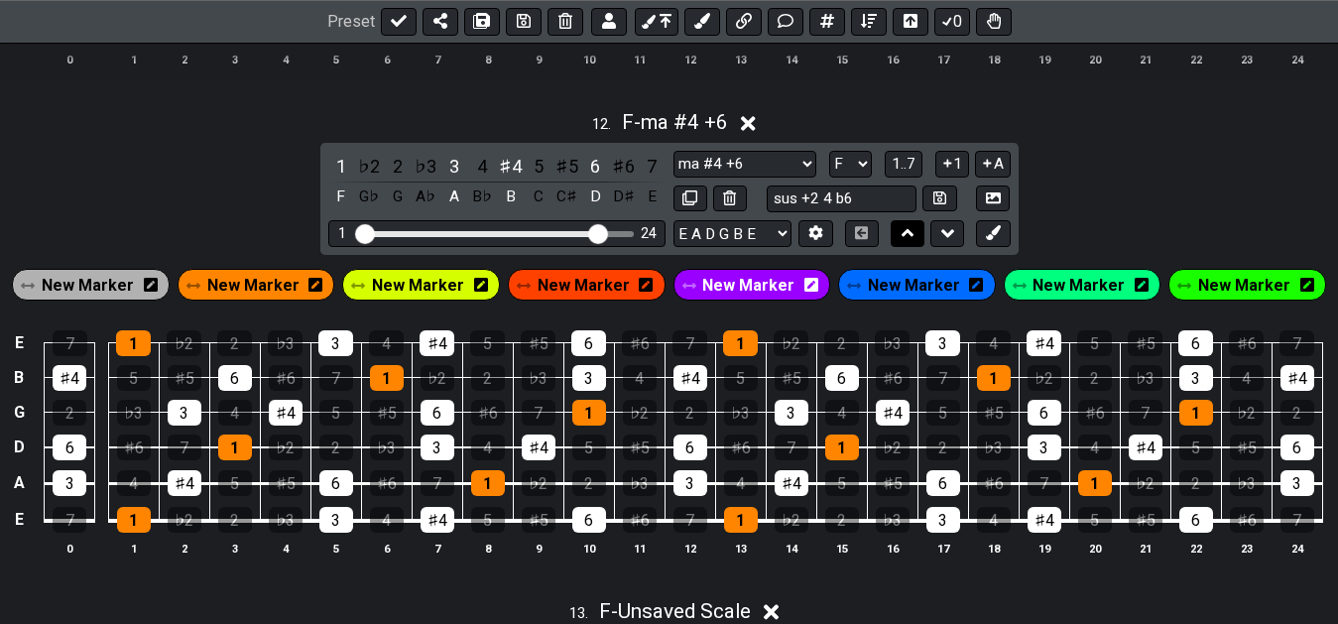
click at [918, 239] on button at bounding box center [908, 233] width 34 height 27
select select "ma #4 +6"
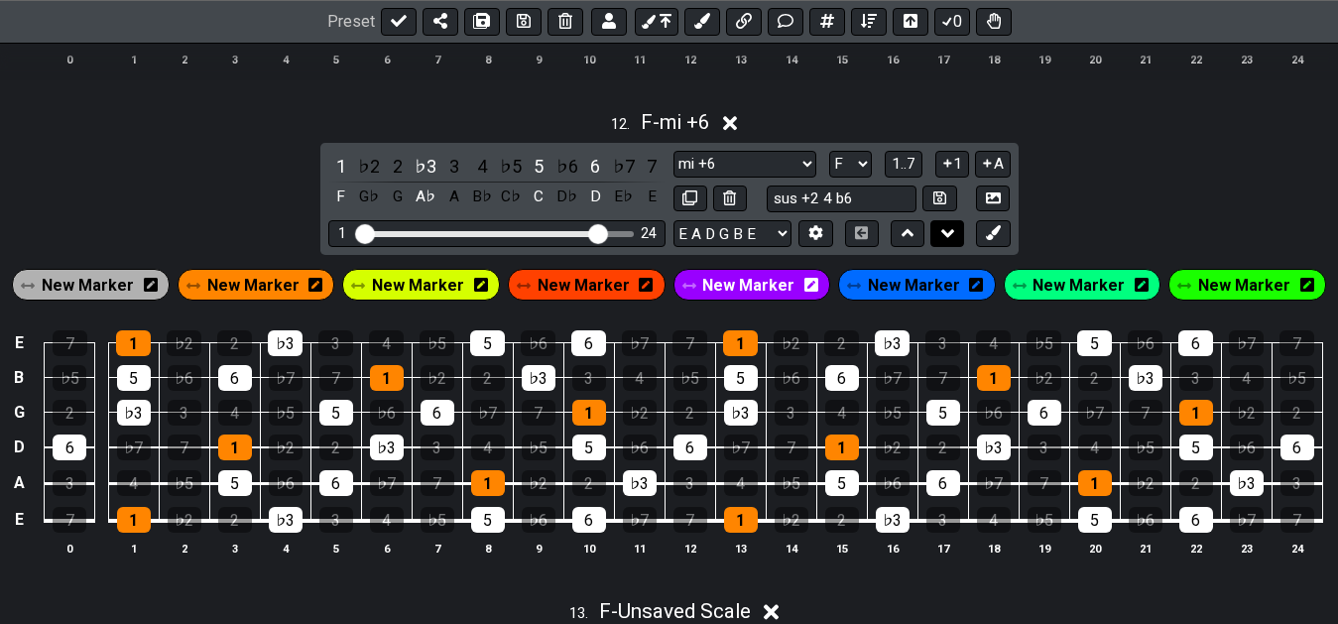
click at [950, 241] on icon at bounding box center [947, 233] width 13 height 20
select select "scale template"
select select "mi +6"
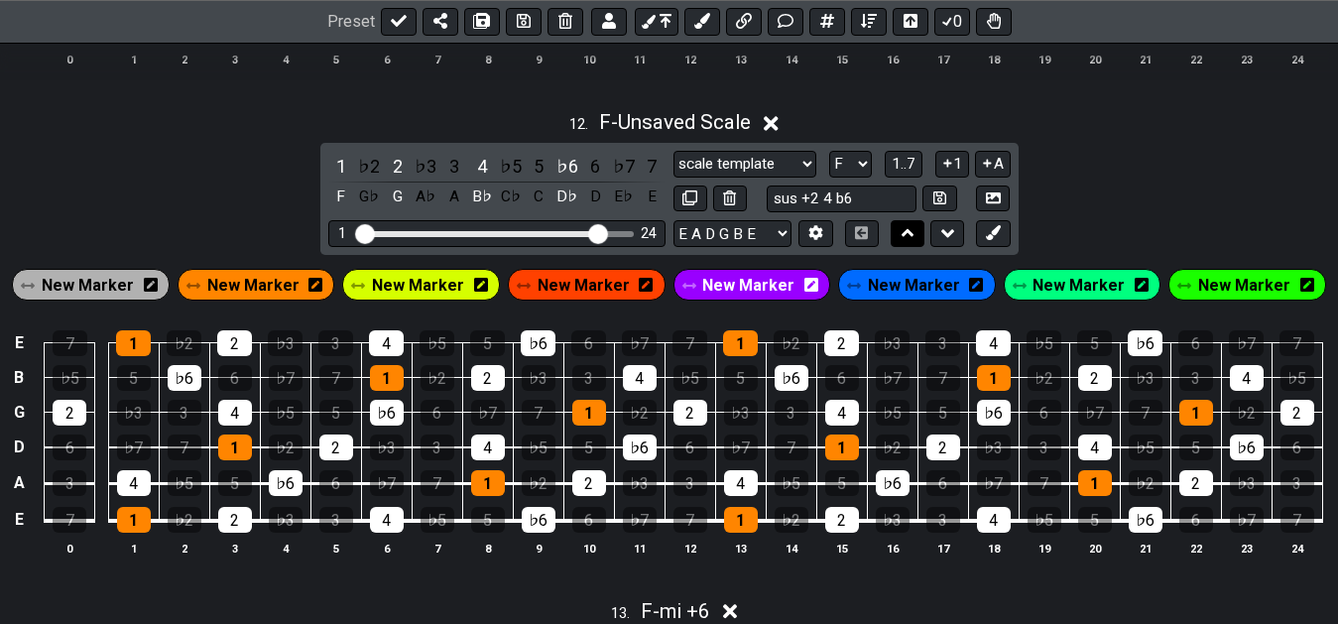
click at [905, 243] on icon at bounding box center [908, 233] width 13 height 20
select select "scale template"
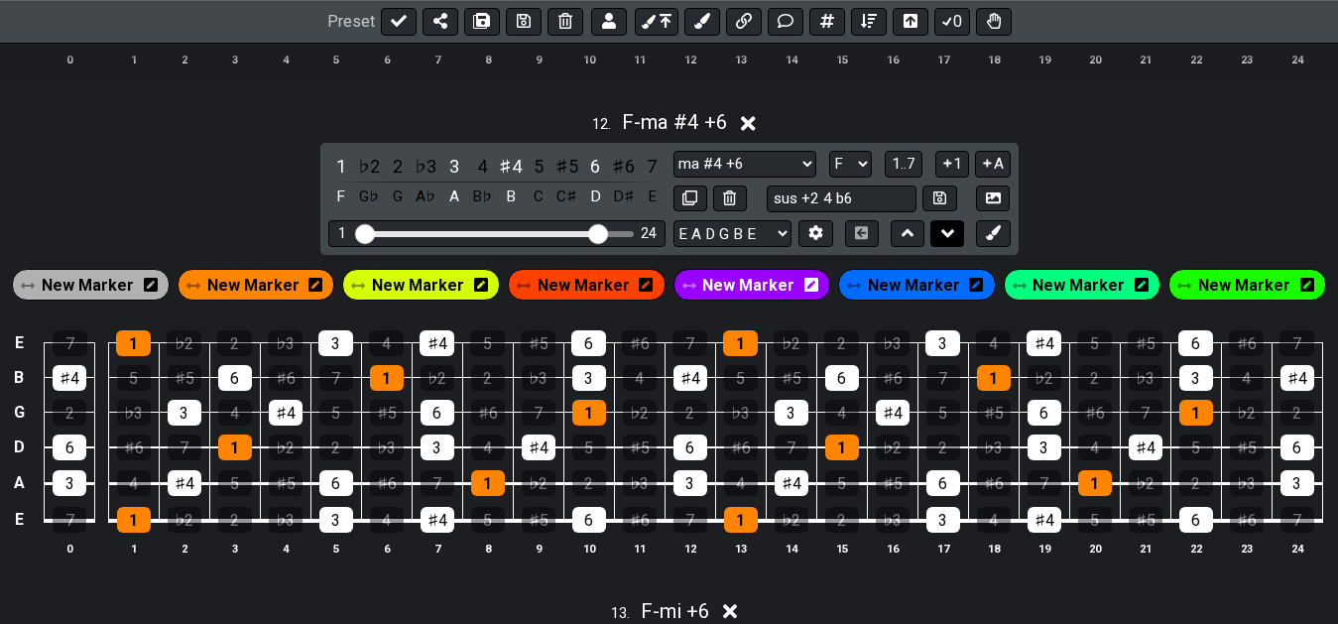
click at [943, 243] on icon at bounding box center [947, 233] width 13 height 20
select select "mi +6"
select select "ma #4 +6"
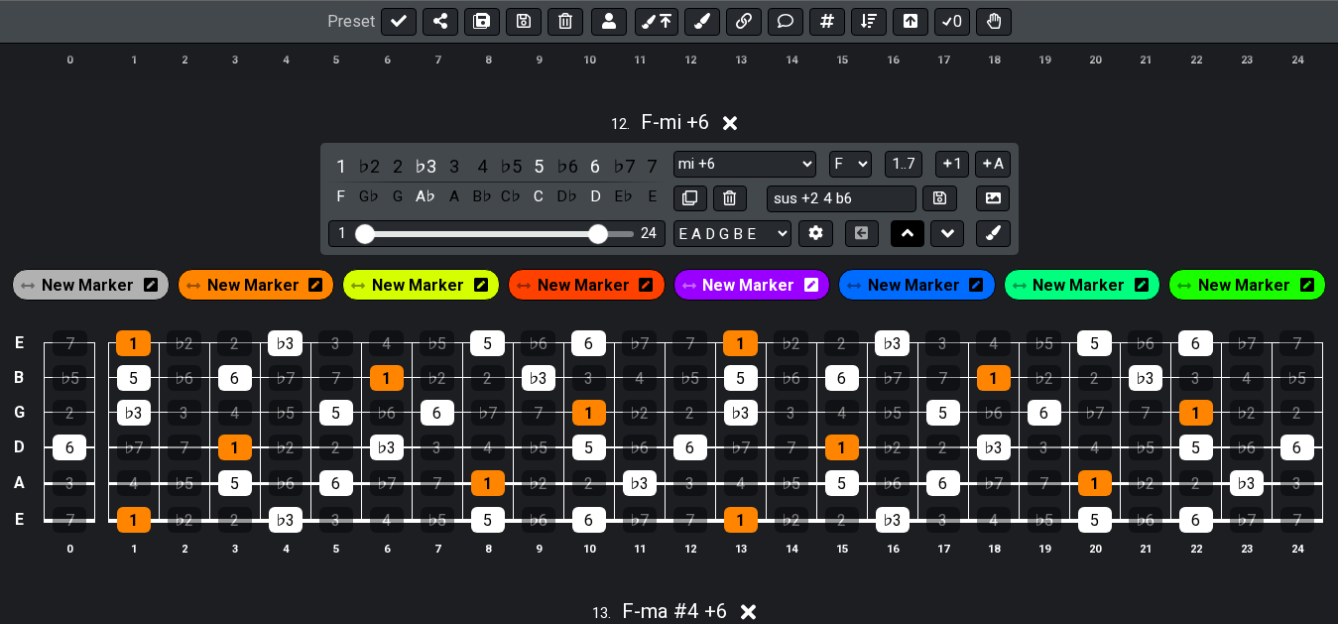
click at [914, 243] on button at bounding box center [908, 233] width 34 height 27
select select "mi +6"
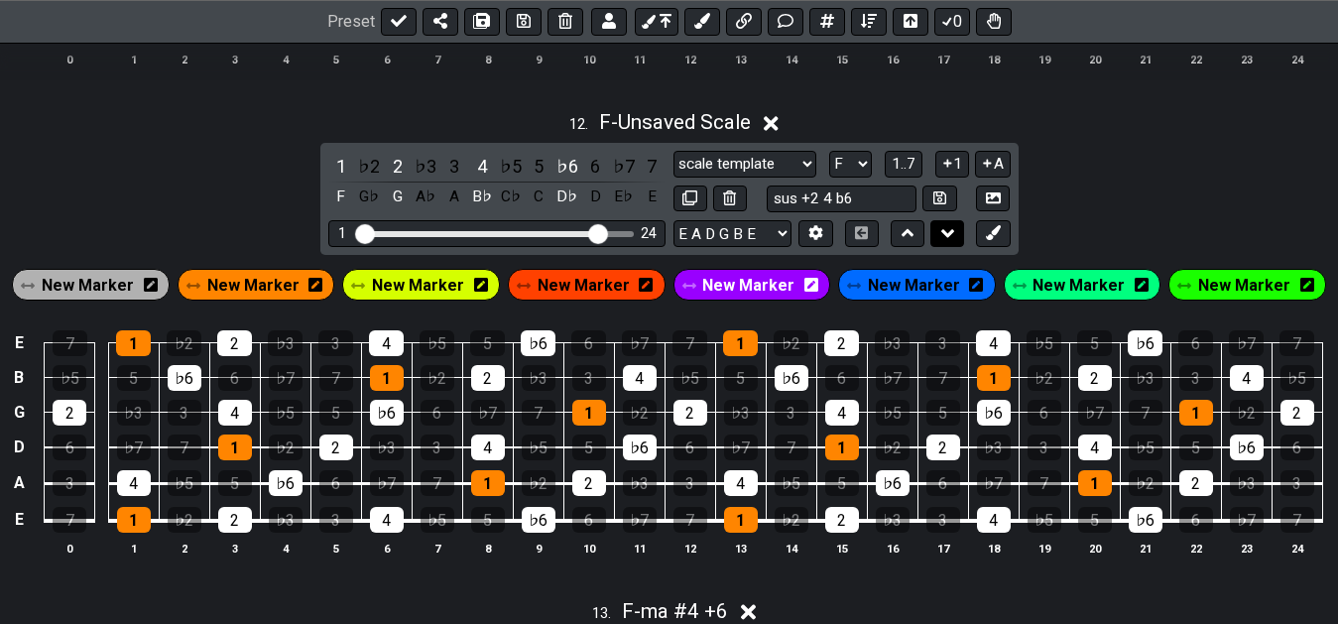
click at [950, 243] on icon at bounding box center [947, 233] width 13 height 20
select select "ma #4 +6"
select select "scale template"
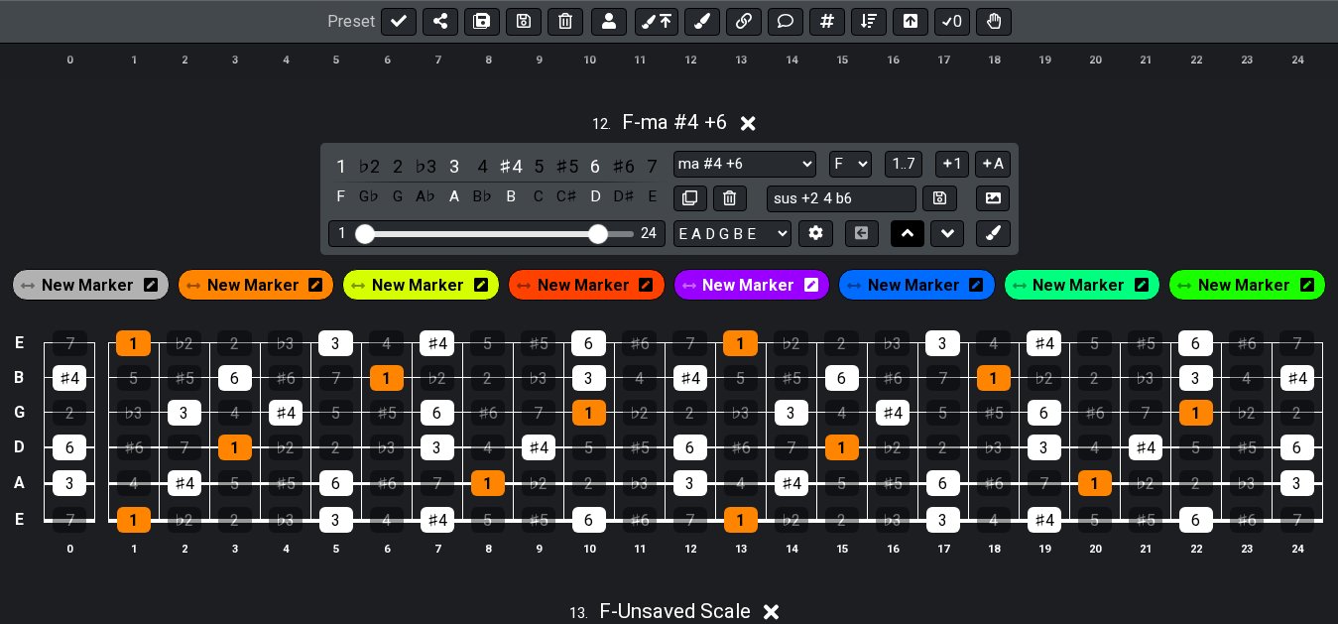
click at [908, 243] on icon at bounding box center [908, 233] width 13 height 20
select select "ma #4 +6"
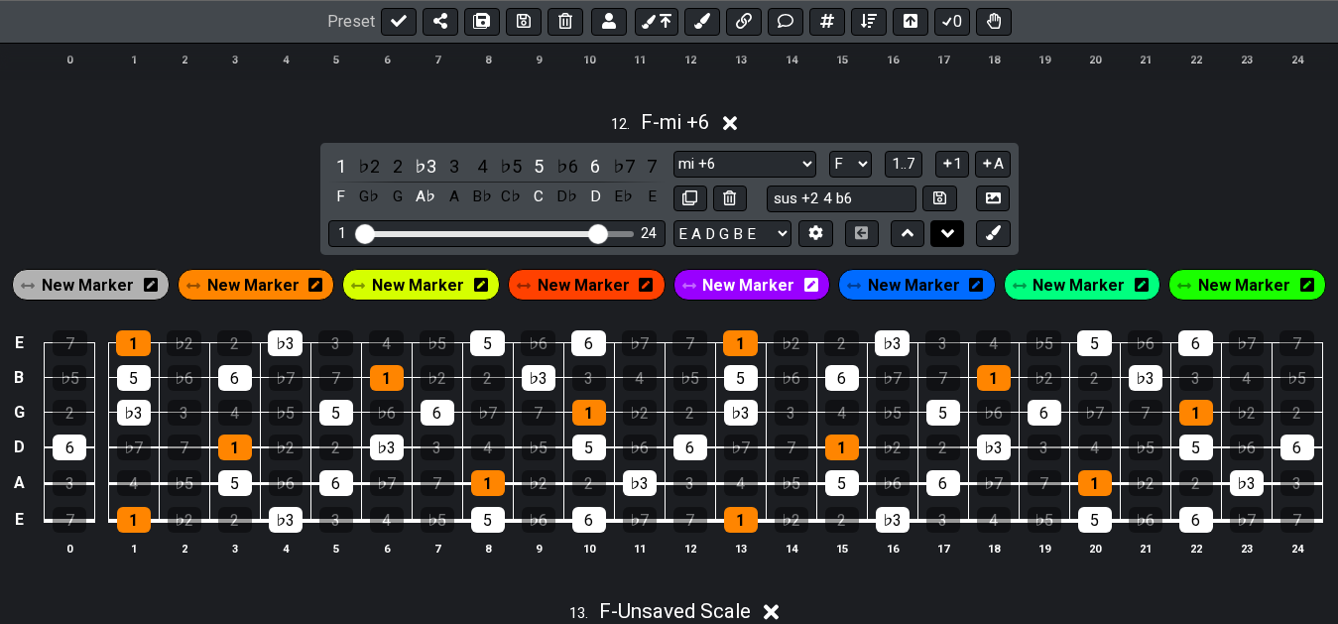
click at [953, 242] on icon at bounding box center [947, 233] width 13 height 20
select select "scale template"
select select "mi +6"
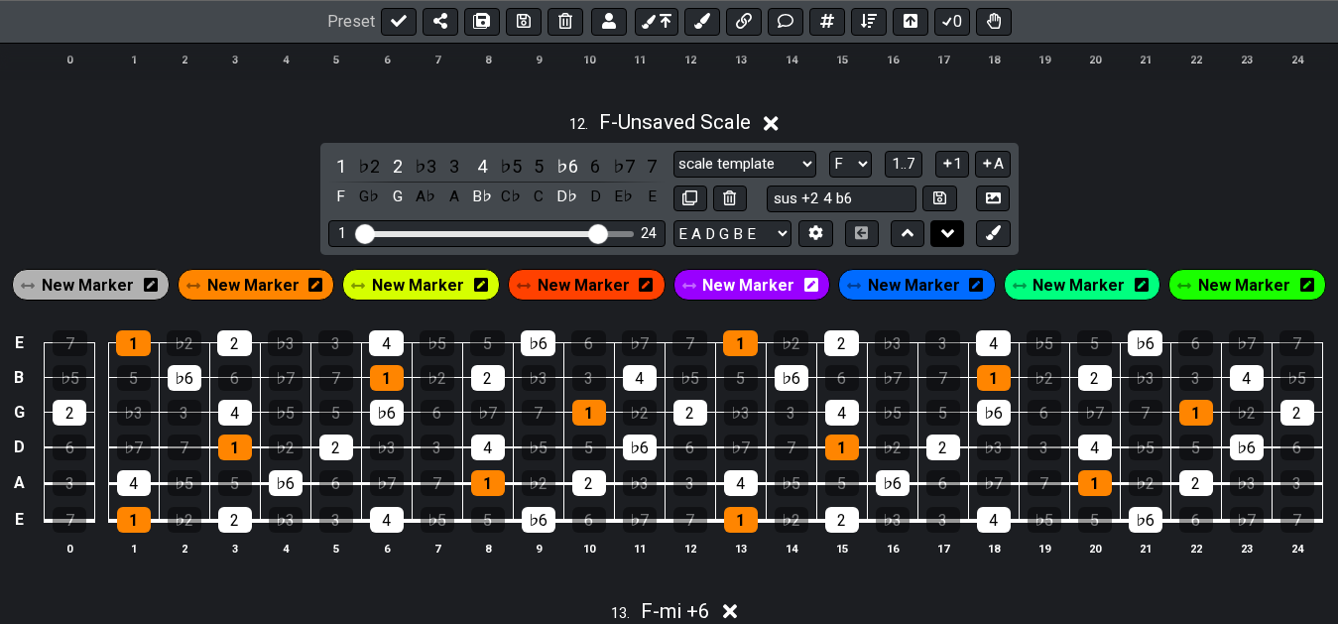
click at [953, 242] on icon at bounding box center [947, 233] width 13 height 20
select select "mi +6"
select select "scale template"
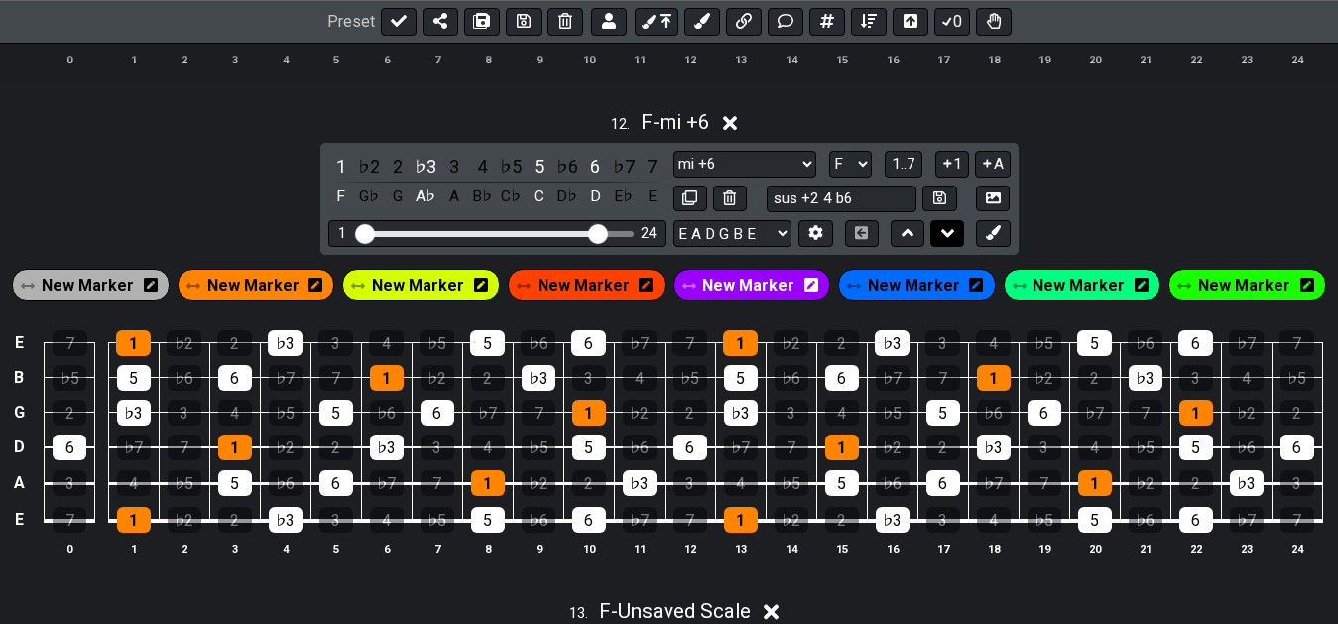
click at [953, 242] on icon at bounding box center [947, 233] width 13 height 20
select select "scale template"
select select "mi +6"
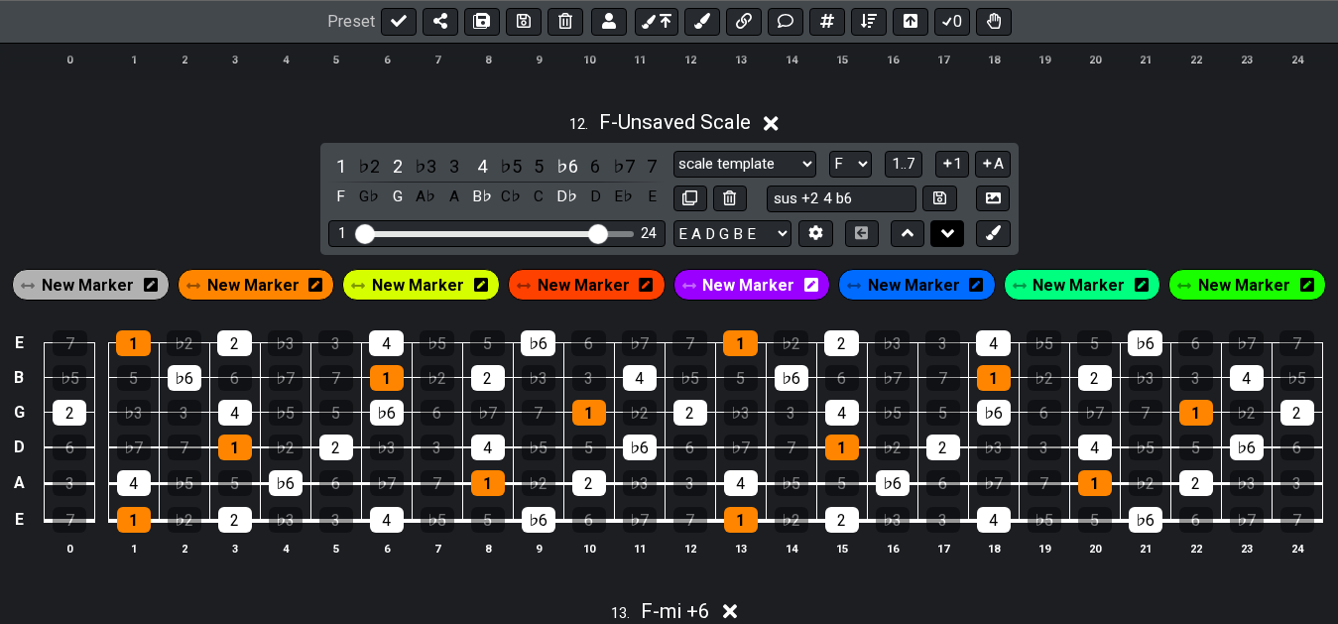
click at [953, 242] on icon at bounding box center [947, 233] width 13 height 20
select select "mi +6"
select select "scale template"
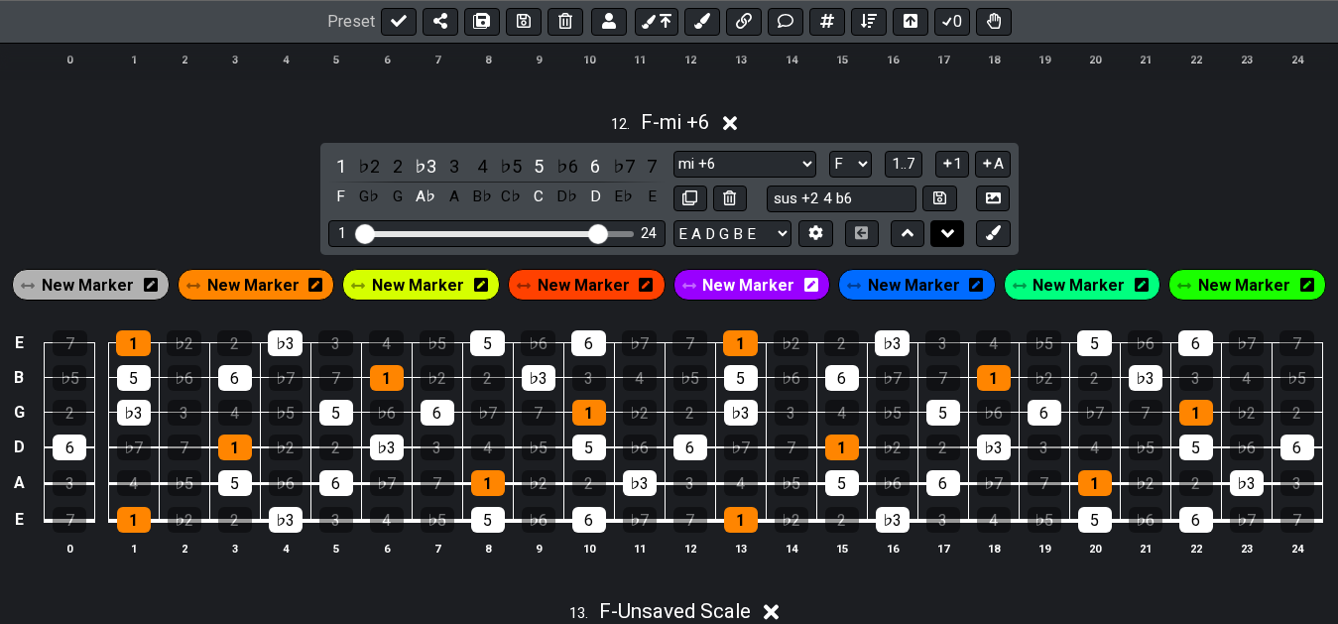
click at [953, 242] on icon at bounding box center [947, 233] width 13 height 20
select select "scale template"
select select "mi +6"
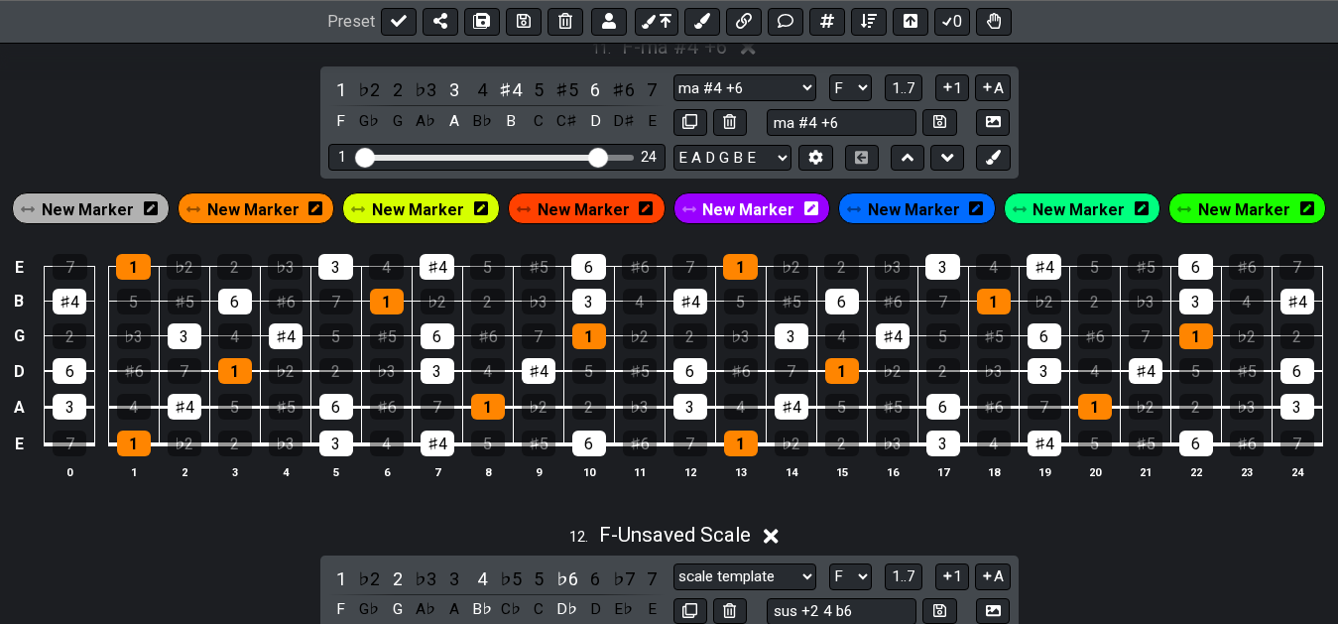
scroll to position [5424, 0]
